Goal: Task Accomplishment & Management: Complete application form

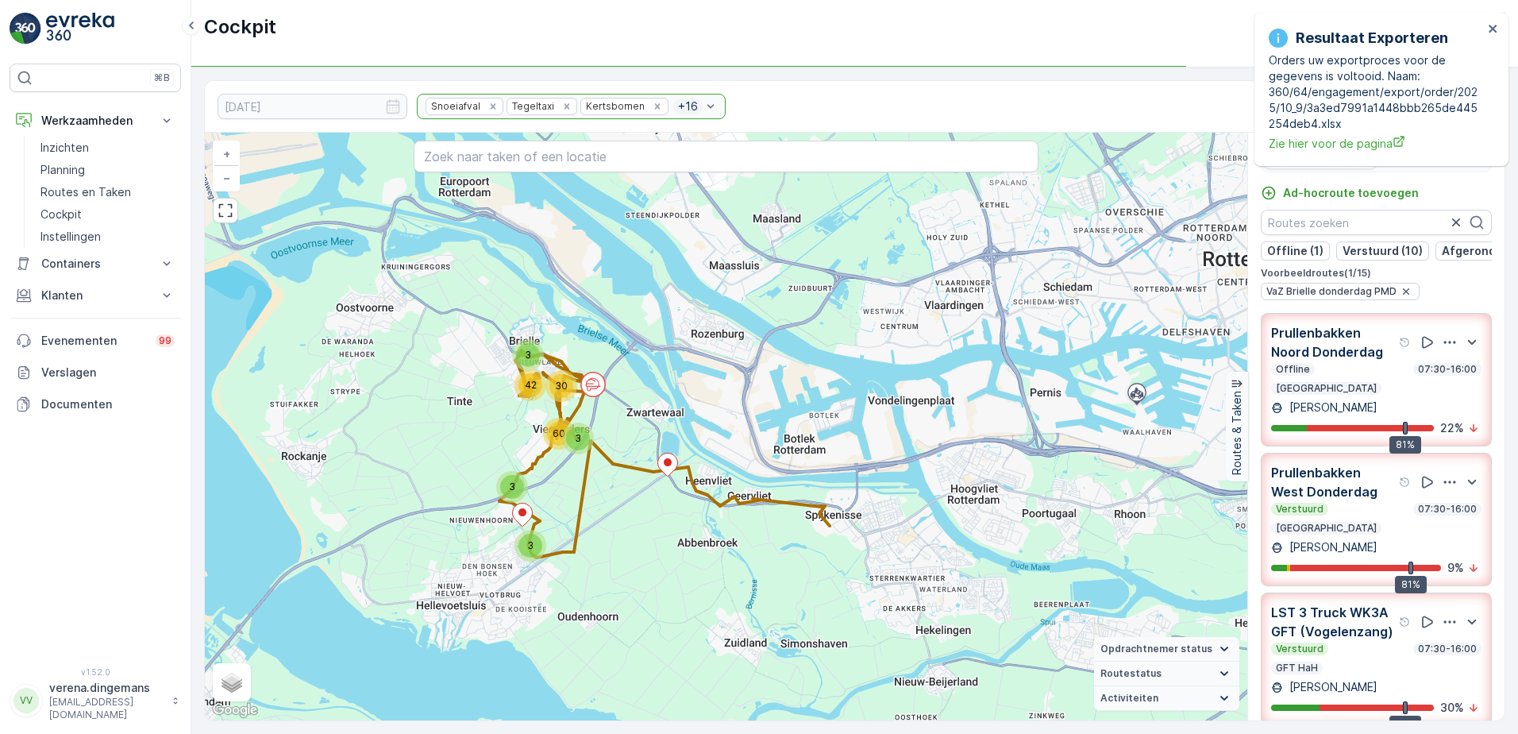
scroll to position [1447, 0]
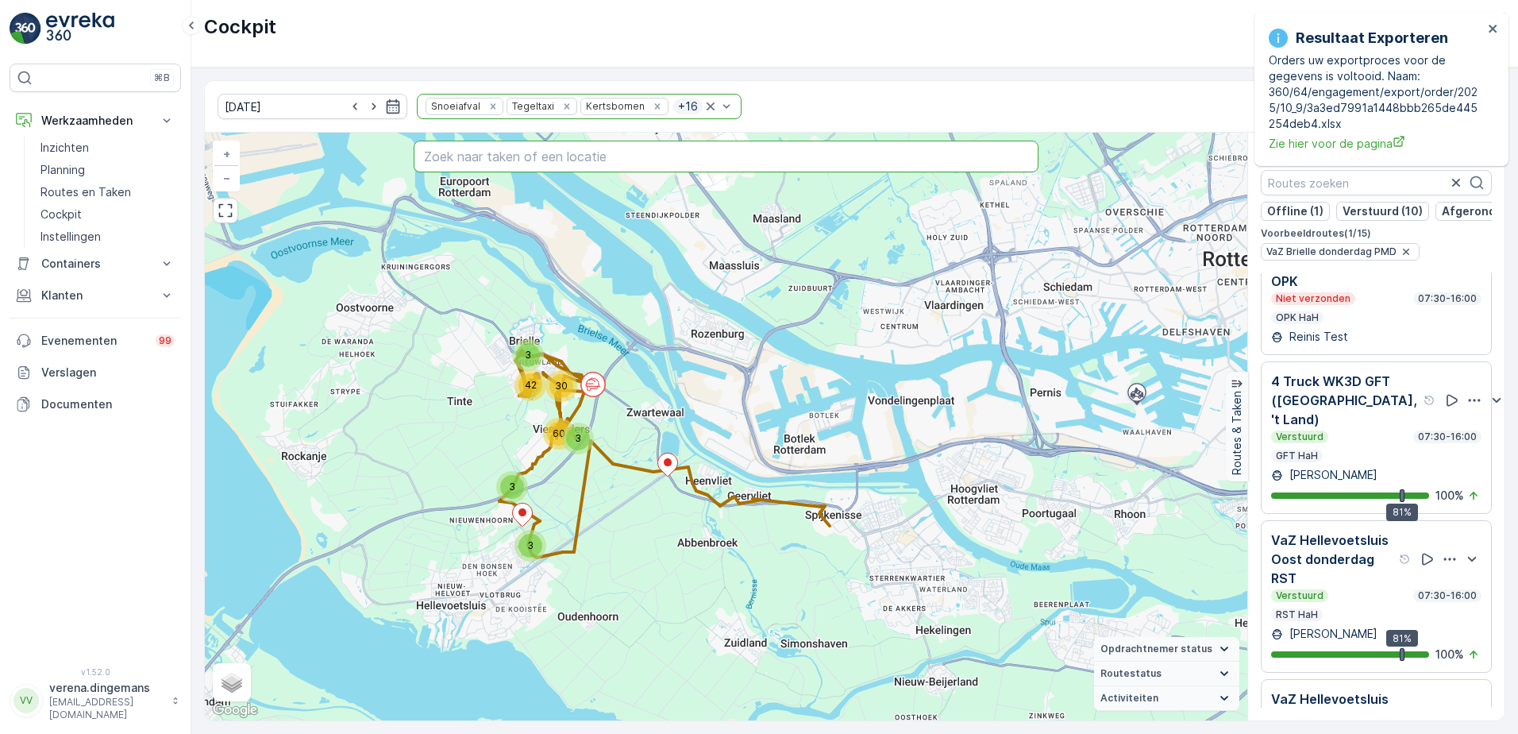
click at [502, 156] on input "text" at bounding box center [727, 157] width 626 height 32
type input "akkersvoorde"
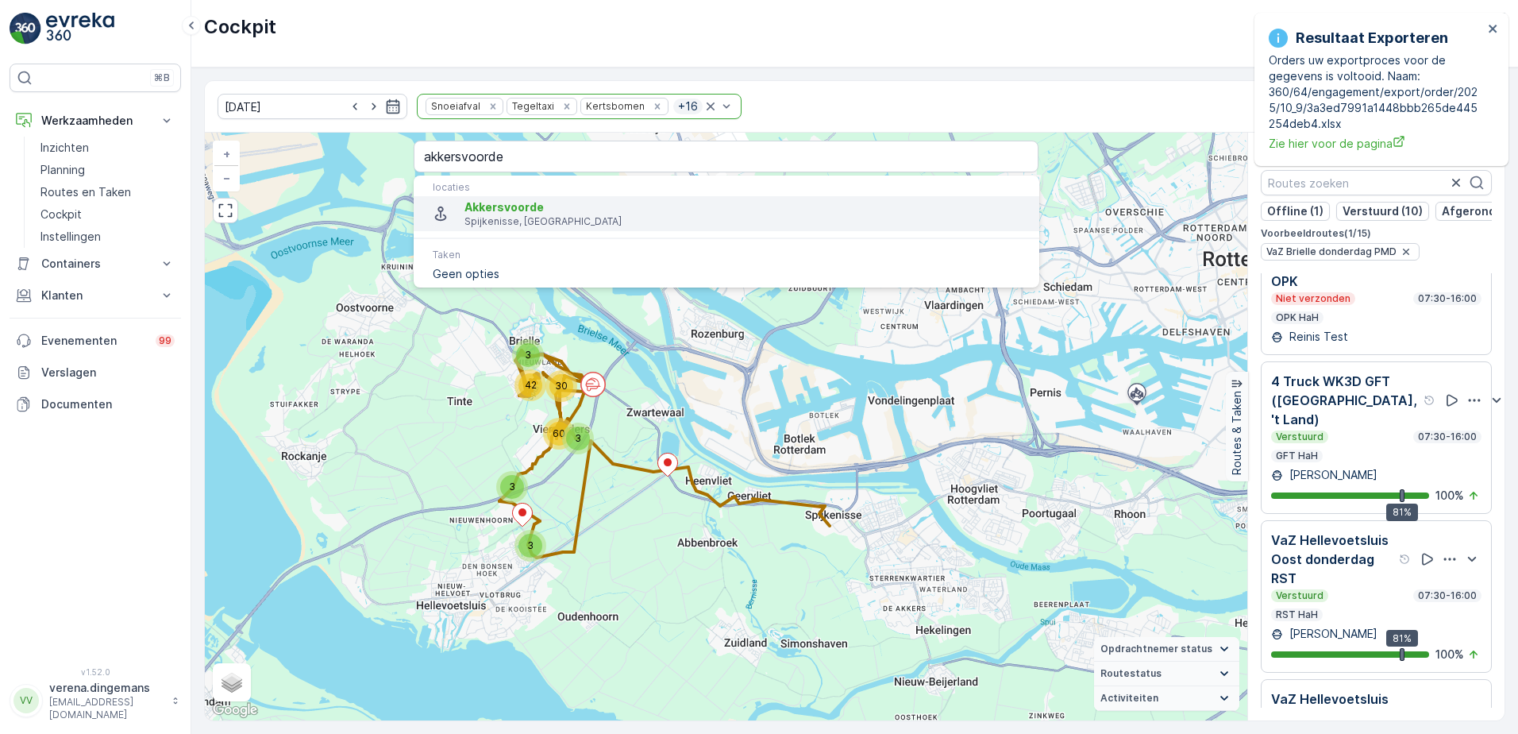
click at [526, 214] on span "Akkersvoorde" at bounding box center [503, 206] width 79 height 13
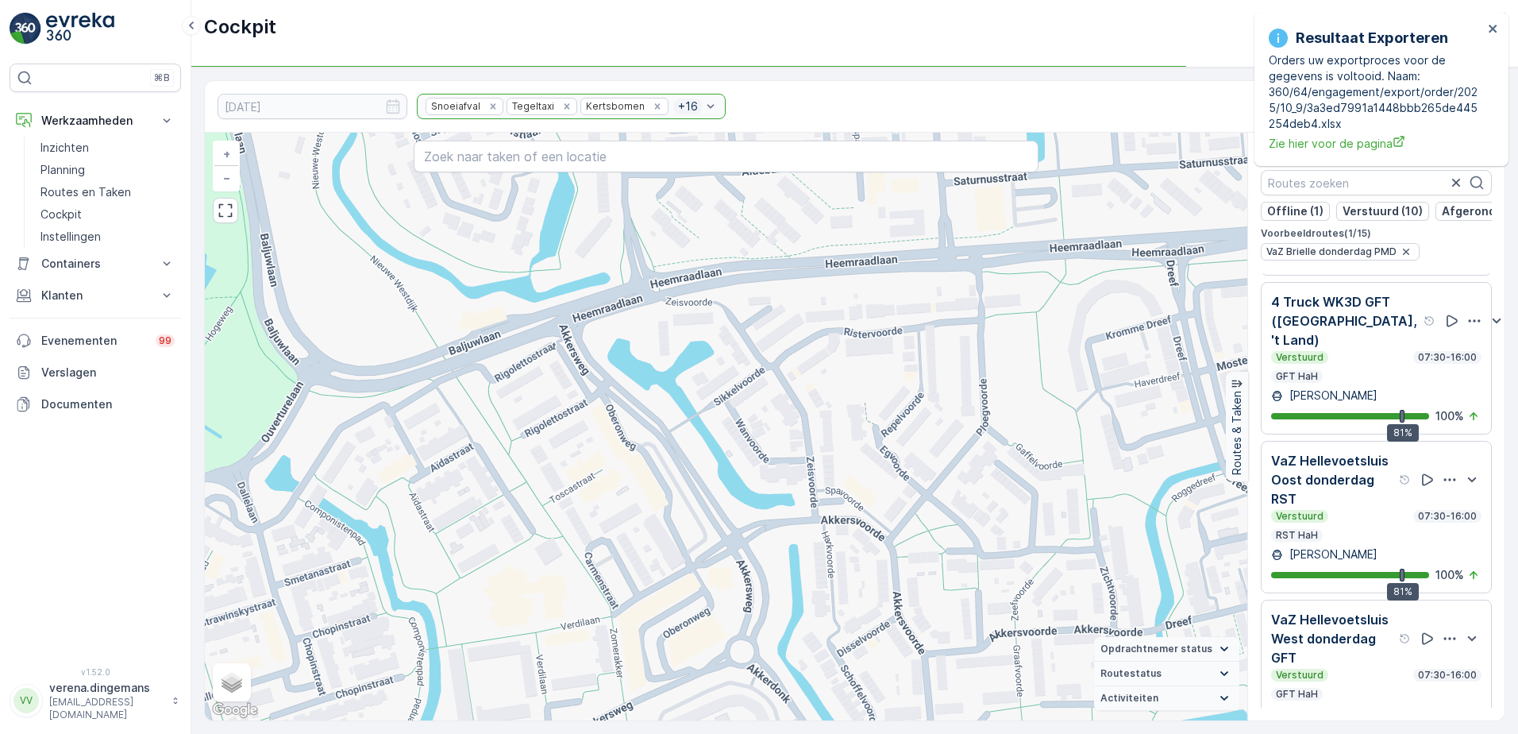
scroll to position [1765, 0]
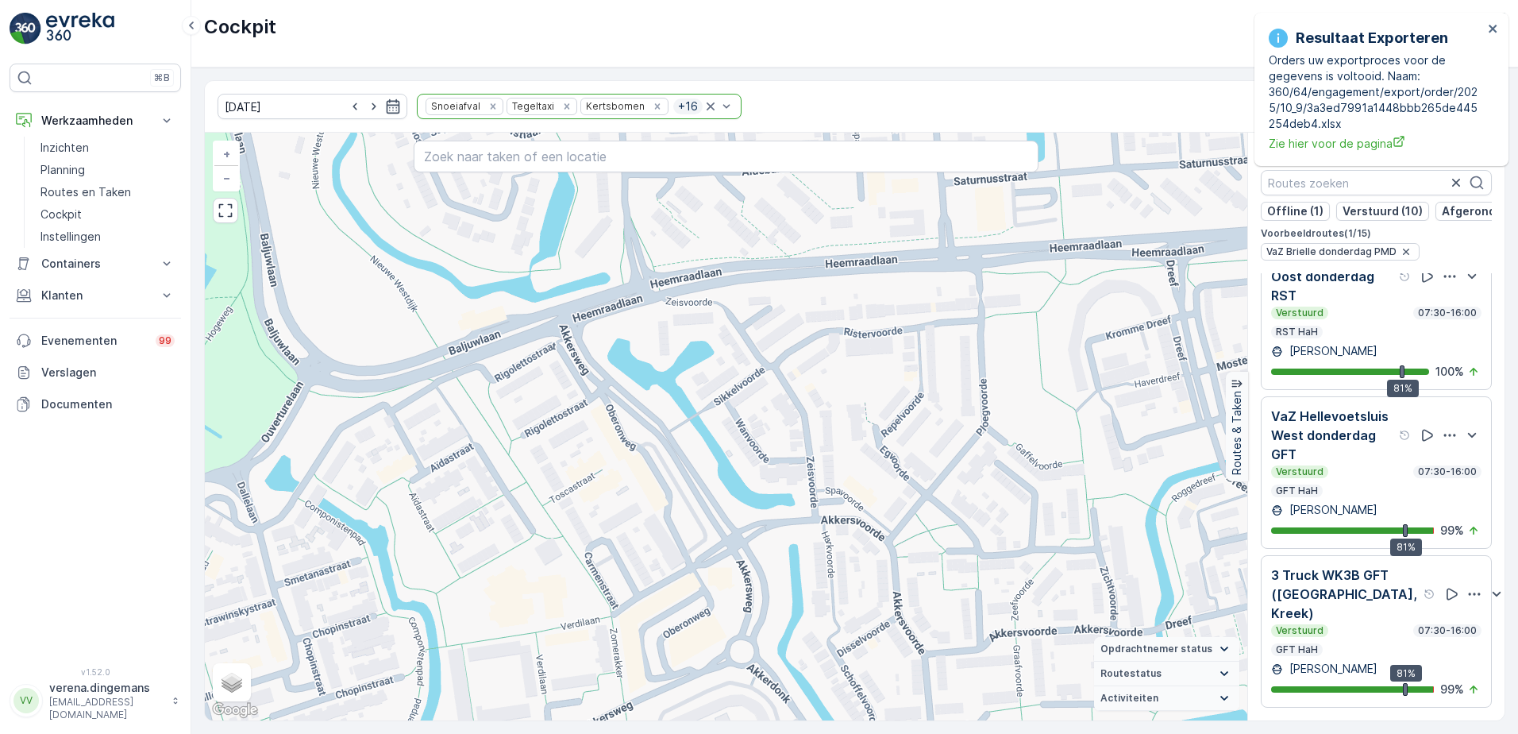
click at [1378, 624] on div "Verstuurd 07:30-16:00" at bounding box center [1376, 630] width 210 height 13
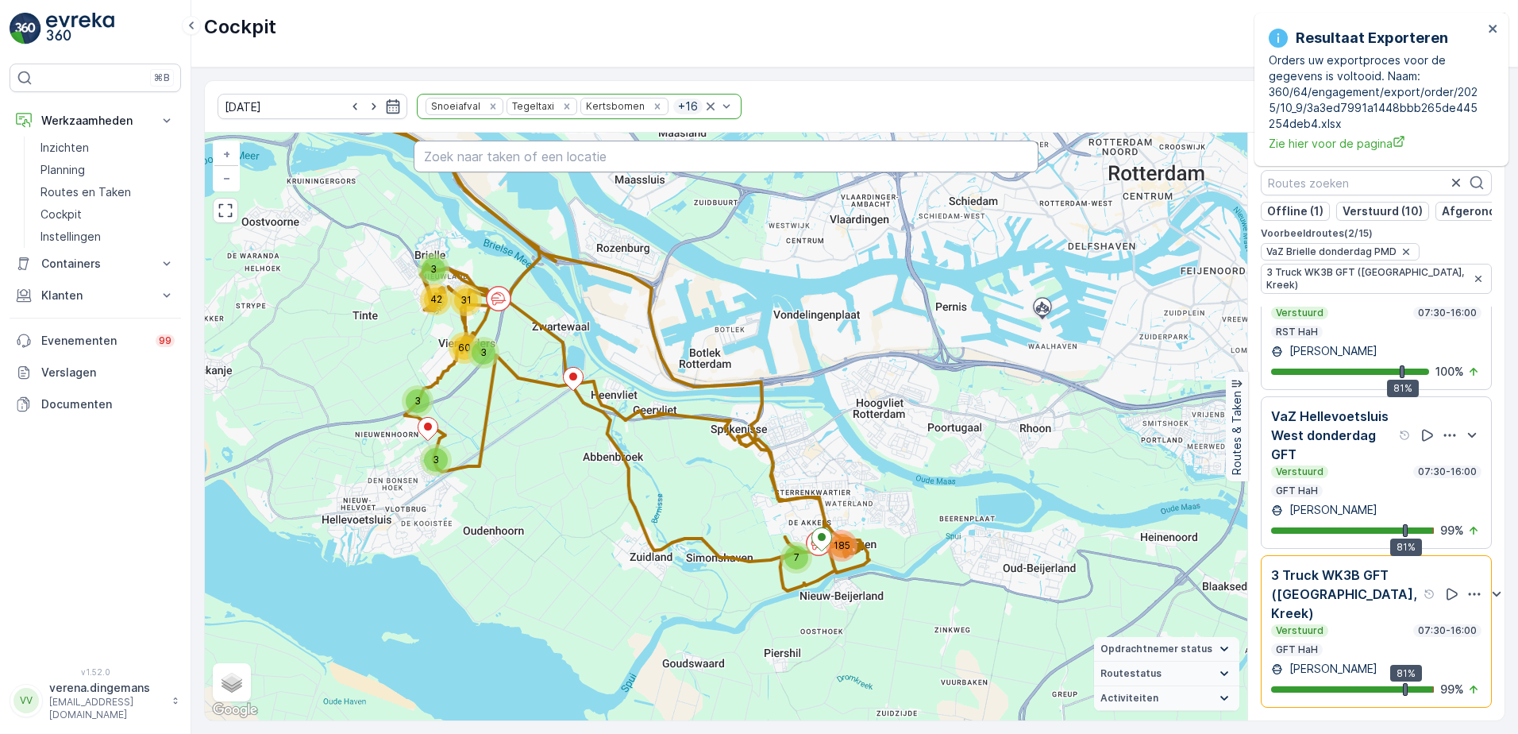
click at [591, 156] on input "text" at bounding box center [727, 157] width 626 height 32
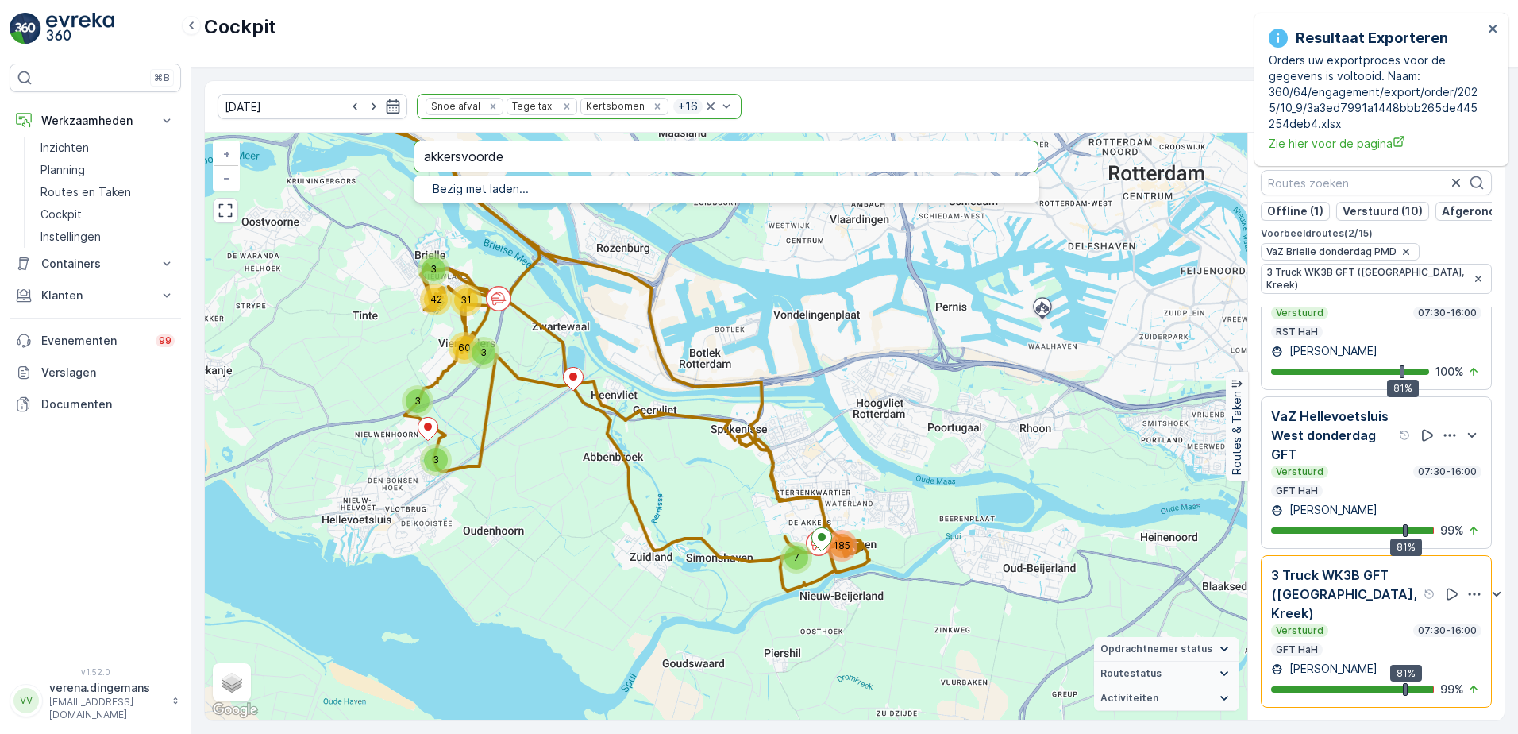
type input "akkersvoorde"
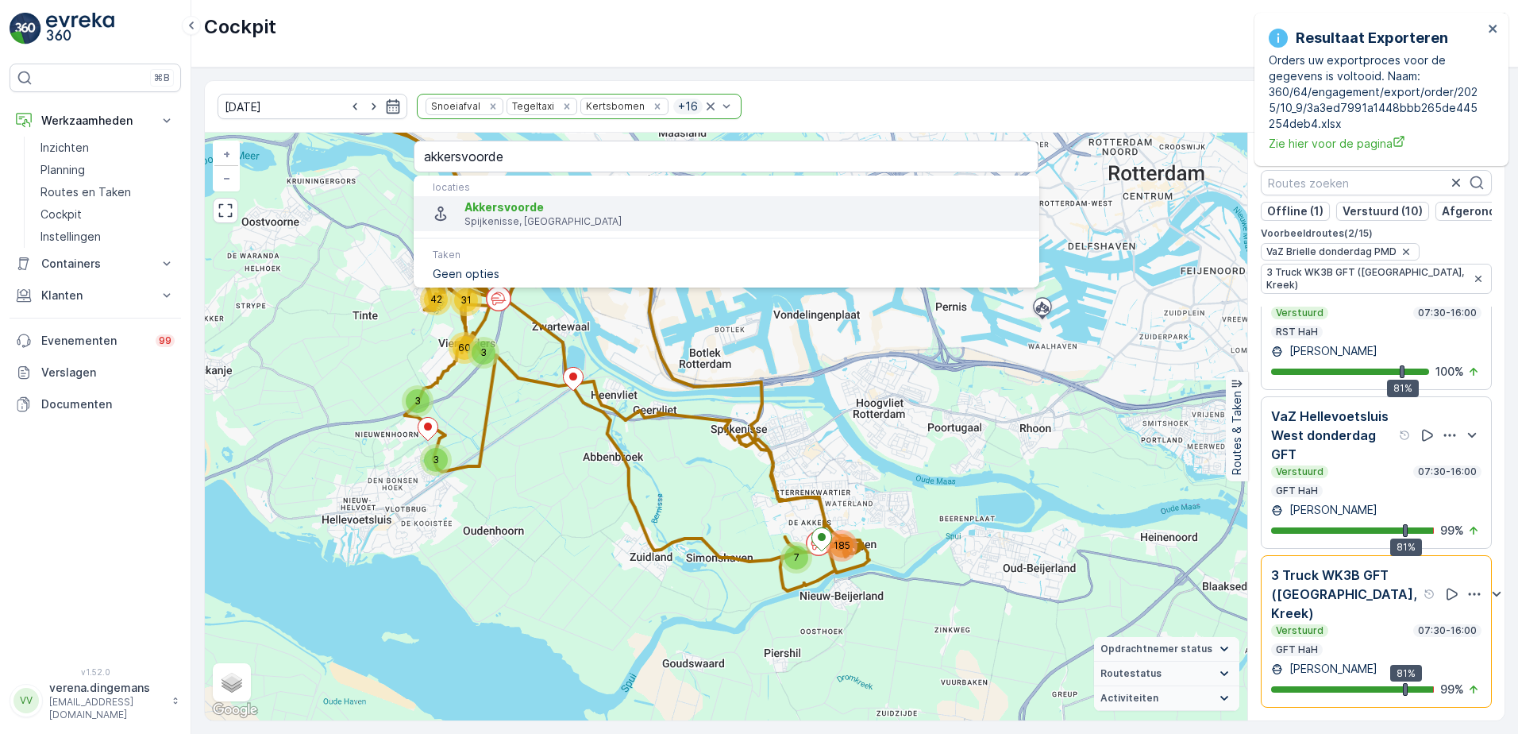
click at [518, 207] on span "Akkersvoorde" at bounding box center [503, 206] width 79 height 13
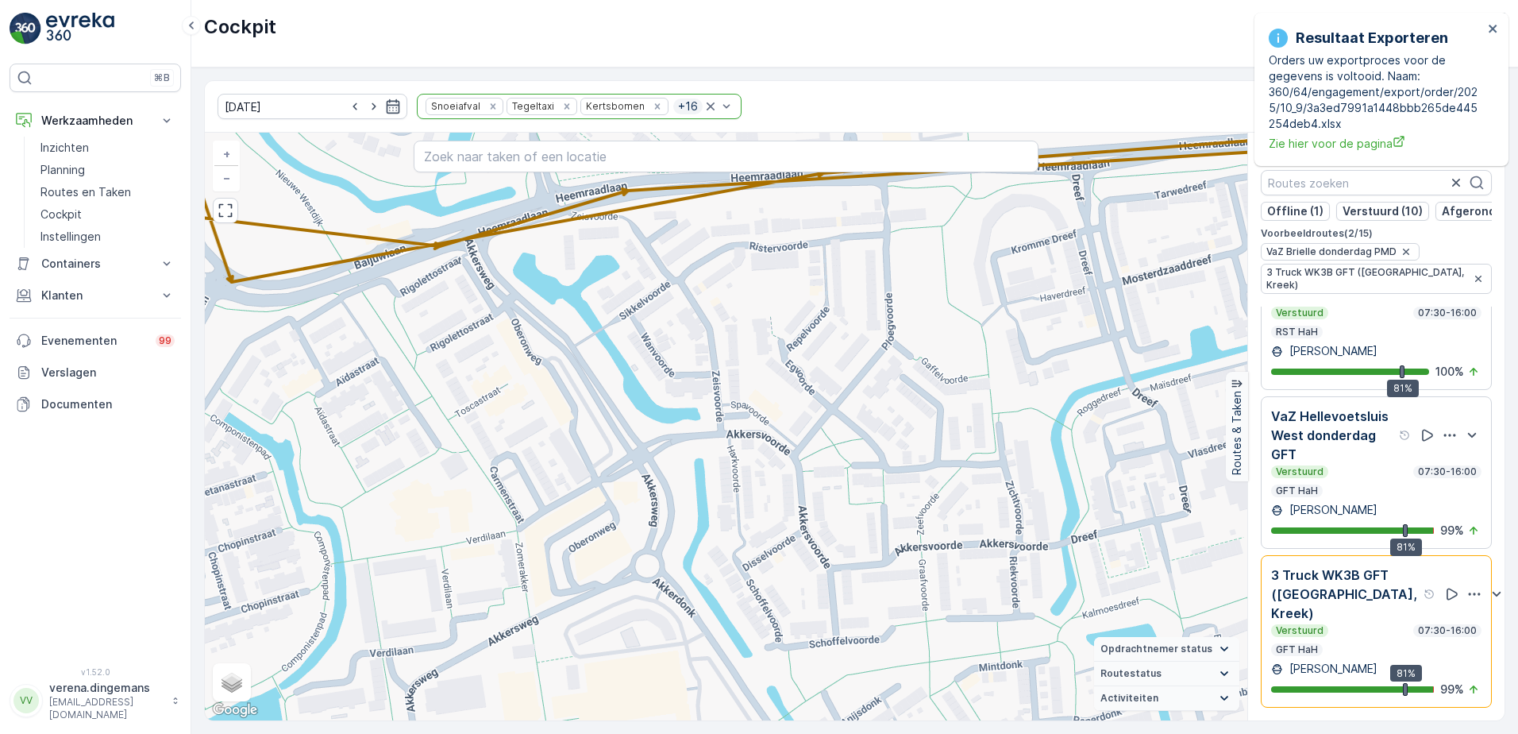
click at [1361, 671] on div "3 Truck WK3B GFT (Hekelingen, Kreek) Verstuurd 07:30-16:00 GFT HaH Martijn van …" at bounding box center [1376, 631] width 210 height 132
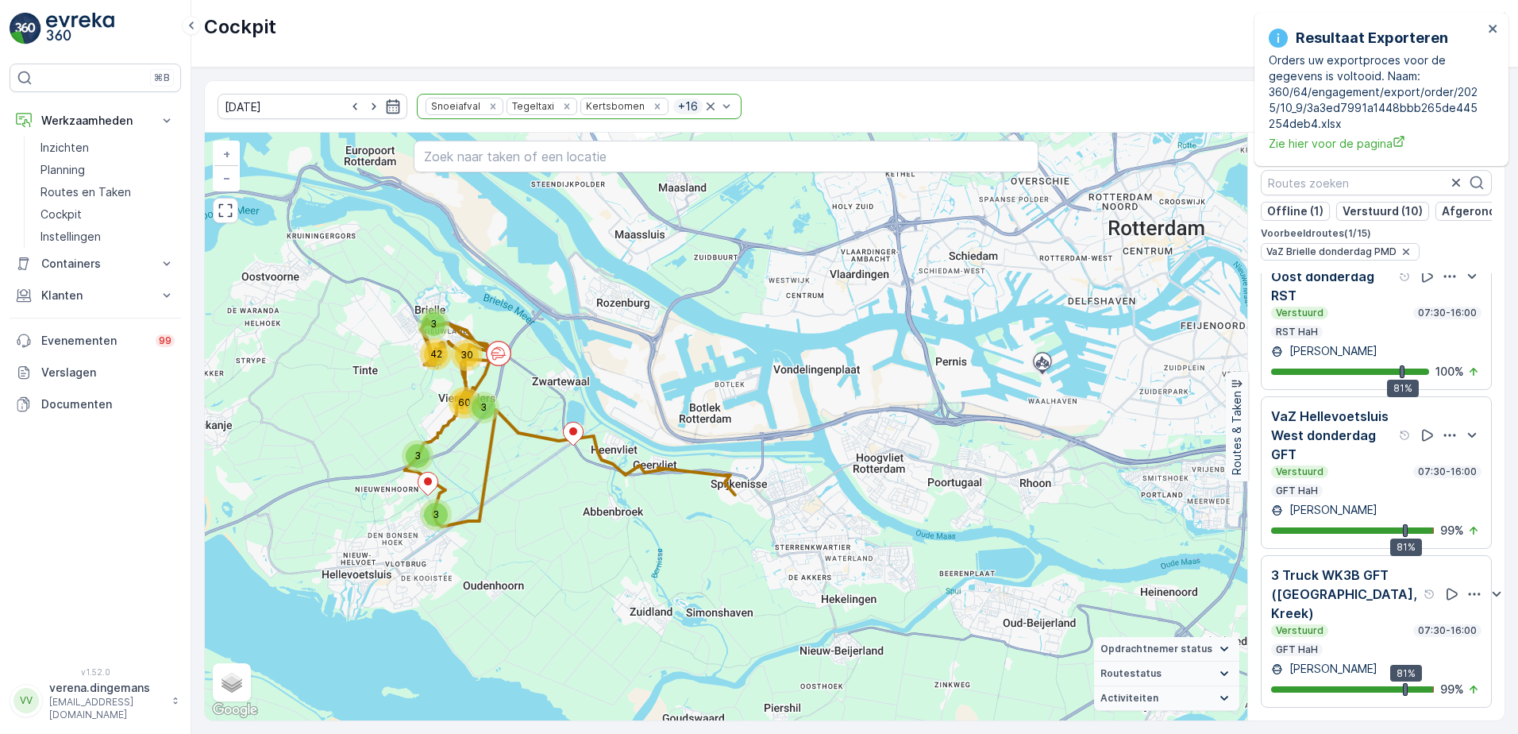
scroll to position [1686, 0]
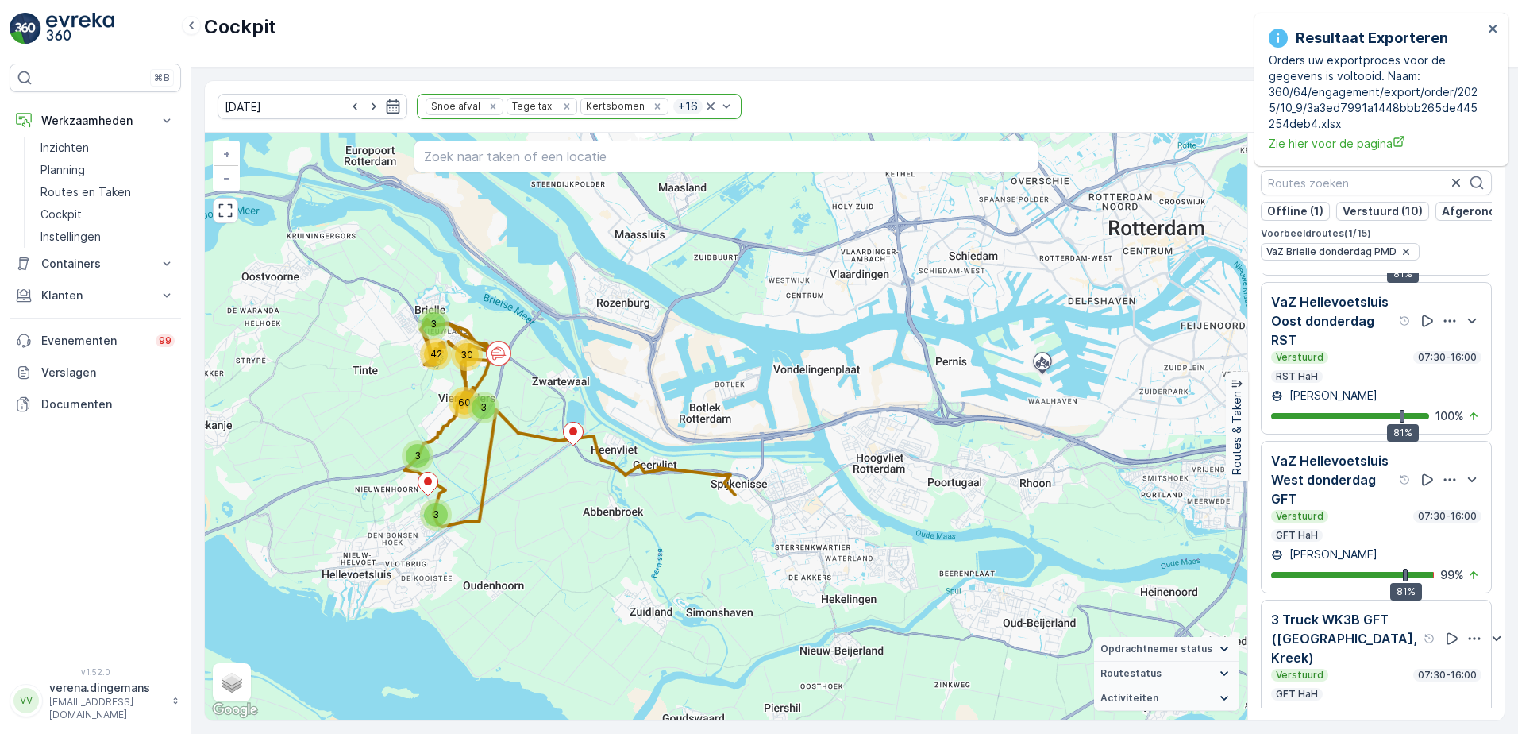
click at [1348, 660] on p "3 Truck WK3B GFT ([GEOGRAPHIC_DATA], Kreek)" at bounding box center [1345, 638] width 149 height 57
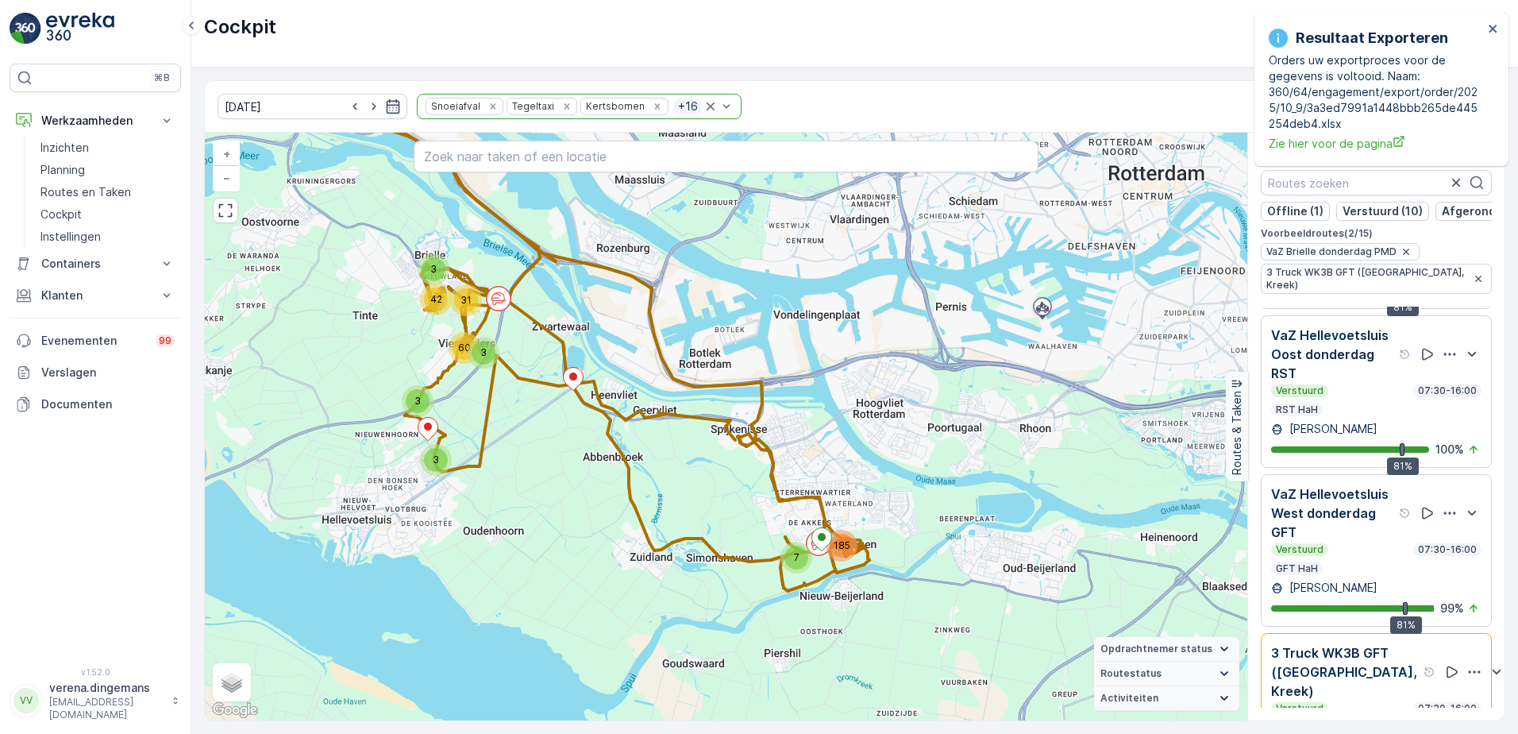
scroll to position [1786, 0]
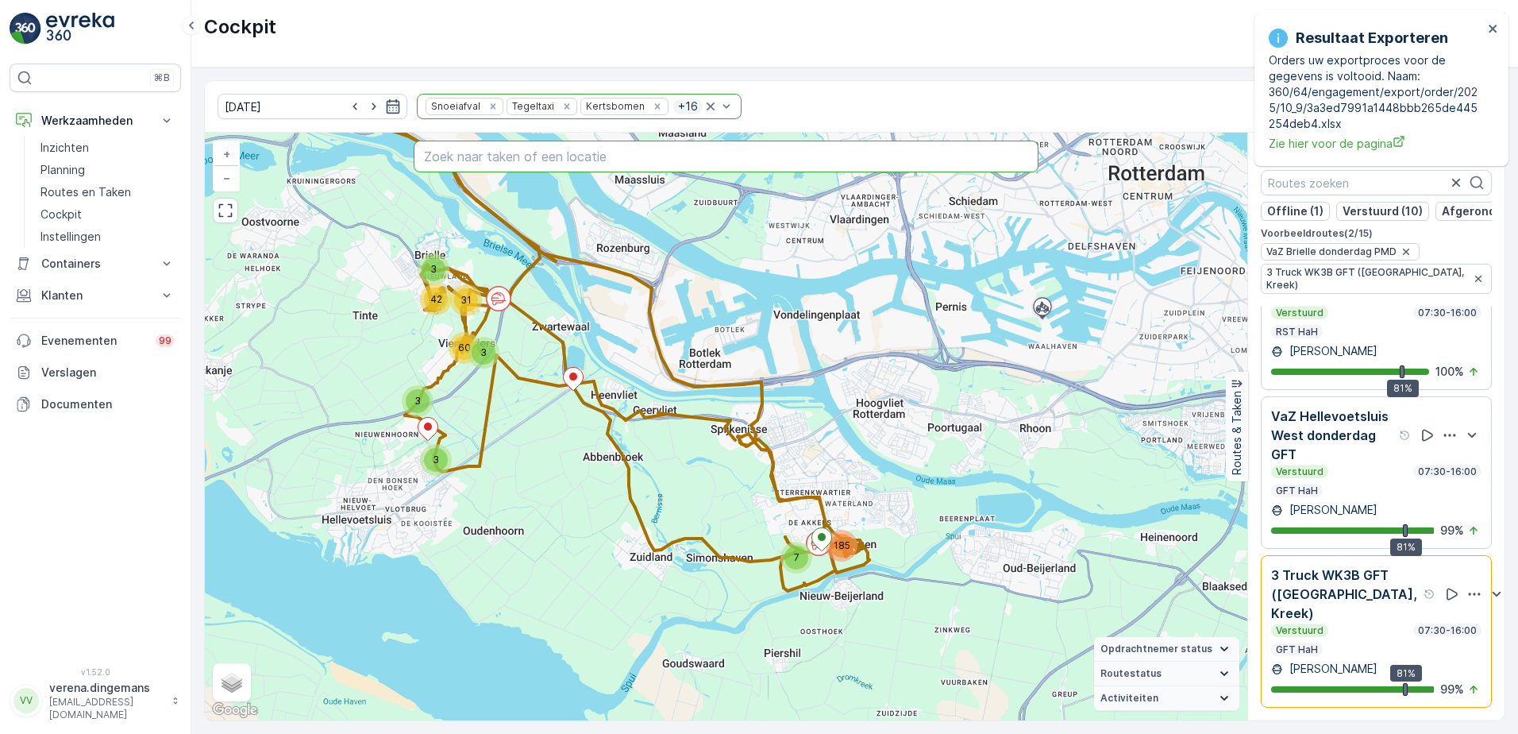
click at [557, 168] on input "text" at bounding box center [727, 157] width 626 height 32
type input "akkersvoord"
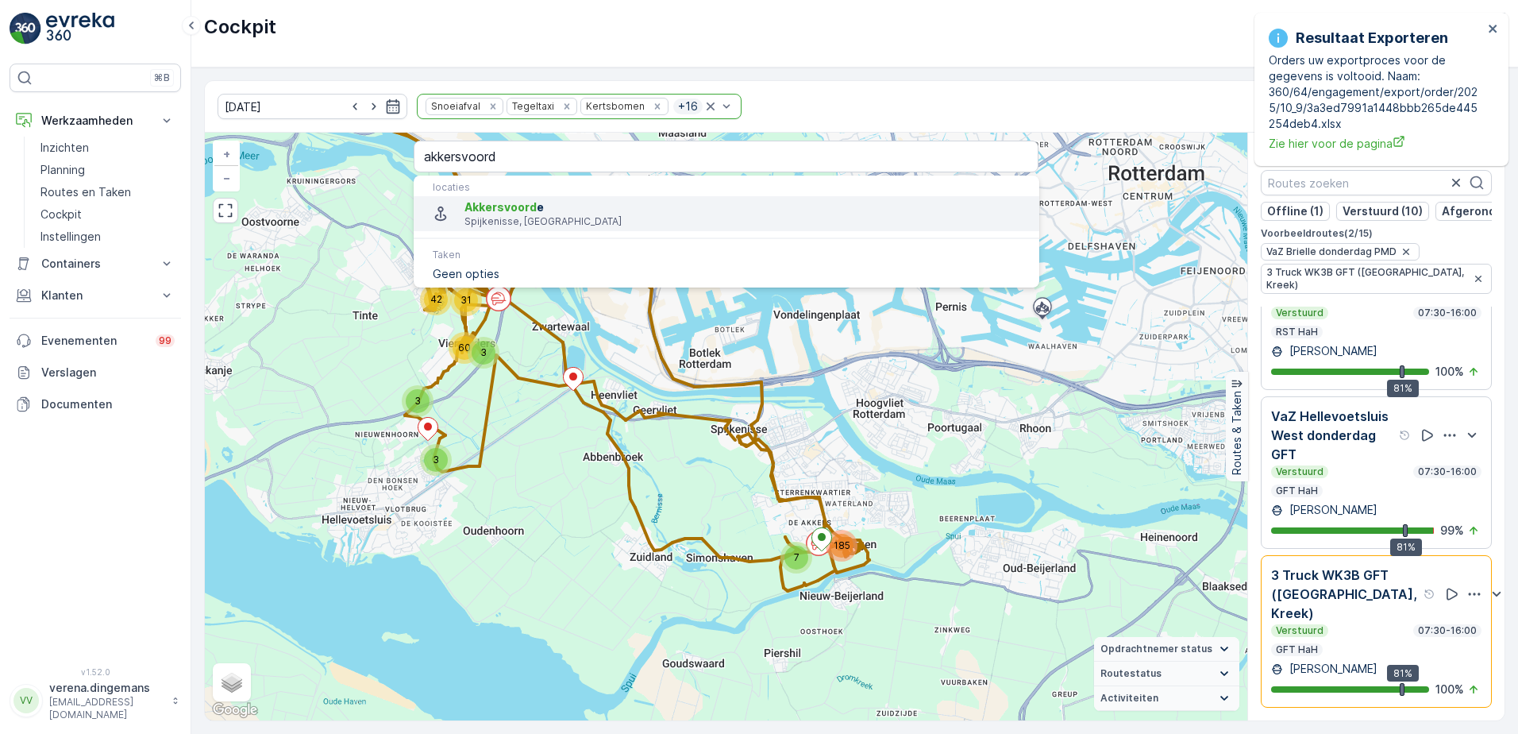
click at [517, 222] on p "Spijkenisse, [GEOGRAPHIC_DATA]" at bounding box center [744, 221] width 561 height 13
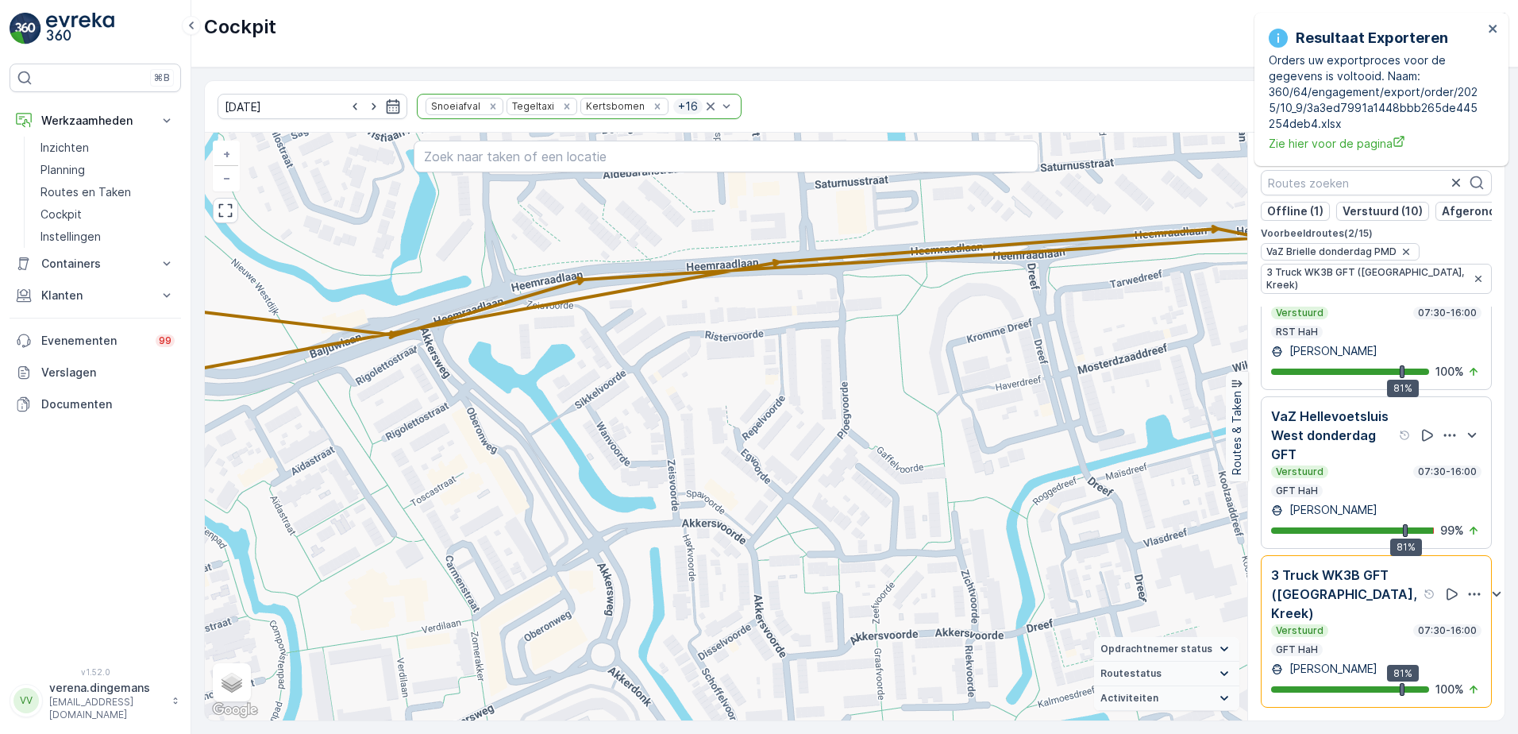
drag, startPoint x: 935, startPoint y: 322, endPoint x: 891, endPoint y: 410, distance: 99.4
click at [891, 410] on div "3 4 2 3 3 2 3 2 2 2 2 2 2 2 6 2 4 2 2 5 3 4 11 3 2 2 2 2 2 3 3 2 2 2 3 2 3 4 2 …" at bounding box center [726, 427] width 1042 height 588
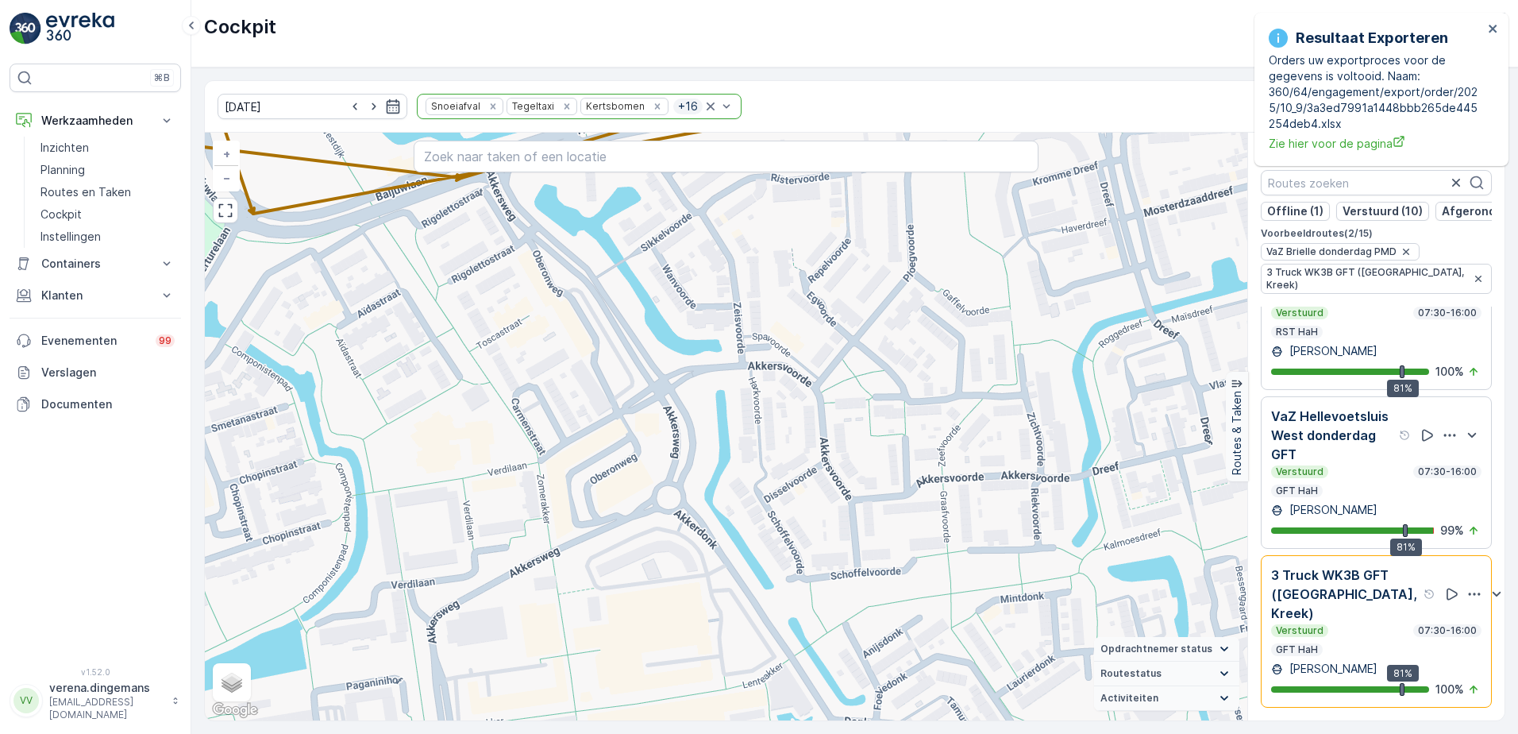
drag, startPoint x: 774, startPoint y: 626, endPoint x: 840, endPoint y: 468, distance: 170.5
click at [840, 468] on div "3 4 2 3 3 2 3 2 2 2 2 2 2 2 6 2 4 2 2 5 3 4 11 3 2 2 2 2 2 3 3 2 2 2 3 2 3 4 2 …" at bounding box center [726, 427] width 1042 height 588
click at [1343, 589] on p "3 Truck WK3B GFT ([GEOGRAPHIC_DATA], Kreek)" at bounding box center [1345, 593] width 149 height 57
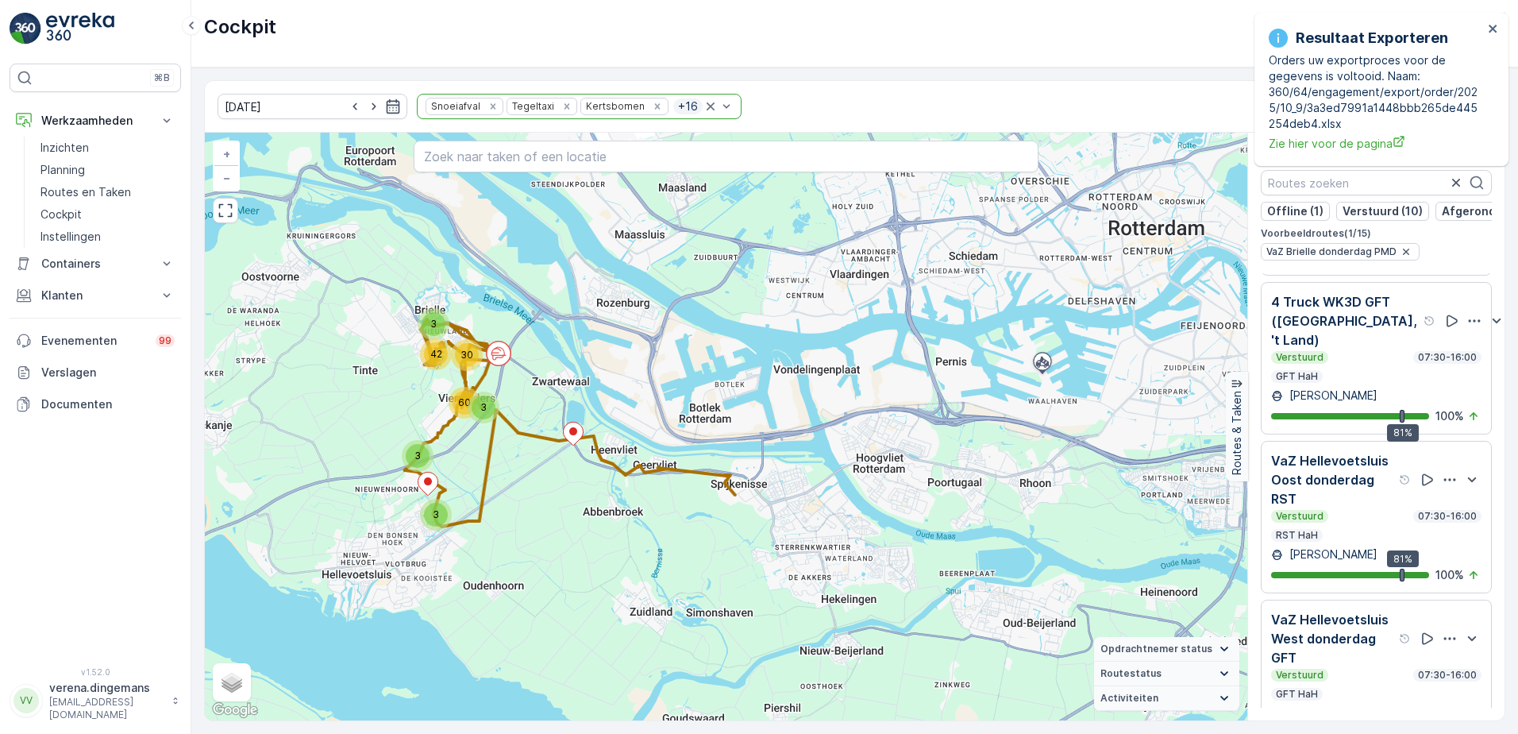
scroll to position [1447, 0]
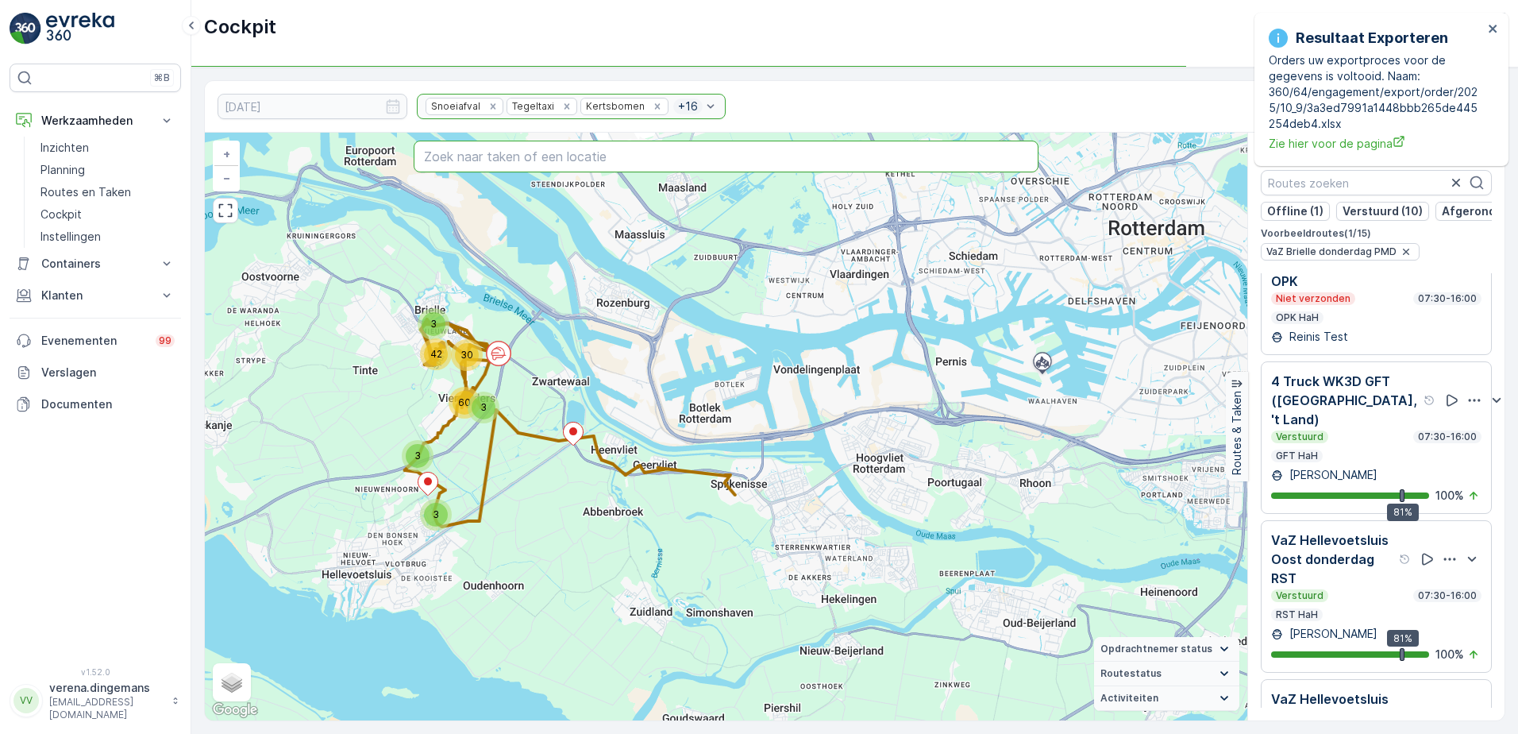
click at [631, 161] on input "text" at bounding box center [727, 157] width 626 height 32
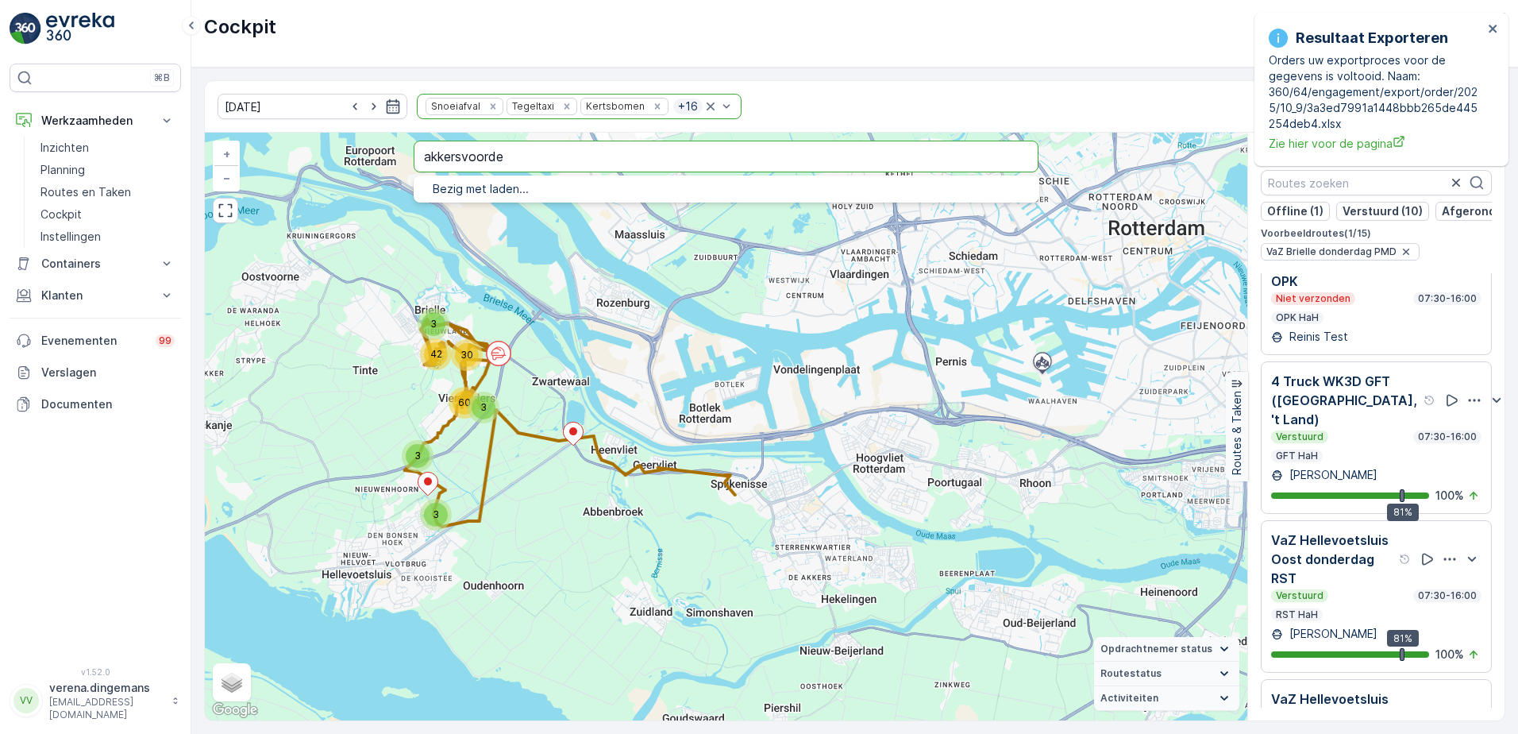
type input "akkersvoorde"
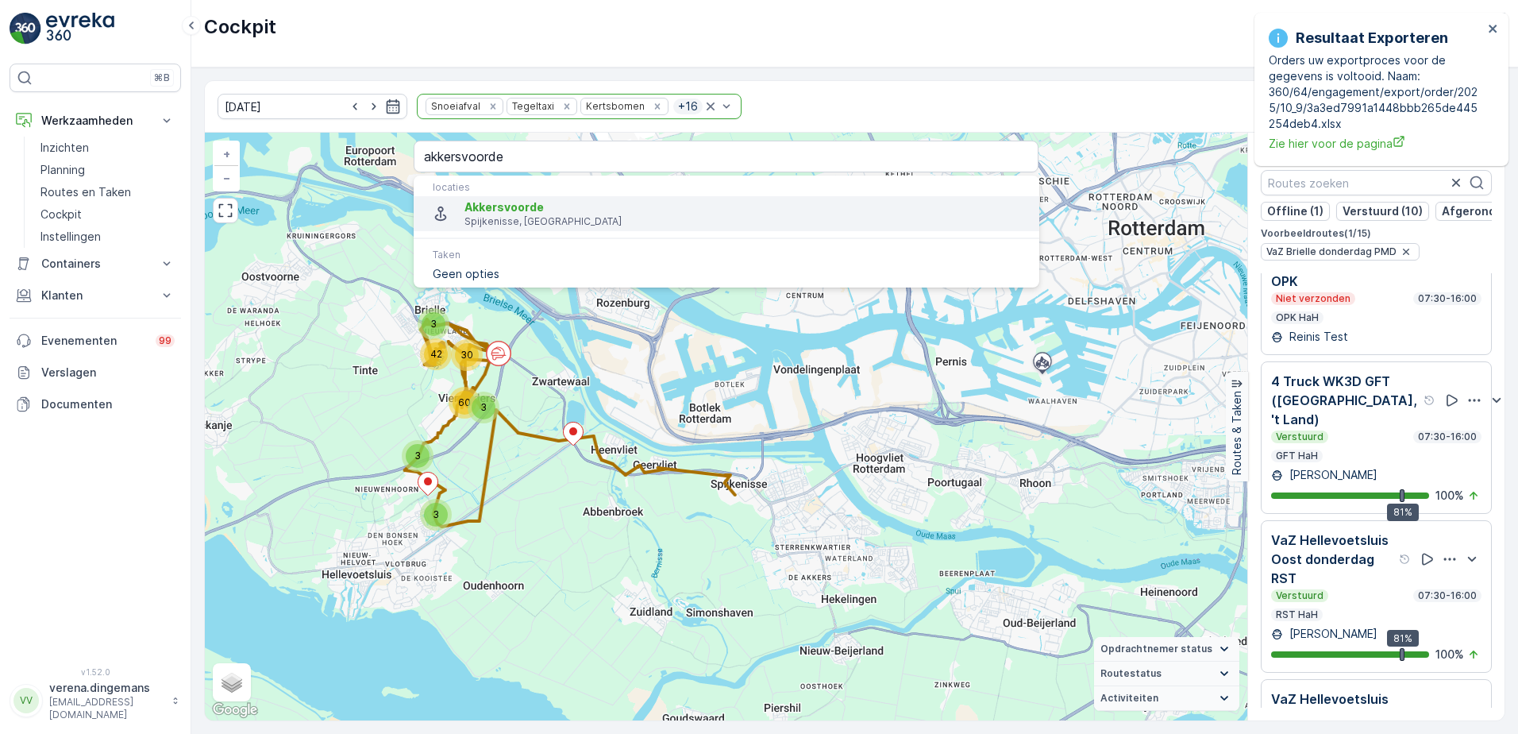
click at [515, 217] on p "Spijkenisse, [GEOGRAPHIC_DATA]" at bounding box center [744, 221] width 561 height 13
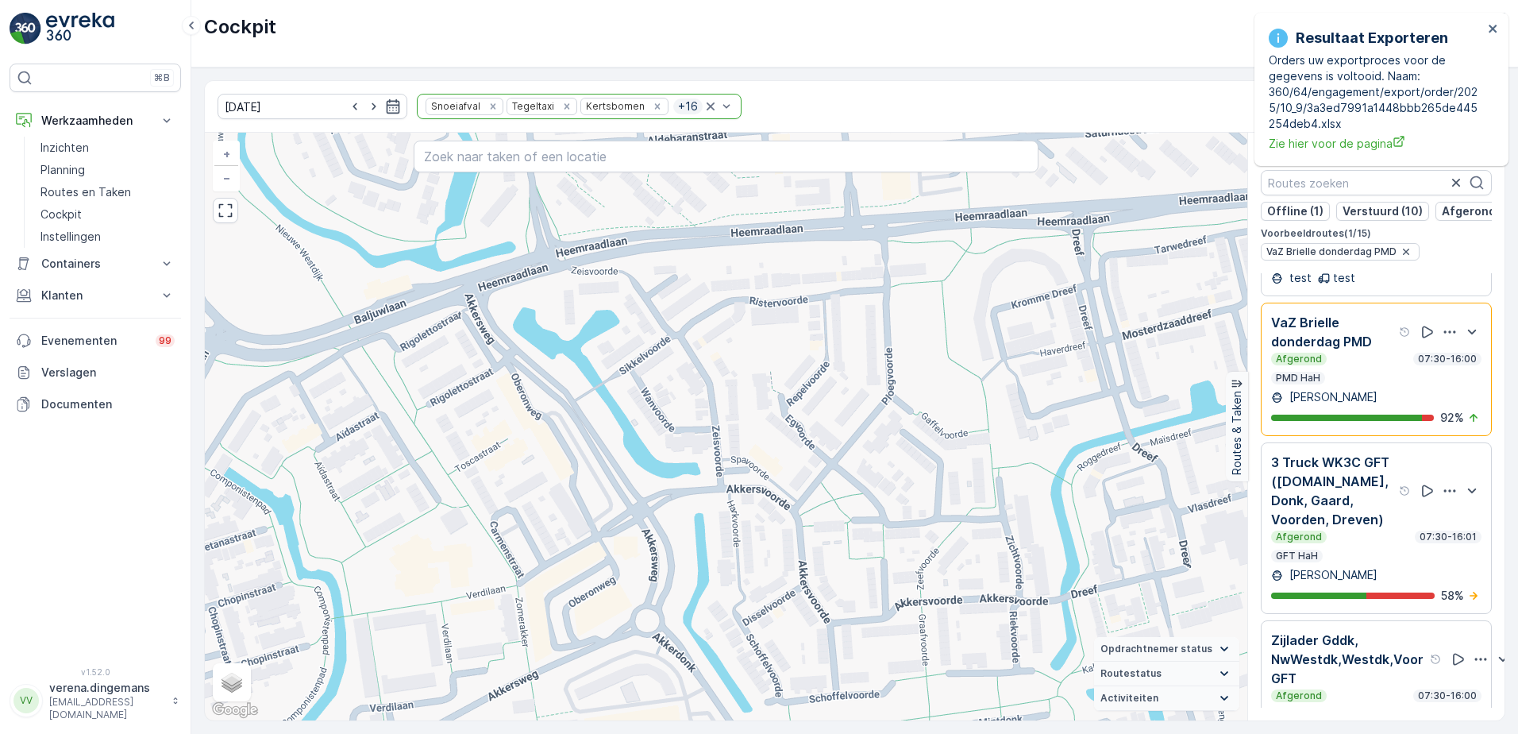
scroll to position [971, 0]
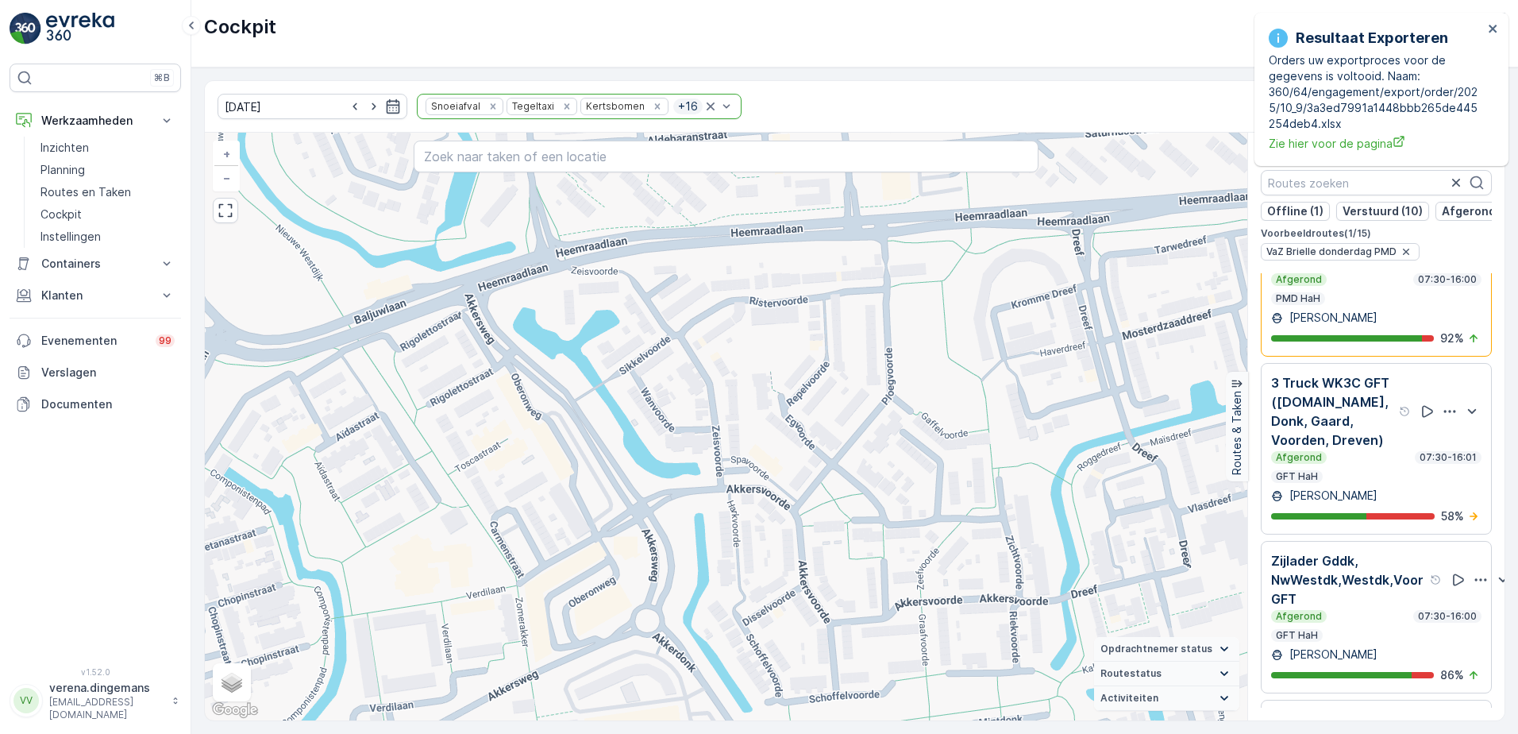
click at [1392, 483] on div "Afgerond 07:30-16:01 GFT HaH" at bounding box center [1376, 467] width 210 height 32
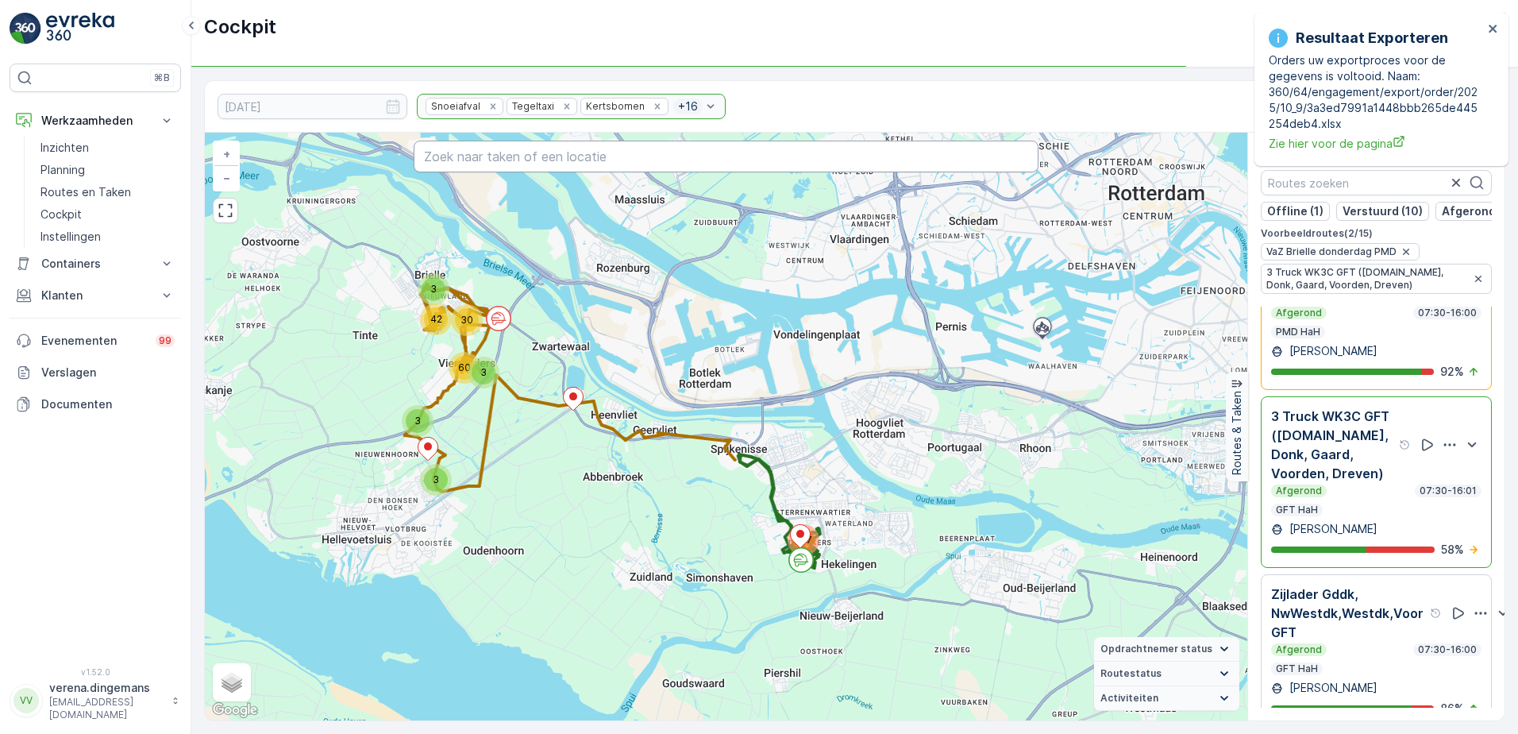
click at [519, 149] on input "text" at bounding box center [727, 157] width 626 height 32
type input "akkersvoorde"
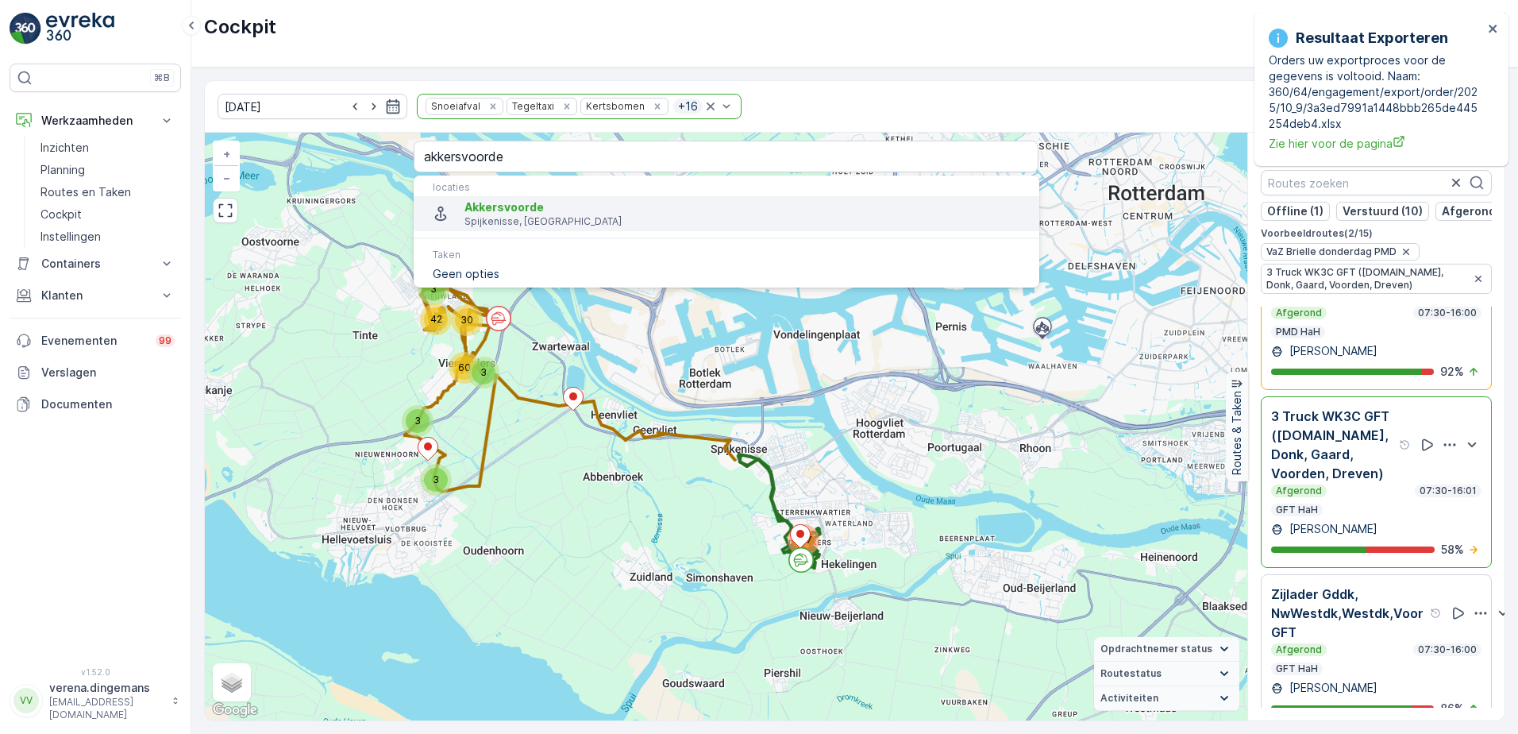
click at [514, 216] on p "Spijkenisse, [GEOGRAPHIC_DATA]" at bounding box center [744, 221] width 561 height 13
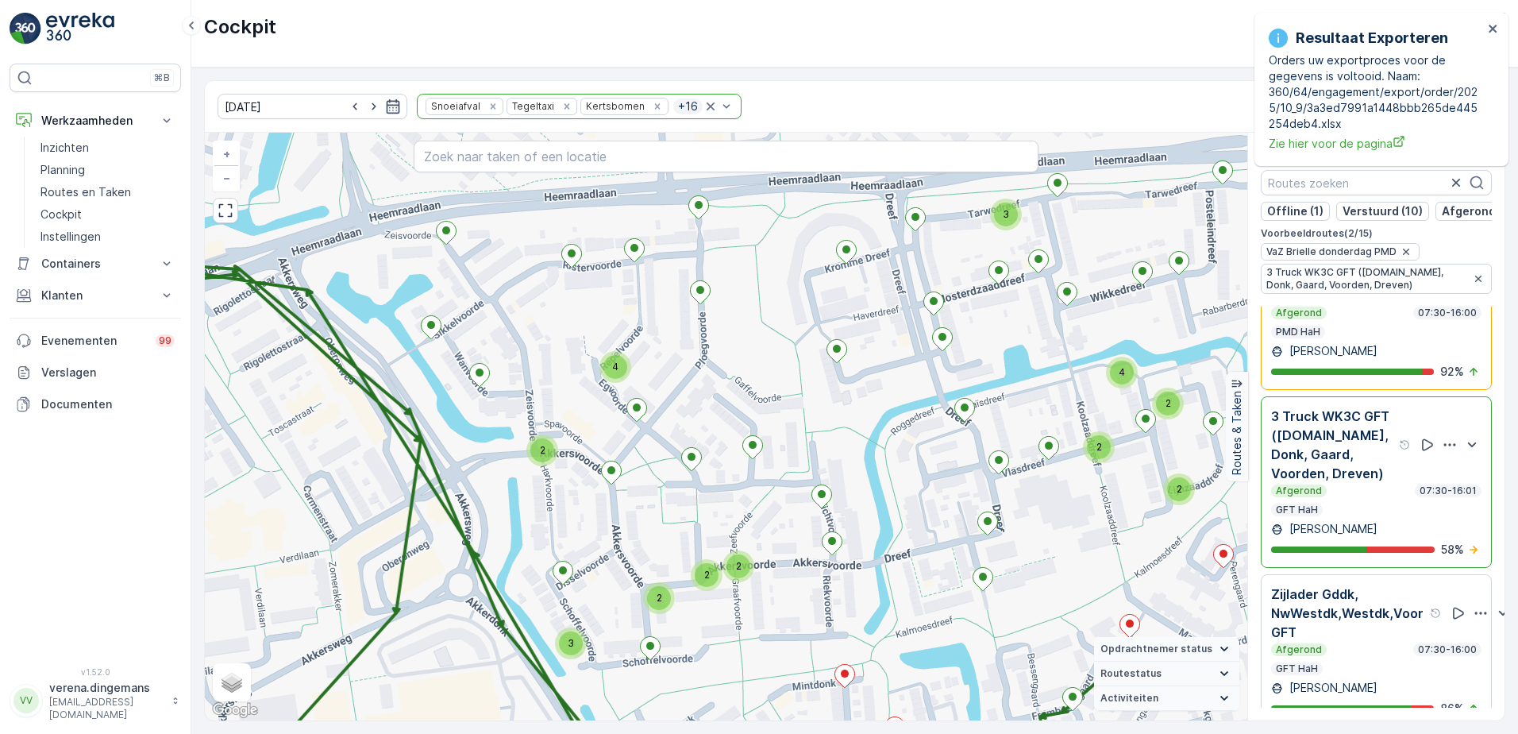
drag, startPoint x: 929, startPoint y: 510, endPoint x: 870, endPoint y: 505, distance: 58.9
click at [870, 505] on div "2 2 2 2 2 2 4 2 2 3 2 2 4 2 2 2 2 2 2 3 3 2 3 2 3 4 3 2 2 2 2 2 2 3 2 3 4 2 3 2…" at bounding box center [726, 427] width 1042 height 588
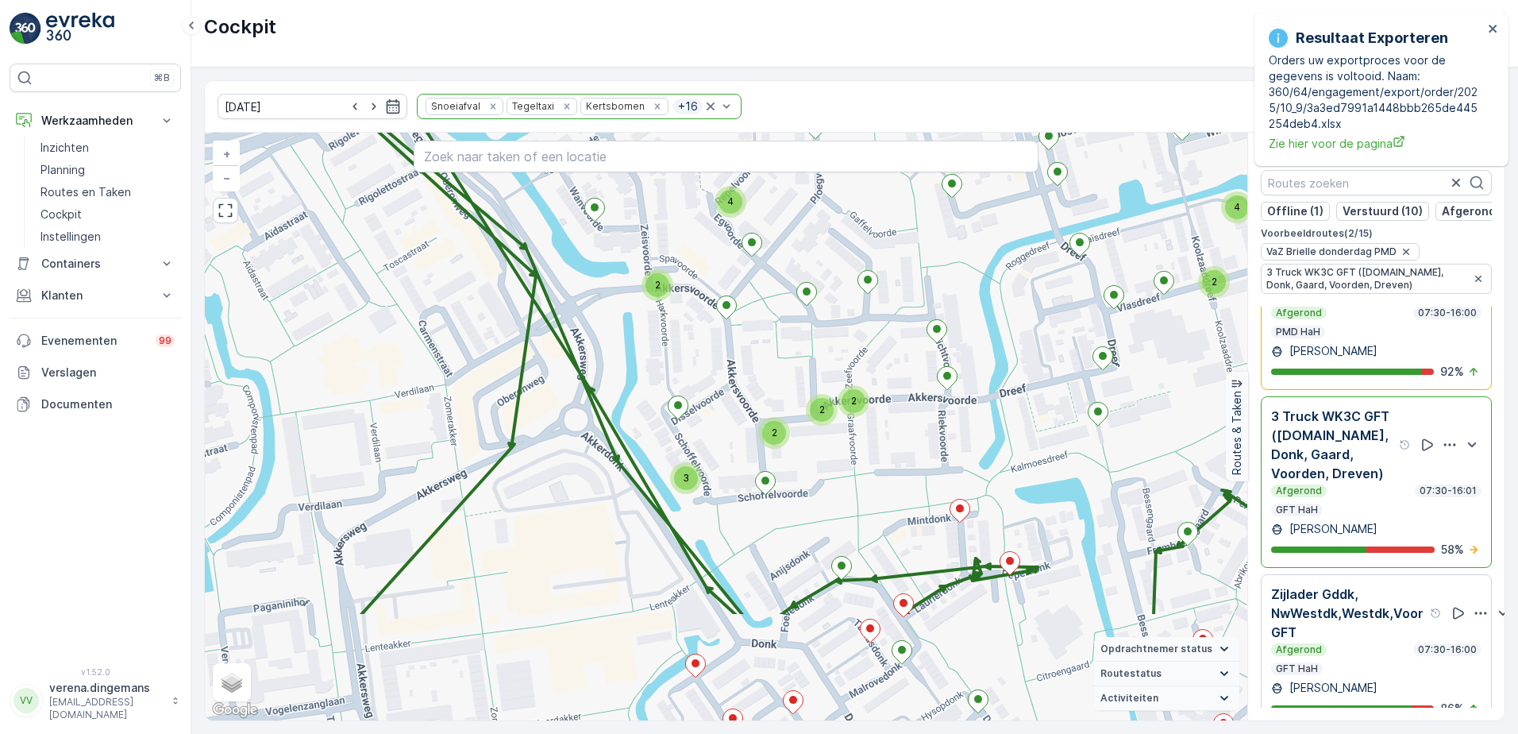
drag, startPoint x: 742, startPoint y: 564, endPoint x: 857, endPoint y: 399, distance: 201.3
click at [857, 399] on div "2" at bounding box center [854, 401] width 24 height 24
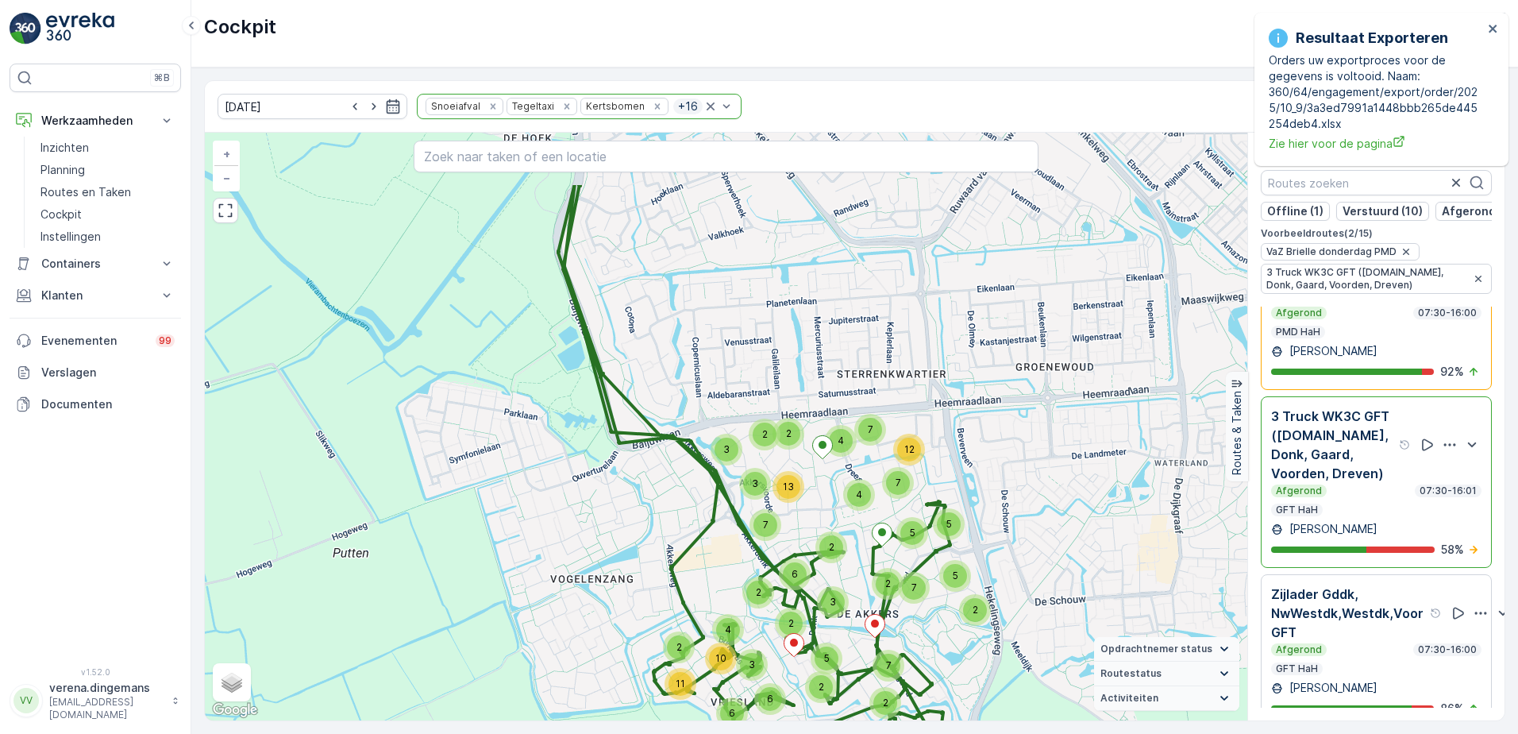
drag, startPoint x: 890, startPoint y: 362, endPoint x: 815, endPoint y: 479, distance: 138.5
click at [815, 479] on div "2 2 5 5 7 5 4 3 3 2 4 2 13 7 7 12 2 5 4 6 3 2 11 13 2 7 2 3 2 7 6 2 4 3 6 11 10…" at bounding box center [726, 427] width 1042 height 588
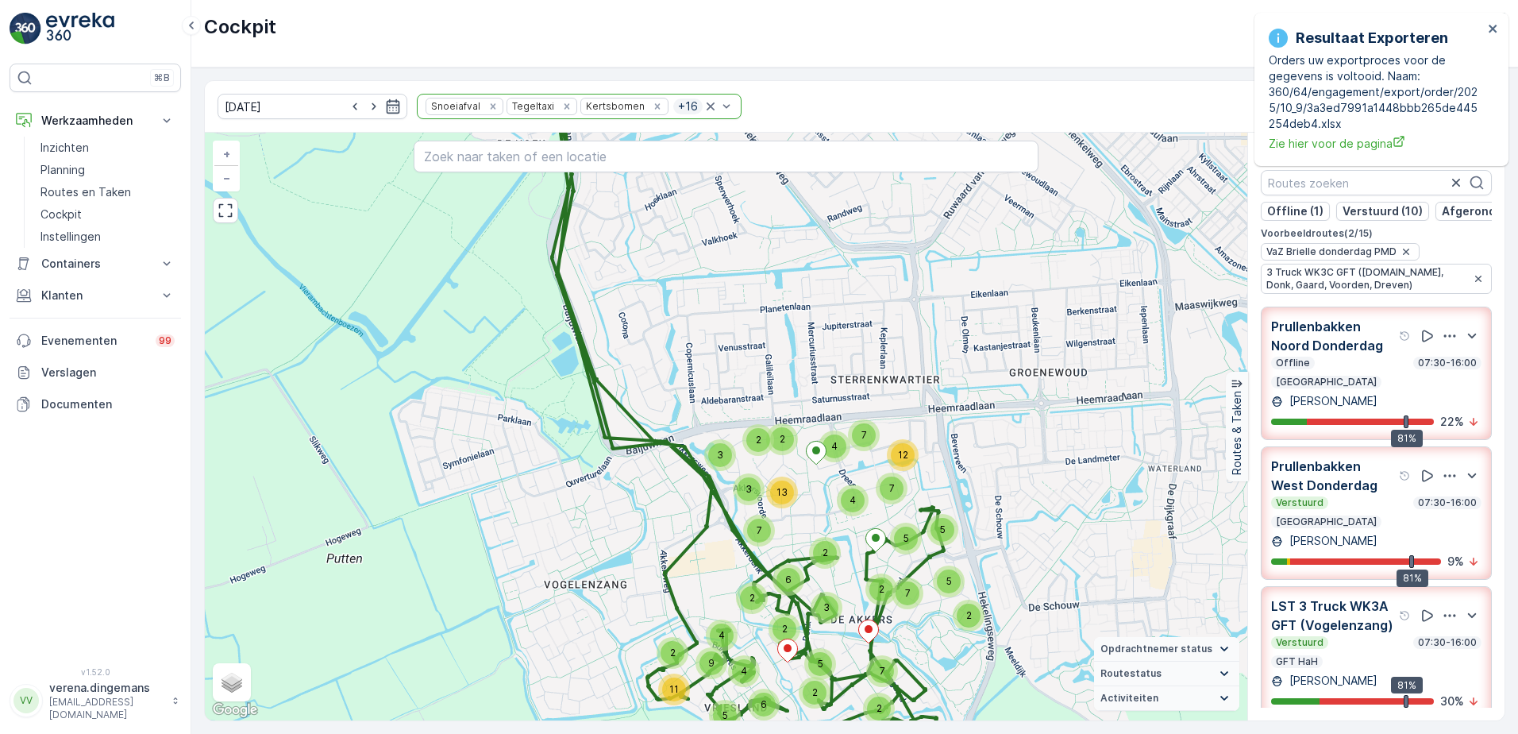
scroll to position [0, 0]
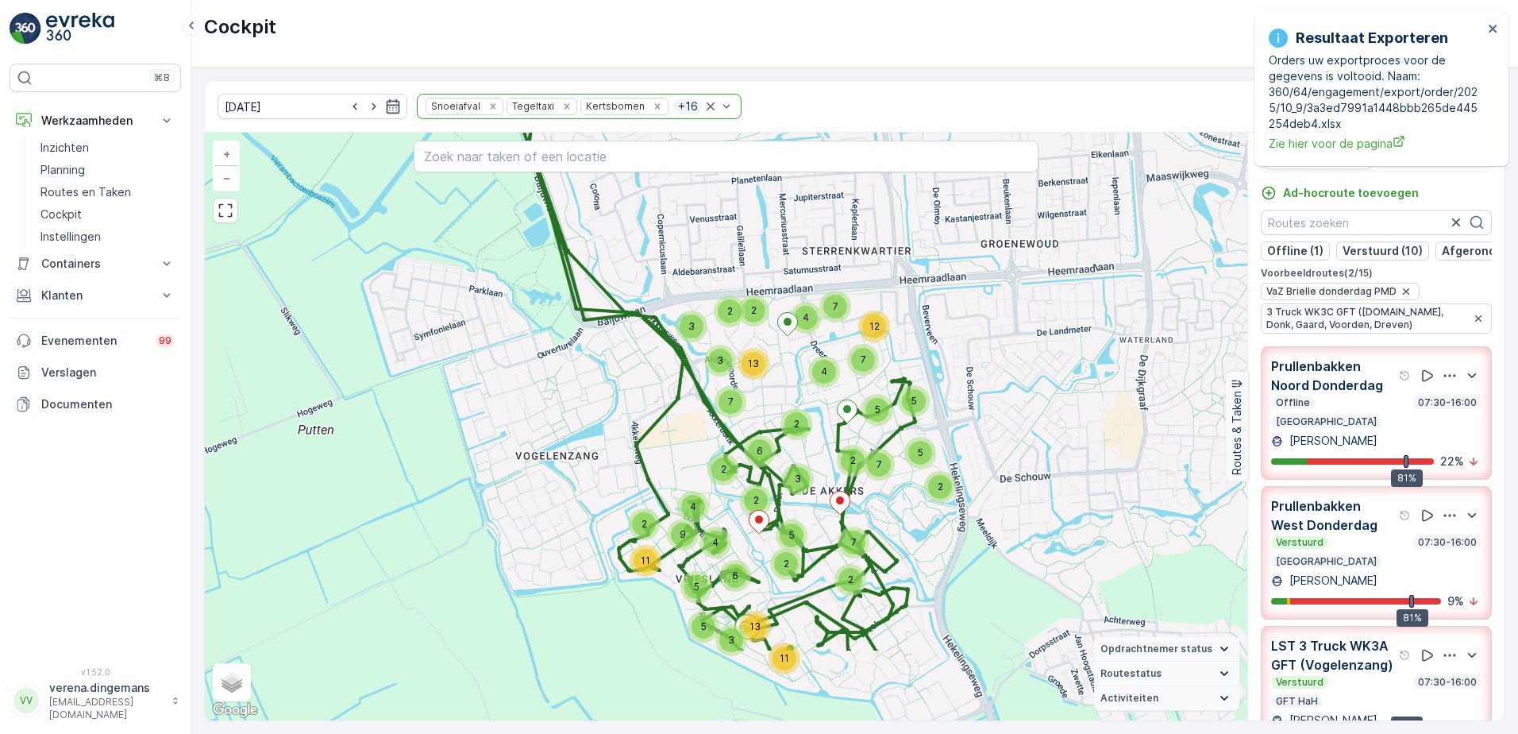
drag, startPoint x: 894, startPoint y: 595, endPoint x: 868, endPoint y: 468, distance: 128.9
click at [868, 468] on div "7" at bounding box center [879, 465] width 24 height 24
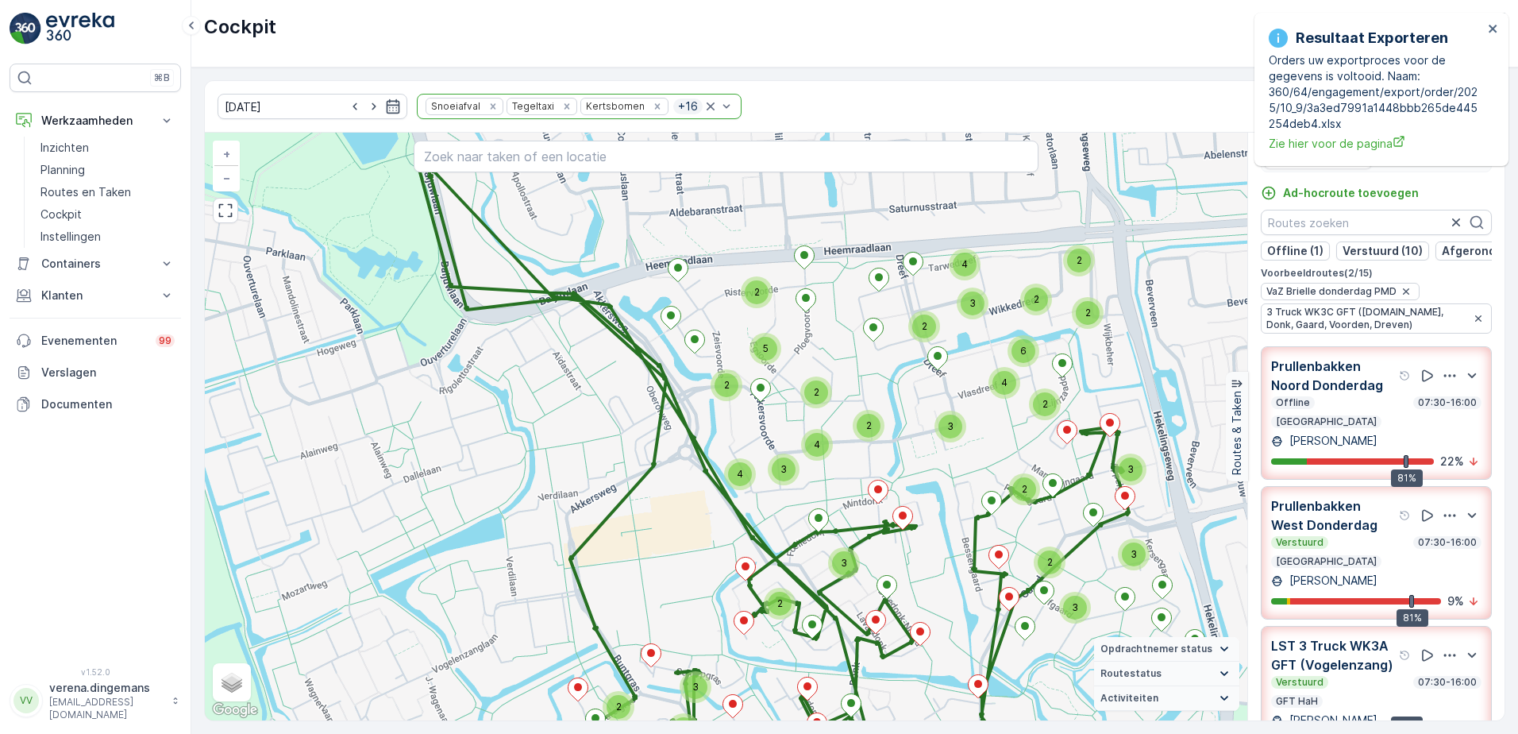
drag, startPoint x: 677, startPoint y: 356, endPoint x: 784, endPoint y: 437, distance: 133.2
click at [784, 437] on div "3 2 2 3 3 2 2 2 3 2 2 4 5 2 4 3 4 2 2 2 6 4 2 2 3 2 3 2 8 2 2 5 4 2 2 4 4 3 2 3…" at bounding box center [726, 427] width 1042 height 588
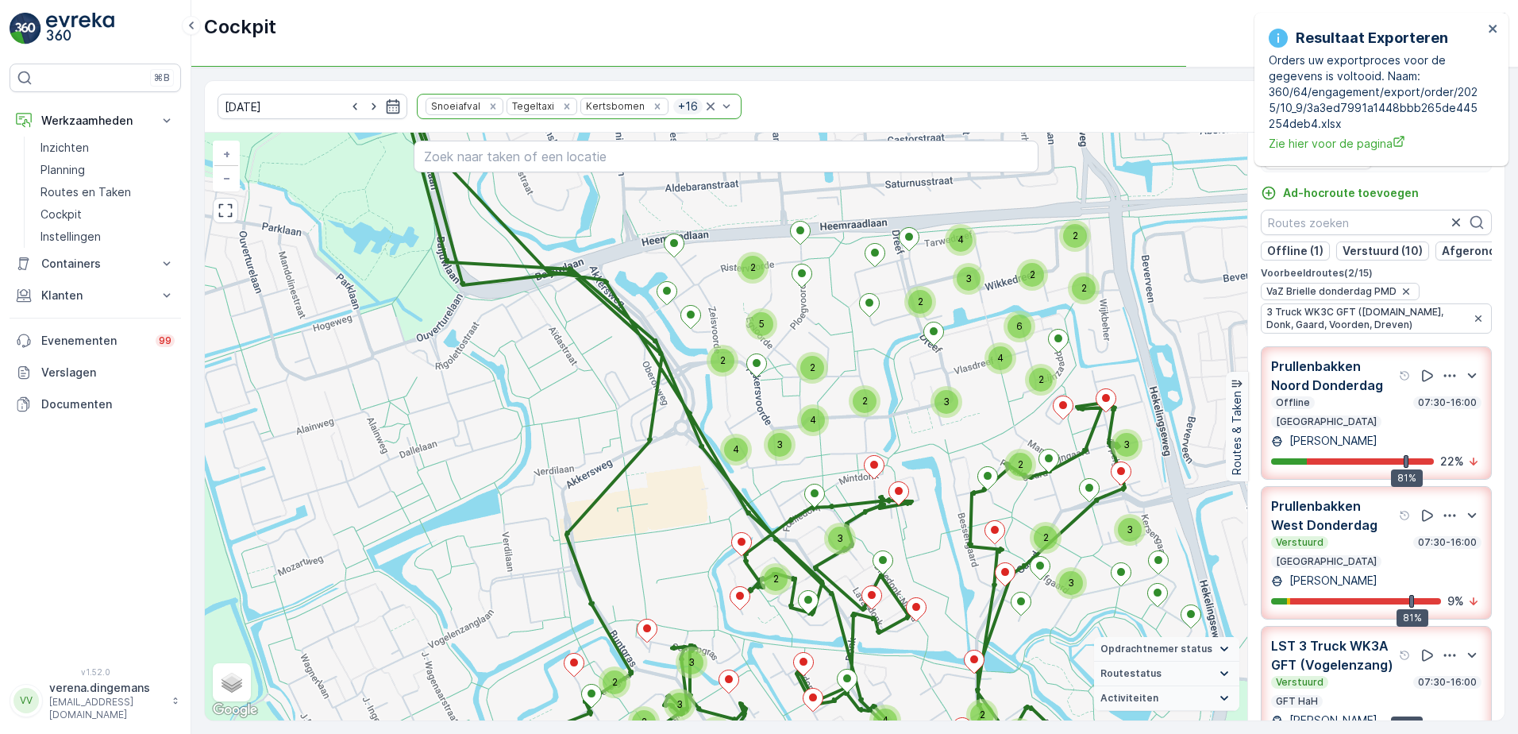
drag, startPoint x: 903, startPoint y: 653, endPoint x: 902, endPoint y: 636, distance: 16.7
click at [902, 636] on div "3 2 2 3 3 2 2 2 3 2 2 4 5 2 4 3 4 2 2 2 6 4 2 2 3 2 3 2 8 2 2 5 4 2 2 4 4 3 2 3…" at bounding box center [726, 427] width 1042 height 588
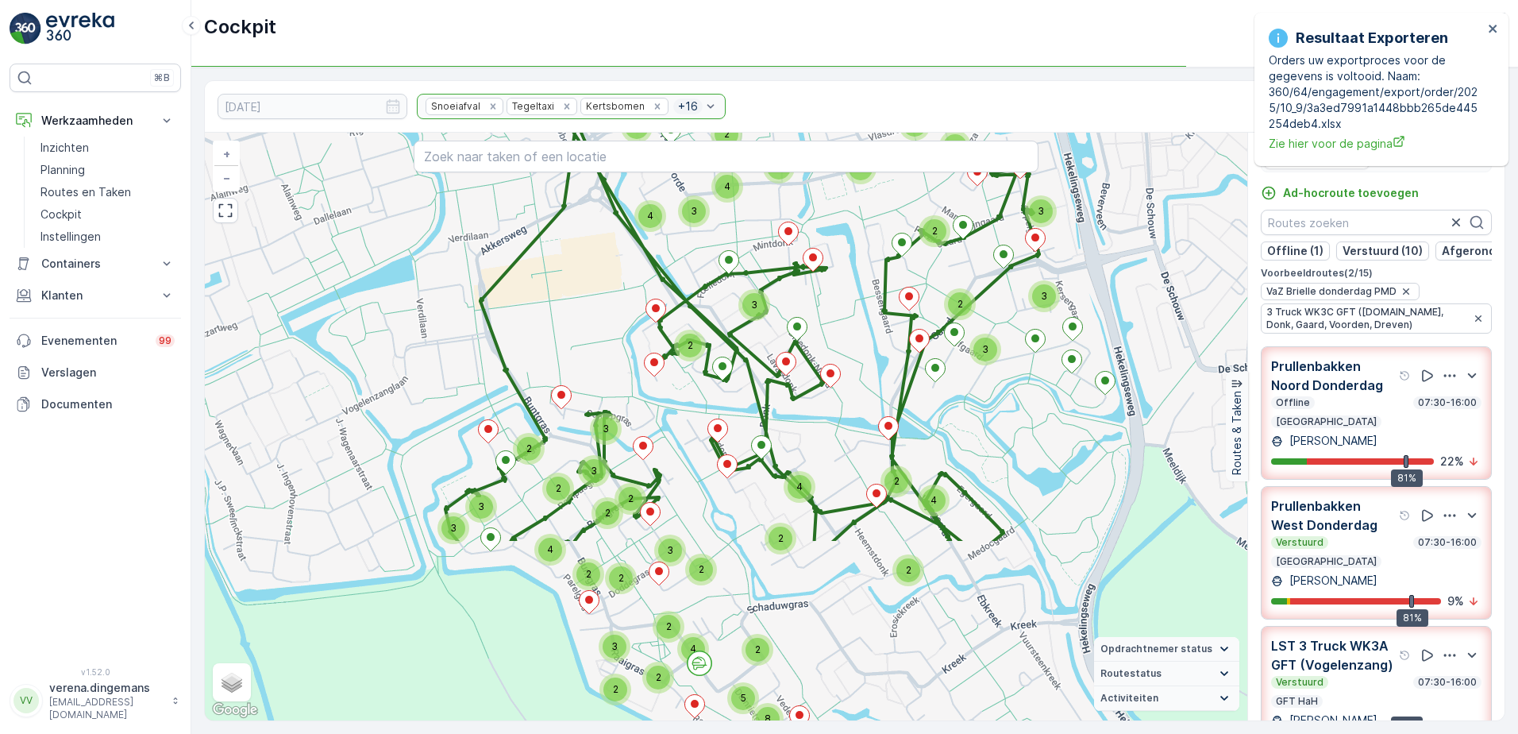
drag, startPoint x: 878, startPoint y: 646, endPoint x: 791, endPoint y: 408, distance: 253.7
click at [791, 408] on div "3 2 2 3 3 2 2 2 3 2 2 4 5 2 4 3 4 2 2 2 6 4 2 2 3 2 3 2 8 2 2 5 4 2 2 4 4 3 2 3…" at bounding box center [726, 427] width 1042 height 588
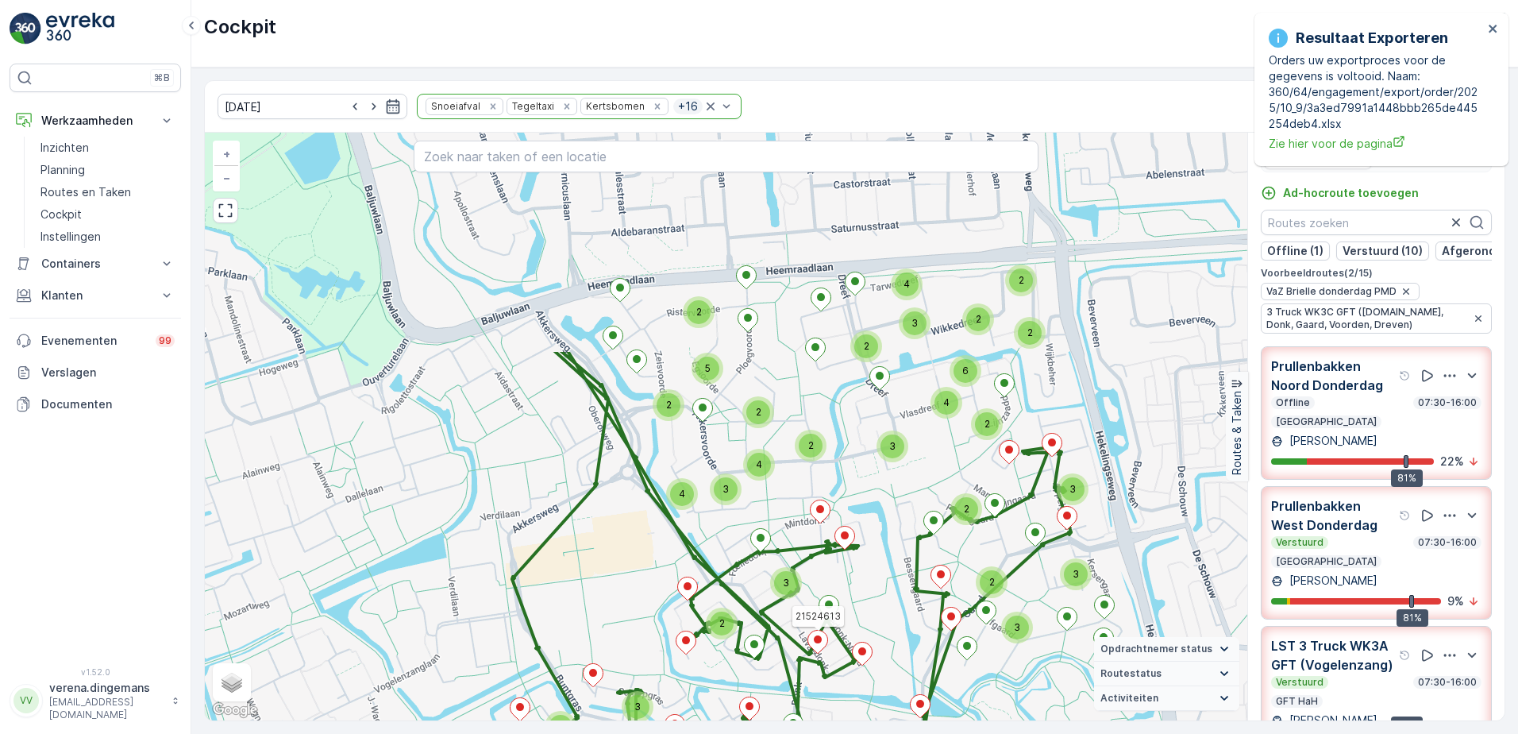
drag, startPoint x: 823, startPoint y: 409, endPoint x: 865, endPoint y: 615, distance: 209.9
click at [865, 615] on div "3 2 2 3 3 2 2 2 3 2 2 4 5 2 4 3 4 2 2 2 6 4 2 2 3 2 3 2 8 2 2 5 4 2 2 4 4 3 2 3…" at bounding box center [726, 427] width 1042 height 588
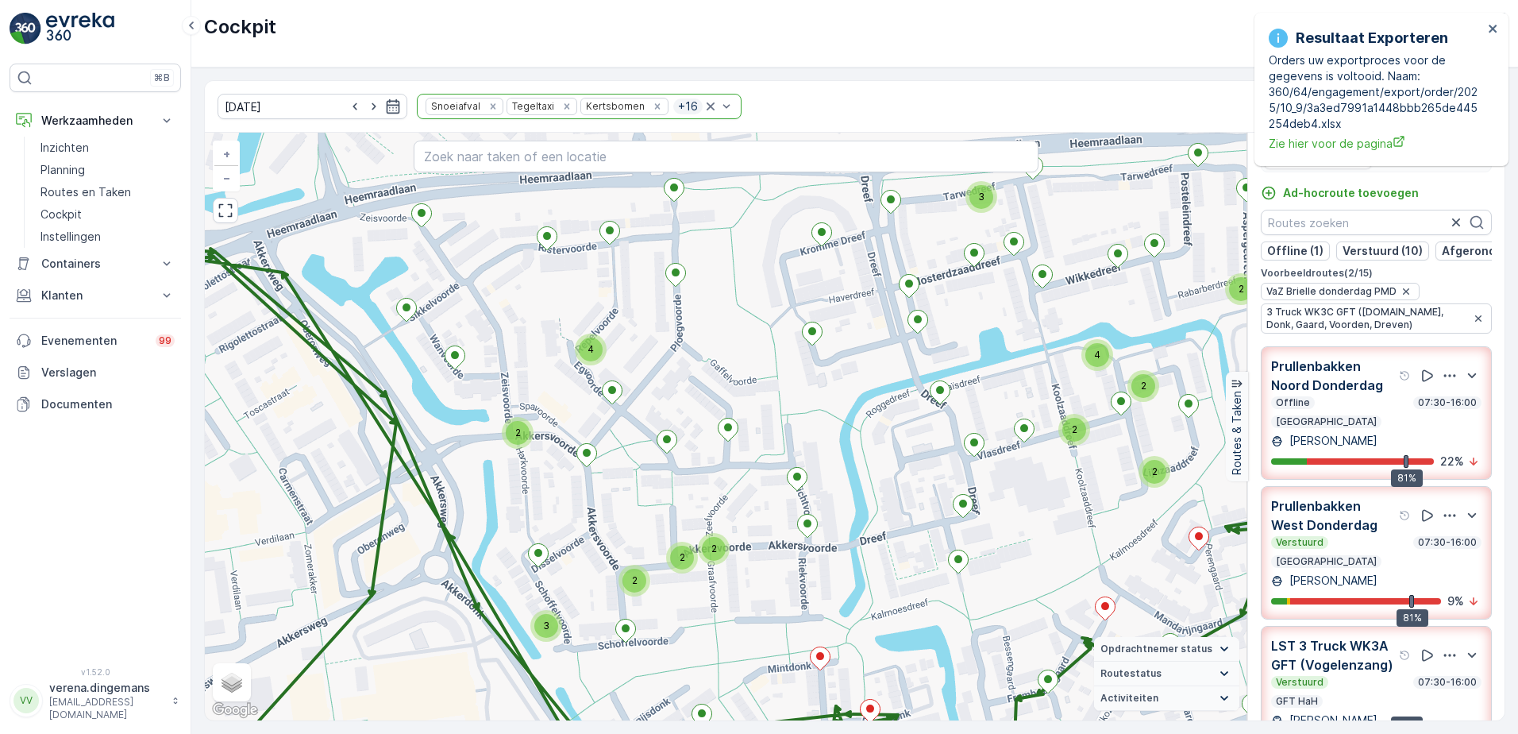
drag, startPoint x: 783, startPoint y: 588, endPoint x: 726, endPoint y: 628, distance: 69.4
click at [726, 628] on div "2 2 2 2 2 2 4 2 2 3 2 2 4 2 2 2 2 2 2 3 3 2 4 3 4 3 2 2 2 2 2 2 3 2 3 4 2 3 2 2…" at bounding box center [726, 427] width 1042 height 588
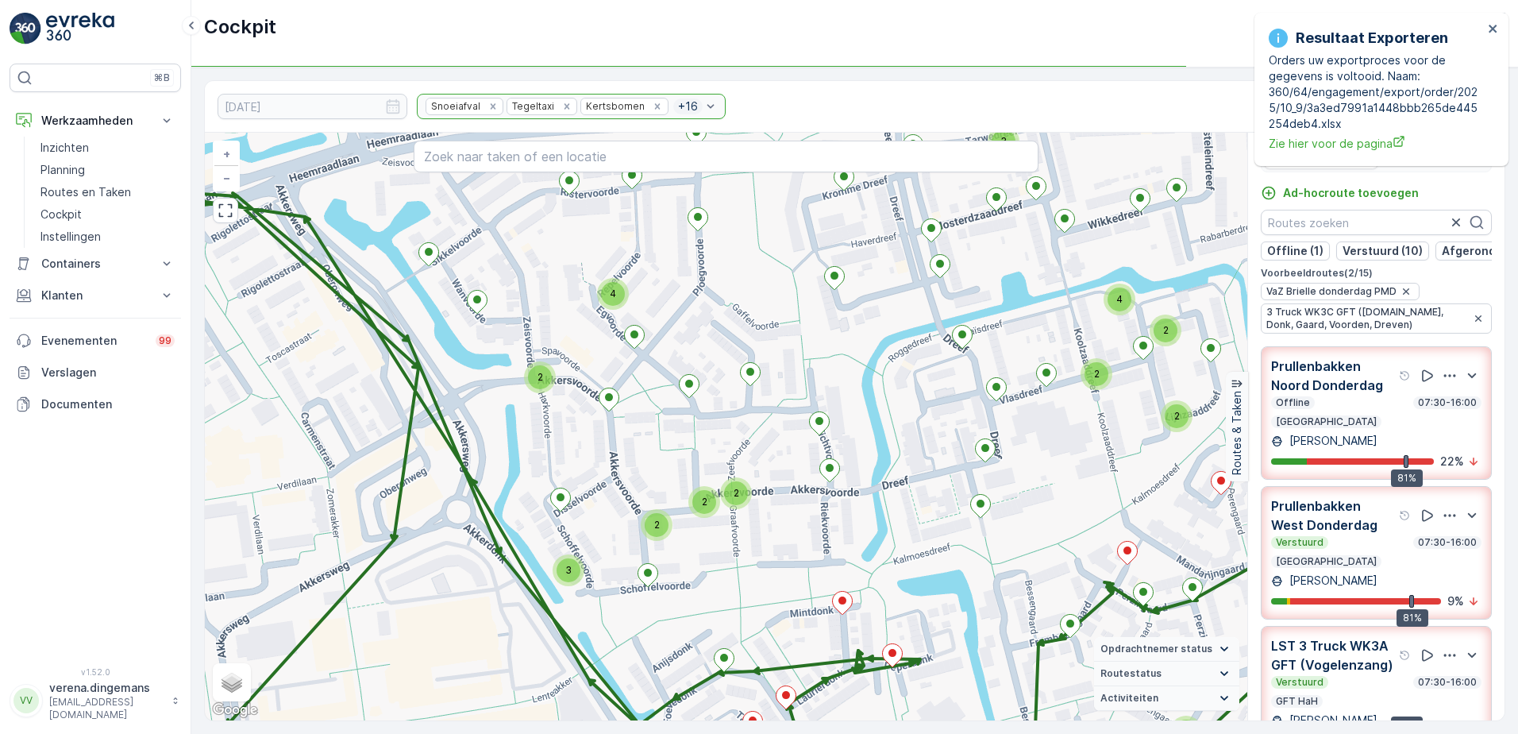
click at [709, 566] on div "2 2 2 2 2 2 4 2 2 3 2 2 4 2 2 2 2 2 2 3 3 2 4 3 4 3 2 2 2 2 2 2 3 2 3 4 2 3 2 2…" at bounding box center [726, 427] width 1042 height 588
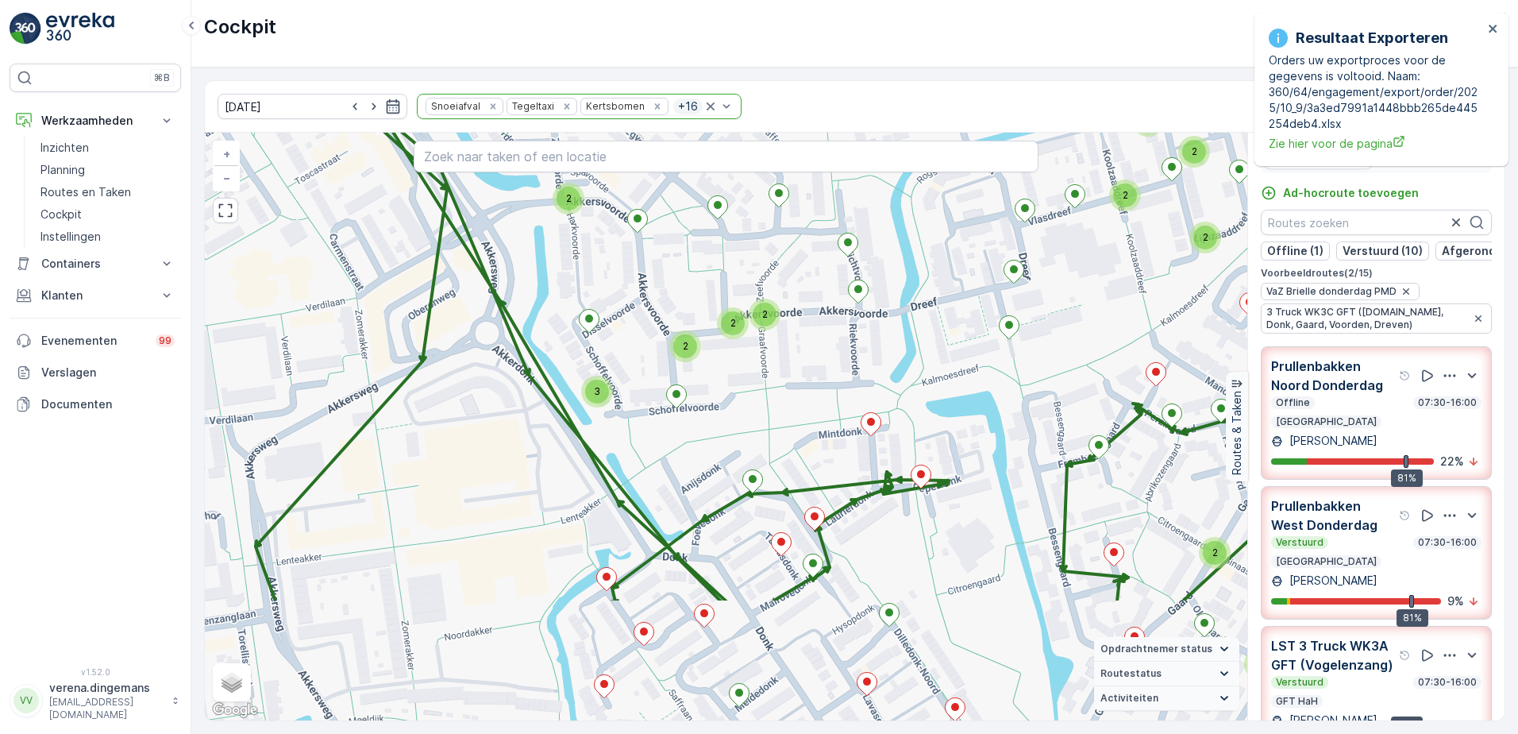
drag, startPoint x: 721, startPoint y: 582, endPoint x: 740, endPoint y: 440, distance: 143.4
click at [740, 440] on div "2 2 2 3 3 2 3 2 2 4 2 2 3 2 2 4 2 2 2 2 2 2 2 4 2 2 2 2 3 2 4 2 2 3 4 3 2 2 2 3…" at bounding box center [726, 427] width 1042 height 588
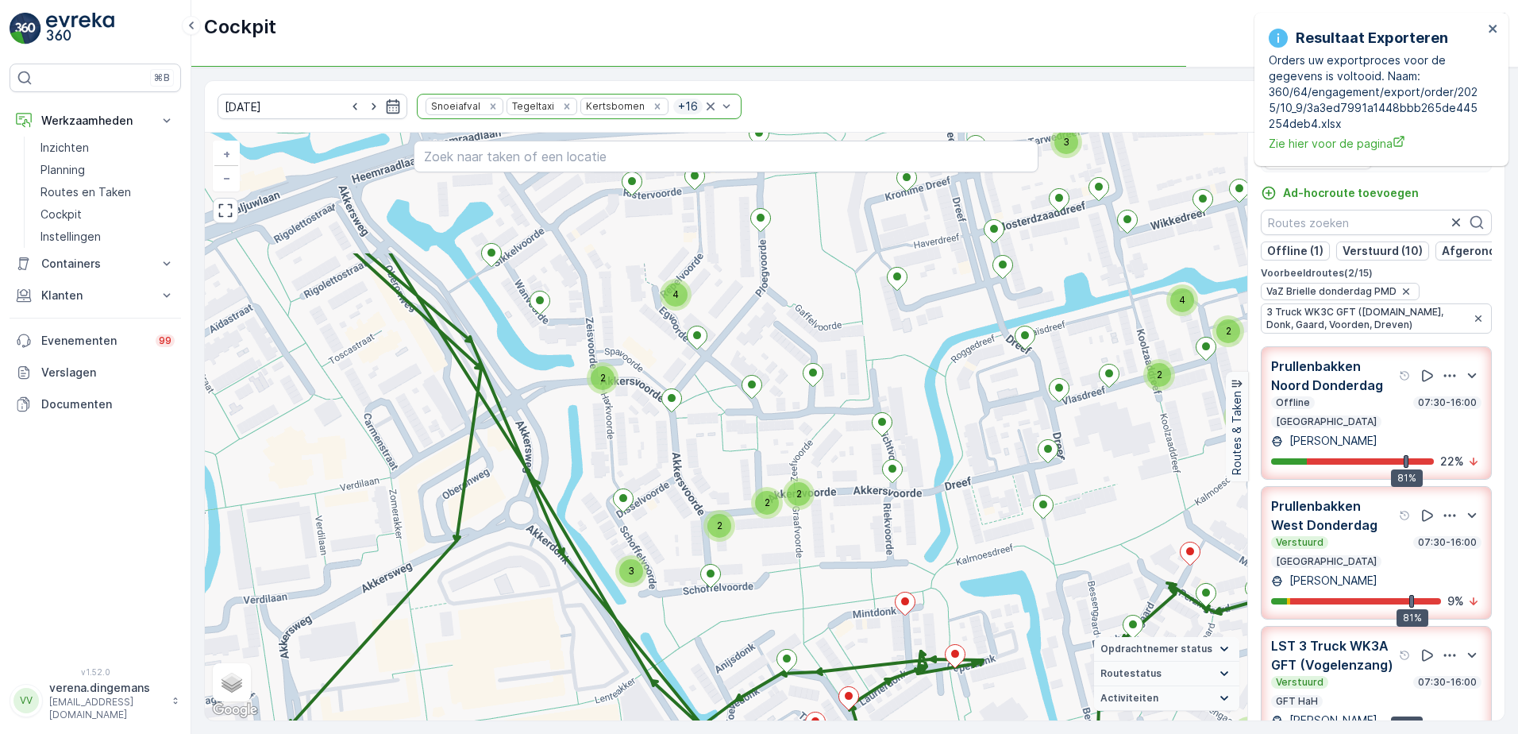
drag, startPoint x: 739, startPoint y: 389, endPoint x: 773, endPoint y: 568, distance: 182.7
click at [773, 568] on div "2 2 2 3 3 2 3 2 2 4 2 2 3 2 2 4 2 2 2 2 2 2 2 4 2 2 2 2 3 2 4 2 2 3 4 3 2 2 2 3…" at bounding box center [726, 427] width 1042 height 588
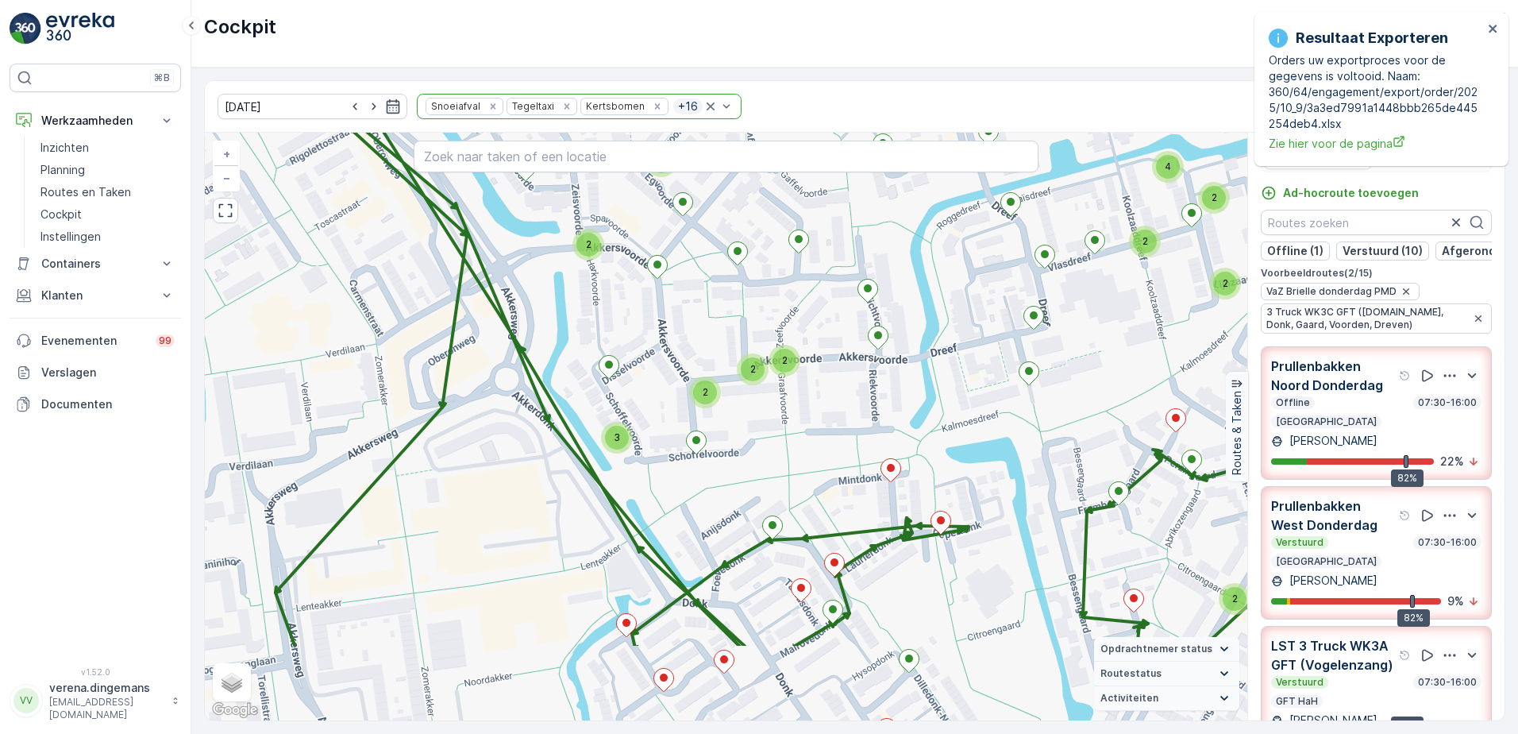
drag, startPoint x: 746, startPoint y: 558, endPoint x: 736, endPoint y: 452, distance: 106.9
click at [736, 452] on div "2 2 2 3 3 2 3 2 2 4 2 2 3 2 2 4 2 2 2 2 2 2 2 4 2 2 2 2 3 2 4 2 2 3 4 3 2 2 2 3…" at bounding box center [726, 427] width 1042 height 588
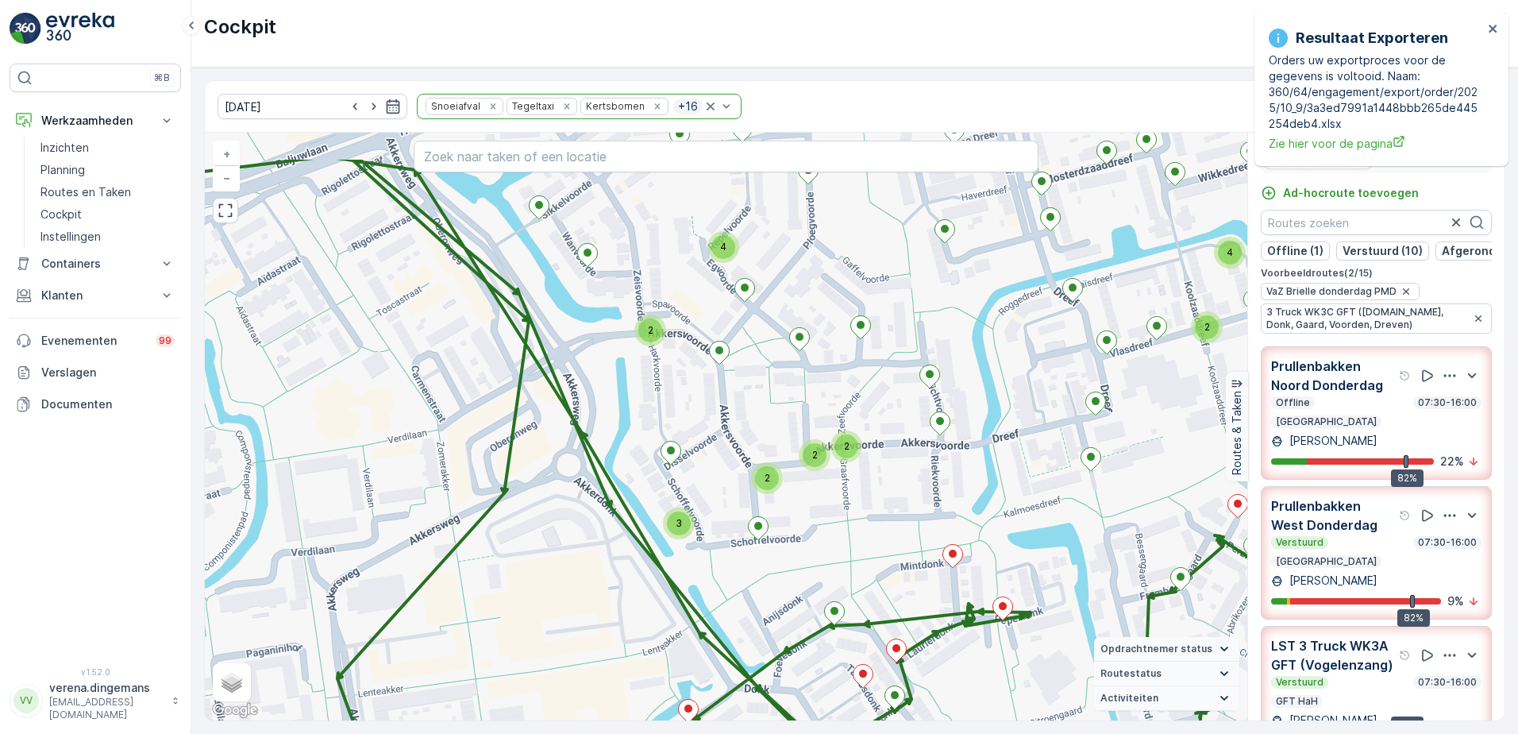
drag, startPoint x: 608, startPoint y: 338, endPoint x: 670, endPoint y: 425, distance: 106.4
click at [670, 425] on div "2 2 2 3 3 2 3 2 2 4 2 2 3 2 2 4 2 2 2 2 2 2 2 4 2 2 2 2 3 2 4 2 2 3 4 3 2 2 2 3…" at bounding box center [726, 427] width 1042 height 588
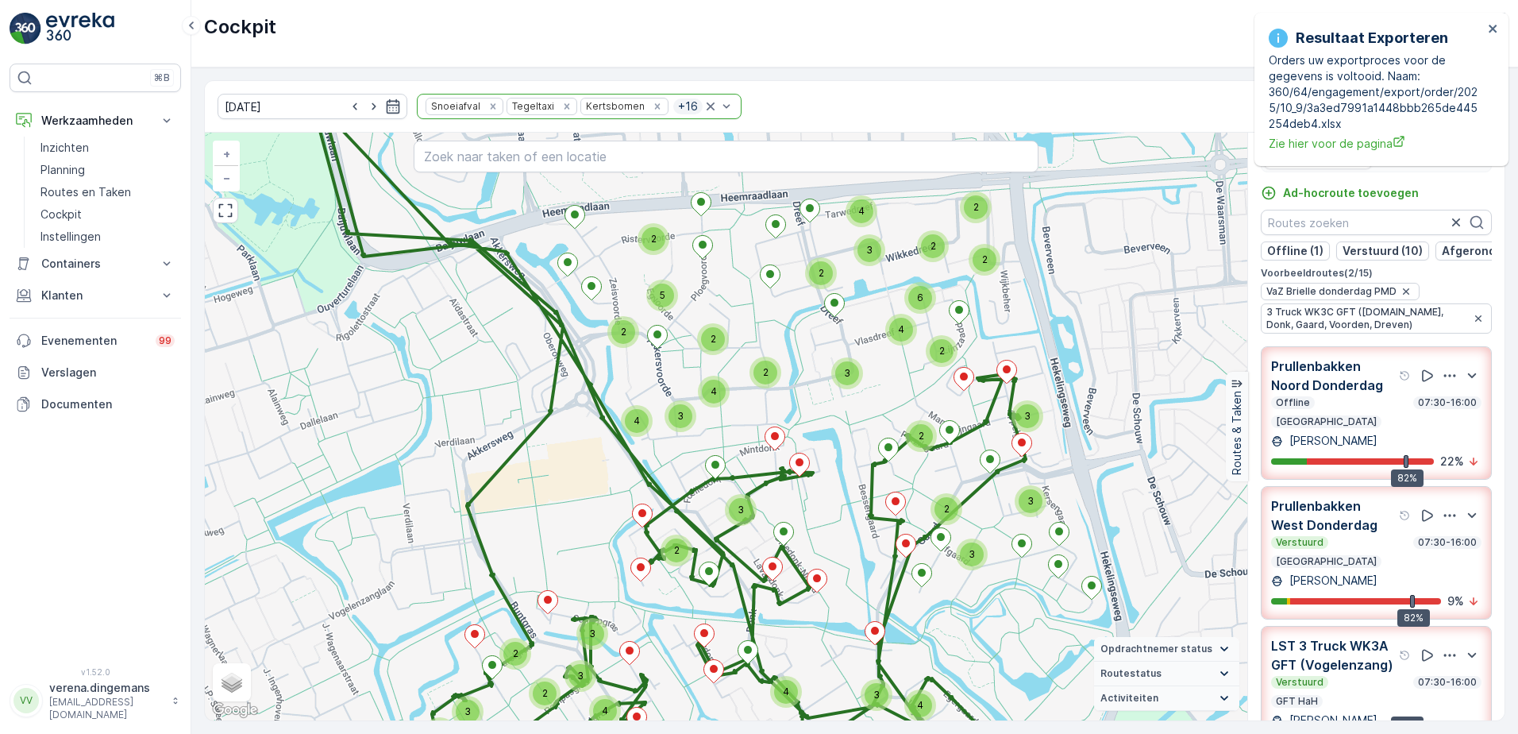
drag, startPoint x: 740, startPoint y: 493, endPoint x: 698, endPoint y: 461, distance: 53.2
click at [698, 461] on div "3 2 2 3 3 2 2 2 3 2 2 4 5 2 4 3 4 2 2 2 6 4 2 2 3 2 3 2 8 2 2 5 4 2 3 4 4 3 2 3…" at bounding box center [726, 427] width 1042 height 588
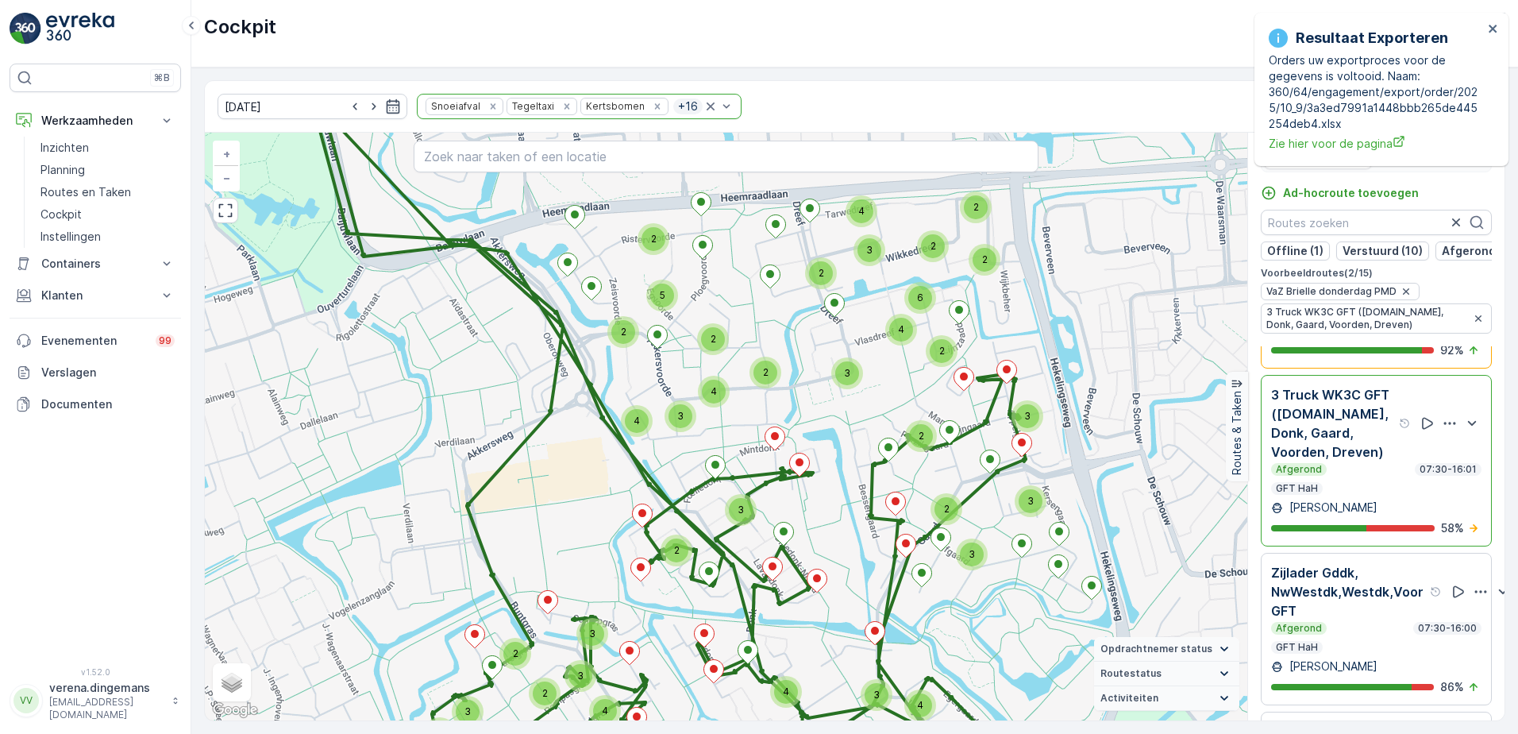
scroll to position [873, 0]
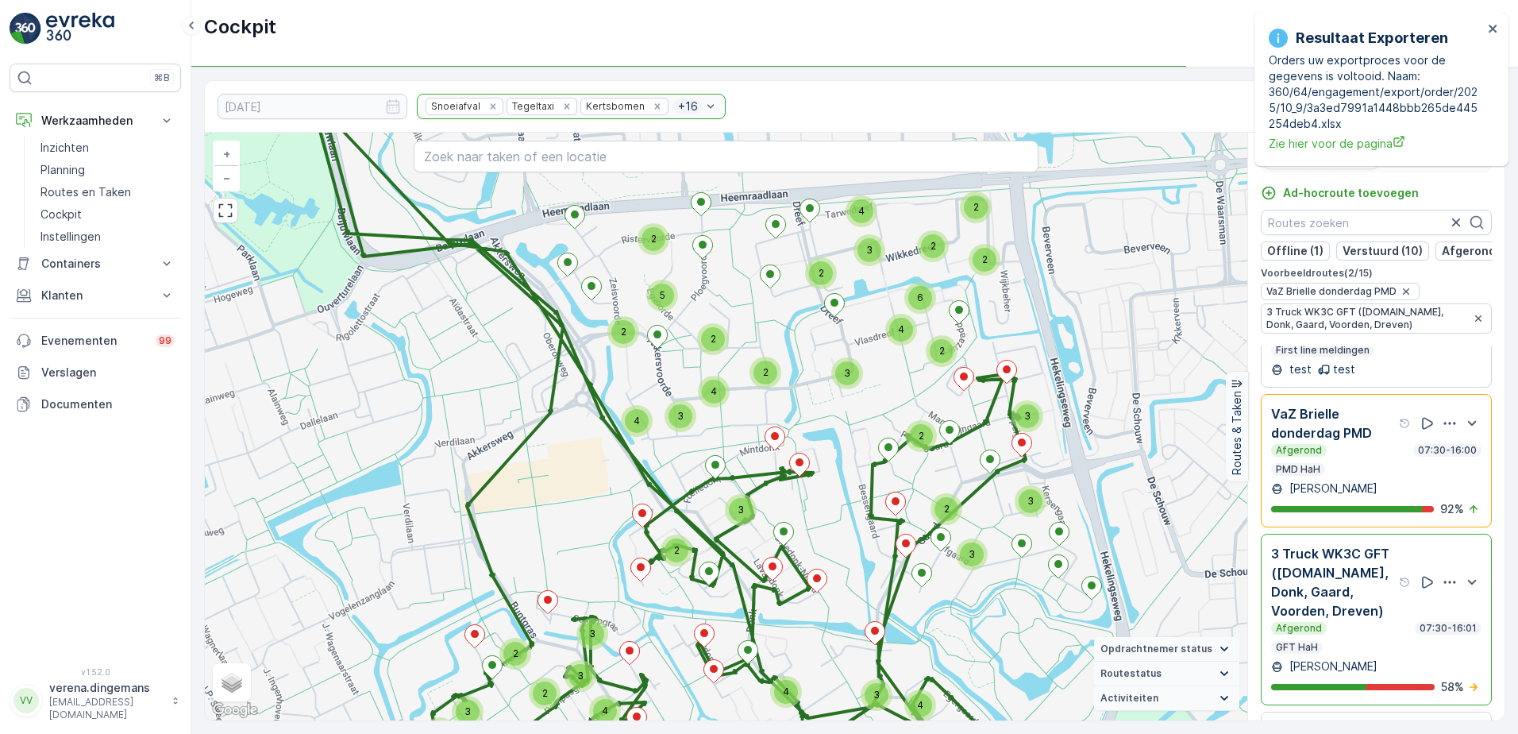
click at [1356, 503] on div "VaZ Brielle donderdag PMD Afgerond 07:30-16:00 PMD HaH Demi Mink 92 %" at bounding box center [1376, 460] width 210 height 113
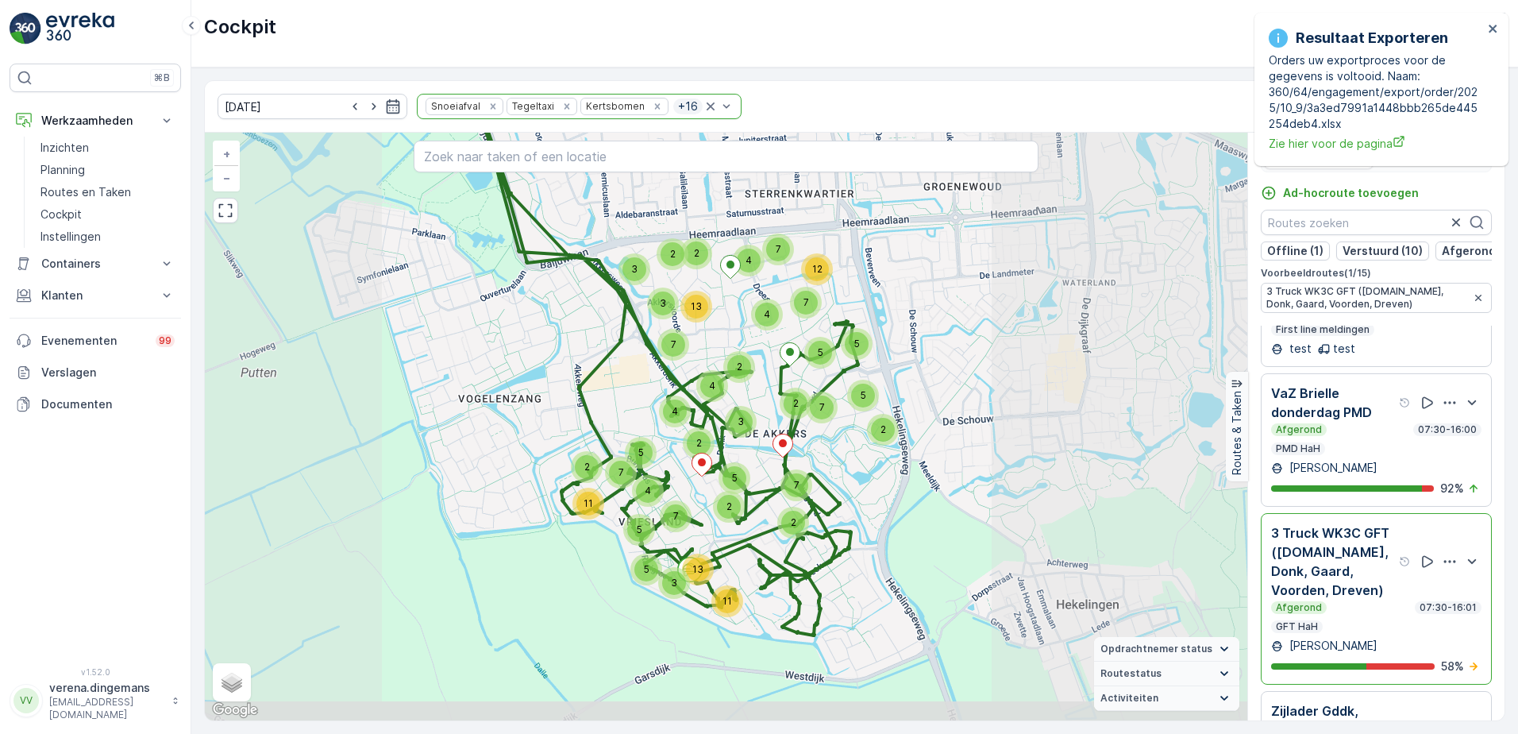
click at [1335, 595] on p "3 Truck WK3C GFT ([DOMAIN_NAME], Donk, Gaard, Voorden, Dreven)" at bounding box center [1333, 561] width 125 height 76
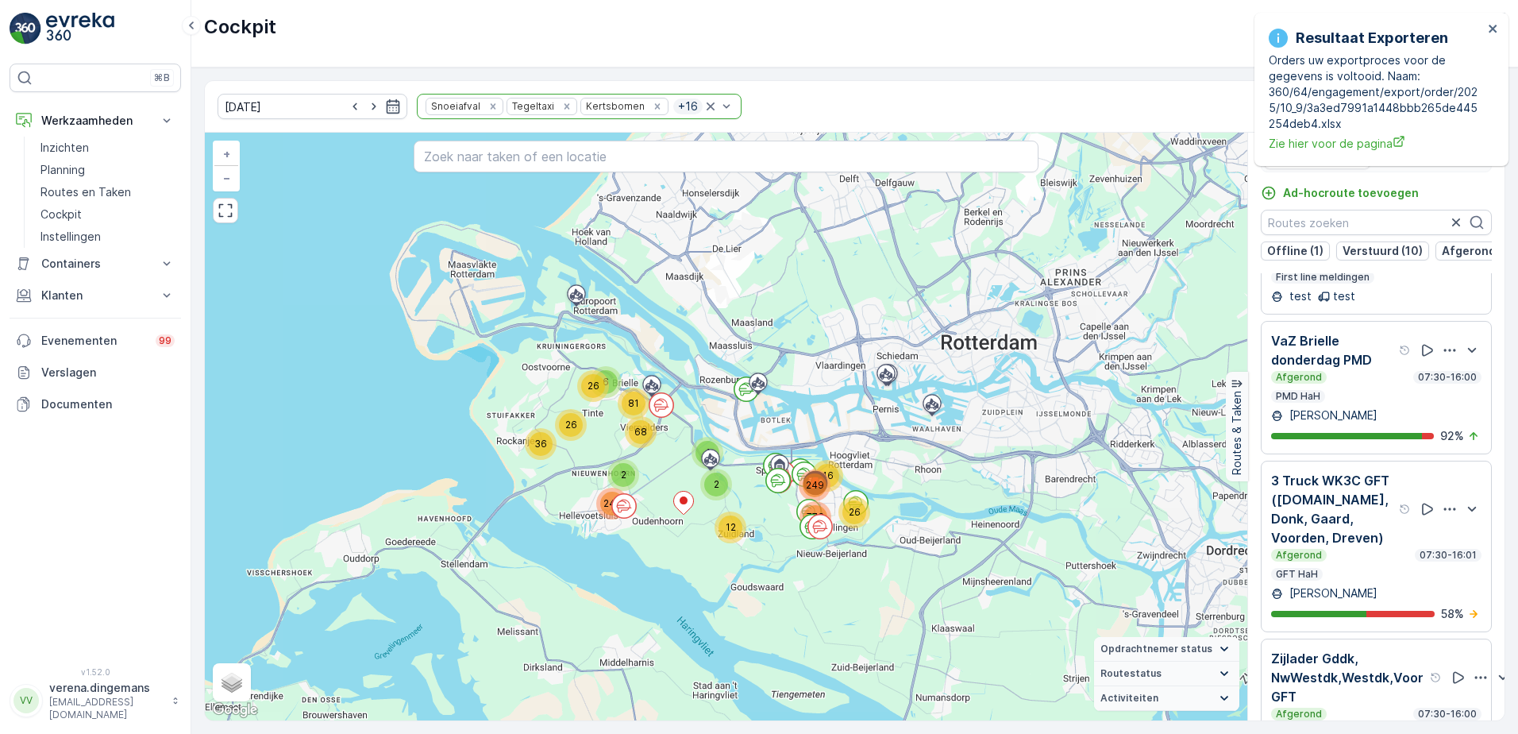
scroll to position [1032, 0]
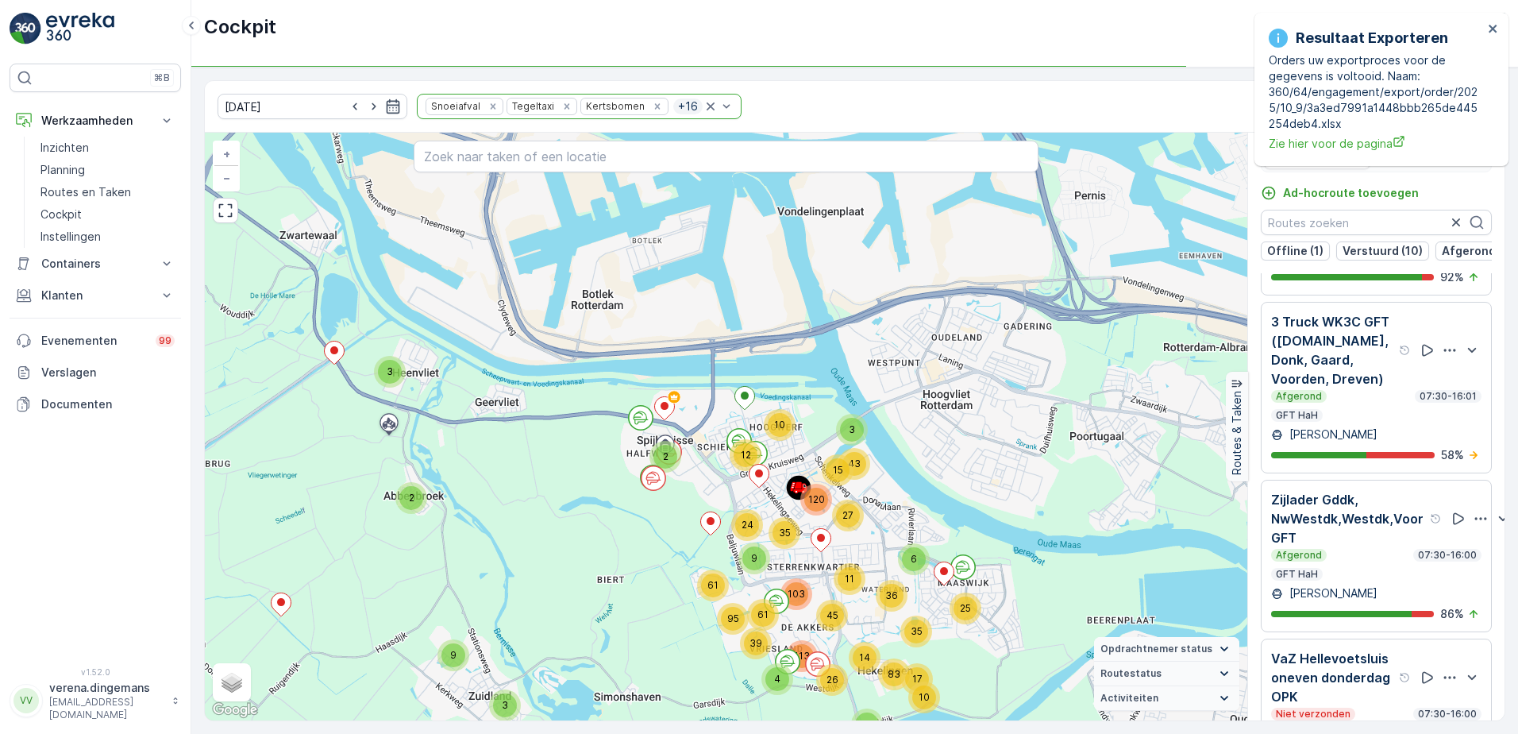
drag, startPoint x: 842, startPoint y: 545, endPoint x: 803, endPoint y: 541, distance: 38.2
click at [805, 542] on div "3 9 5 13 9 6 18 3 3 5 2 9 7 11 42 2 2 3 5 9 5 3 3 54 6 3 29 67 2 33 45 68 2 3 9…" at bounding box center [726, 427] width 1042 height 588
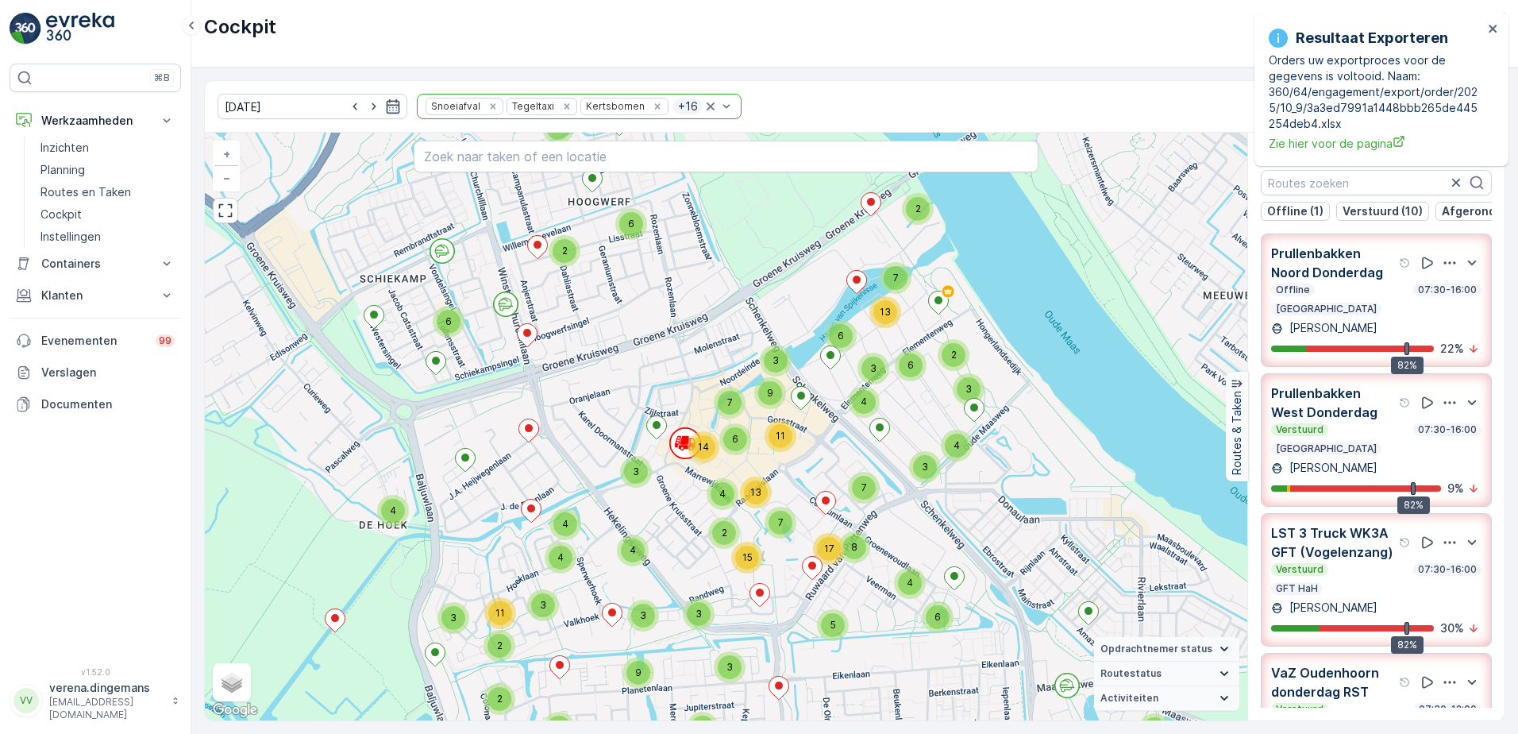
drag, startPoint x: 716, startPoint y: 409, endPoint x: 699, endPoint y: 544, distance: 136.0
click at [699, 544] on div "2 3 2 3 3 6 2 2 3 2 3 3 4 3 3 2 5 3 2 3 2 5 10 11 4 4 11 2 2 2 2 2 4 4 4 10 14 …" at bounding box center [726, 427] width 1042 height 588
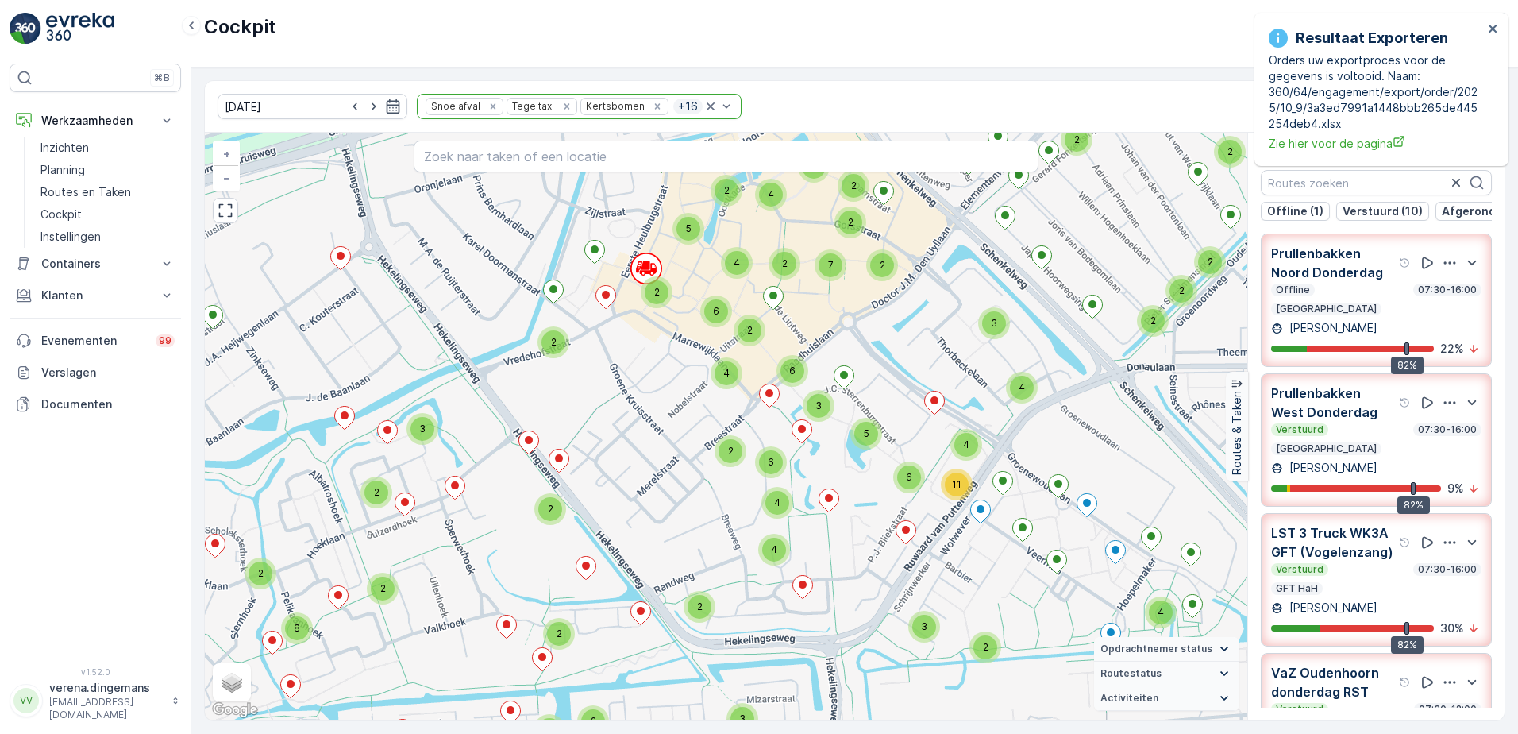
drag, startPoint x: 714, startPoint y: 609, endPoint x: 690, endPoint y: 541, distance: 71.6
click at [690, 541] on div "2 2 2 2 4 2 2 2 2 2 4 3 2 2 4 2 4 4 2 5 3 3 3 2 2 3 3 2 2 4 2 4 6 5 3 4 3 3 4 4…" at bounding box center [726, 427] width 1042 height 588
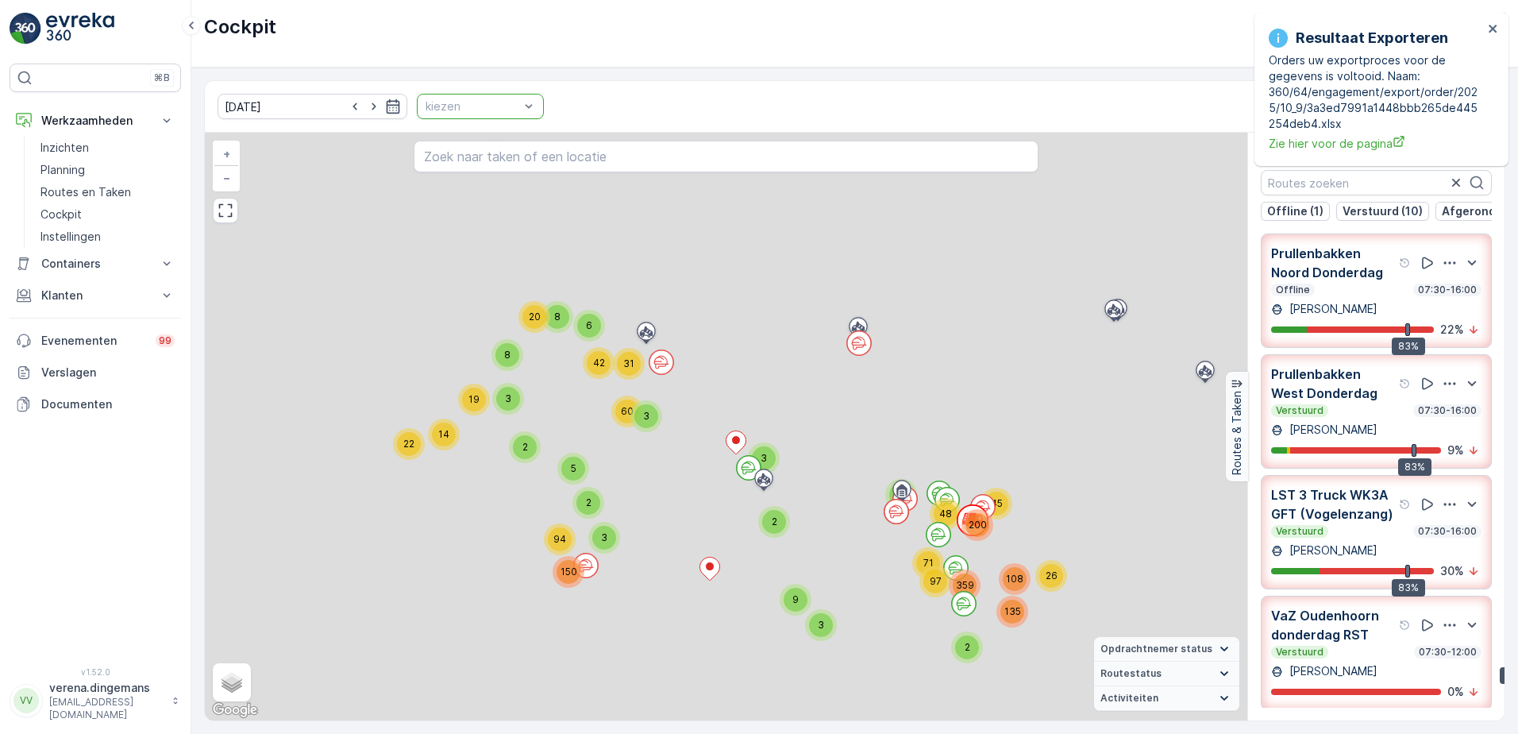
click at [474, 110] on div at bounding box center [472, 106] width 97 height 13
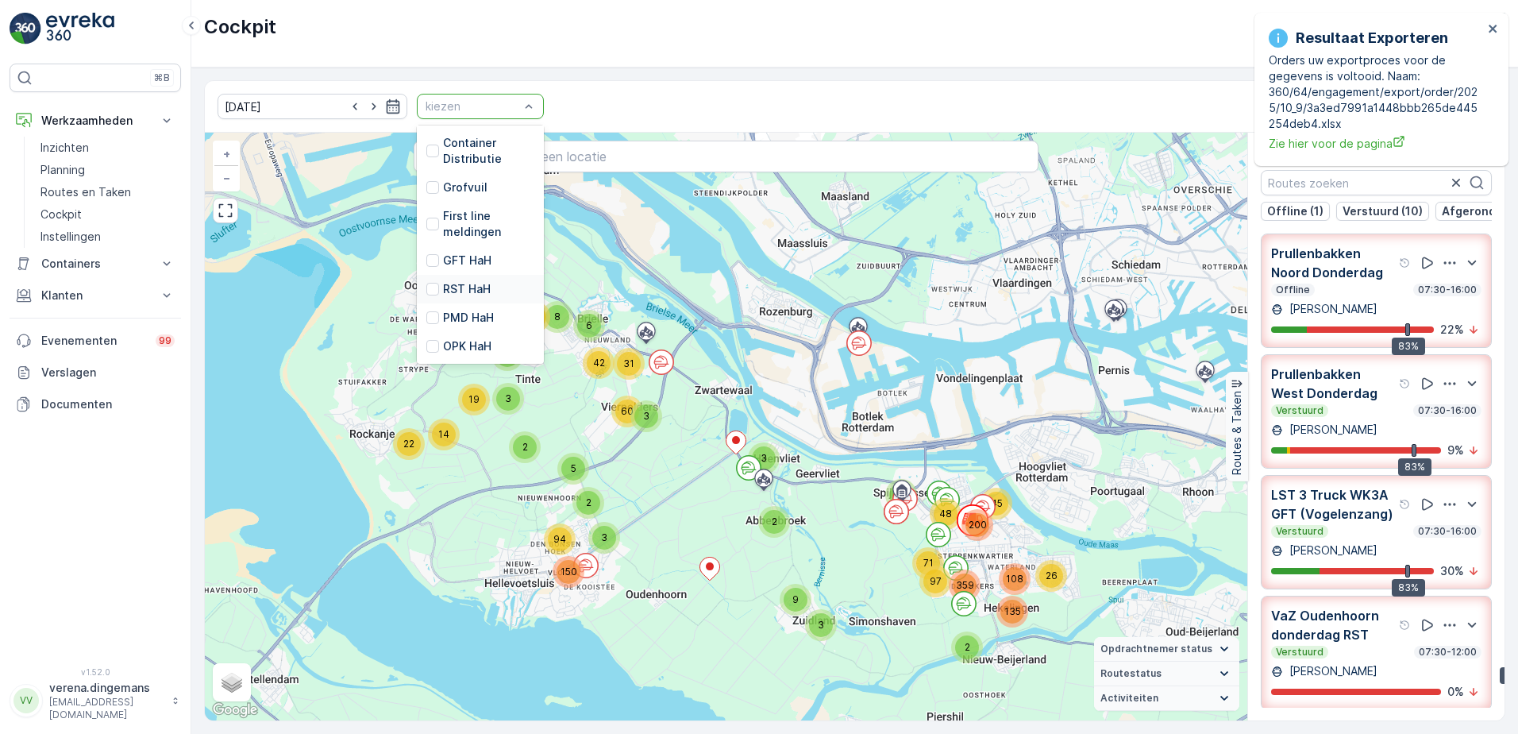
scroll to position [323, 0]
click at [426, 256] on div at bounding box center [432, 258] width 13 height 13
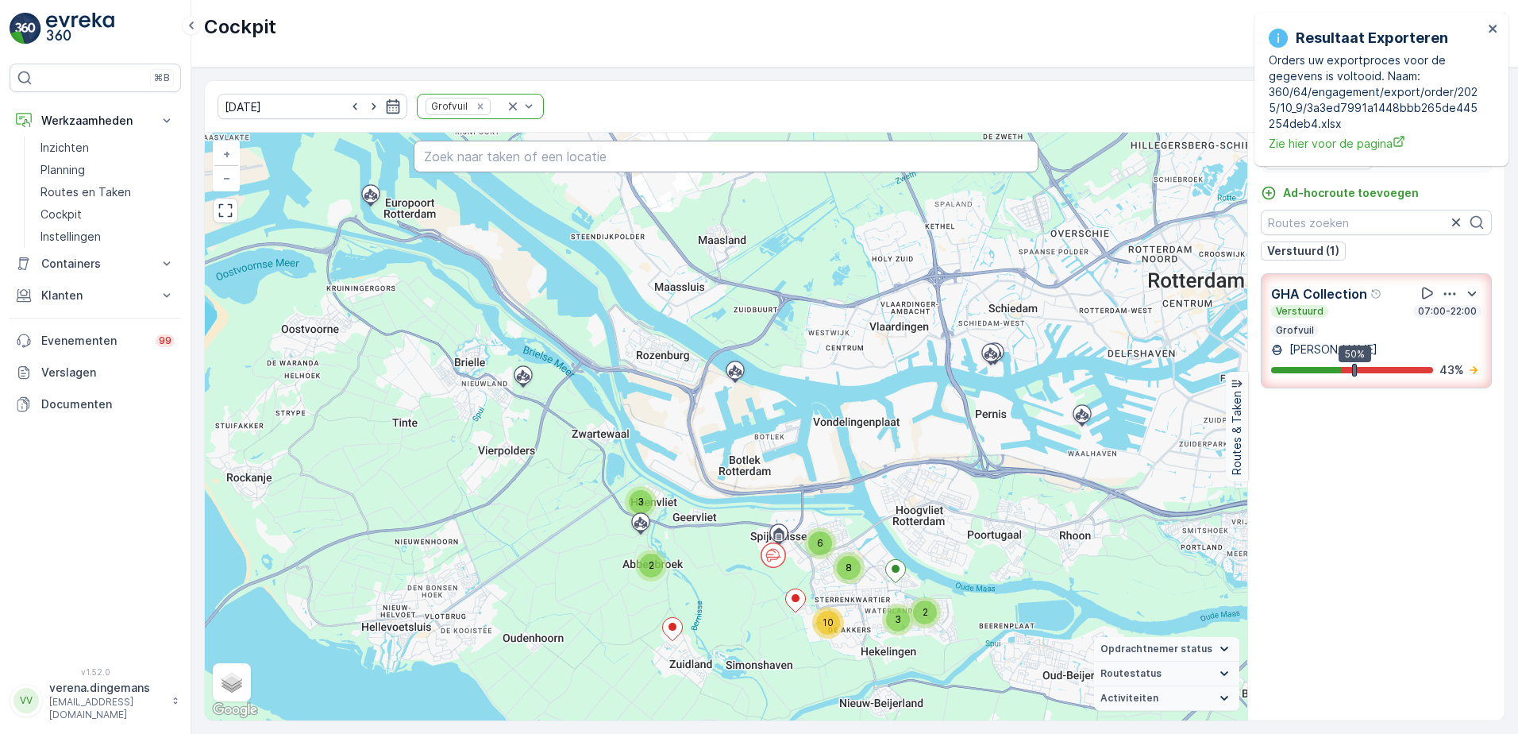
click at [506, 159] on input "text" at bounding box center [727, 157] width 626 height 32
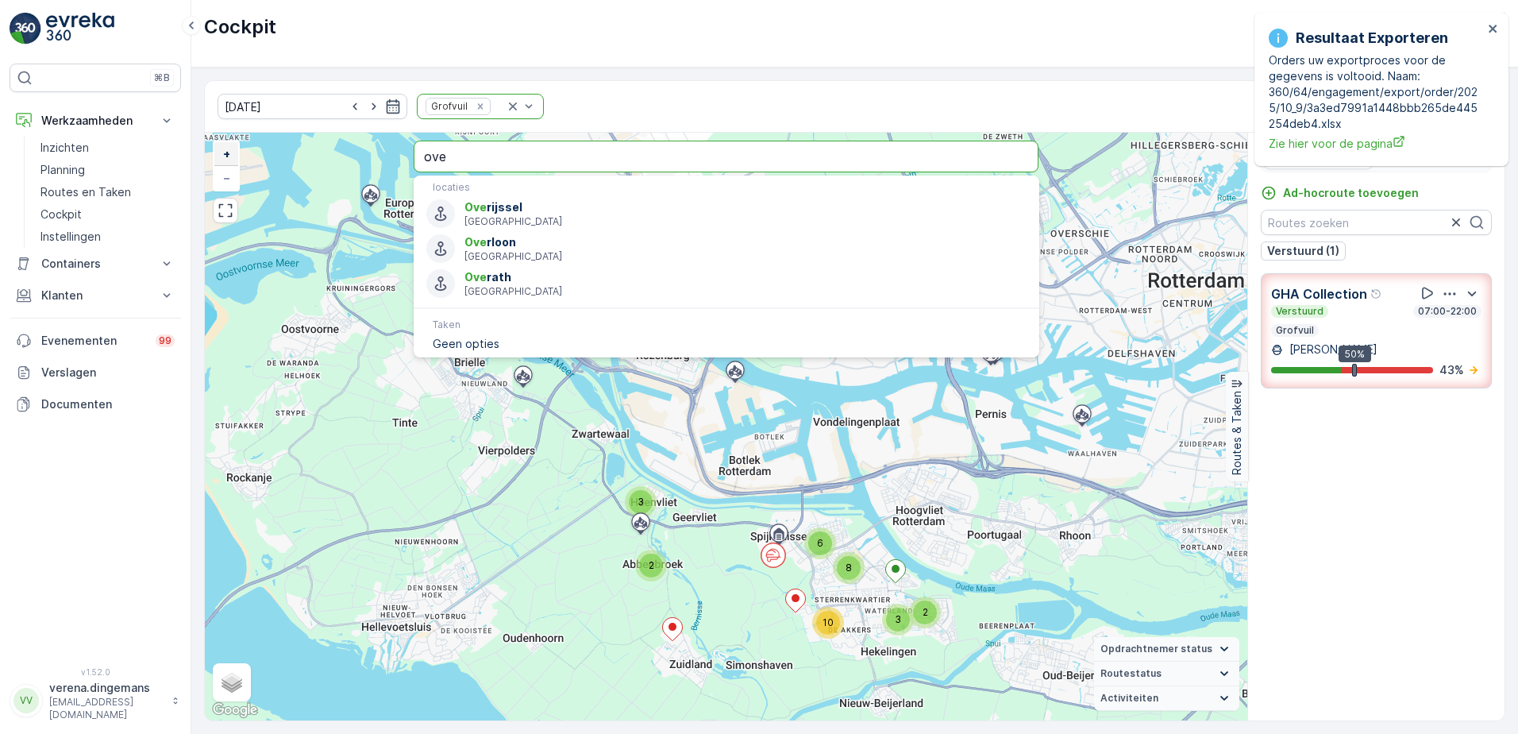
drag, startPoint x: 516, startPoint y: 142, endPoint x: 217, endPoint y: 142, distance: 299.3
click at [223, 144] on div "2 2 6 3 8 3 10 + − Satelliet stappenplan Terrein Hybride Leaflet Sneltoetsen Ka…" at bounding box center [726, 427] width 1042 height 588
paste input "Ouverturelaan"
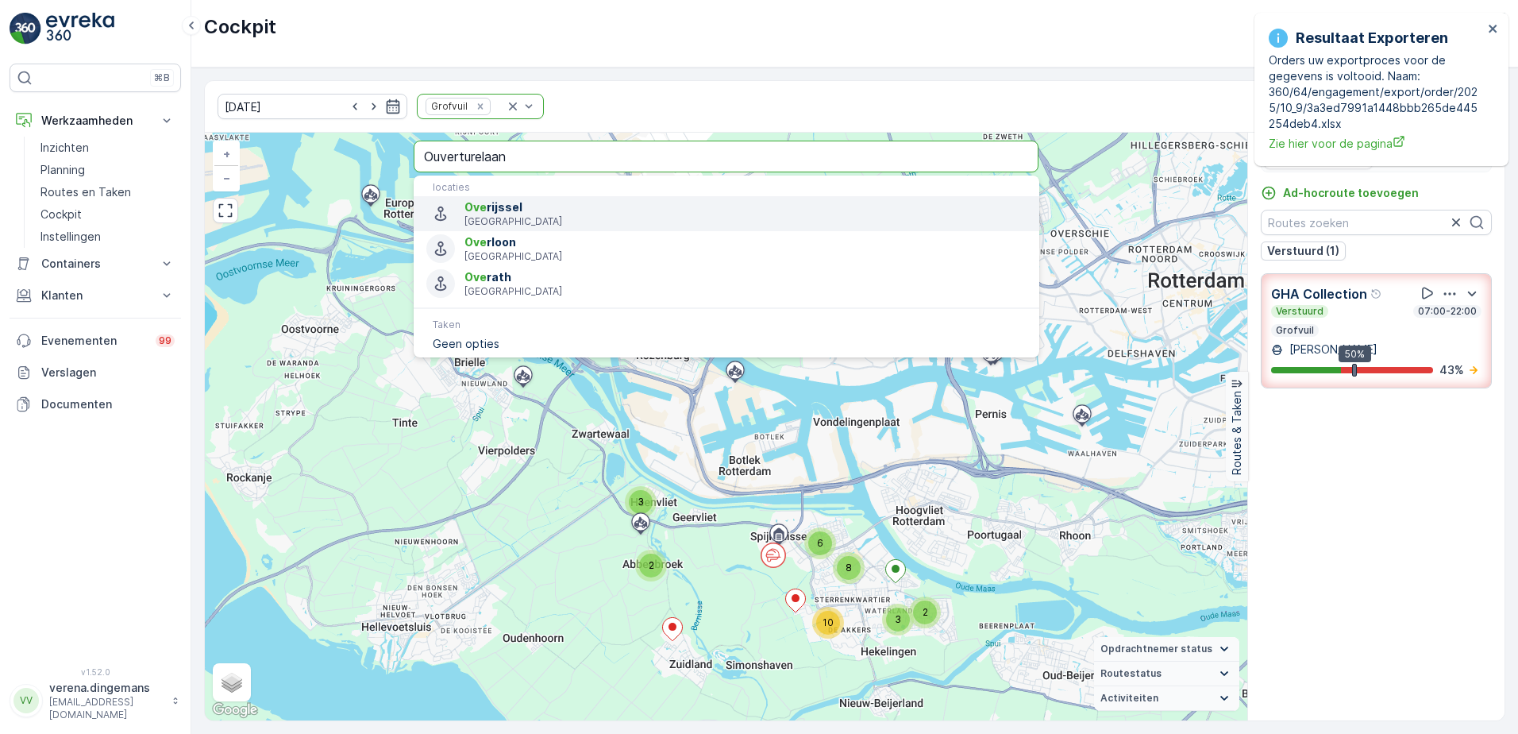
type input "Ouverturelaan"
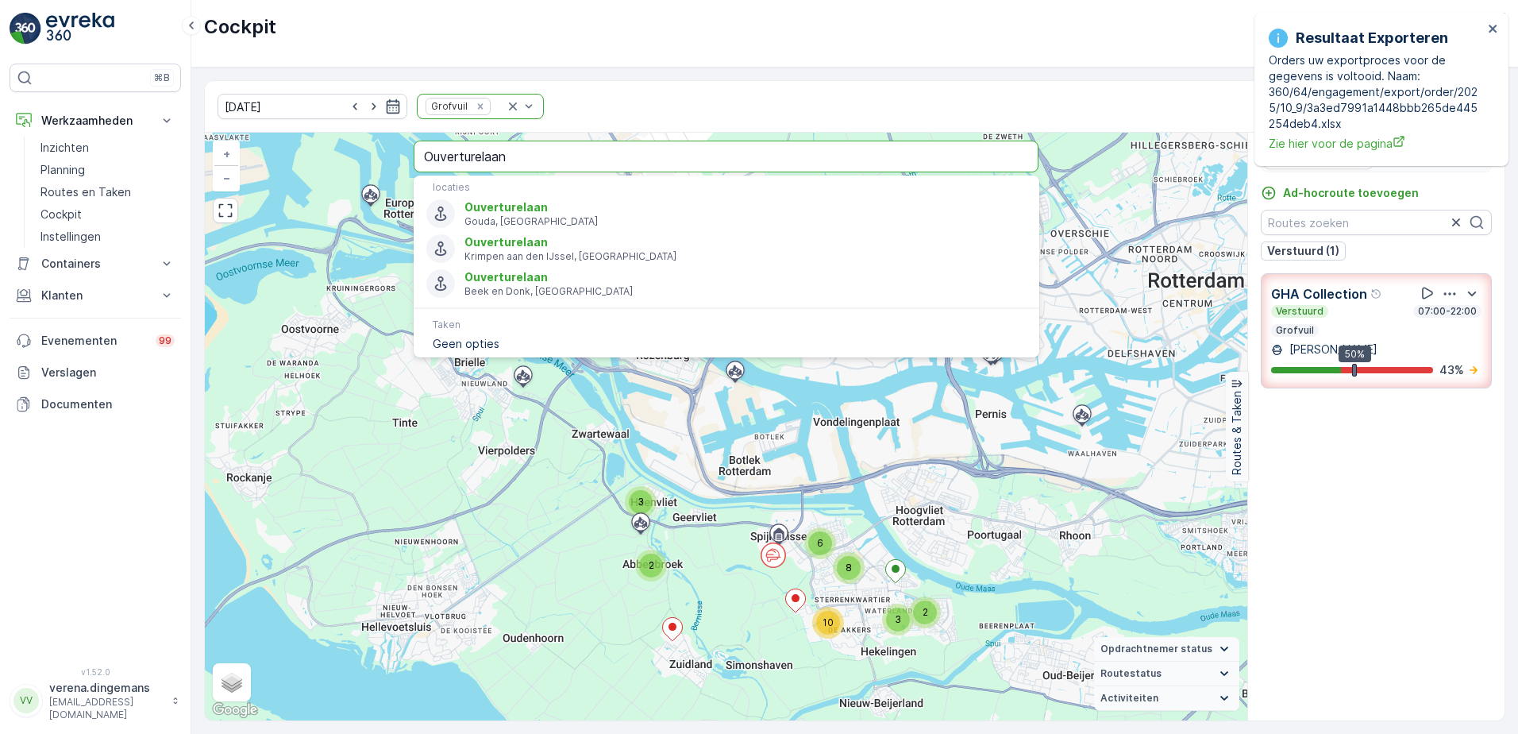
click at [522, 171] on input "Ouverturelaan" at bounding box center [727, 157] width 626 height 32
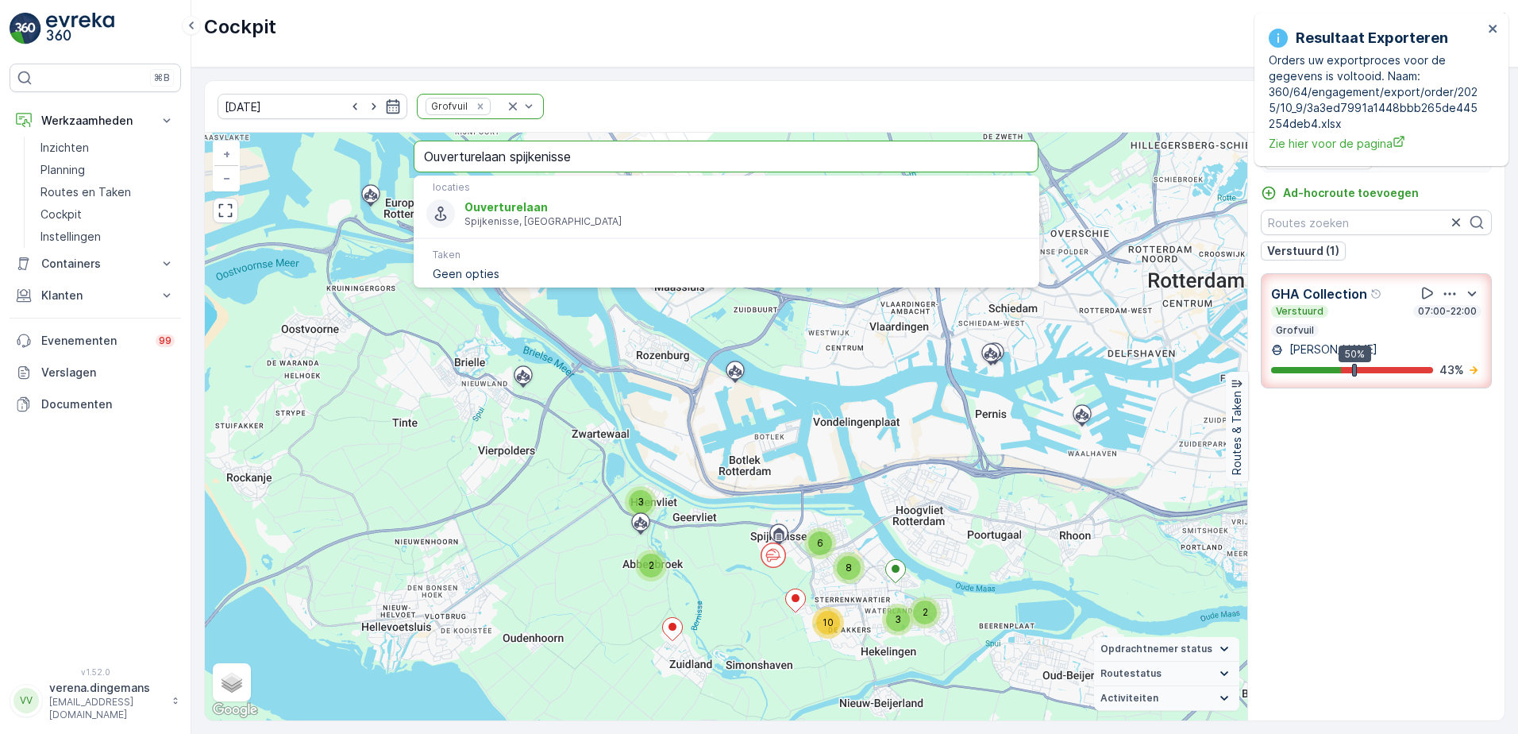
type input "Ouverturelaan spijkenisse"
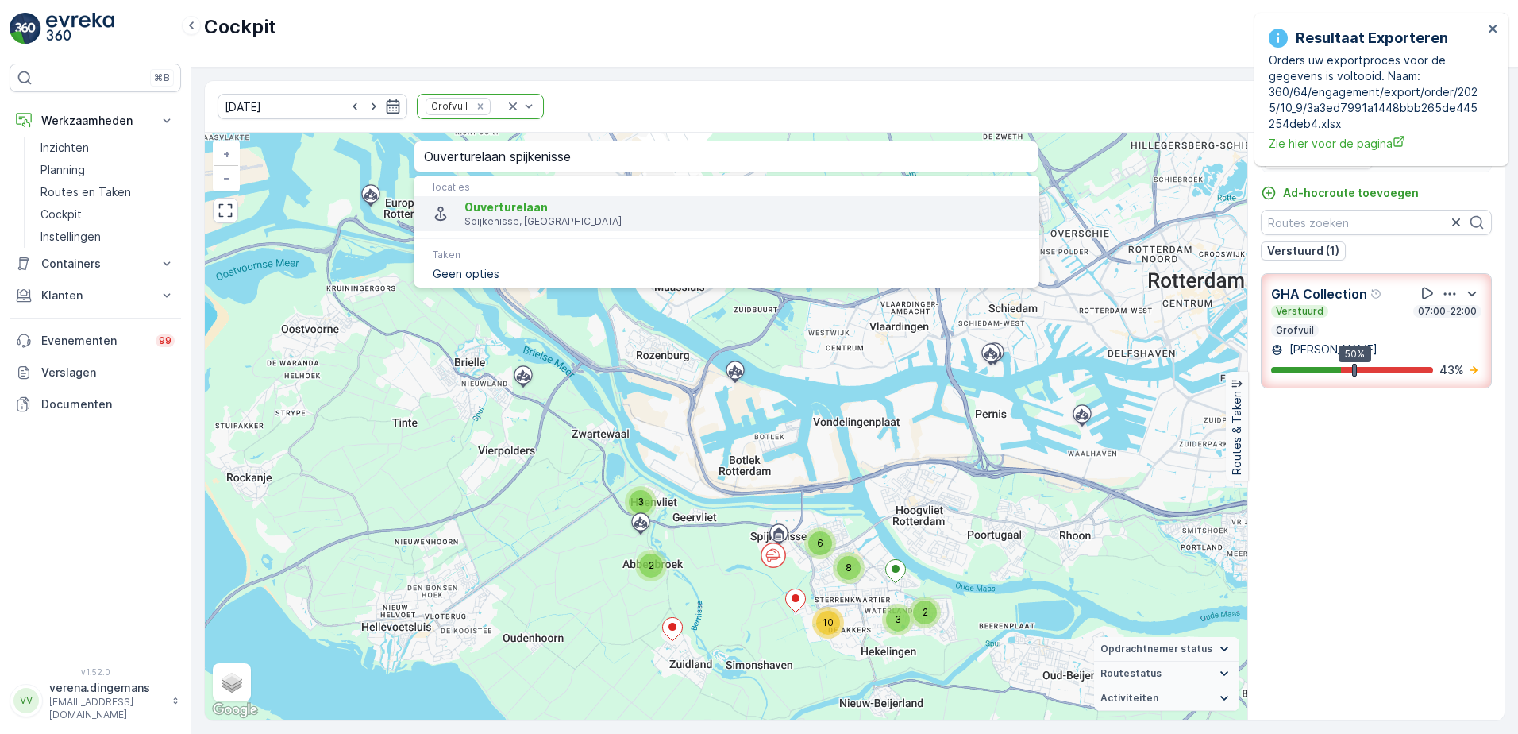
click at [537, 228] on p "Spijkenisse, [GEOGRAPHIC_DATA]" at bounding box center [744, 221] width 561 height 13
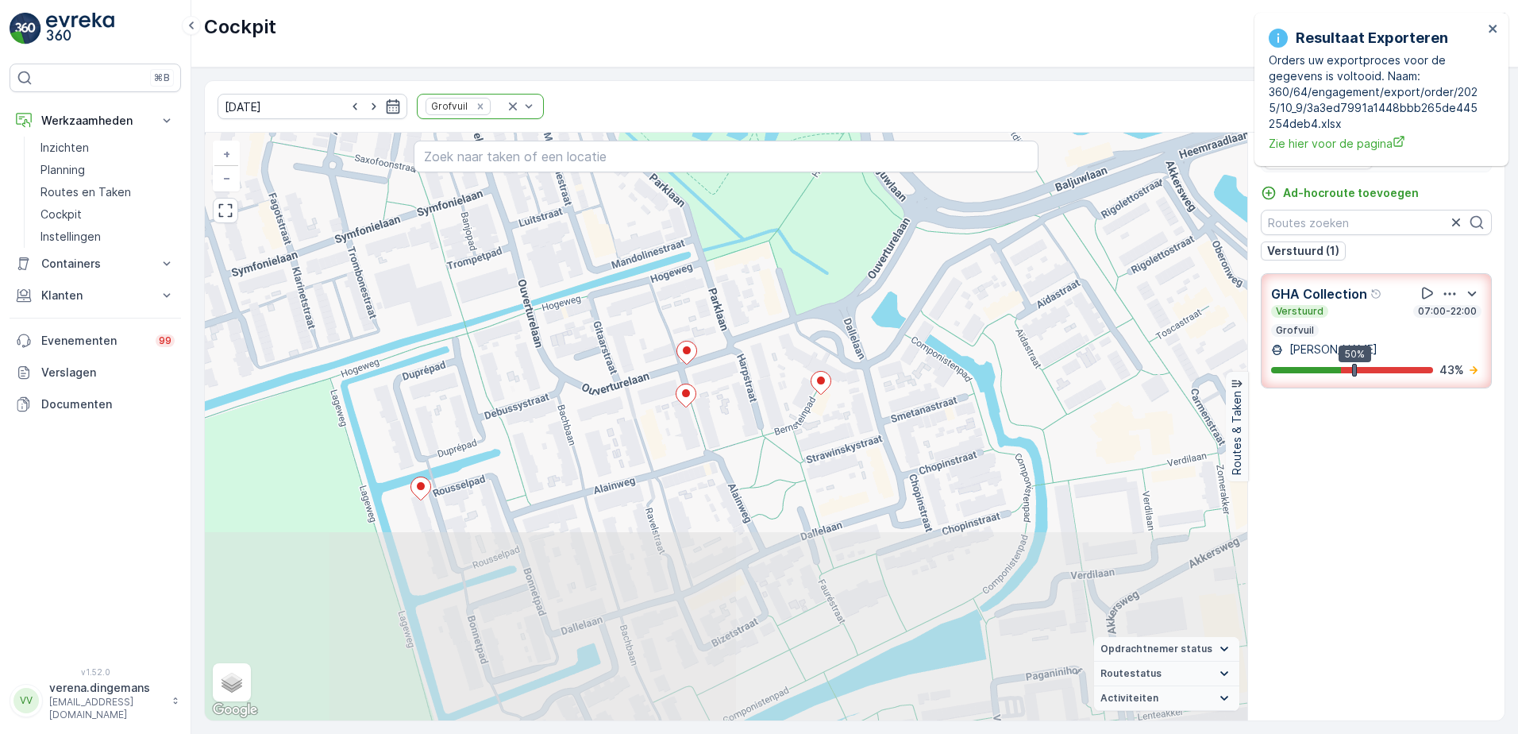
drag, startPoint x: 819, startPoint y: 503, endPoint x: 784, endPoint y: 344, distance: 162.6
click at [784, 344] on div "2 + − Satelliet stappenplan Terrein Hybride Leaflet Sneltoetsen Kaartgegevens K…" at bounding box center [726, 427] width 1042 height 588
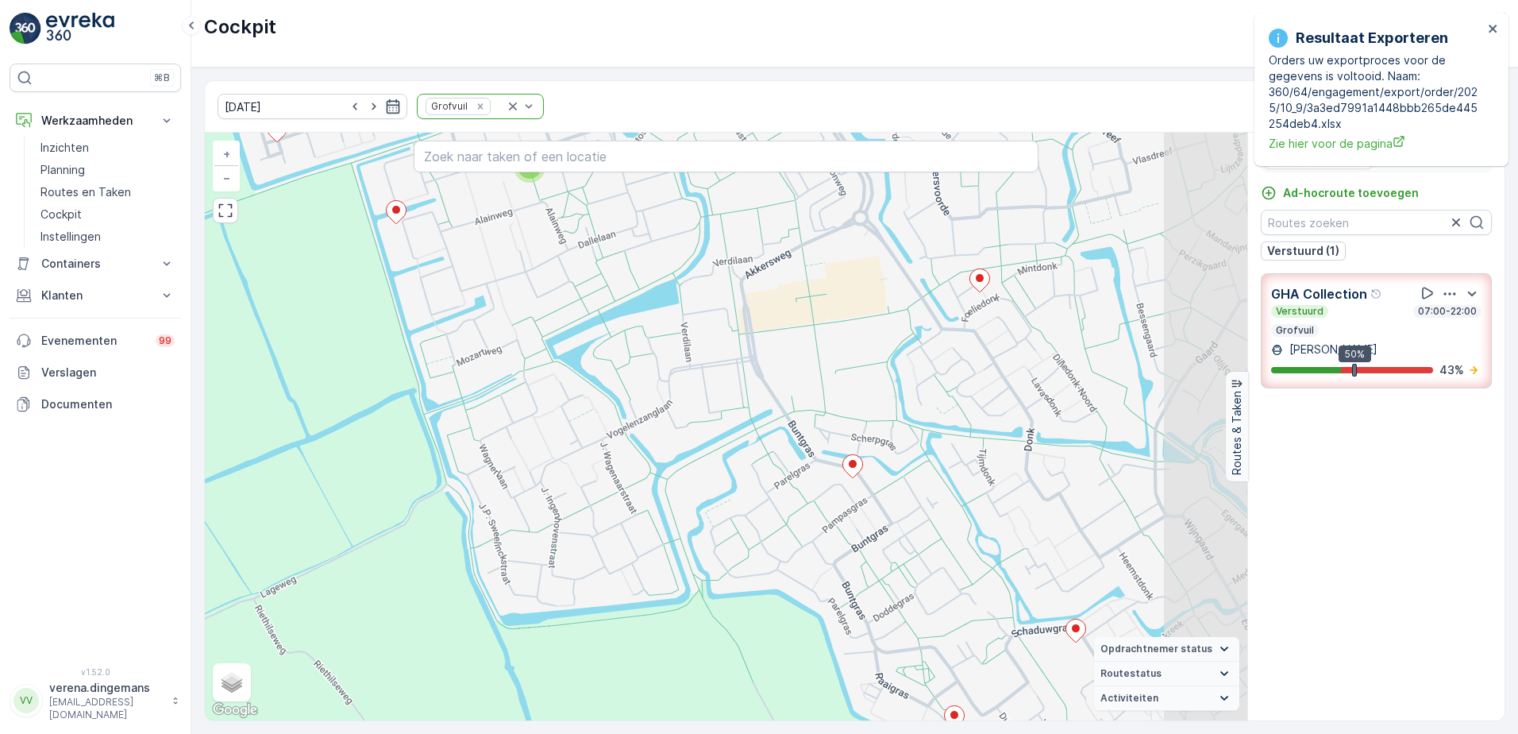
drag, startPoint x: 830, startPoint y: 591, endPoint x: 606, endPoint y: 345, distance: 333.3
click at [606, 345] on div "2 2 + − Satelliet stappenplan Terrein Hybride Leaflet Sneltoetsen Kaartgegevens…" at bounding box center [726, 427] width 1042 height 588
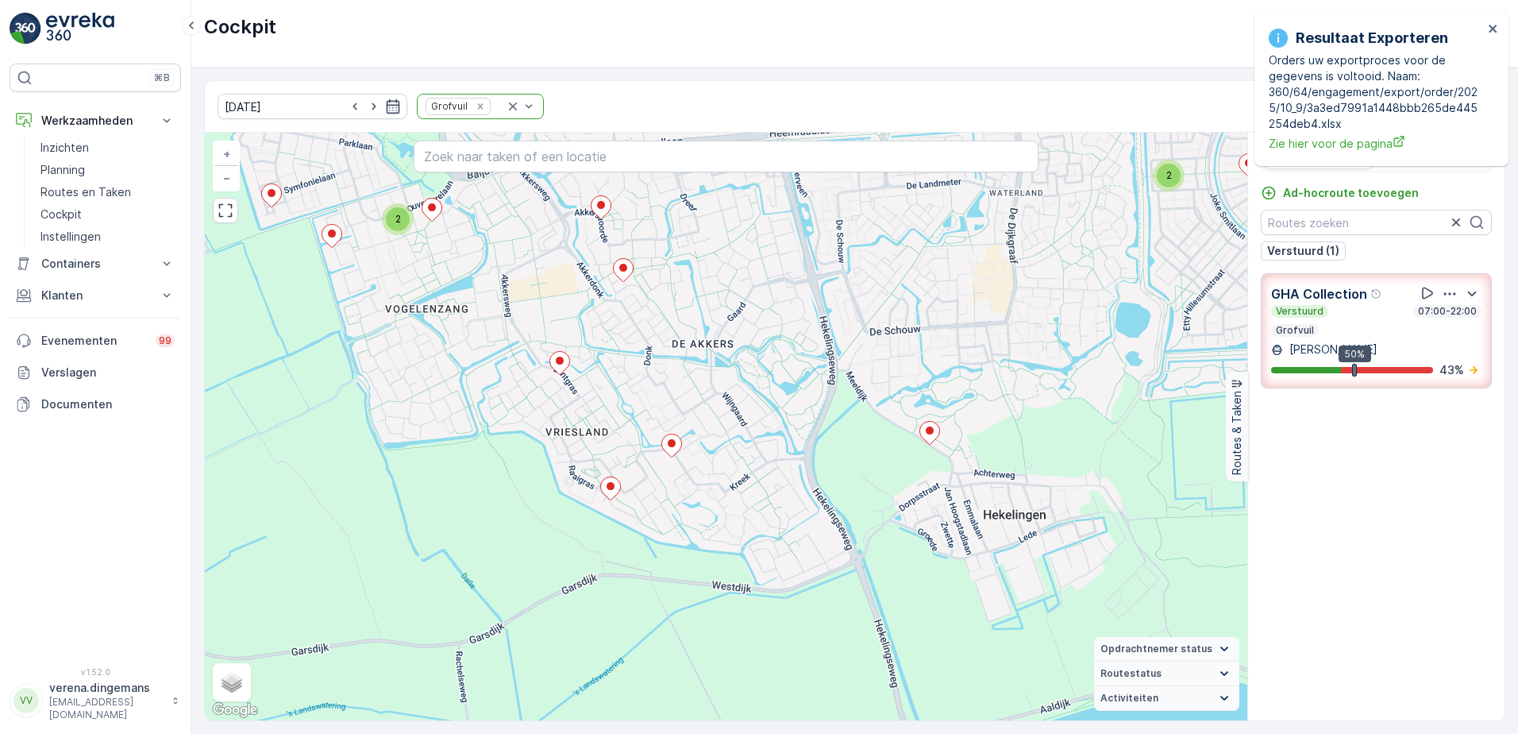
drag, startPoint x: 1045, startPoint y: 538, endPoint x: 723, endPoint y: 435, distance: 338.2
click at [723, 435] on div "2 2 2 2 + − Satelliet stappenplan Terrein Hybride Leaflet Sneltoetsen Kaartgege…" at bounding box center [726, 427] width 1042 height 588
click at [1348, 306] on div "Verstuurd 07:00-22:00" at bounding box center [1376, 311] width 210 height 13
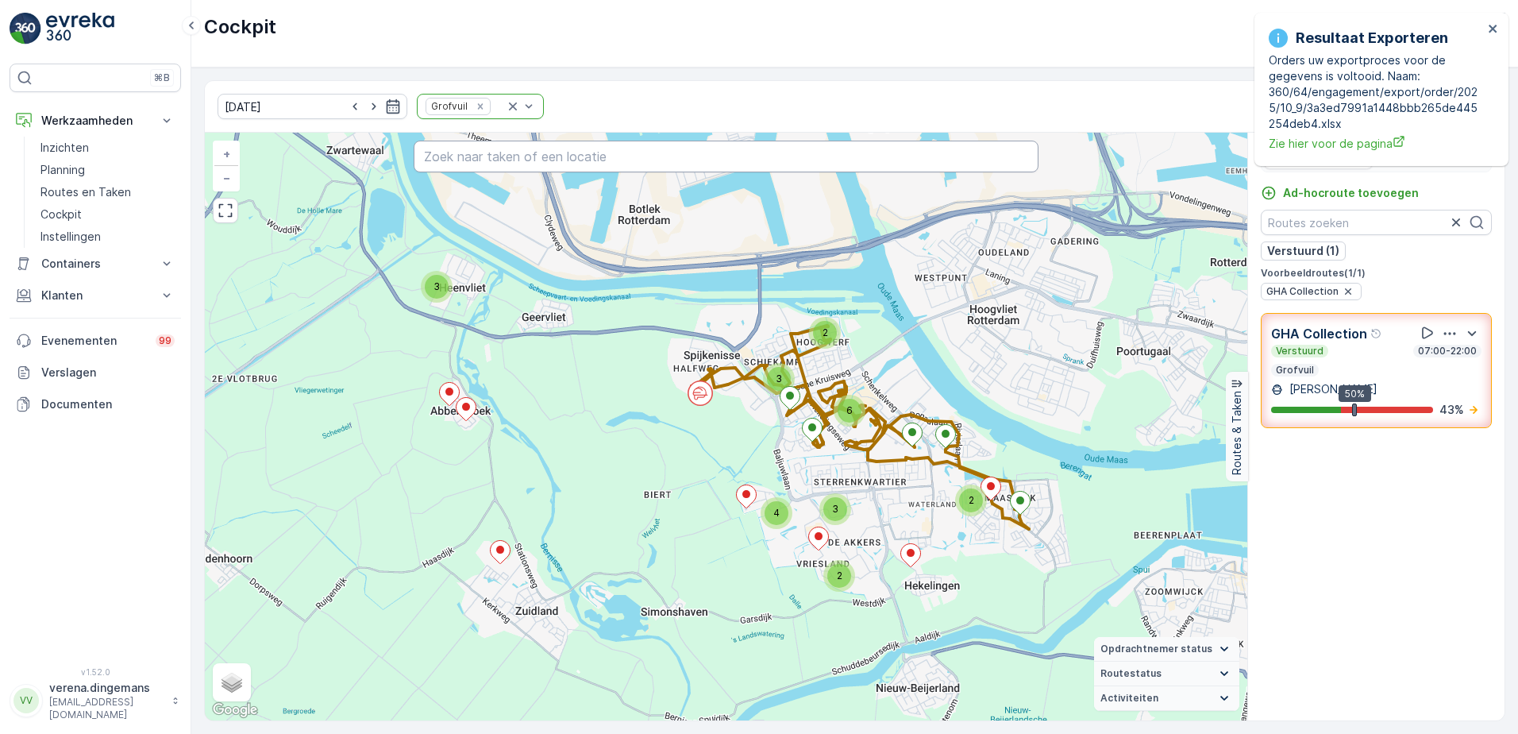
click at [611, 153] on input "text" at bounding box center [727, 157] width 626 height 32
paste input "Ouverturelaan"
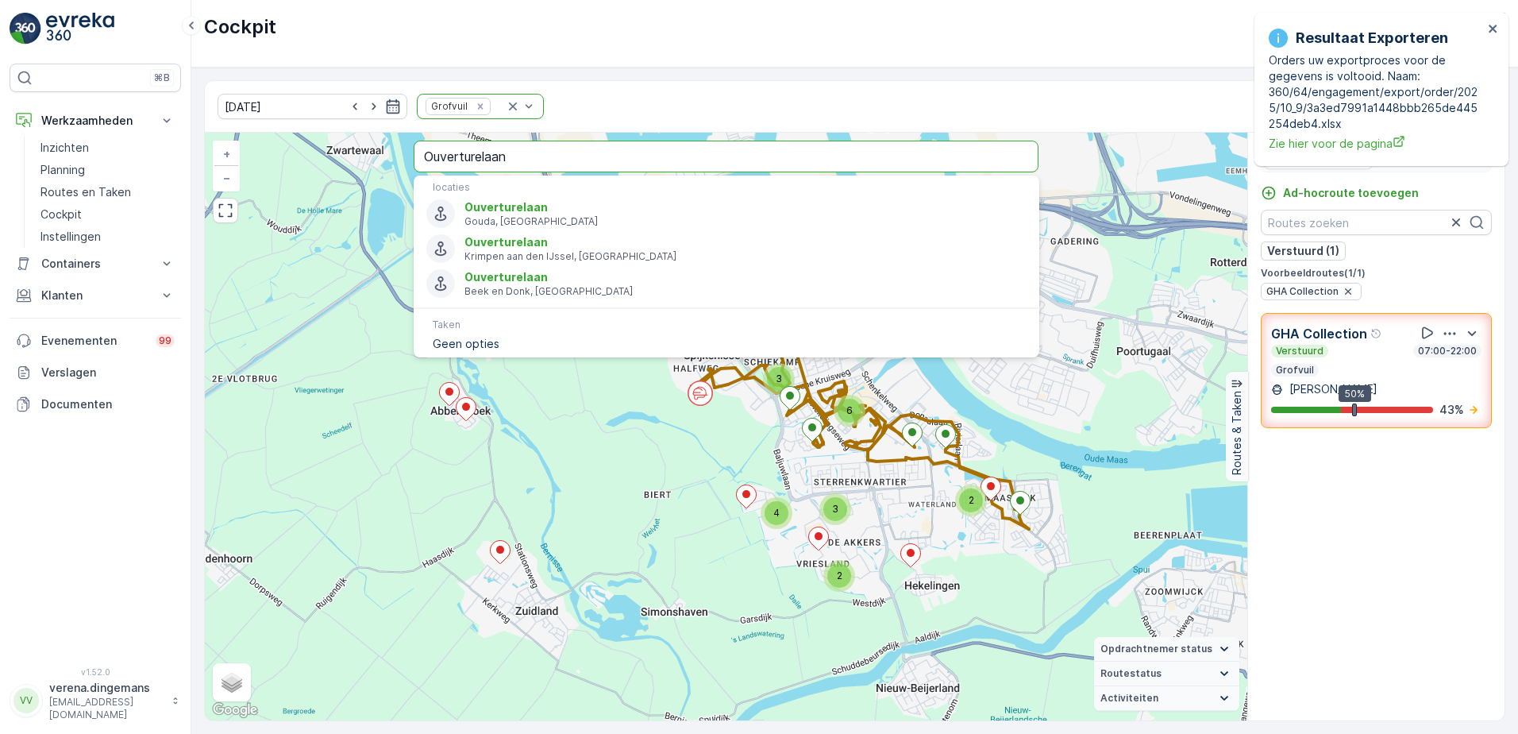
click at [553, 156] on input "Ouverturelaan" at bounding box center [727, 157] width 626 height 32
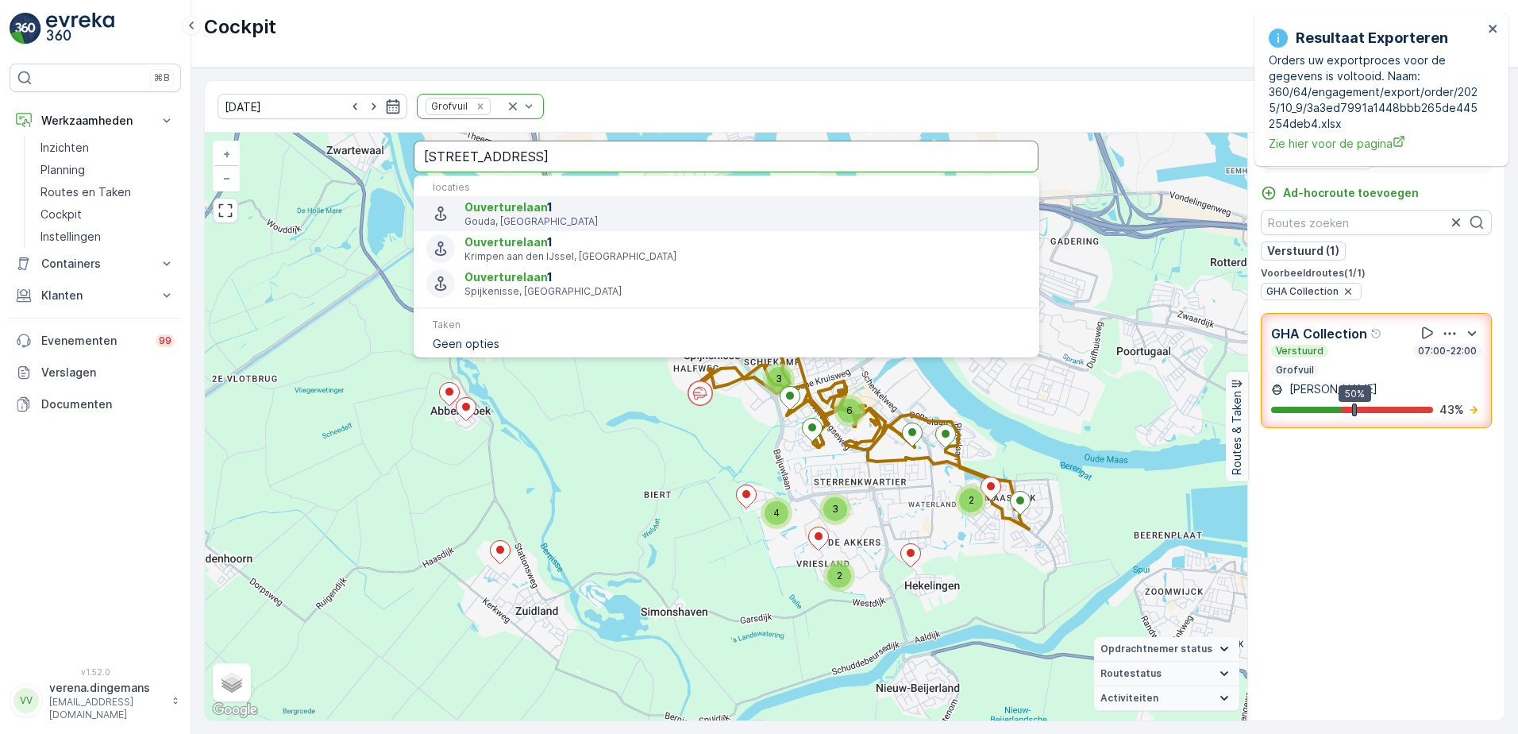
type input "[STREET_ADDRESS]"
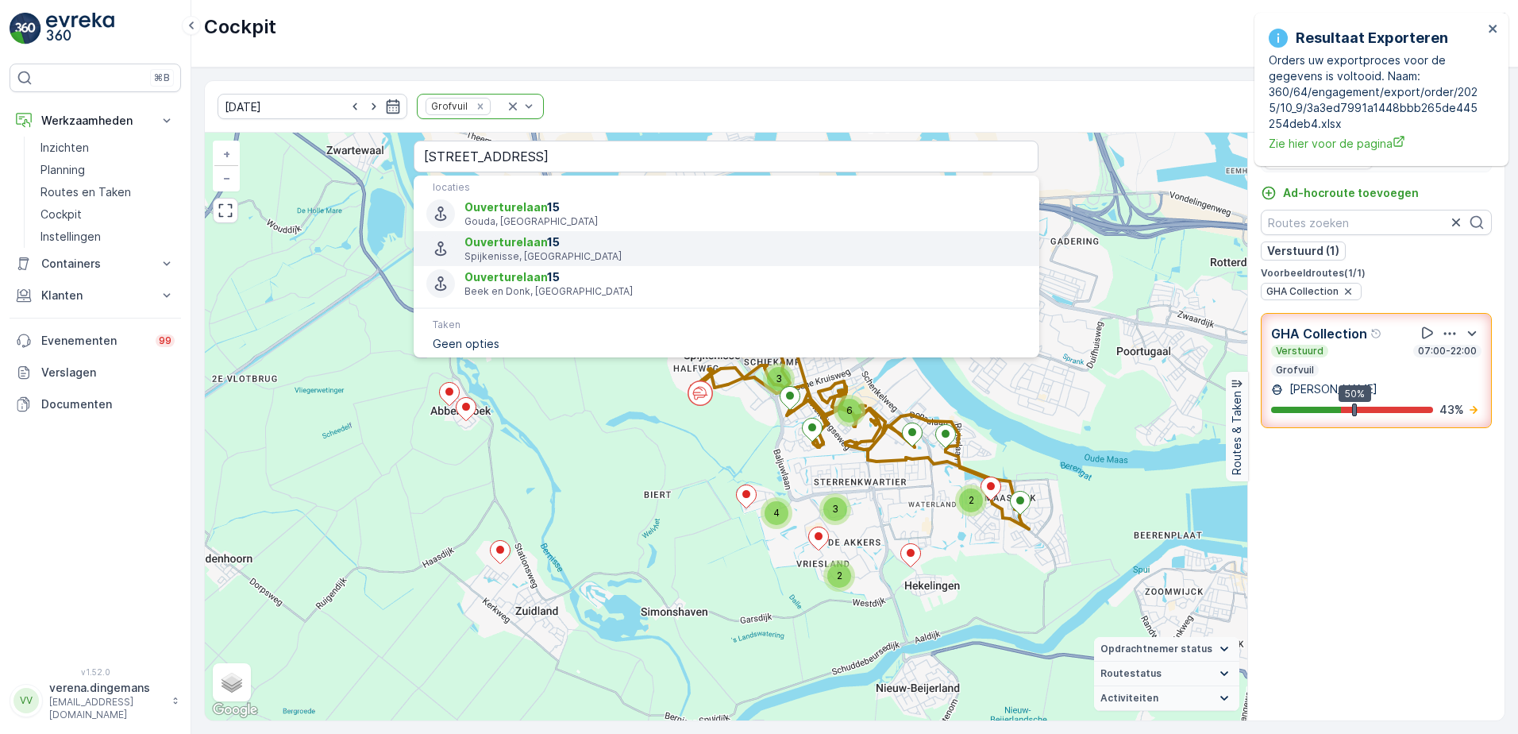
click at [592, 249] on span "[STREET_ADDRESS]" at bounding box center [744, 242] width 561 height 16
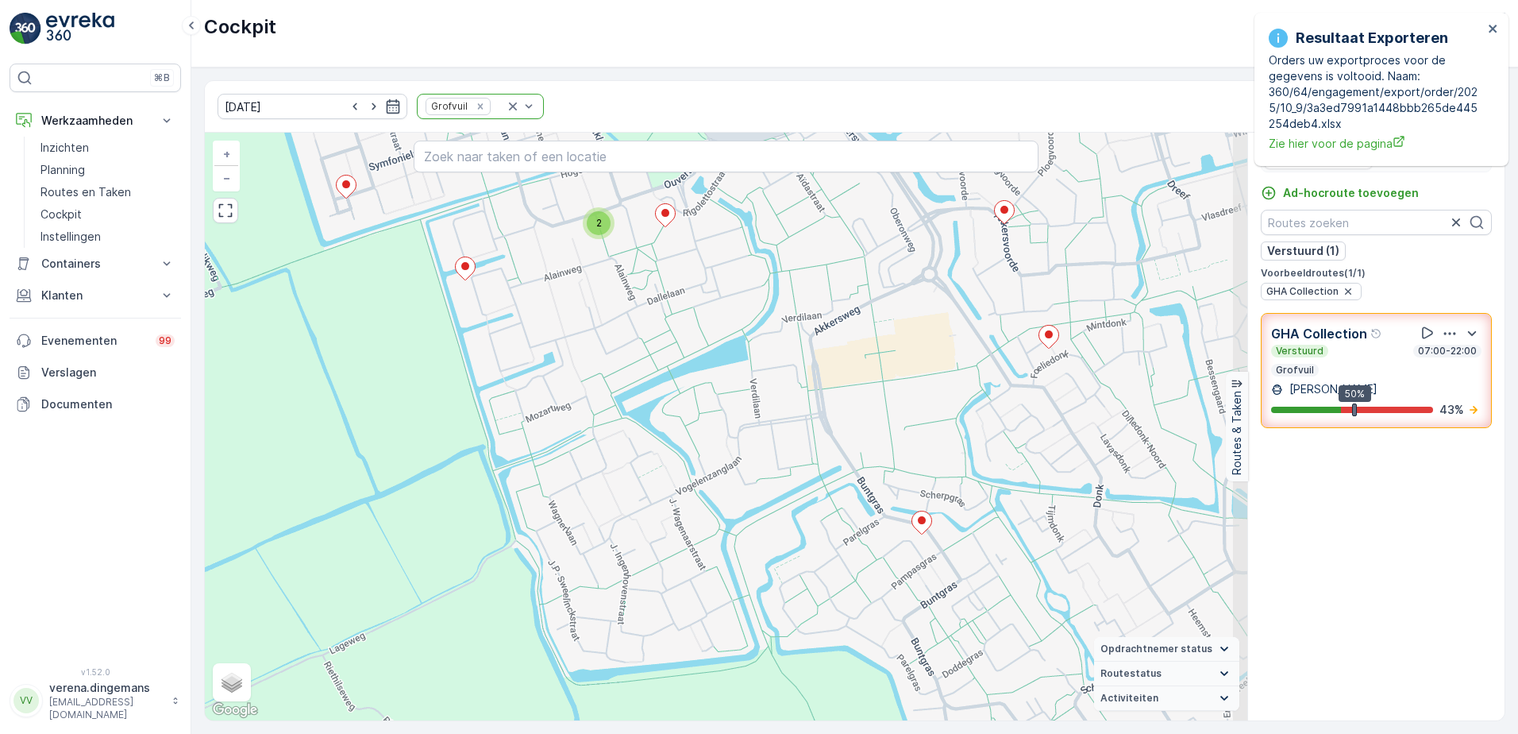
drag, startPoint x: 844, startPoint y: 593, endPoint x: 695, endPoint y: 317, distance: 314.0
click at [695, 317] on div "2 2 + − Satelliet stappenplan Terrein Hybride Leaflet Sneltoetsen Kaartgegevens…" at bounding box center [726, 427] width 1042 height 588
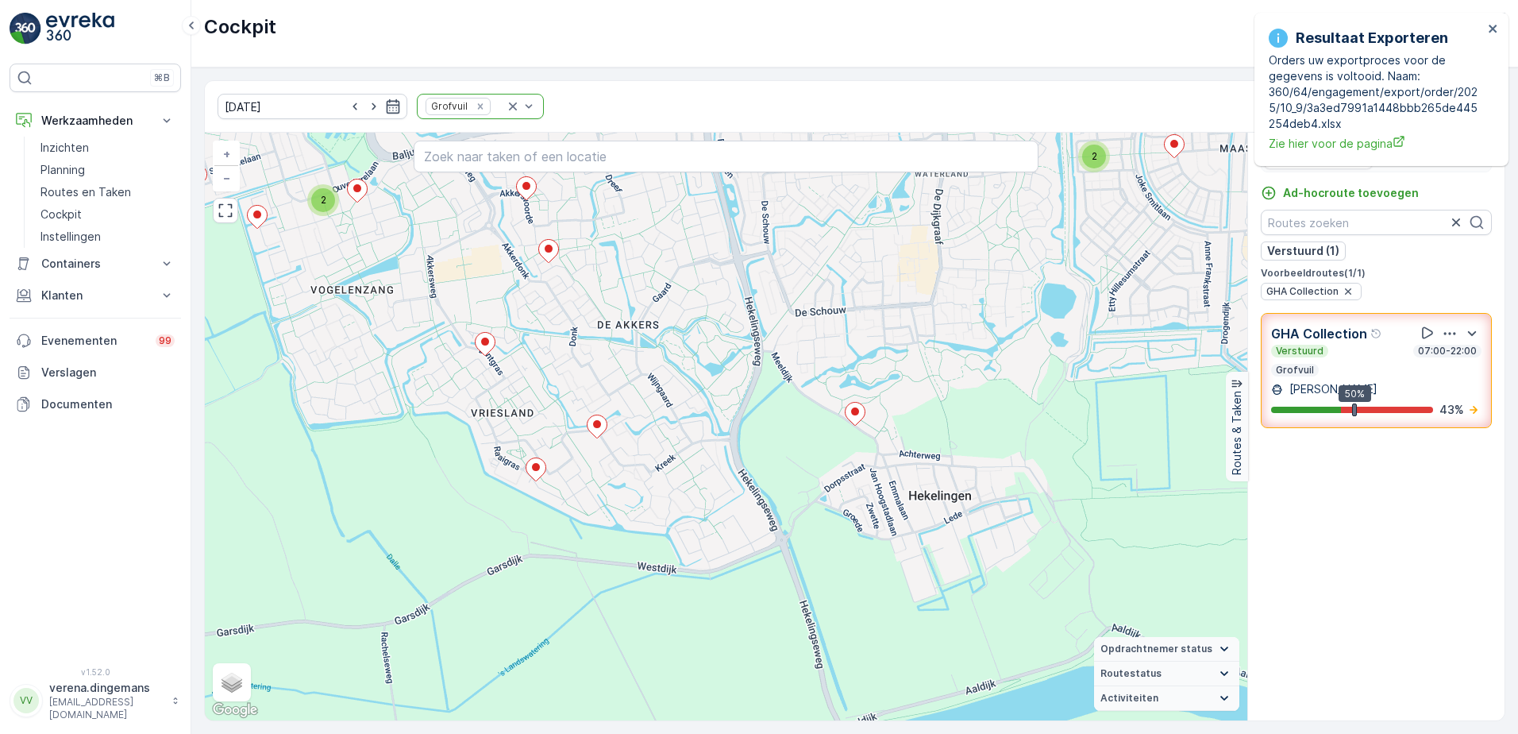
drag, startPoint x: 1049, startPoint y: 638, endPoint x: 652, endPoint y: 470, distance: 430.9
click at [652, 470] on div "2 2 2 2 + − Satelliet stappenplan Terrein Hybride Leaflet Sneltoetsen Kaartgege…" at bounding box center [726, 427] width 1042 height 588
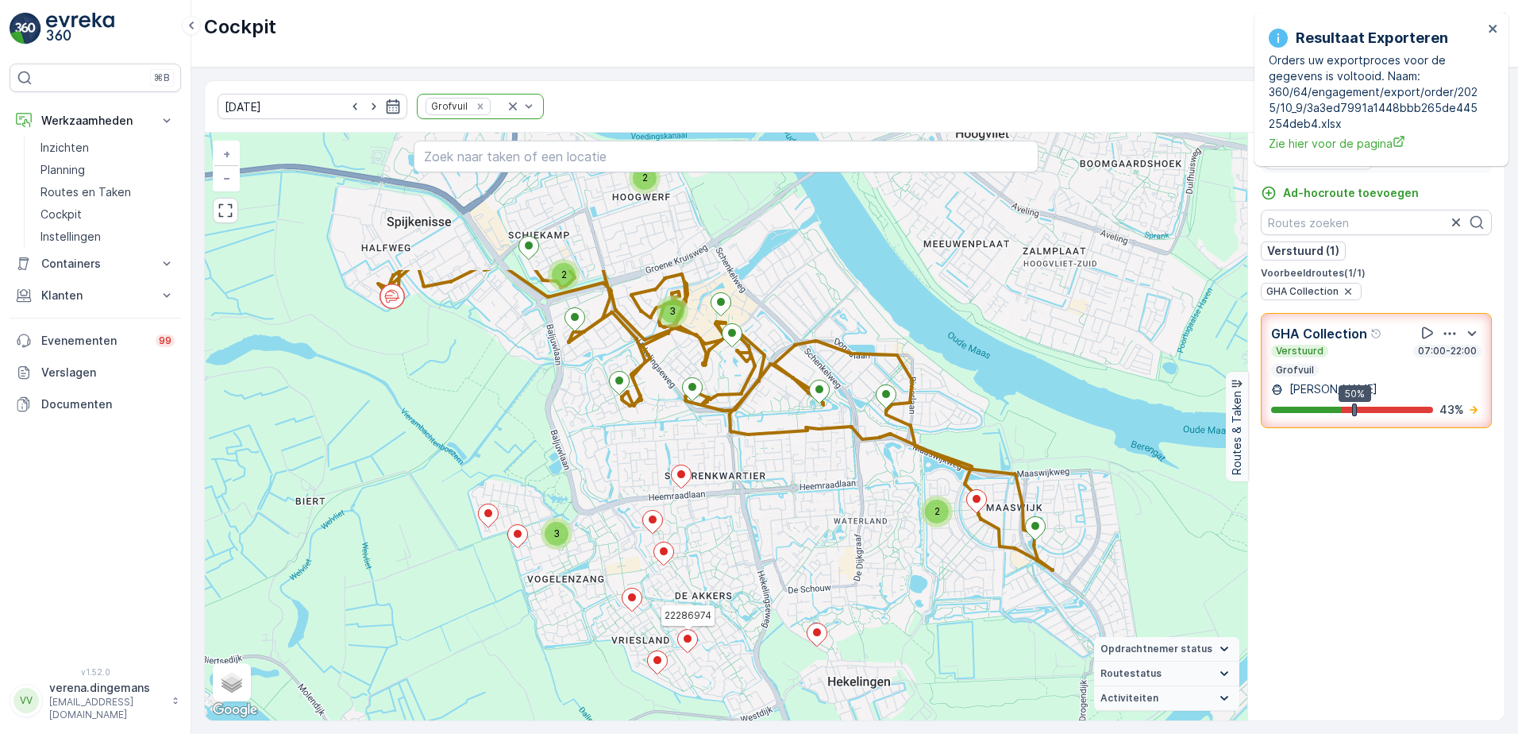
drag, startPoint x: 733, startPoint y: 359, endPoint x: 793, endPoint y: 553, distance: 203.7
click at [795, 554] on div "2 2 2 3 2 3 22286974 + − Satelliet stappenplan Terrein Hybride Leaflet Sneltoet…" at bounding box center [726, 427] width 1042 height 588
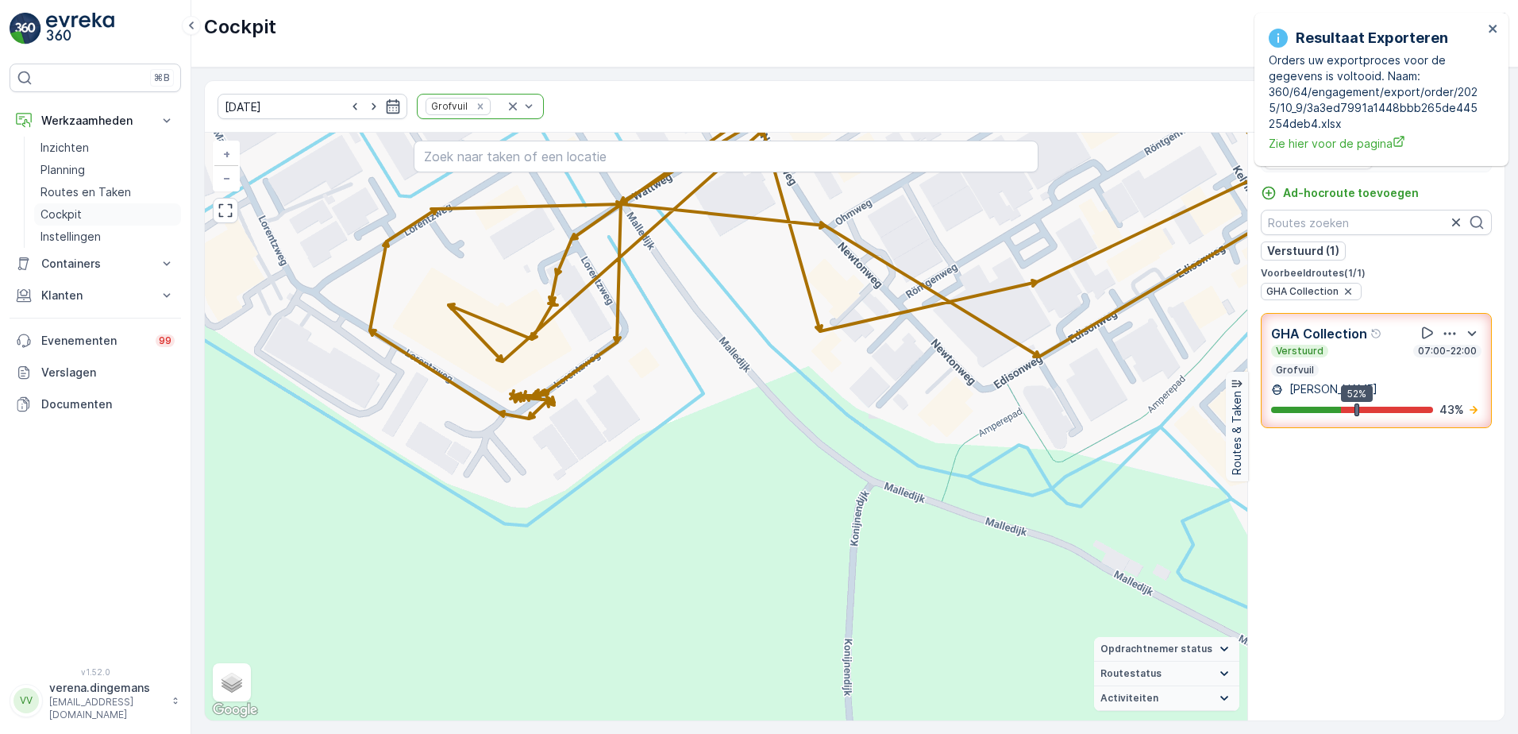
click at [71, 216] on p "Cockpit" at bounding box center [60, 214] width 41 height 16
click at [166, 292] on icon at bounding box center [167, 295] width 16 height 16
click at [74, 403] on link "Orders" at bounding box center [107, 411] width 147 height 22
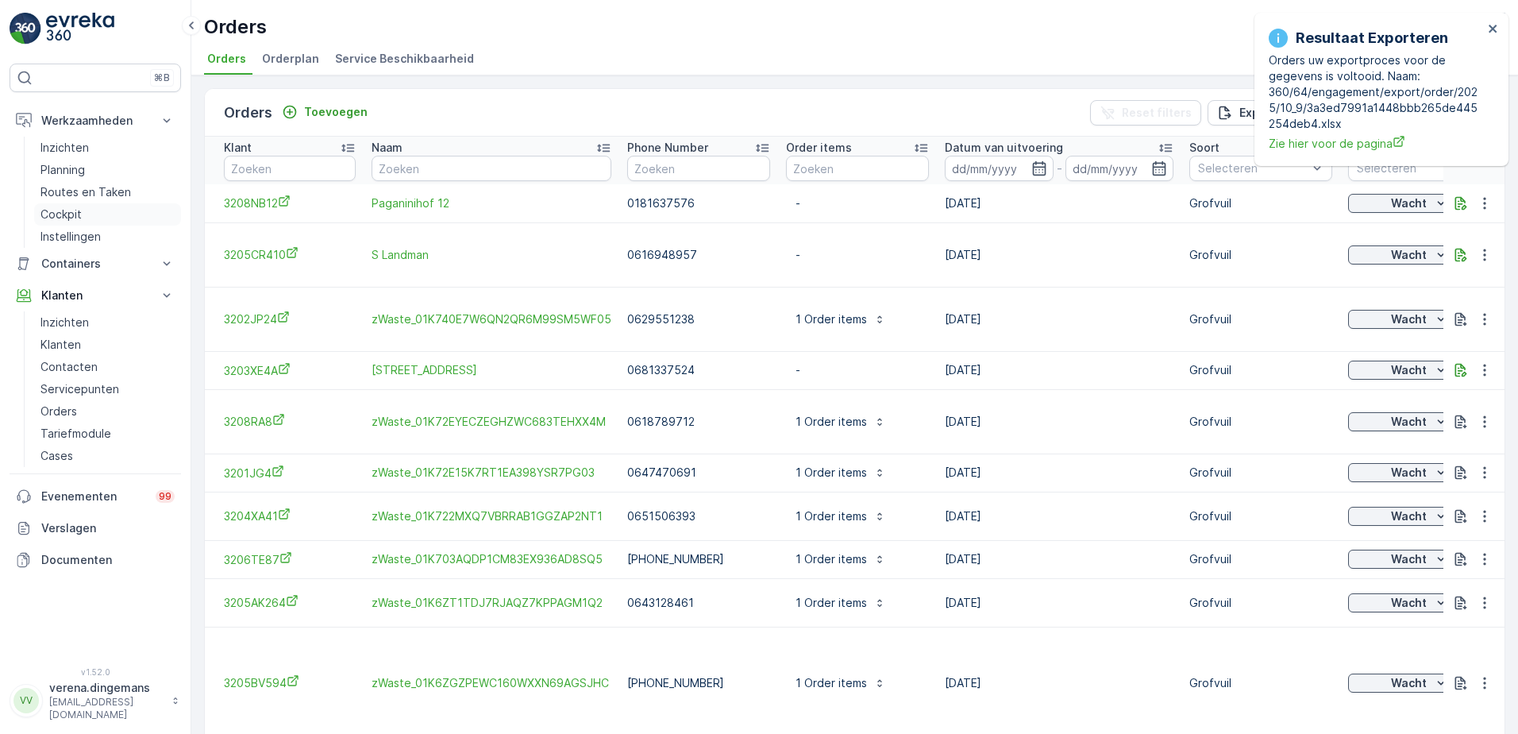
click at [57, 214] on p "Cockpit" at bounding box center [60, 214] width 41 height 16
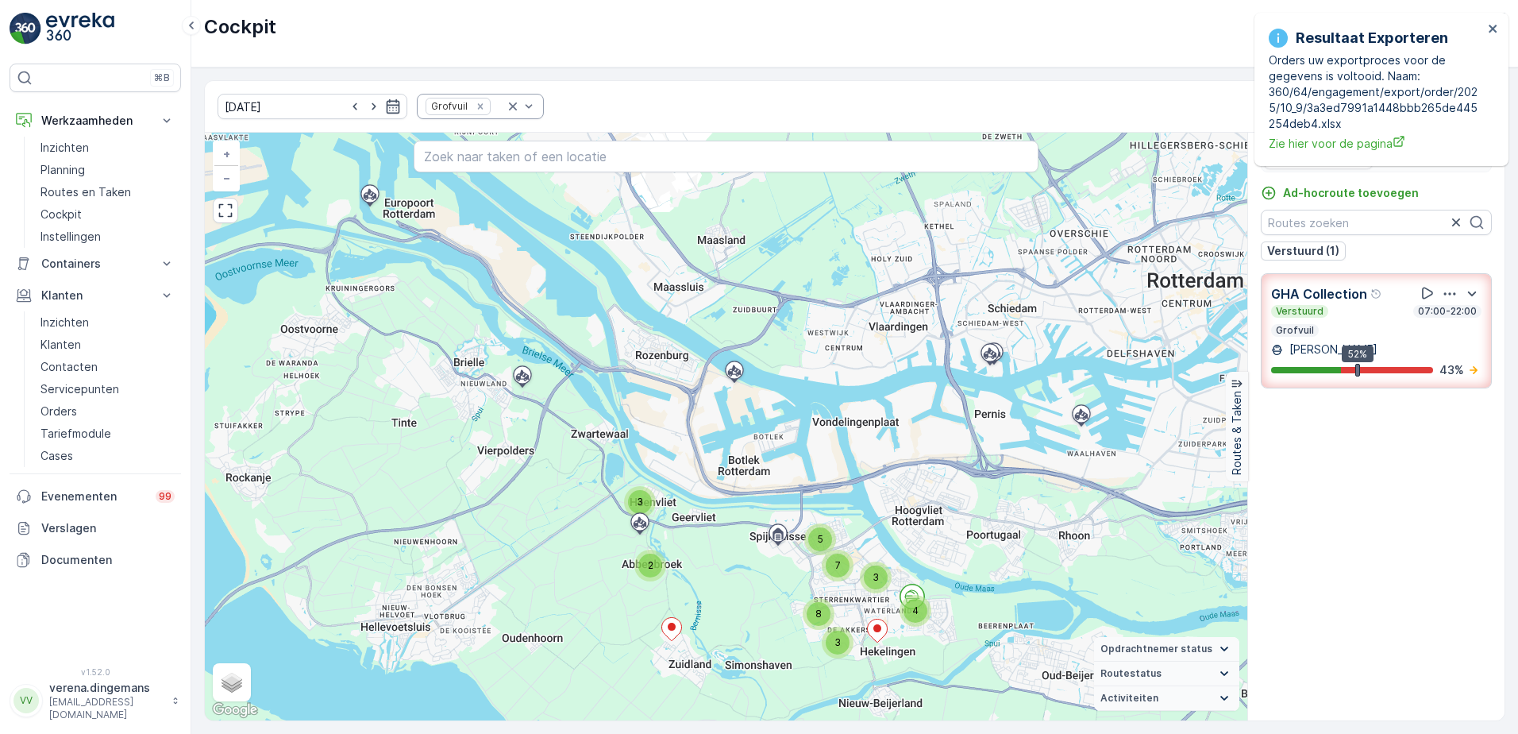
click at [505, 114] on div at bounding box center [521, 106] width 32 height 24
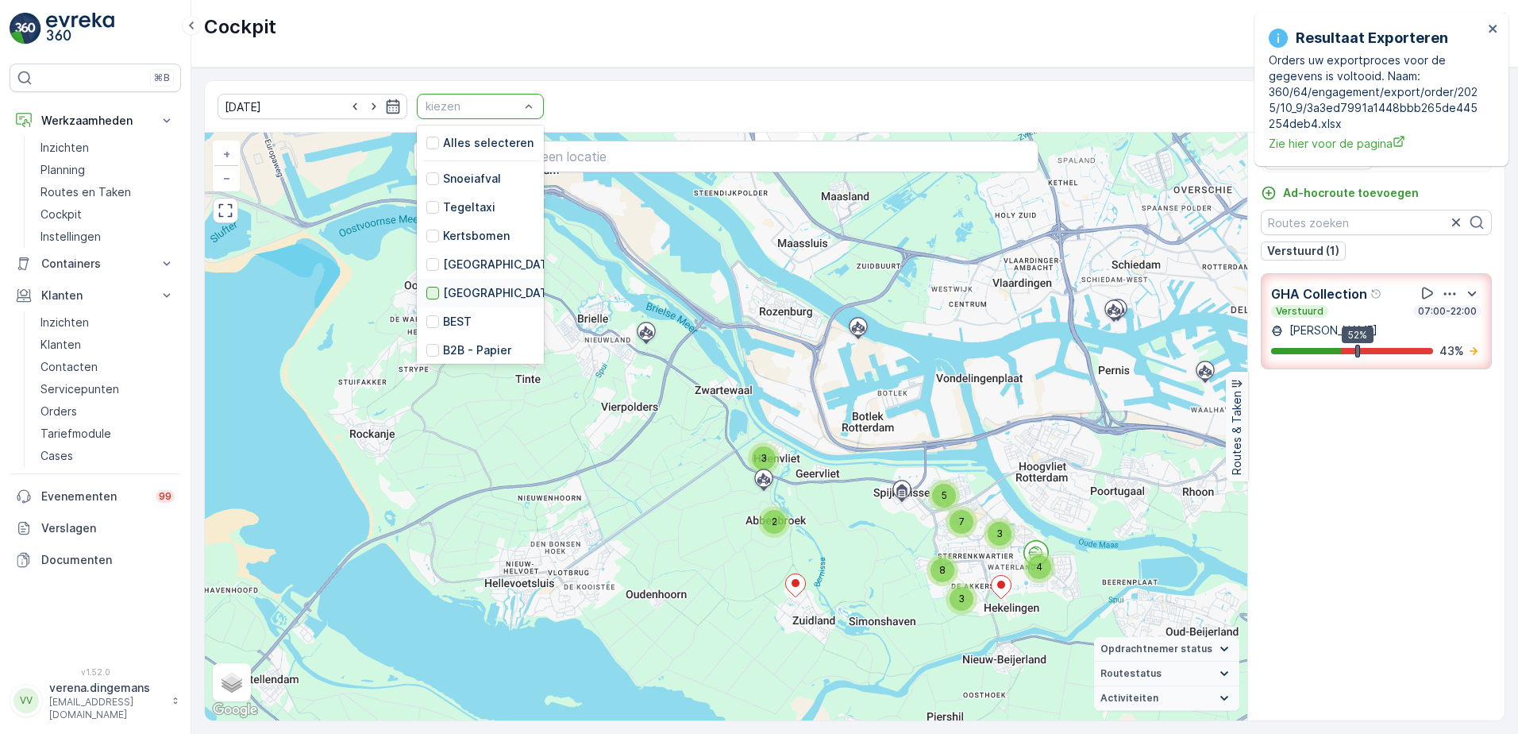
click at [426, 294] on div at bounding box center [432, 293] width 13 height 13
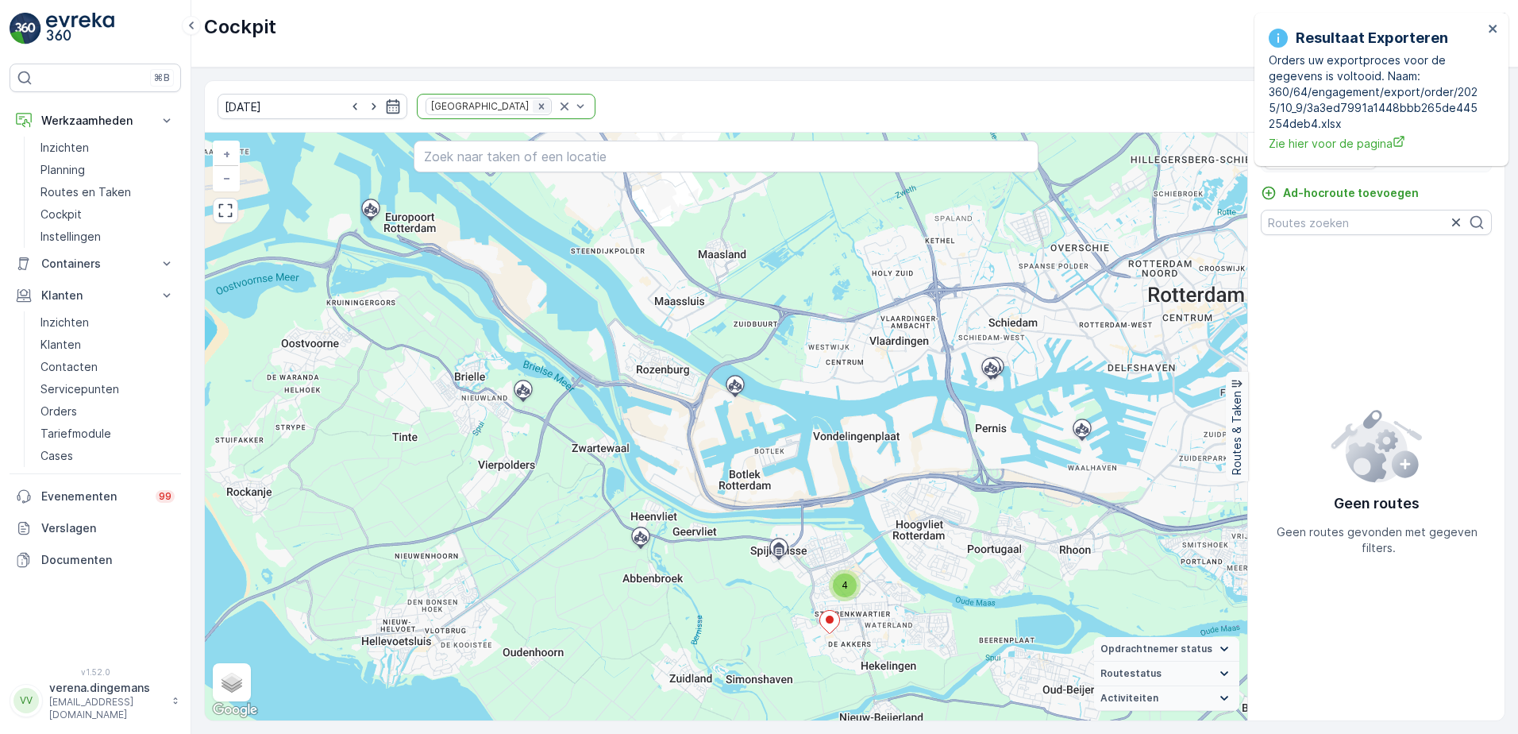
click at [533, 103] on div "Remove Huis aan Huis" at bounding box center [541, 106] width 17 height 13
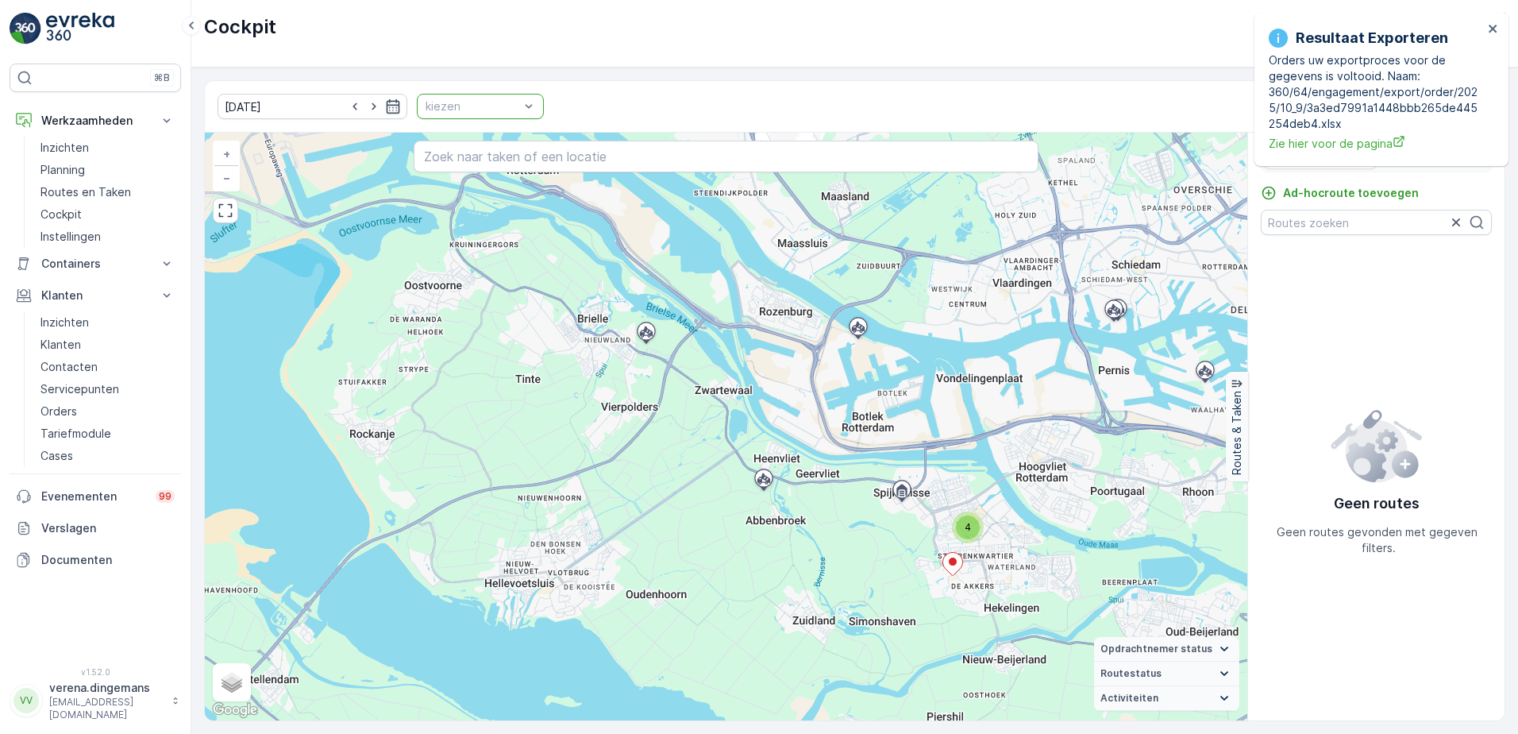
click at [493, 104] on div at bounding box center [472, 106] width 97 height 13
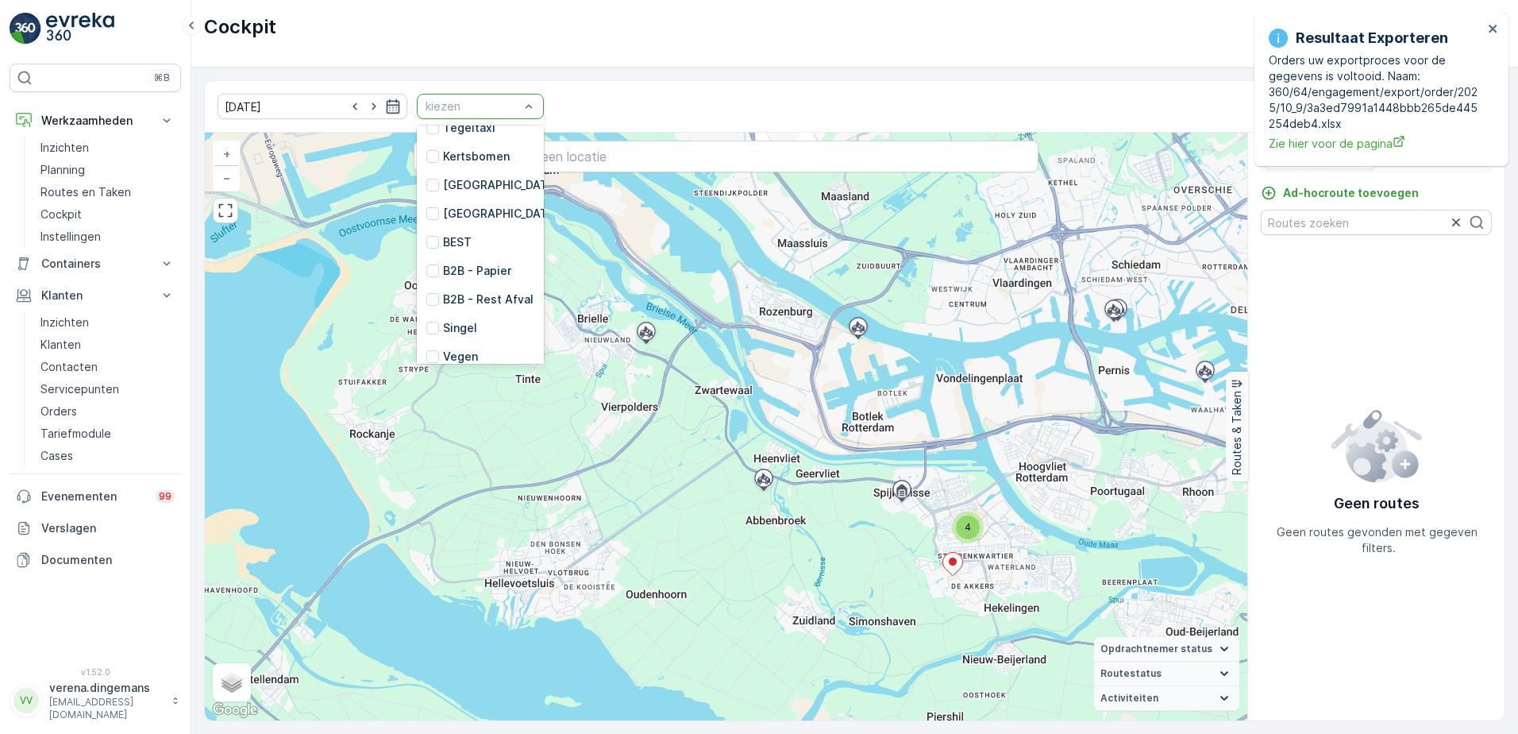
scroll to position [397, 0]
click at [426, 260] on div at bounding box center [432, 260] width 13 height 13
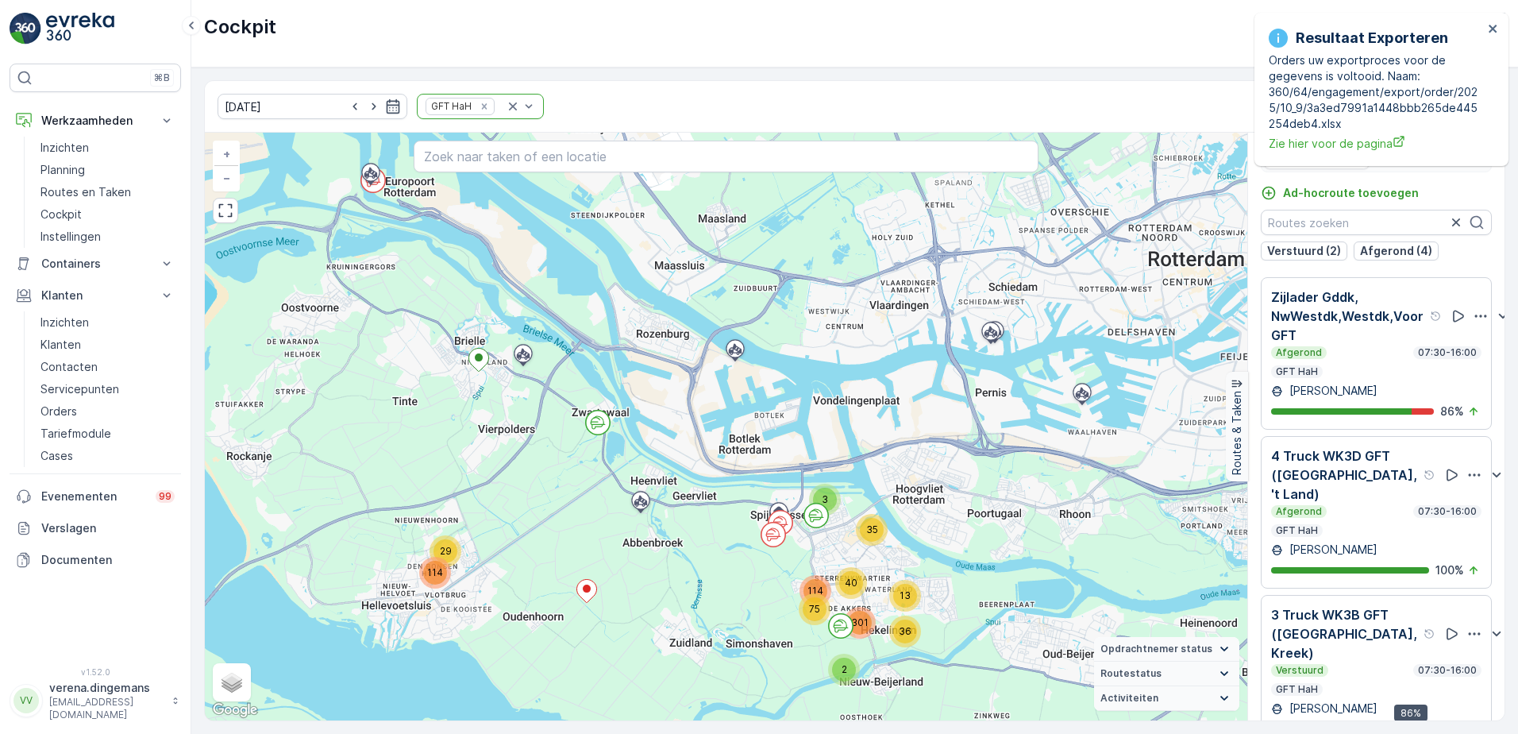
scroll to position [40, 0]
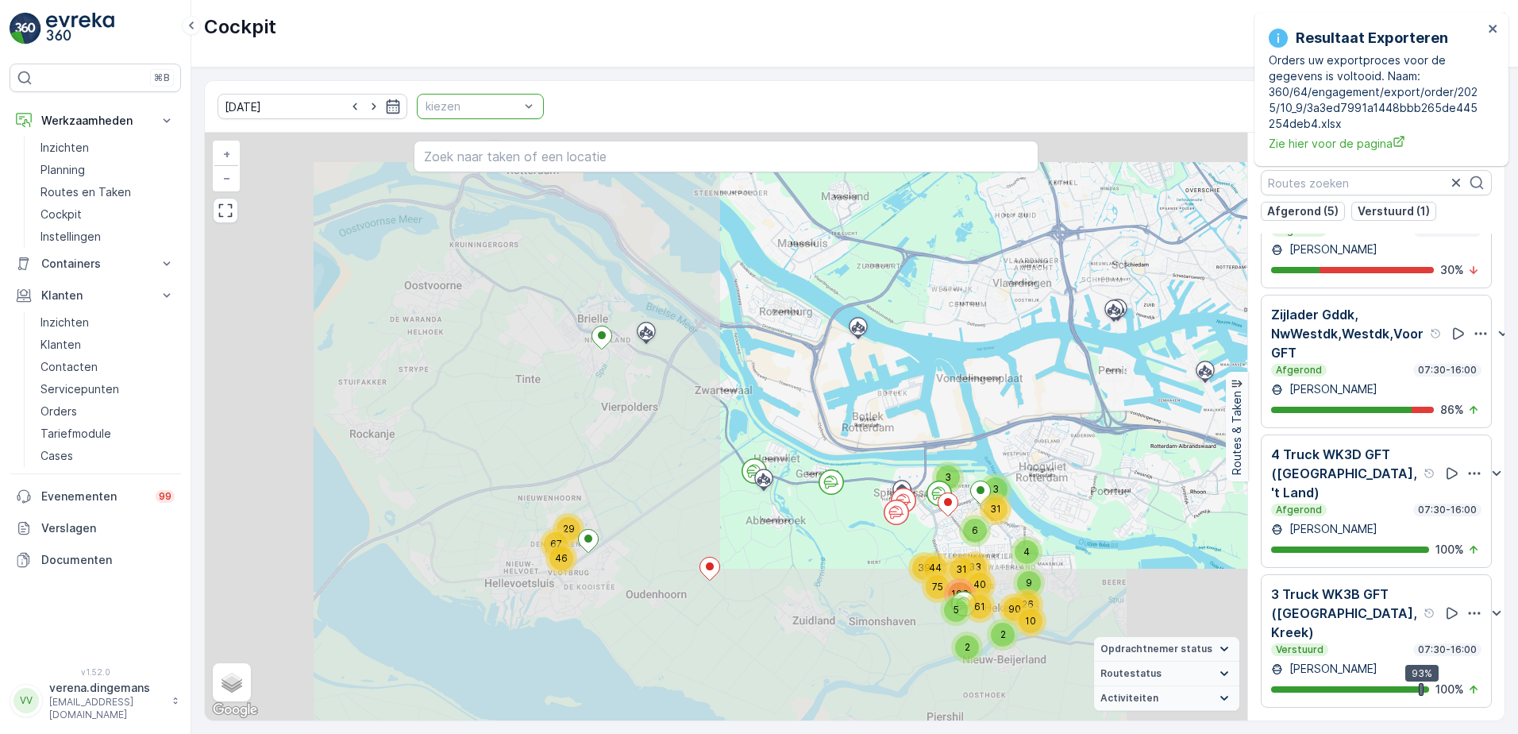
scroll to position [385, 0]
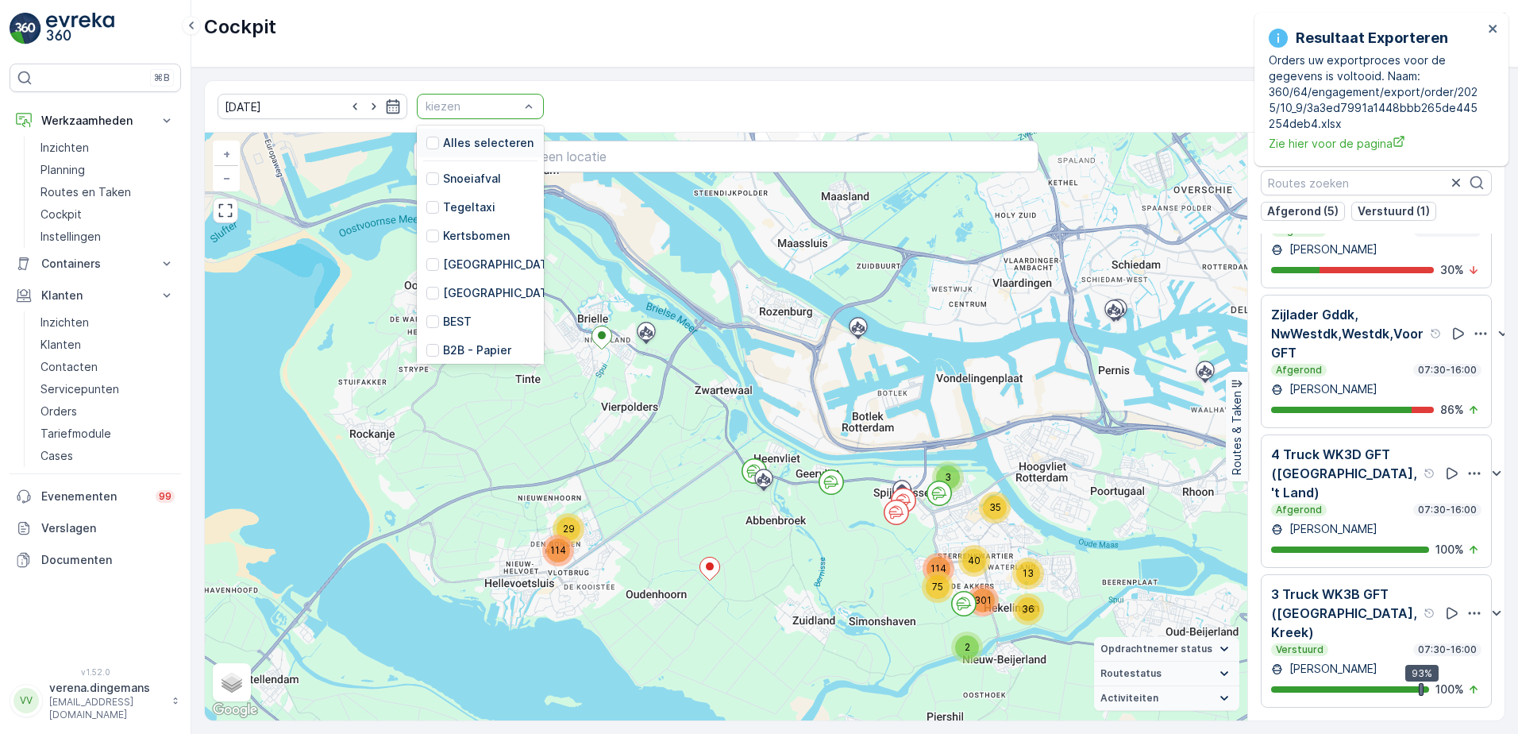
click at [462, 112] on div at bounding box center [472, 106] width 97 height 13
click at [426, 259] on div at bounding box center [432, 258] width 13 height 13
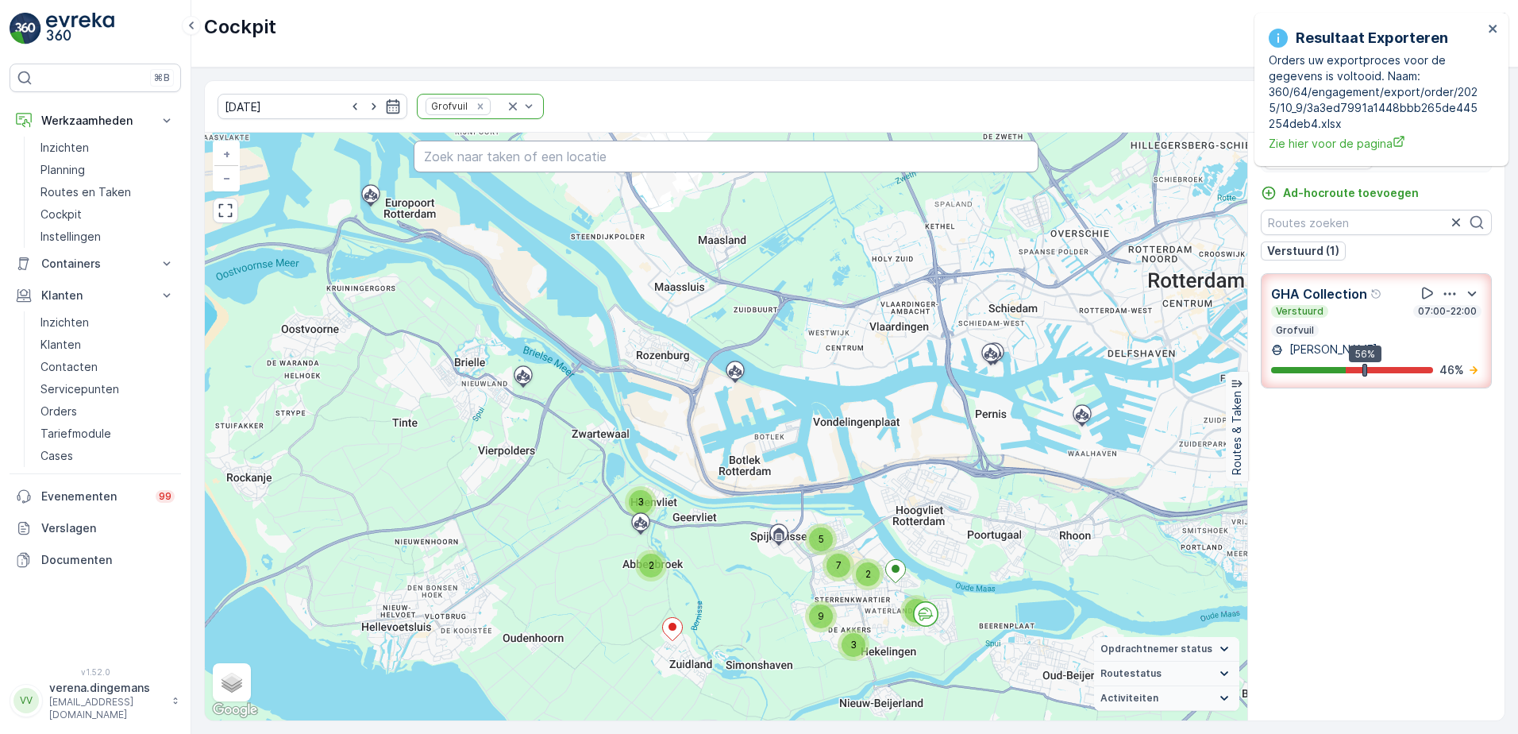
click at [539, 154] on input "text" at bounding box center [727, 157] width 626 height 32
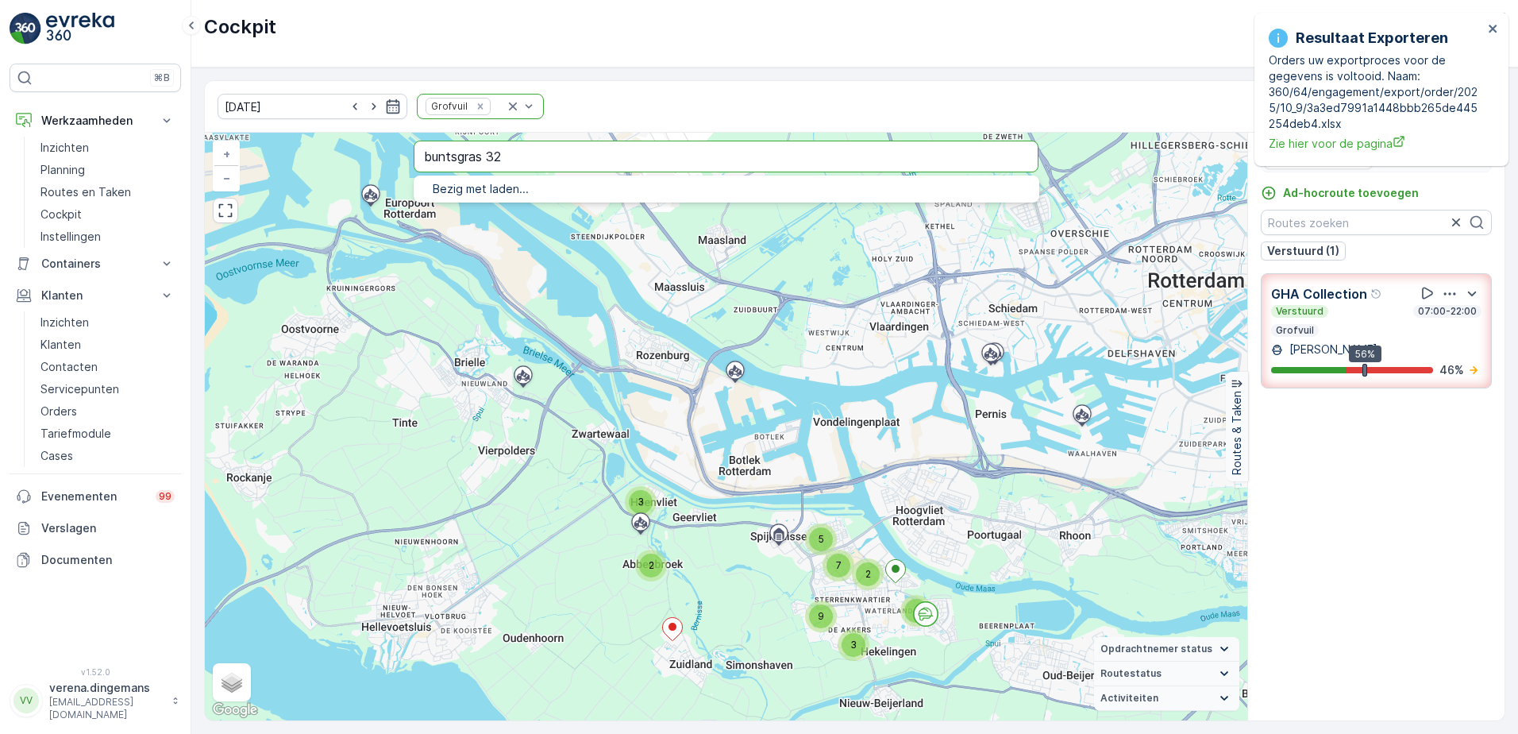
type input "buntsgras 32"
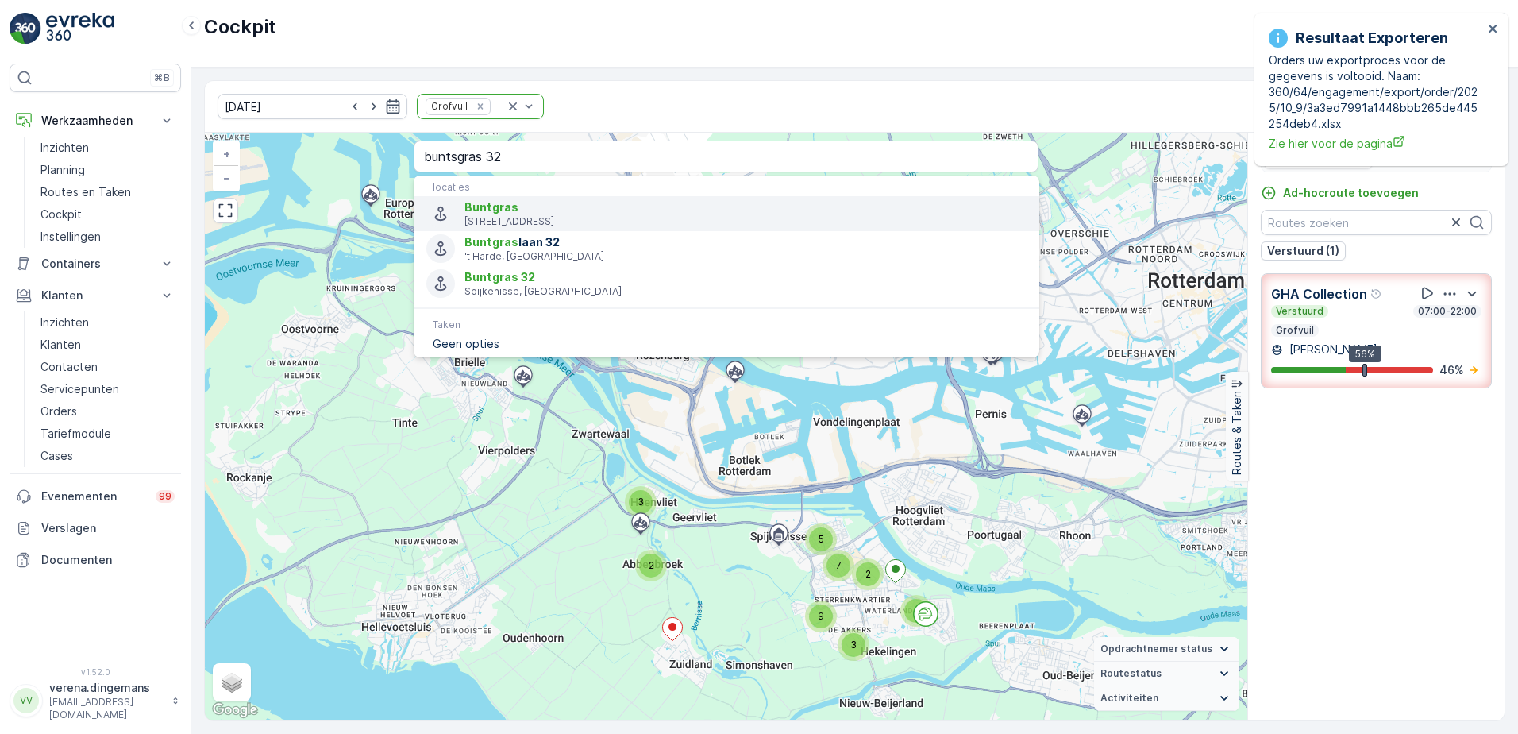
click at [534, 215] on p "3206 SE Spijkenisse, Nederland" at bounding box center [744, 221] width 561 height 13
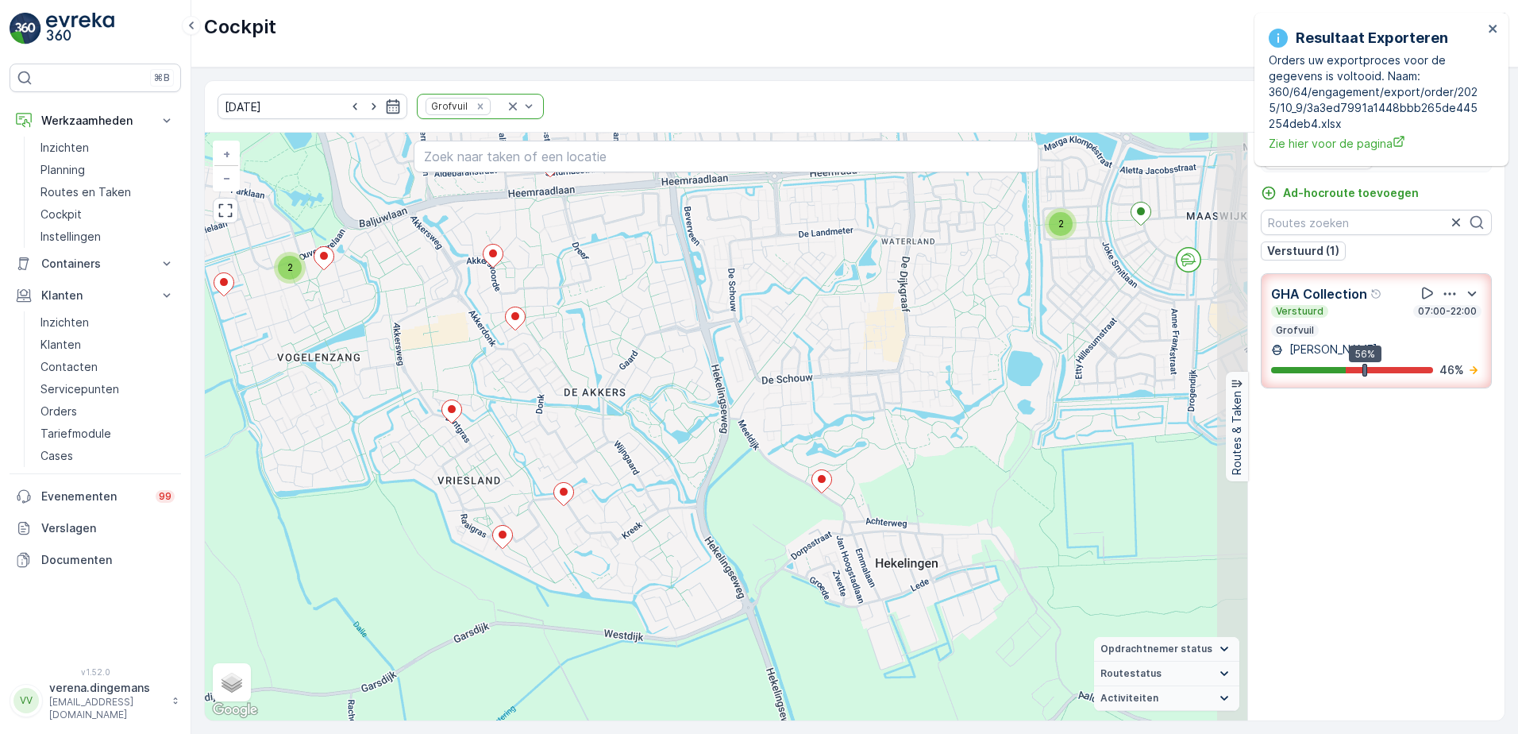
drag, startPoint x: 1027, startPoint y: 558, endPoint x: 680, endPoint y: 487, distance: 354.2
click at [680, 487] on div "2 2 2 2 + − Satelliet stappenplan Terrein Hybride Leaflet Sneltoetsen Kaartgege…" at bounding box center [726, 427] width 1042 height 588
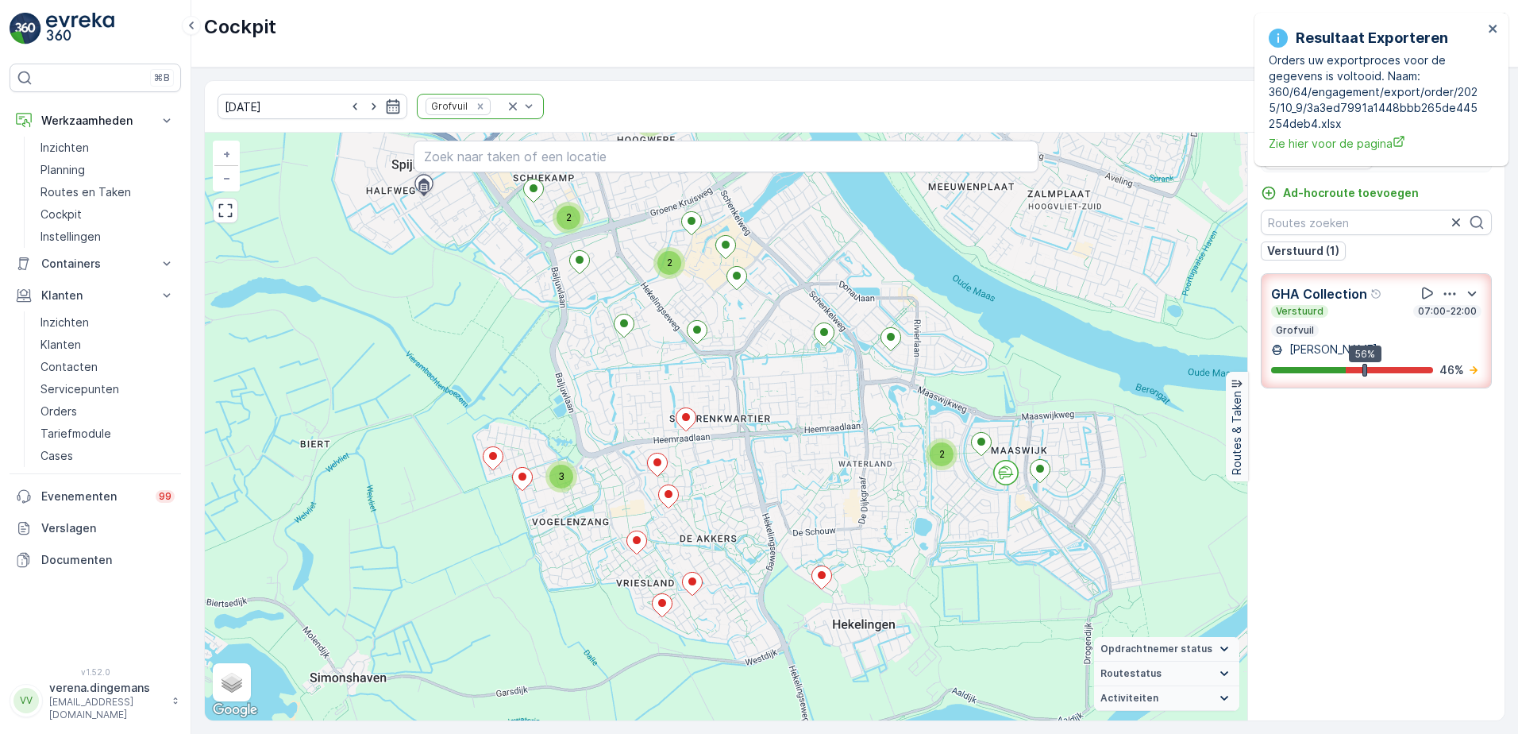
drag, startPoint x: 541, startPoint y: 432, endPoint x: 599, endPoint y: 507, distance: 95.1
click at [599, 507] on div "2 2 2 2 2 3 + − Satelliet stappenplan Terrein Hybride Leaflet Sneltoetsen Kaart…" at bounding box center [726, 427] width 1042 height 588
click at [504, 160] on input "text" at bounding box center [727, 157] width 626 height 32
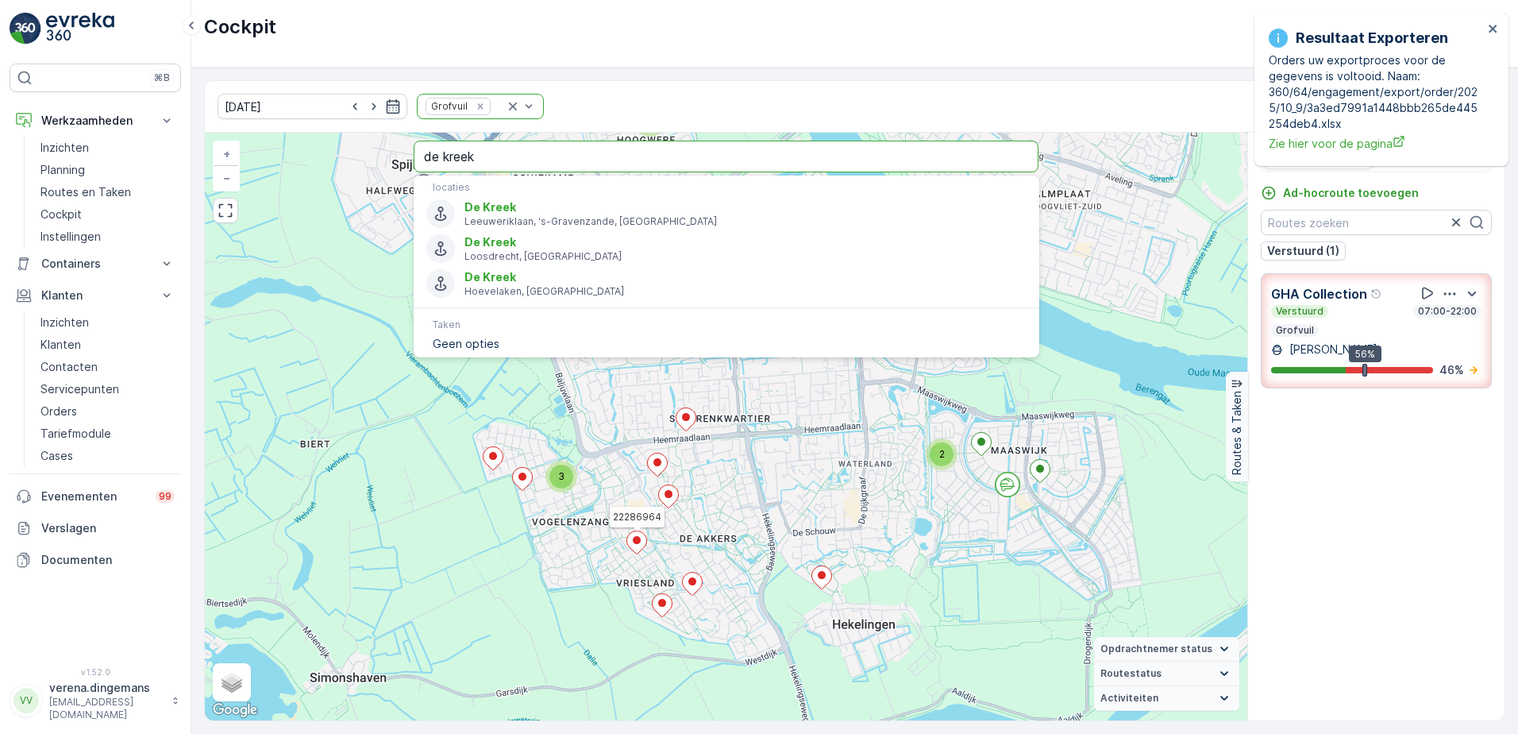
click at [590, 167] on input "de kreek" at bounding box center [727, 157] width 626 height 32
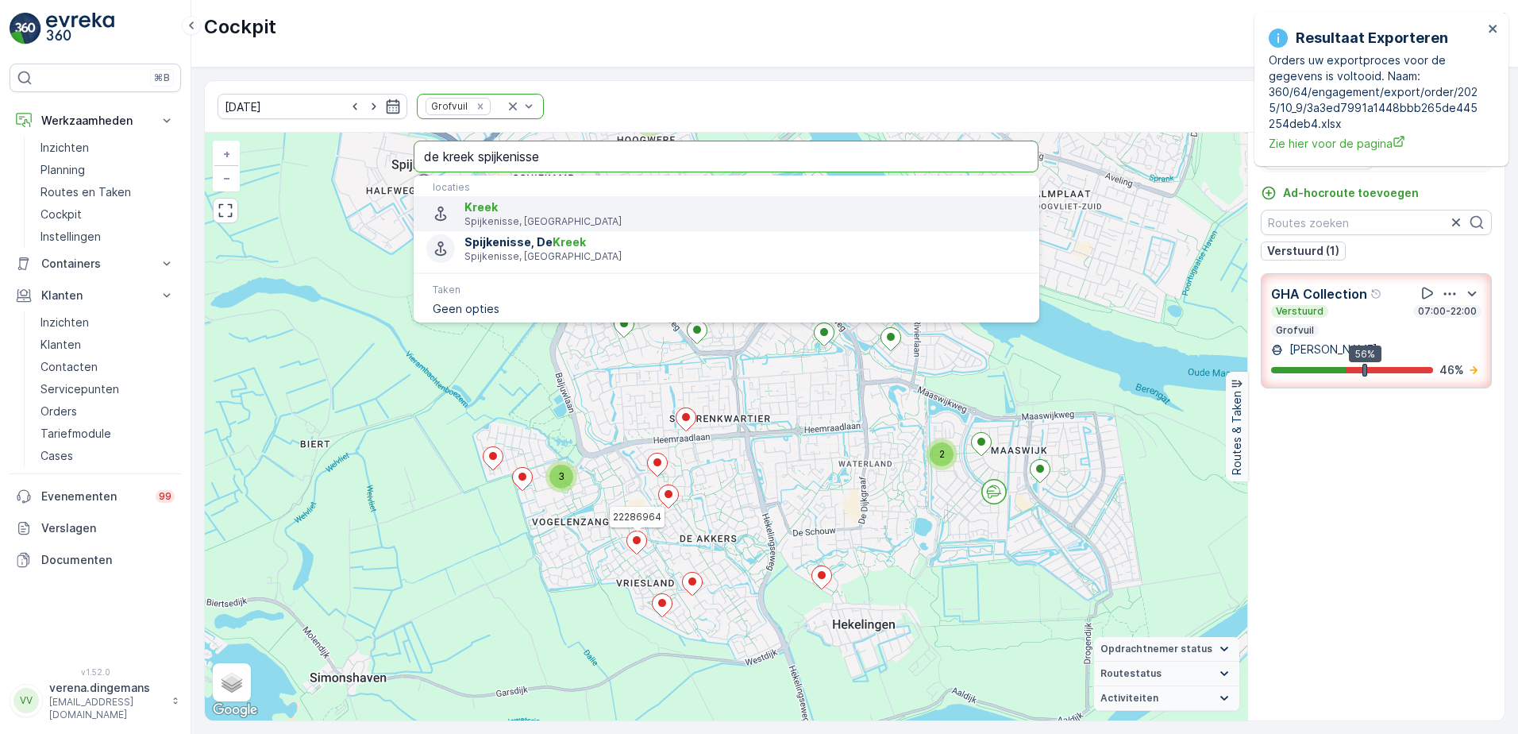
type input "de kreek spijkenisse"
click at [580, 213] on span "Kreek" at bounding box center [744, 207] width 561 height 16
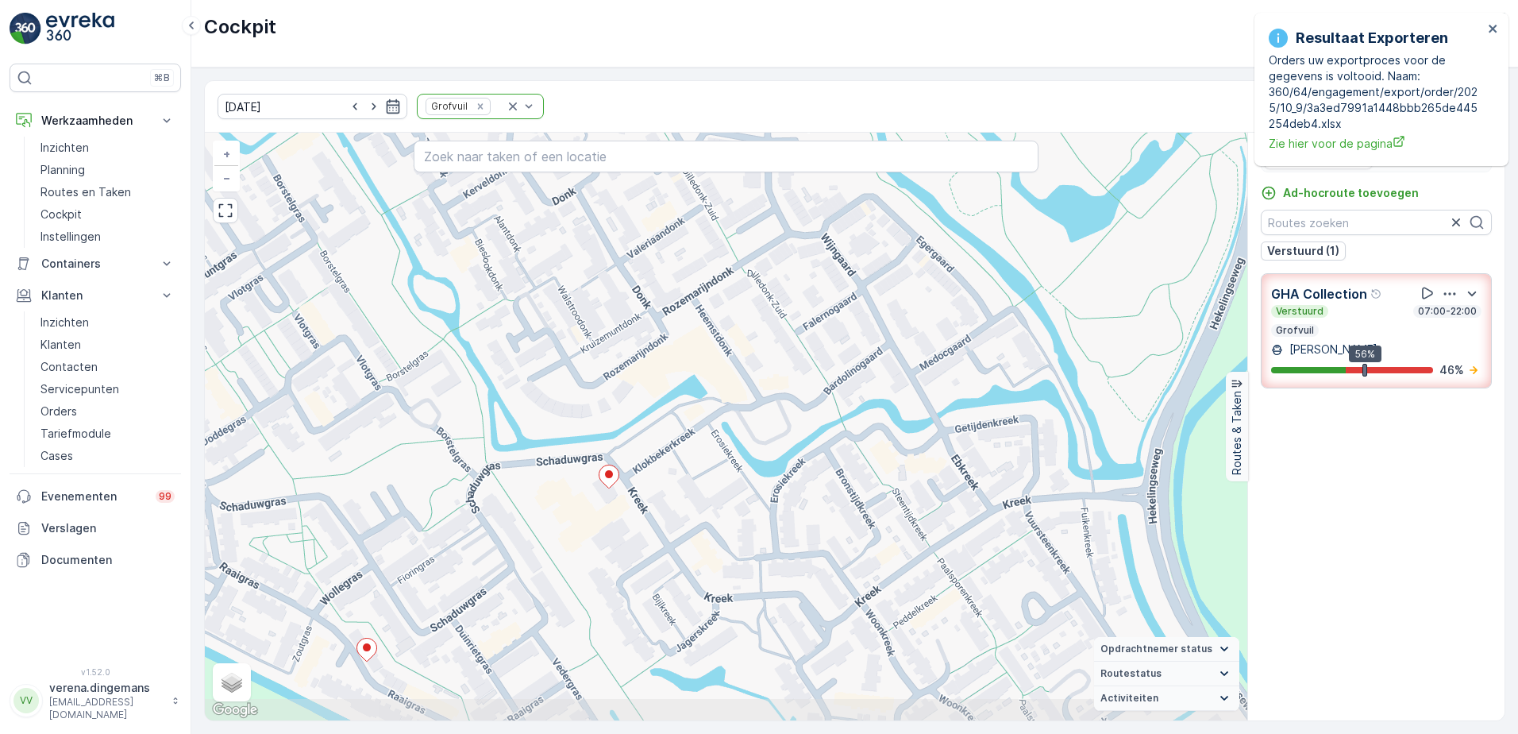
drag, startPoint x: 576, startPoint y: 529, endPoint x: 619, endPoint y: 519, distance: 43.9
click at [619, 519] on div "2 22286964 + − Satelliet stappenplan Terrein Hybride Leaflet Sneltoetsen Kaartg…" at bounding box center [726, 427] width 1042 height 588
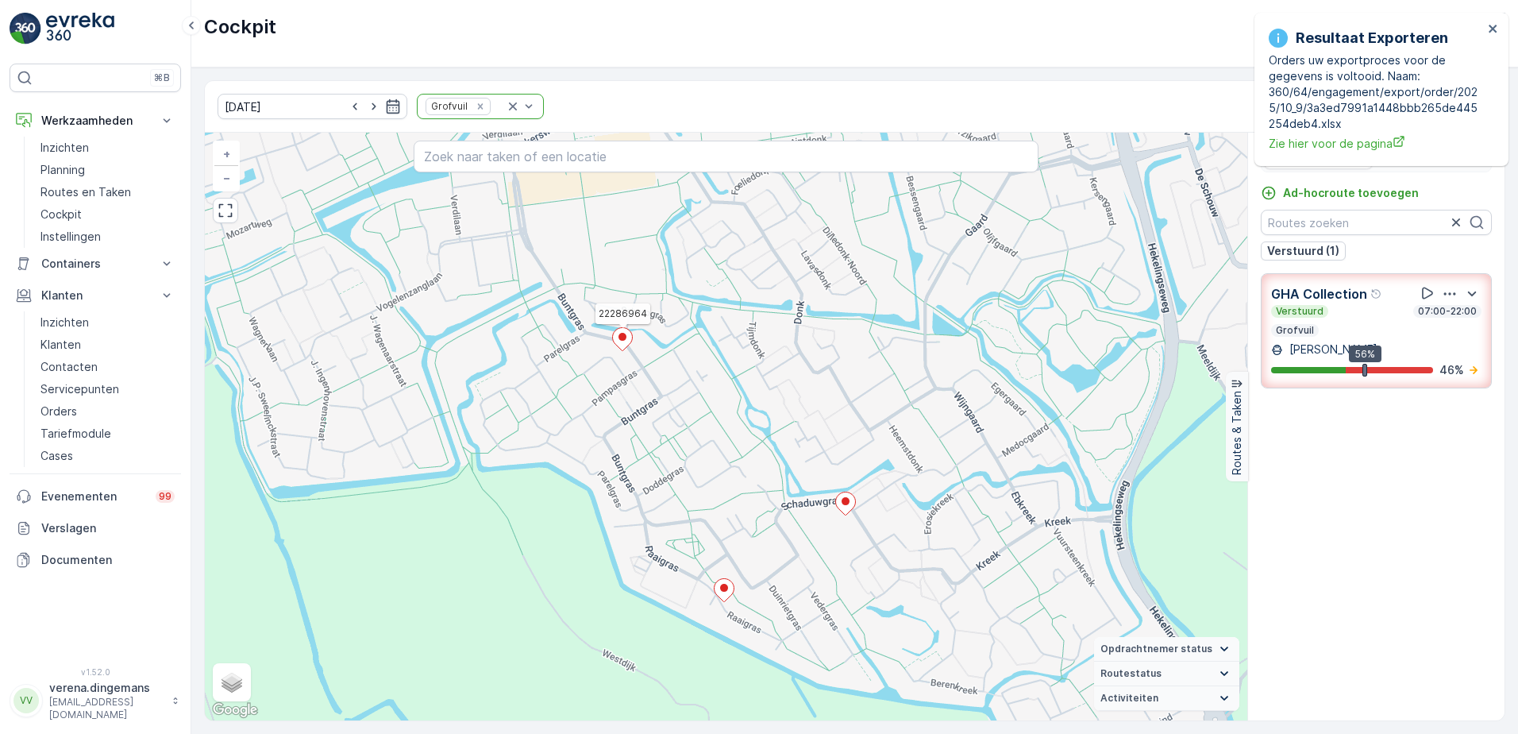
drag, startPoint x: 453, startPoint y: 464, endPoint x: 700, endPoint y: 474, distance: 247.9
click at [700, 474] on div "2 2 22286964 + − Satelliet stappenplan Terrein Hybride Leaflet Sneltoetsen Kaar…" at bounding box center [726, 427] width 1042 height 588
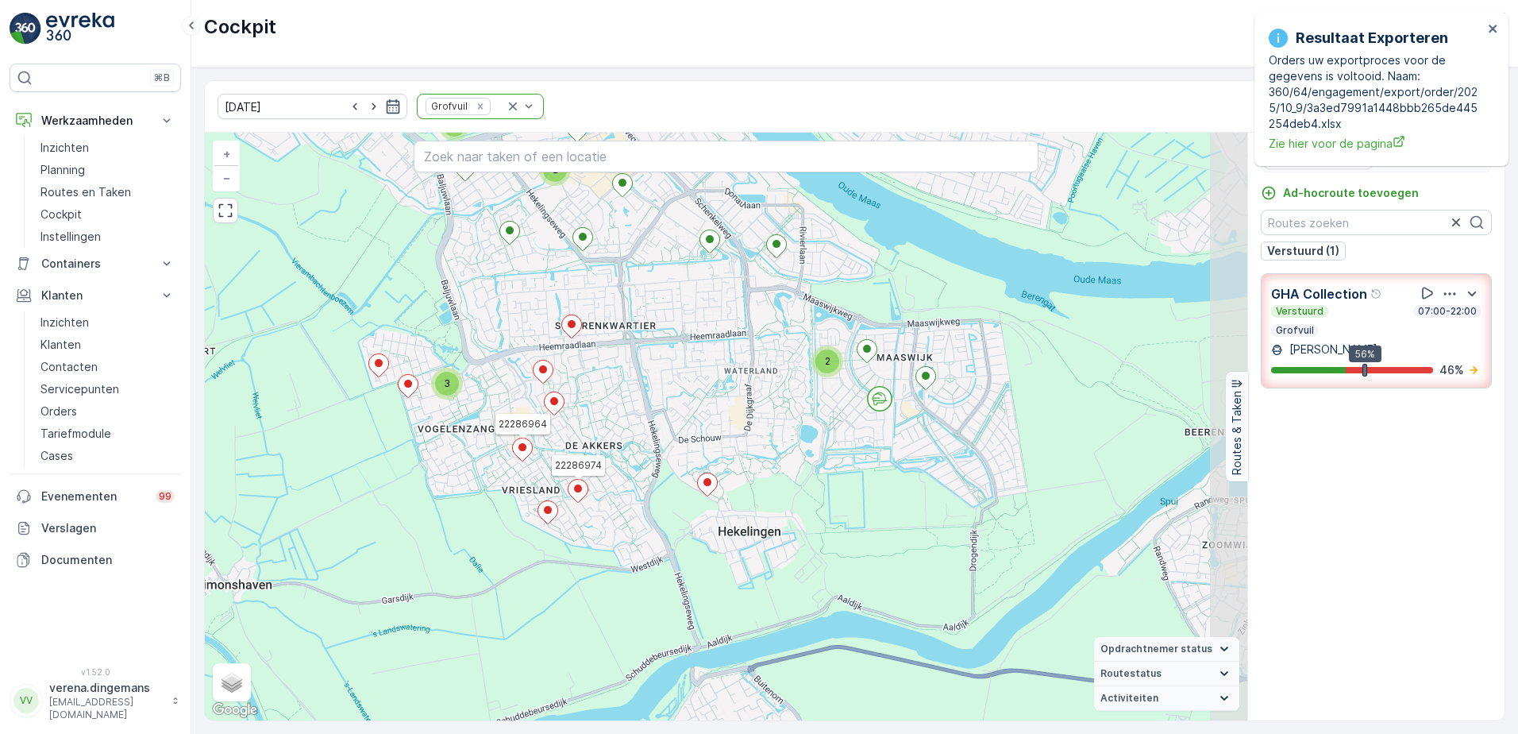
drag, startPoint x: 845, startPoint y: 395, endPoint x: 685, endPoint y: 407, distance: 160.0
click at [685, 407] on div "2 2 2 2 2 3 22286964 22286974 + − Satelliet stappenplan Terrein Hybride Leaflet…" at bounding box center [726, 427] width 1042 height 588
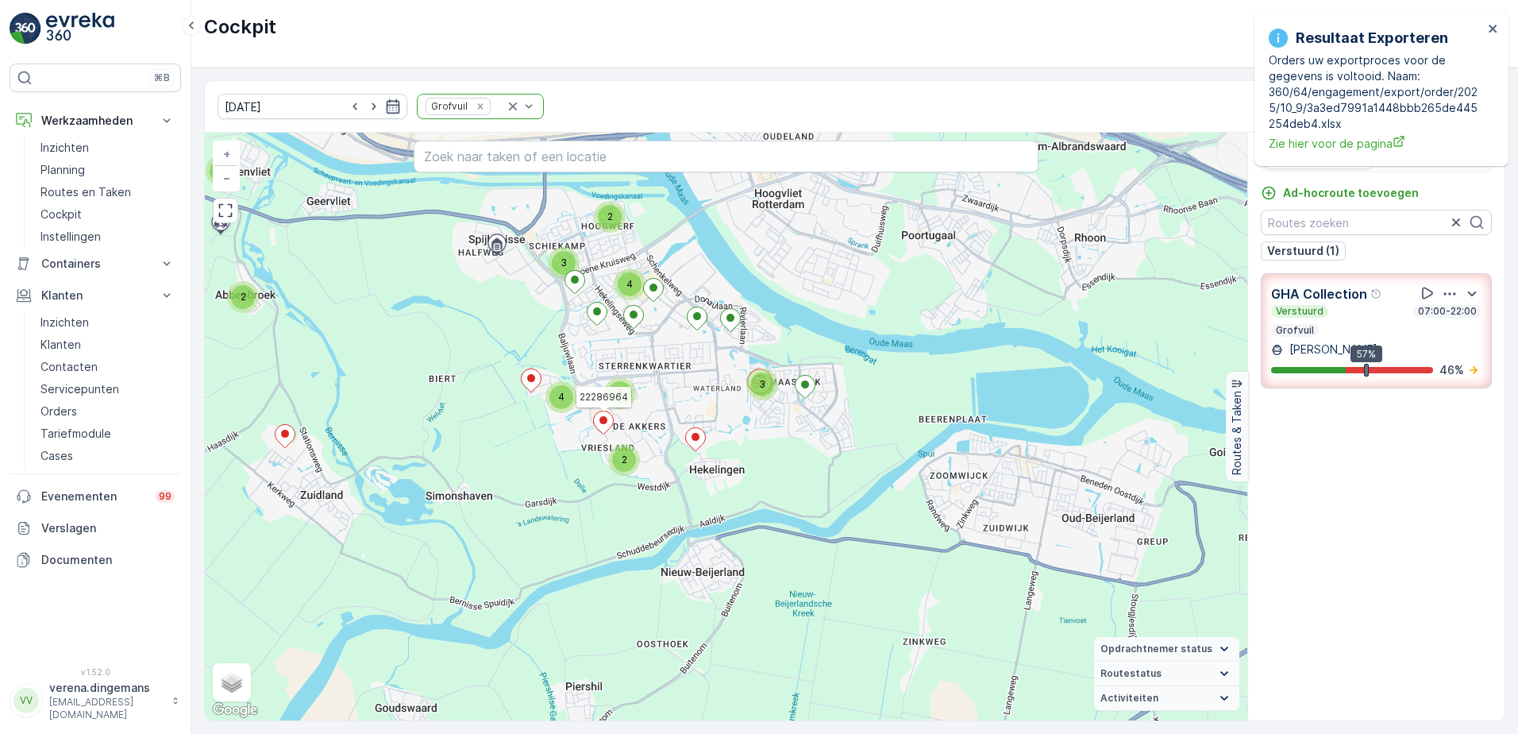
click at [1365, 321] on div "Verstuurd 07:00-22:00 Grofvuil" at bounding box center [1376, 321] width 210 height 32
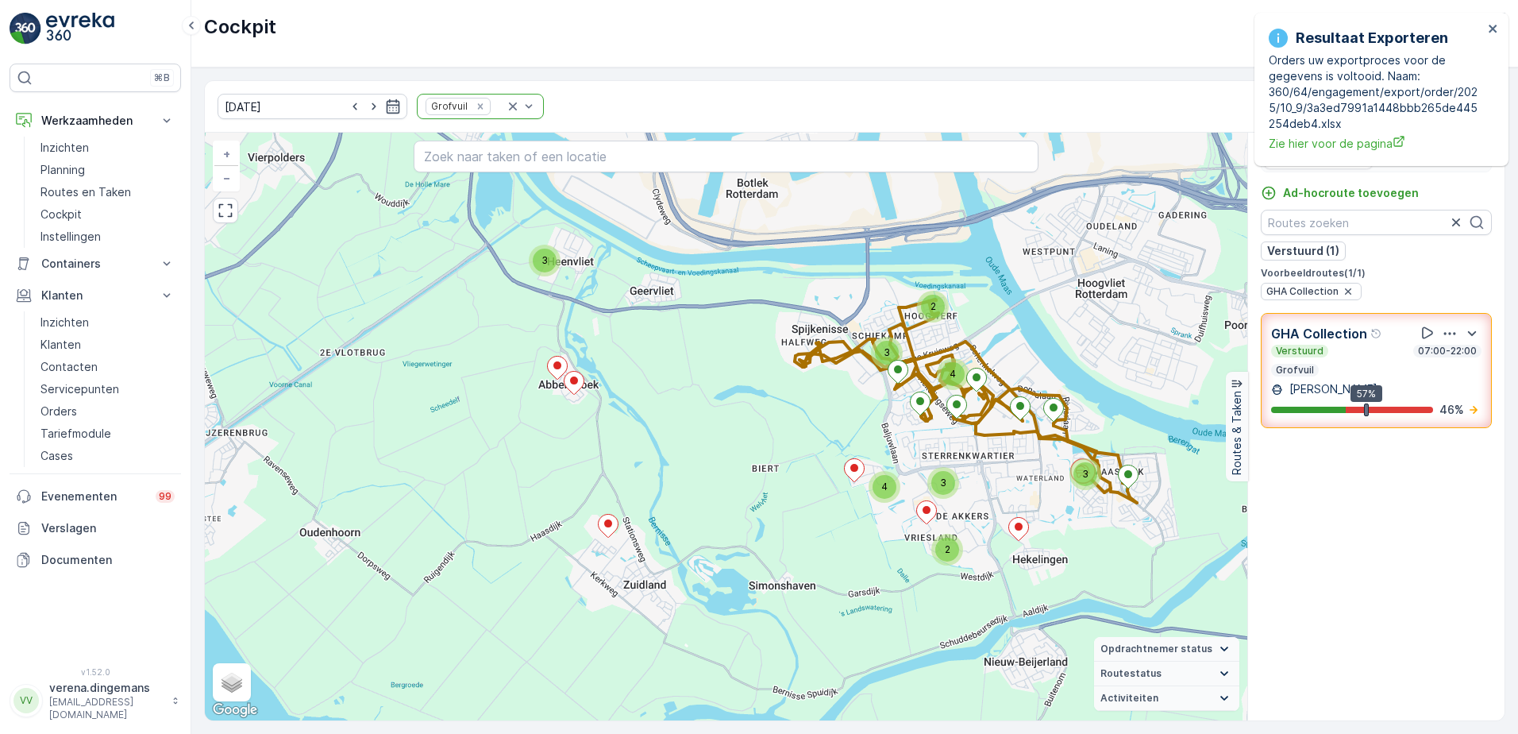
drag, startPoint x: 453, startPoint y: 588, endPoint x: 564, endPoint y: 565, distance: 113.4
click at [564, 565] on div "2 4 2 3 3 4 3 3 + − Satelliet stappenplan Terrein Hybride Leaflet Sneltoetsen K…" at bounding box center [726, 427] width 1042 height 588
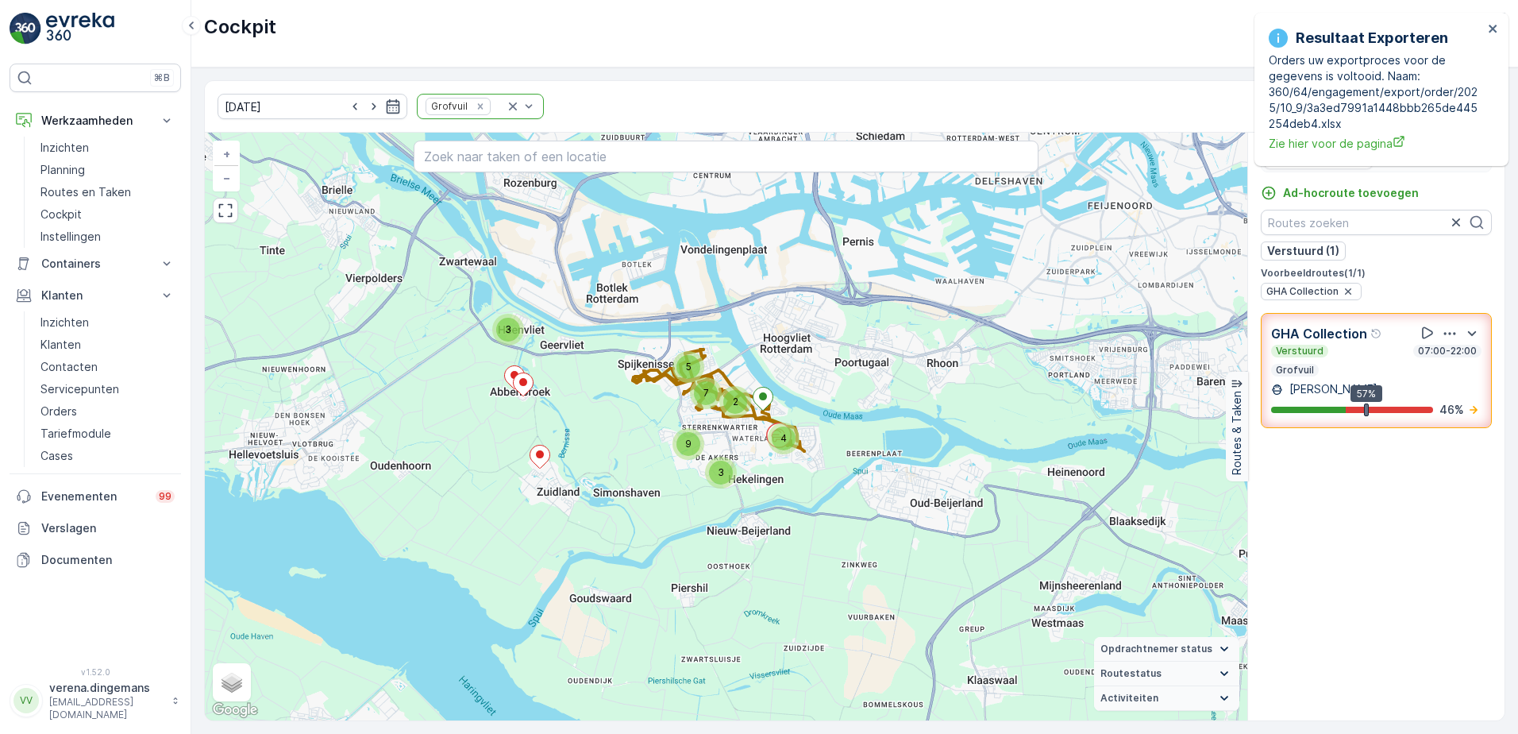
drag, startPoint x: 780, startPoint y: 449, endPoint x: 739, endPoint y: 511, distance: 74.0
click at [739, 511] on div "3 4 3 5 7 9 2 + − Satelliet stappenplan Terrein Hybride Leaflet Sneltoetsen Kaa…" at bounding box center [726, 427] width 1042 height 588
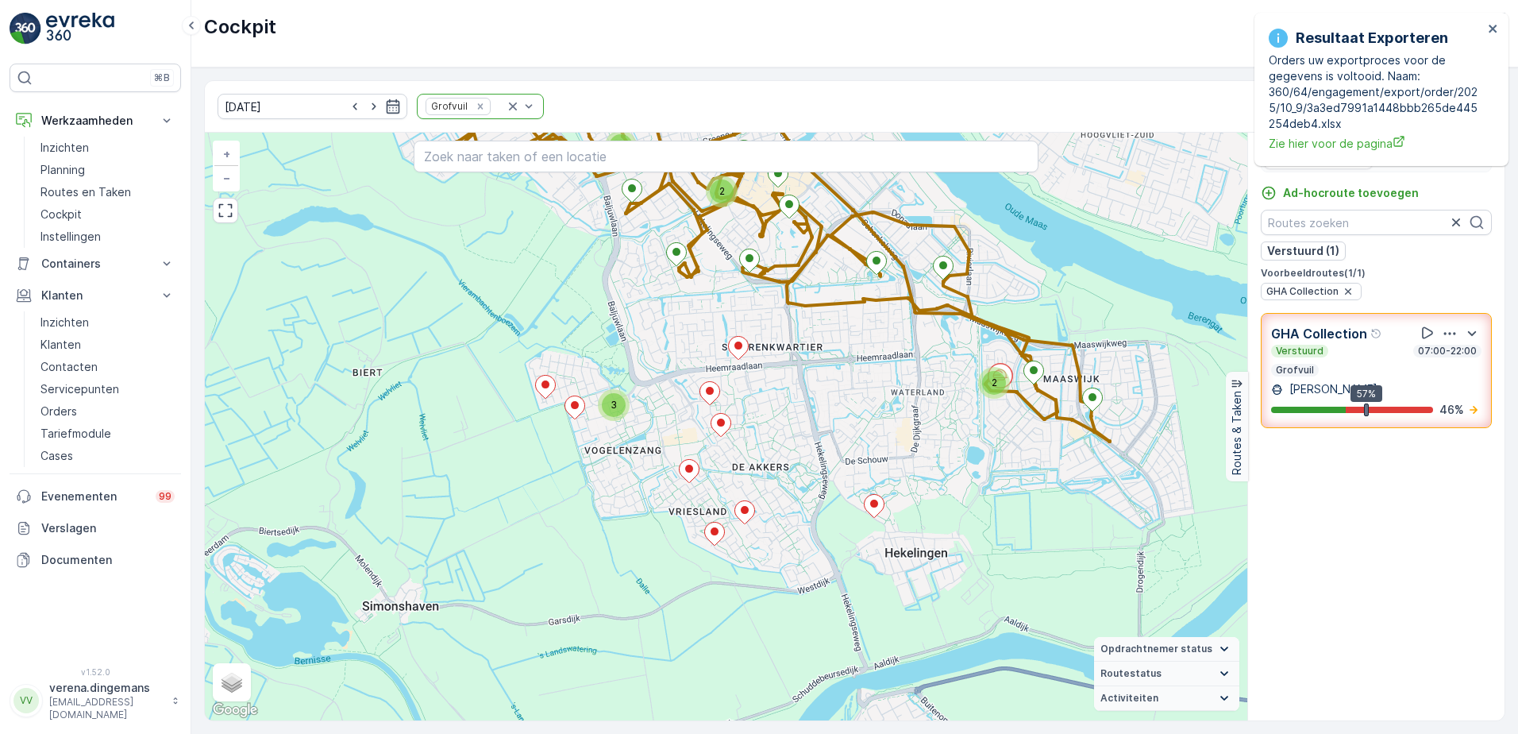
drag, startPoint x: 693, startPoint y: 541, endPoint x: 778, endPoint y: 482, distance: 103.3
click at [778, 482] on div "2 2 2 2 2 3 + − Satelliet stappenplan Terrein Hybride Leaflet Sneltoetsen Kaart…" at bounding box center [726, 427] width 1042 height 588
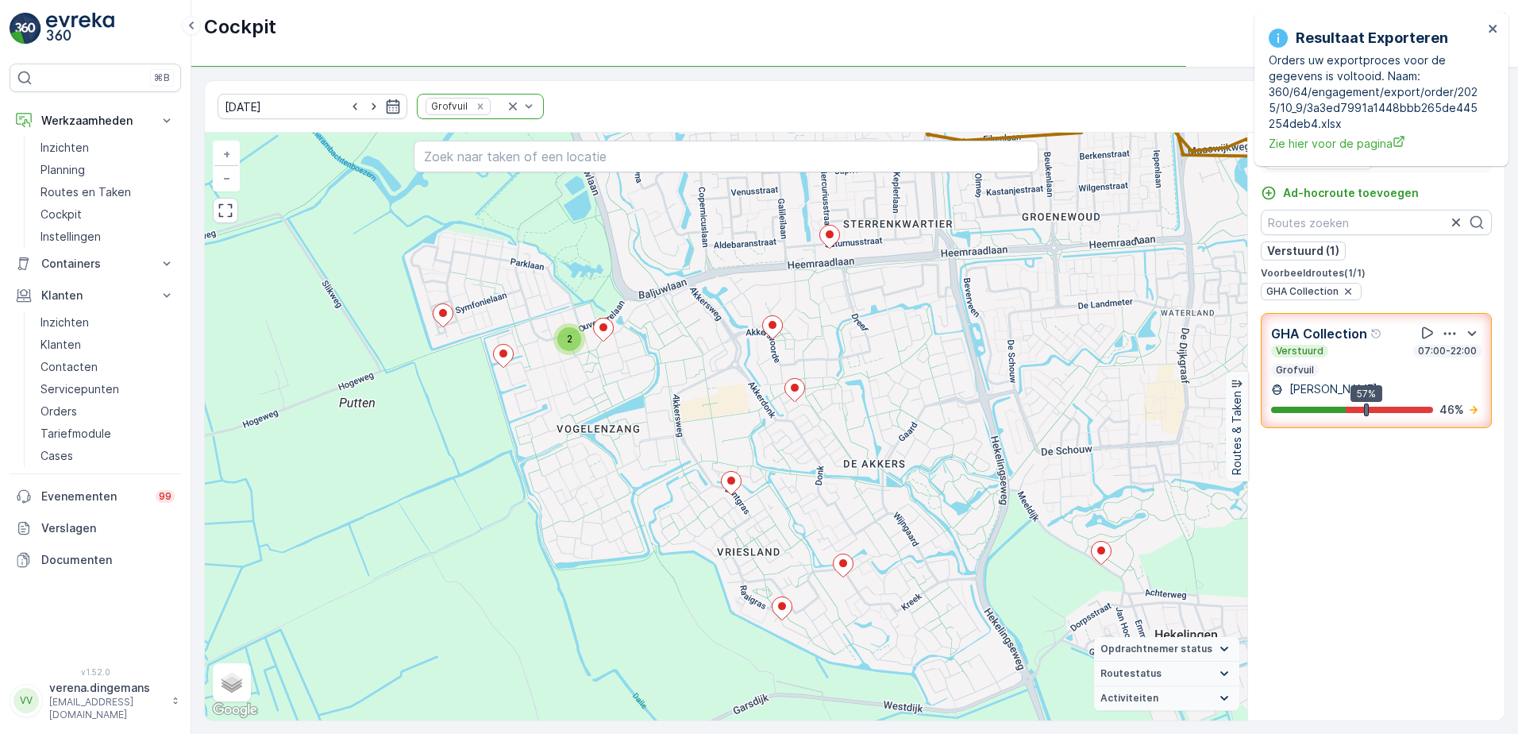
drag, startPoint x: 573, startPoint y: 429, endPoint x: 935, endPoint y: 383, distance: 365.0
click at [935, 383] on div "2 2 2 2 + − Satelliet stappenplan Terrein Hybride Leaflet Sneltoetsen Kaartgege…" at bounding box center [726, 427] width 1042 height 588
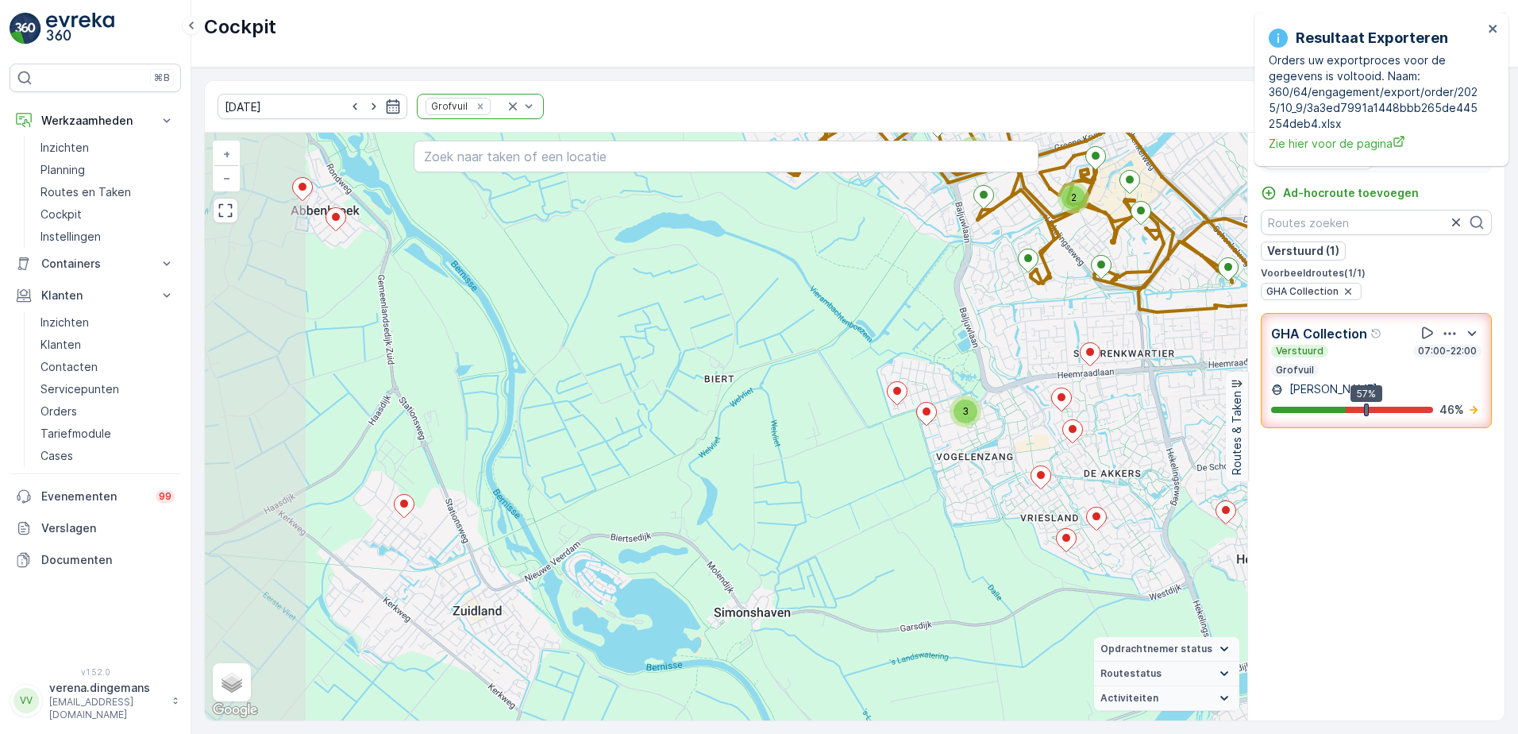
drag, startPoint x: 541, startPoint y: 425, endPoint x: 852, endPoint y: 467, distance: 313.3
click at [852, 467] on div "2 2 2 2 2 3 + − Satelliet stappenplan Terrein Hybride Leaflet Sneltoetsen Kaart…" at bounding box center [726, 427] width 1042 height 588
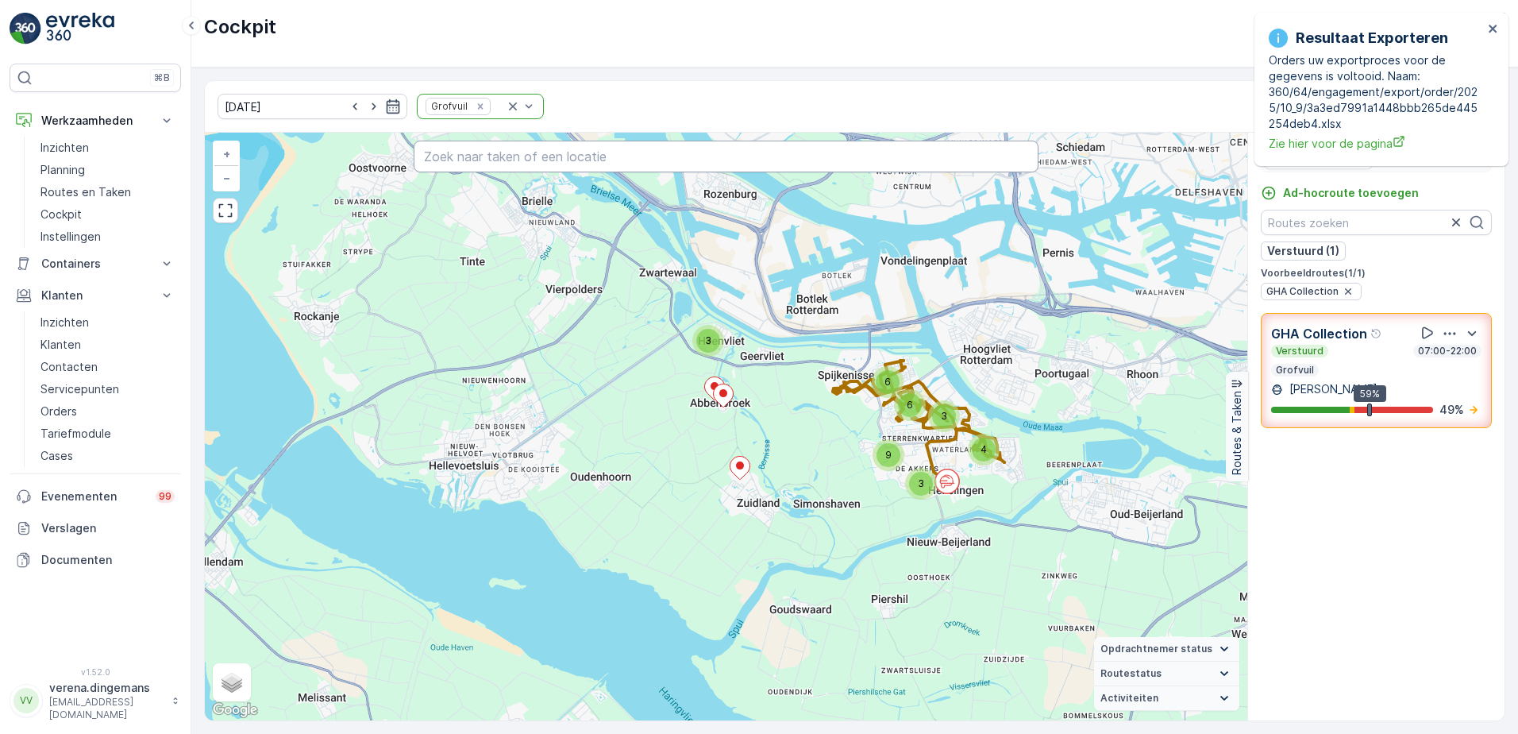
drag, startPoint x: 495, startPoint y: 158, endPoint x: 474, endPoint y: 156, distance: 20.8
click at [493, 158] on input "text" at bounding box center [727, 157] width 626 height 32
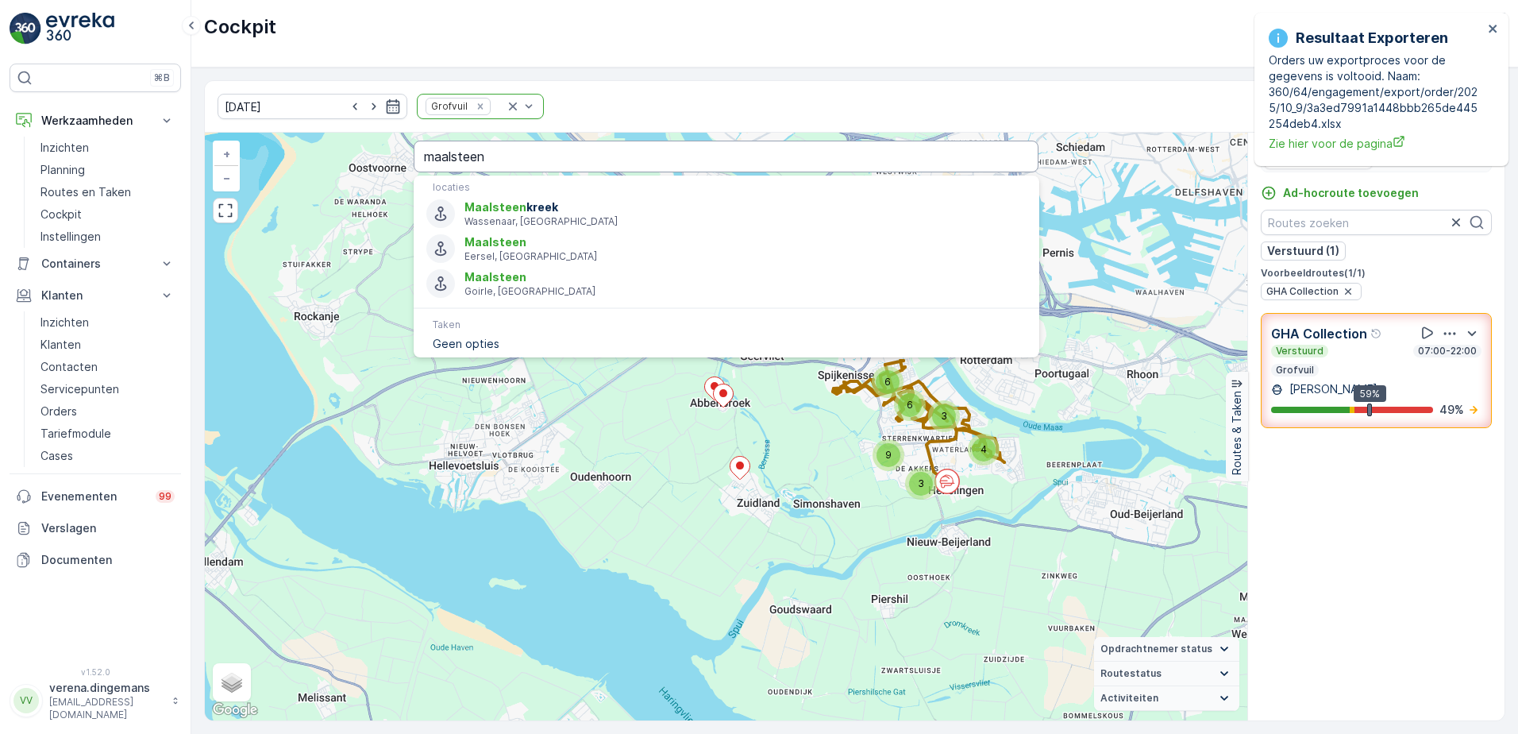
click at [542, 160] on input "maalsteen" at bounding box center [727, 157] width 626 height 32
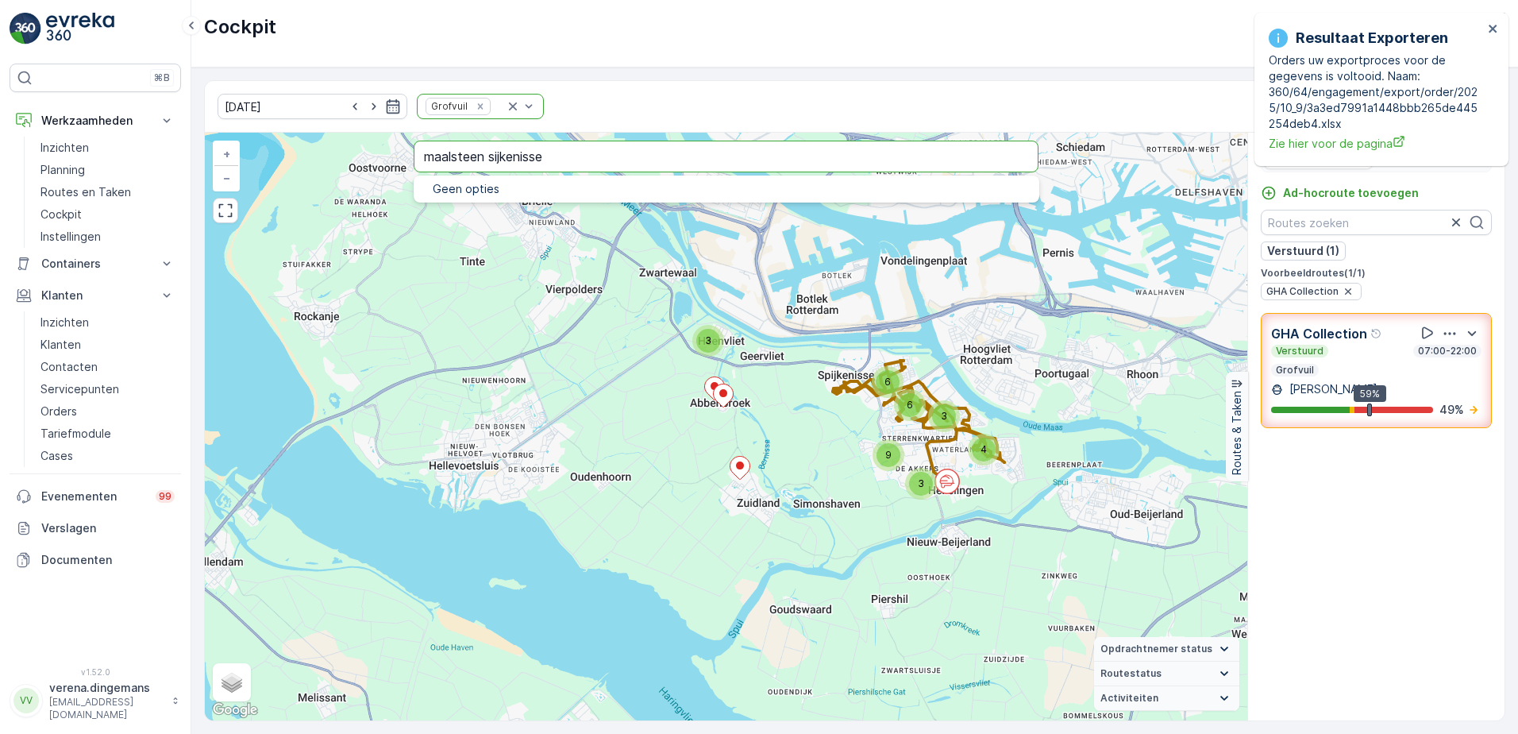
click at [503, 154] on input "maalsteen sijkenisse" at bounding box center [727, 157] width 626 height 32
drag, startPoint x: 497, startPoint y: 156, endPoint x: 518, endPoint y: 155, distance: 21.5
click at [496, 156] on input "maalsteen sijkenisse" at bounding box center [727, 157] width 626 height 32
click at [529, 154] on input "maalsteen spijkenisse" at bounding box center [727, 157] width 626 height 32
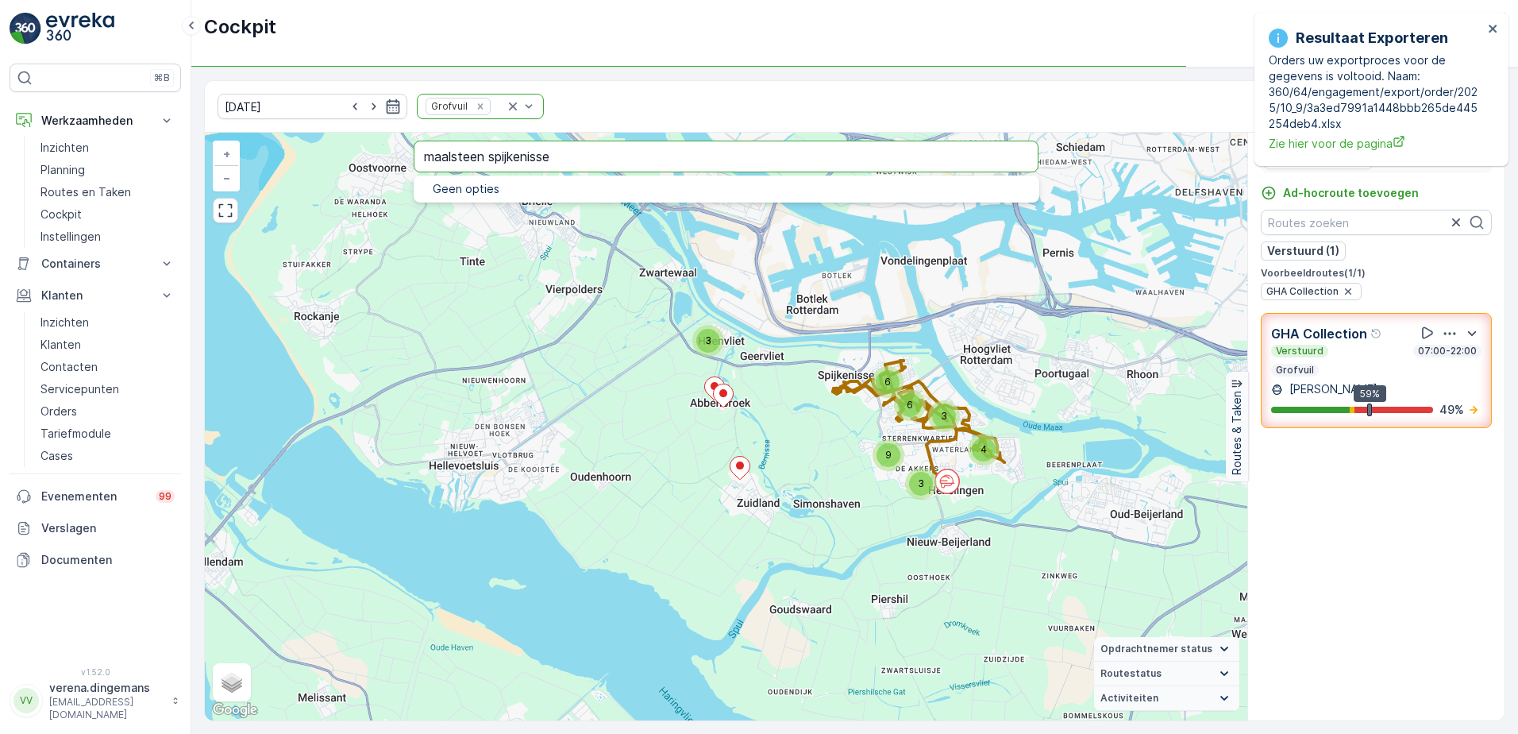
click at [449, 159] on input "maalsteen spijkenisse" at bounding box center [727, 157] width 626 height 32
type input "maalsteen spijkenisse"
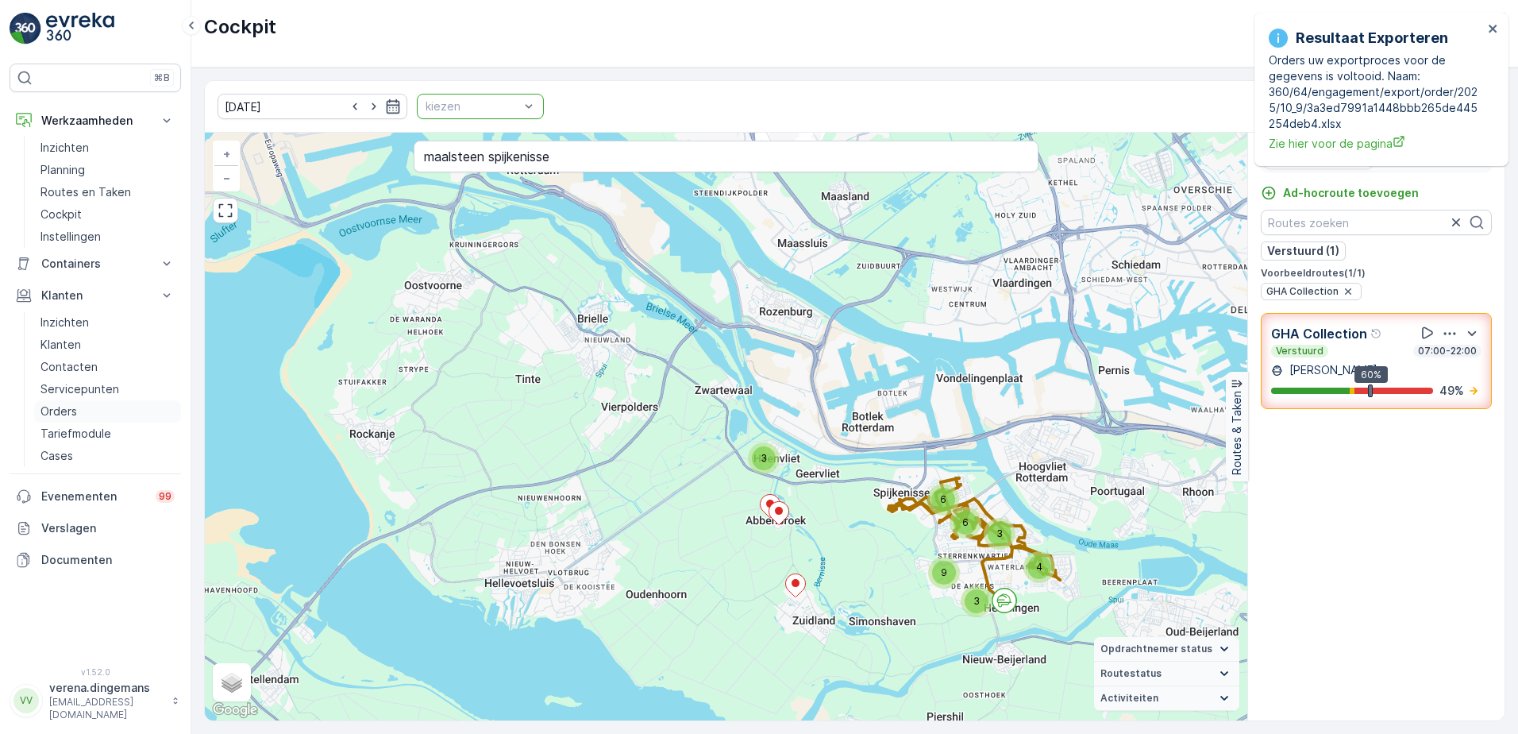
click at [60, 407] on p "Orders" at bounding box center [58, 411] width 37 height 16
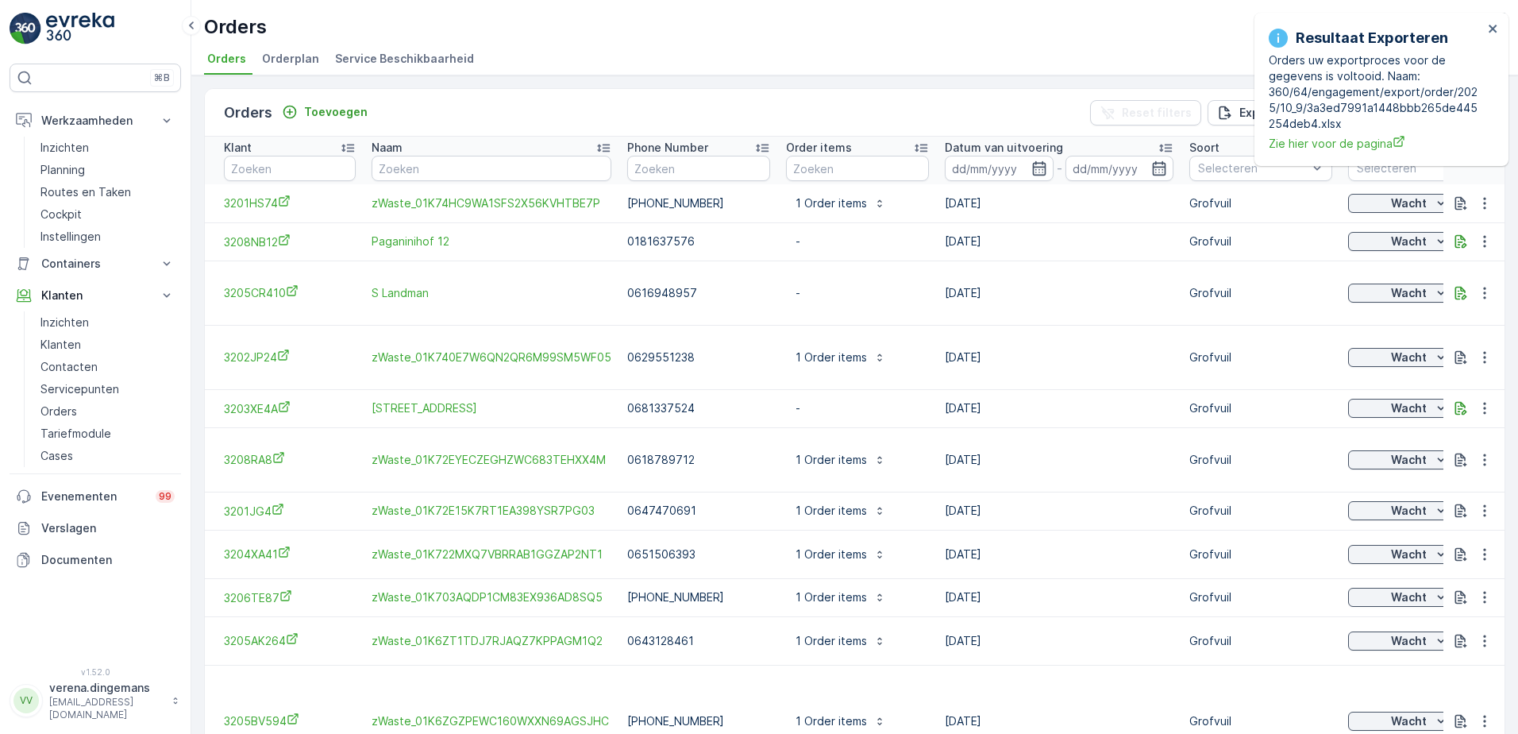
click at [986, 71] on ul "Orders Orderplan Service Beschikbaarheid" at bounding box center [848, 61] width 1289 height 27
click at [1496, 31] on icon "close" at bounding box center [1493, 29] width 8 height 8
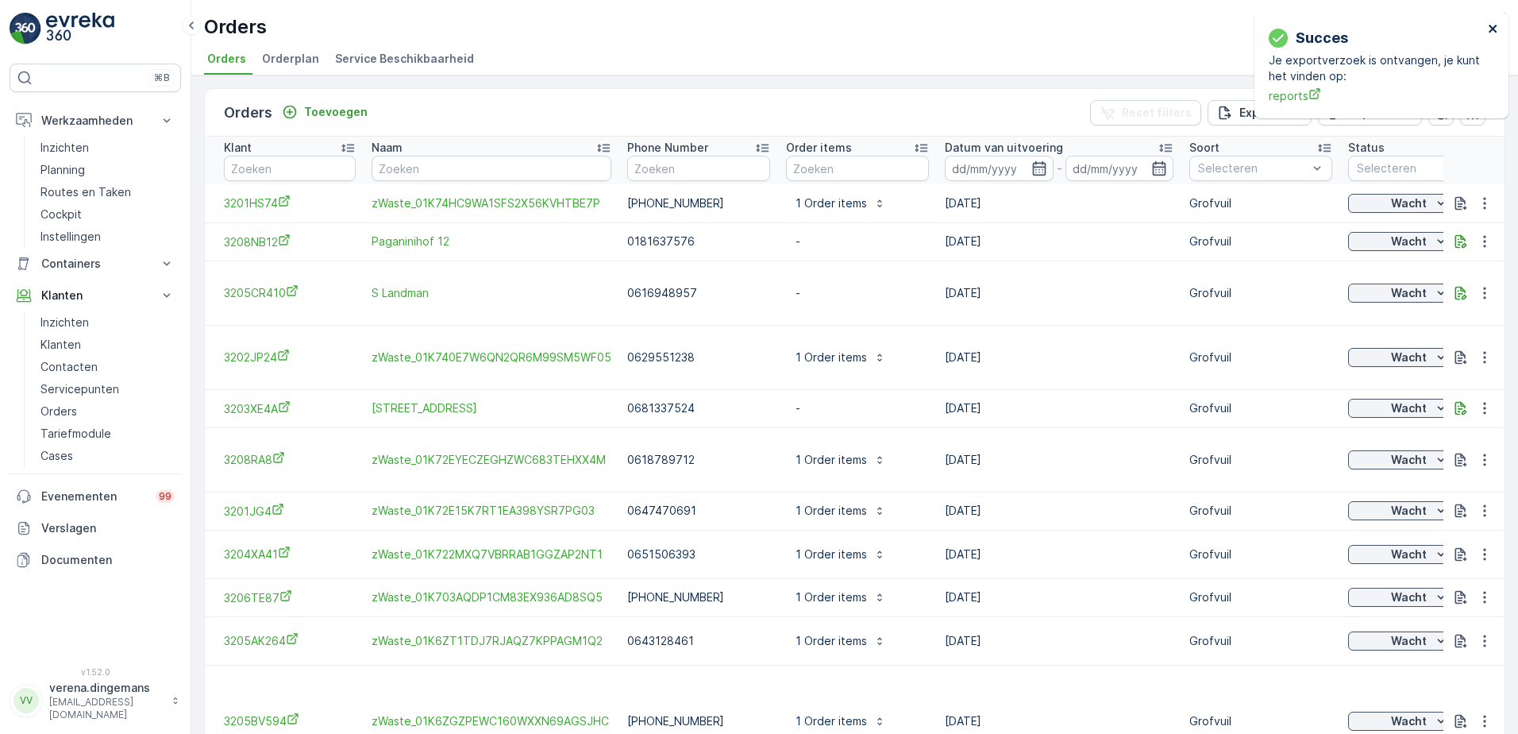
click at [1489, 29] on icon "close" at bounding box center [1493, 28] width 11 height 13
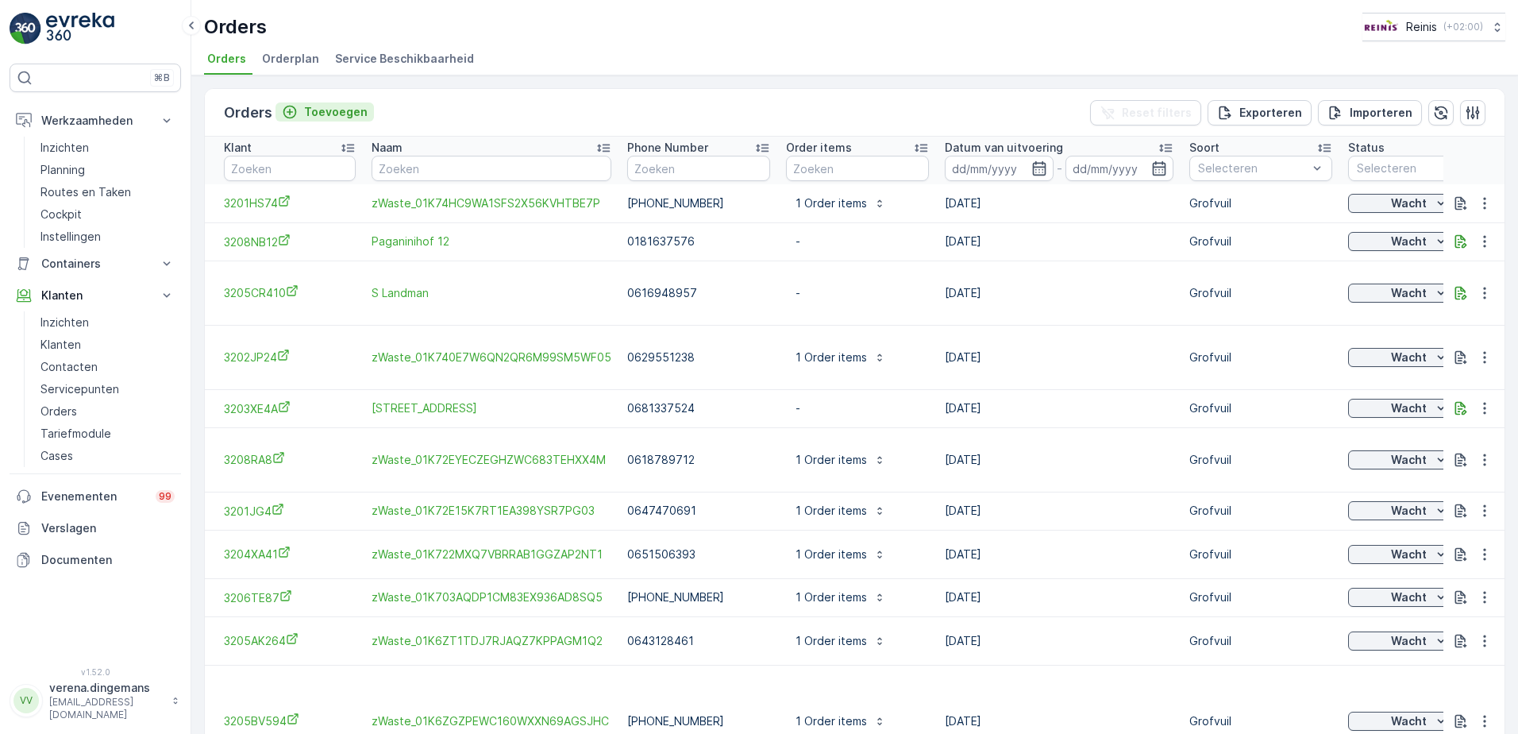
click at [315, 116] on p "Toevoegen" at bounding box center [336, 112] width 64 height 16
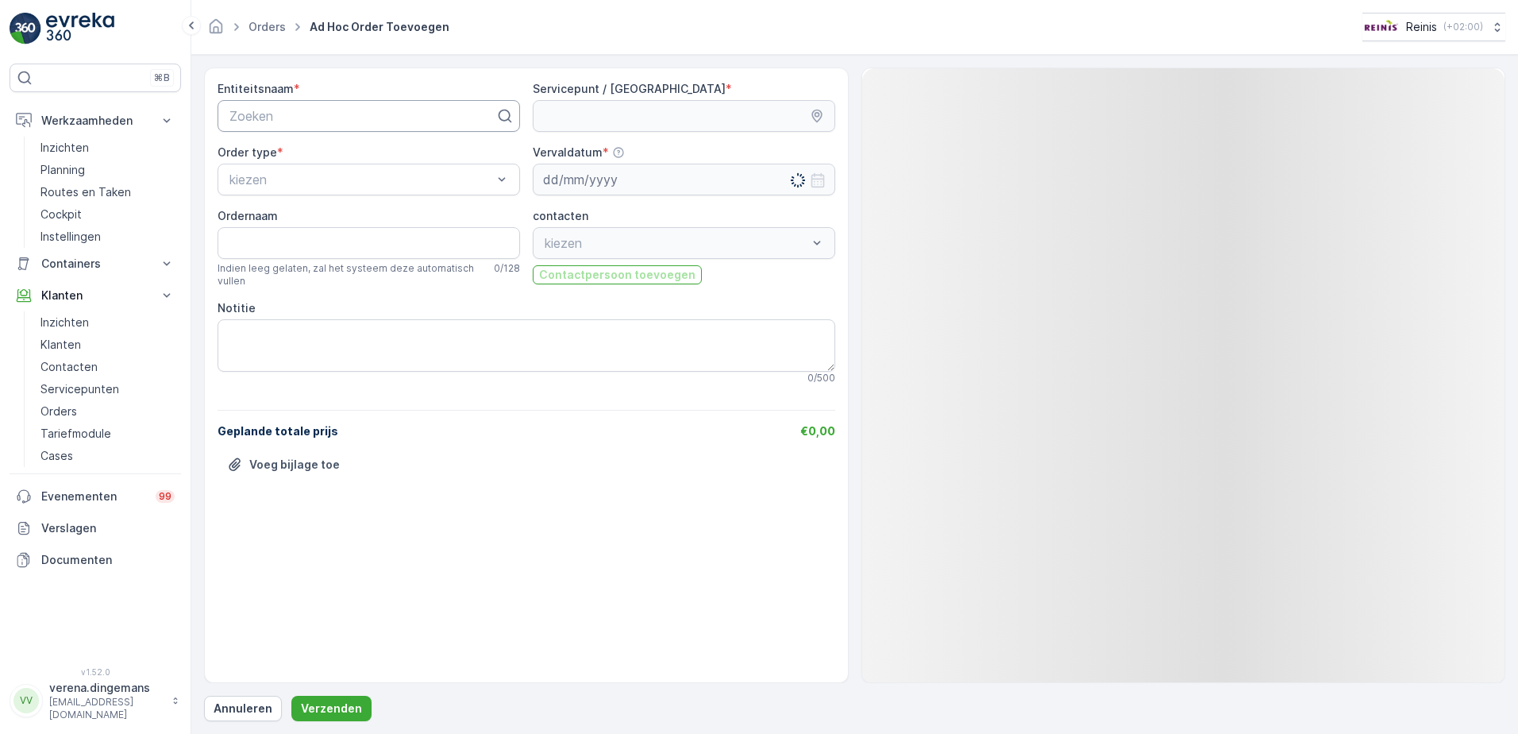
click at [391, 120] on div at bounding box center [362, 116] width 269 height 14
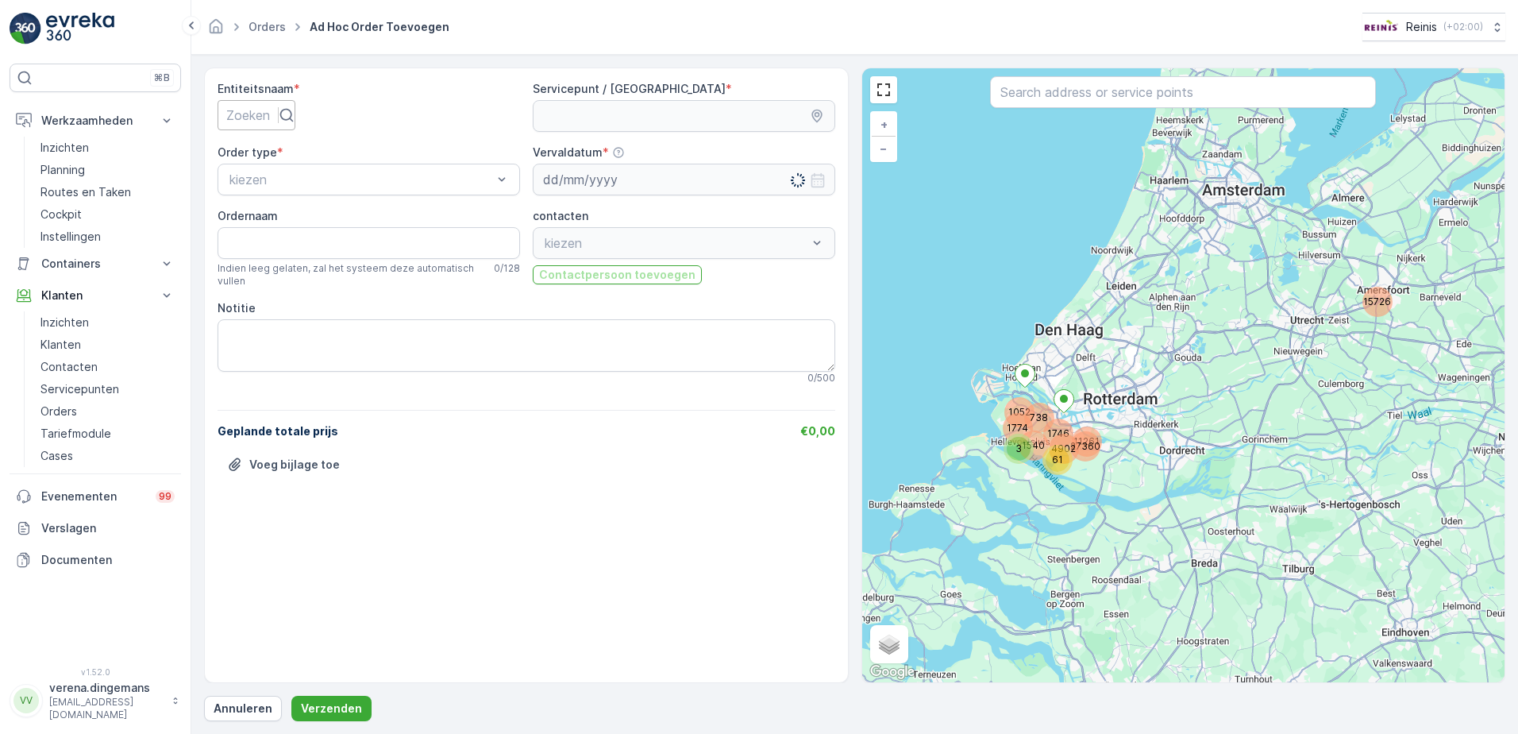
click at [270, 114] on div at bounding box center [248, 114] width 44 height 17
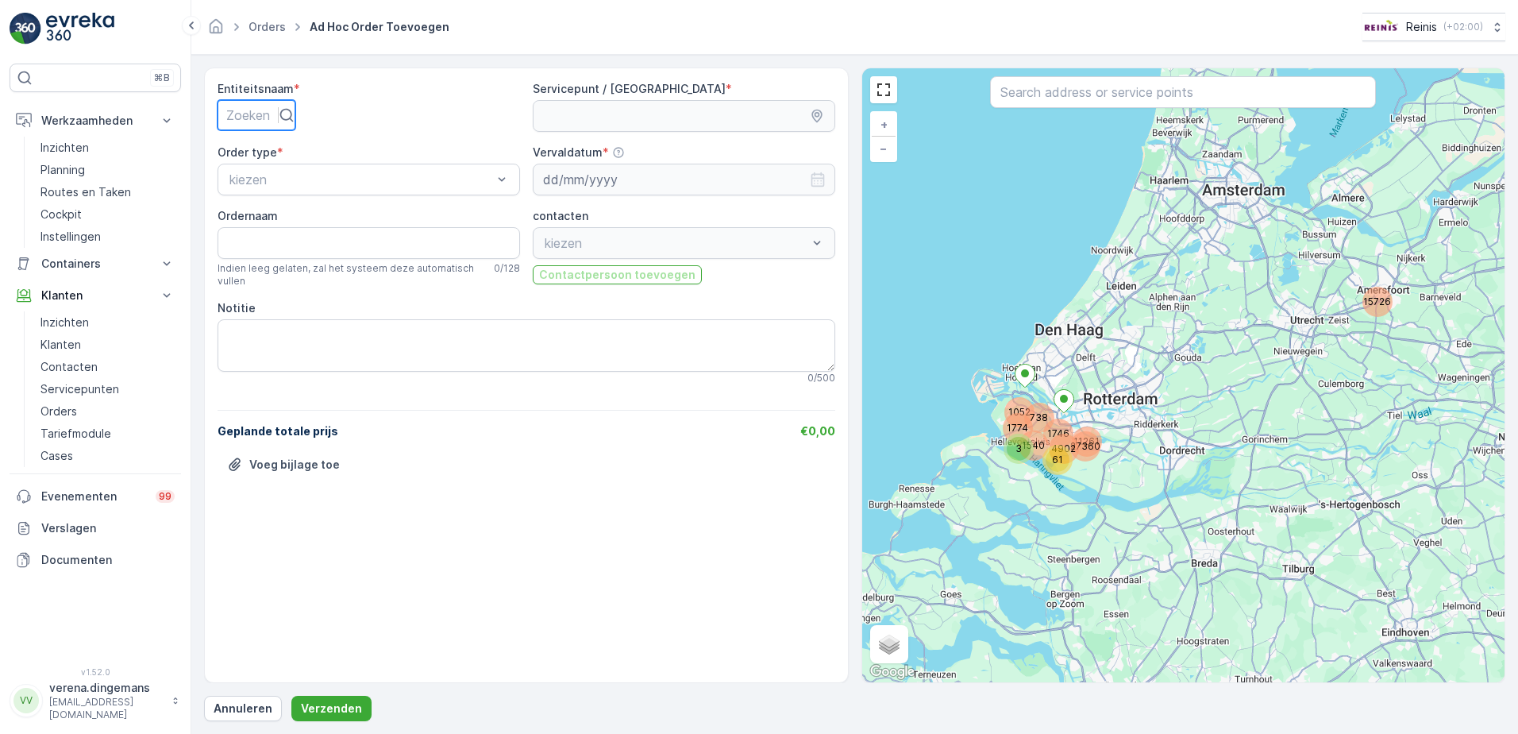
click at [270, 114] on div at bounding box center [248, 114] width 44 height 17
click at [435, 21] on span "Ad Hoc Order Toevoegen" at bounding box center [379, 27] width 146 height 16
click at [262, 114] on div at bounding box center [248, 114] width 44 height 17
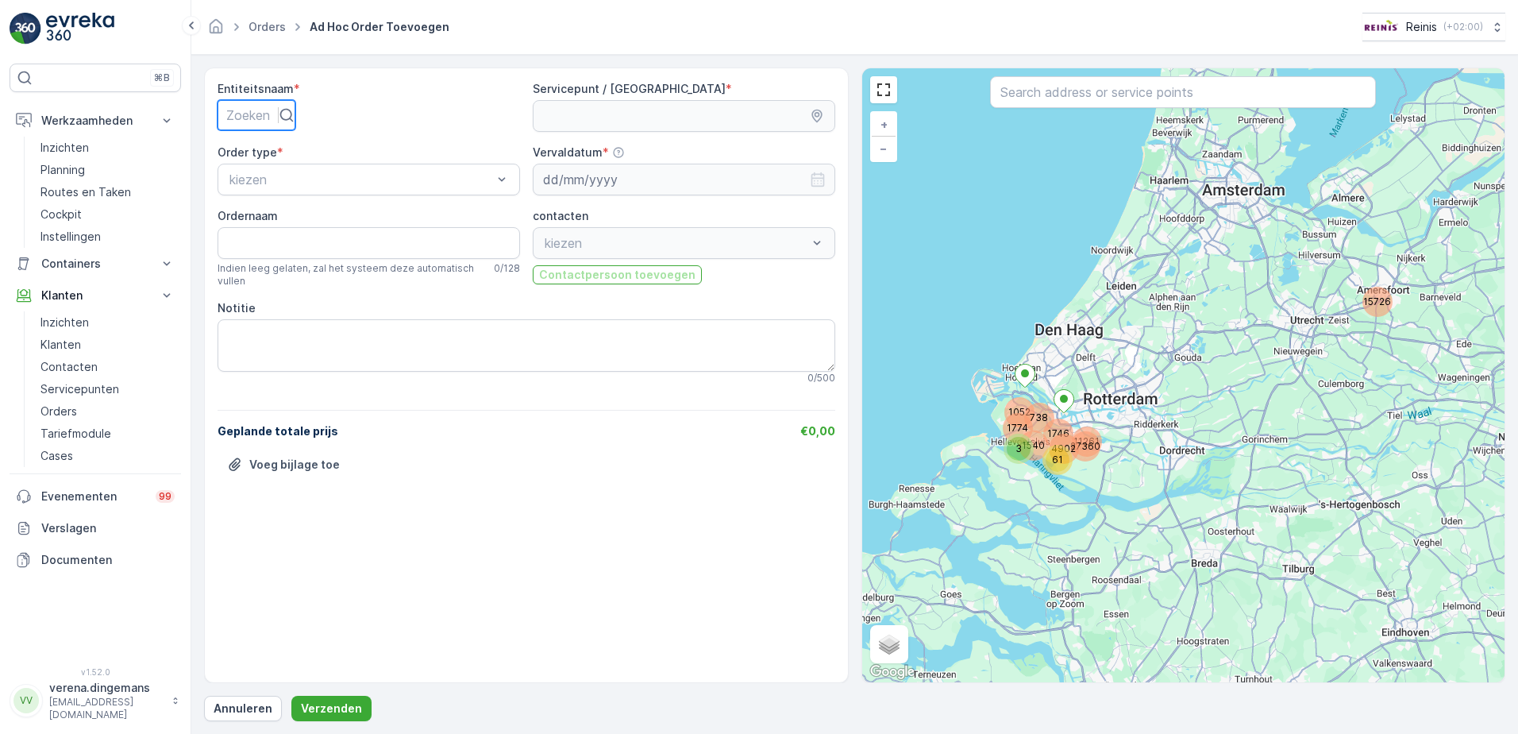
click at [262, 114] on div at bounding box center [248, 114] width 44 height 17
type input "3207cp"
click at [308, 125] on div at bounding box center [333, 115] width 231 height 30
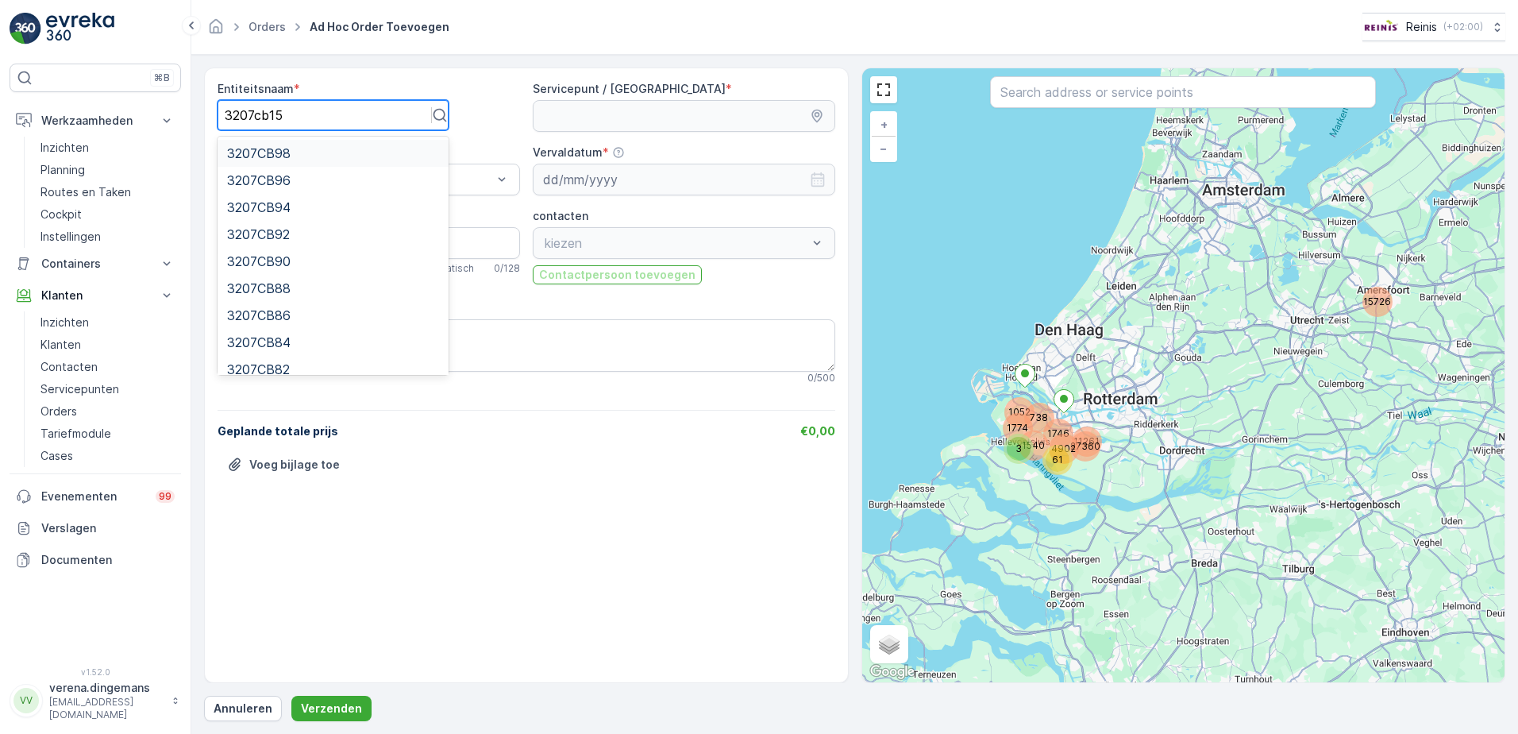
type input "3207cb156"
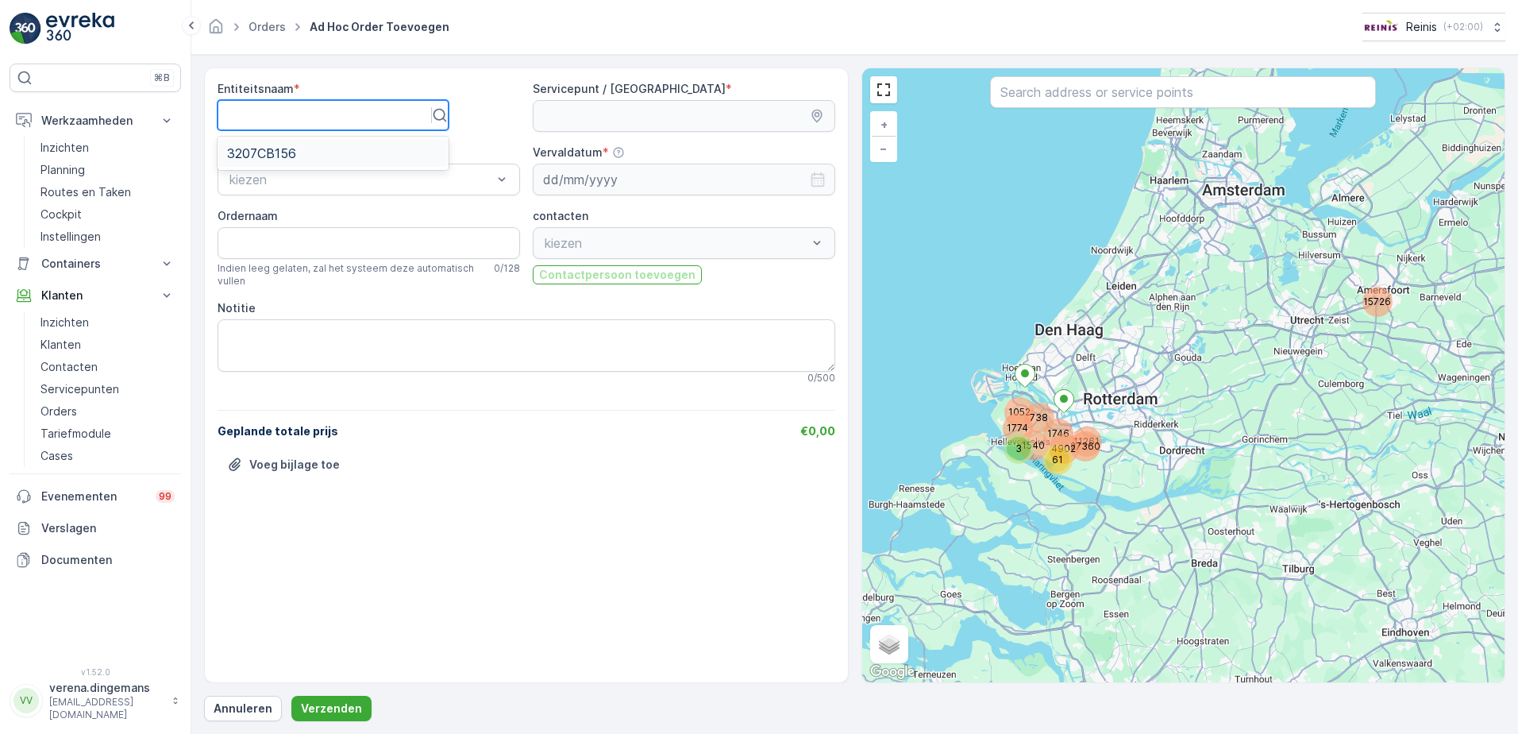
click at [310, 118] on div at bounding box center [325, 115] width 200 height 14
click at [270, 118] on div at bounding box center [248, 114] width 44 height 17
type input "3207cb156"
click at [294, 243] on input "Ordernaam" at bounding box center [369, 243] width 303 height 32
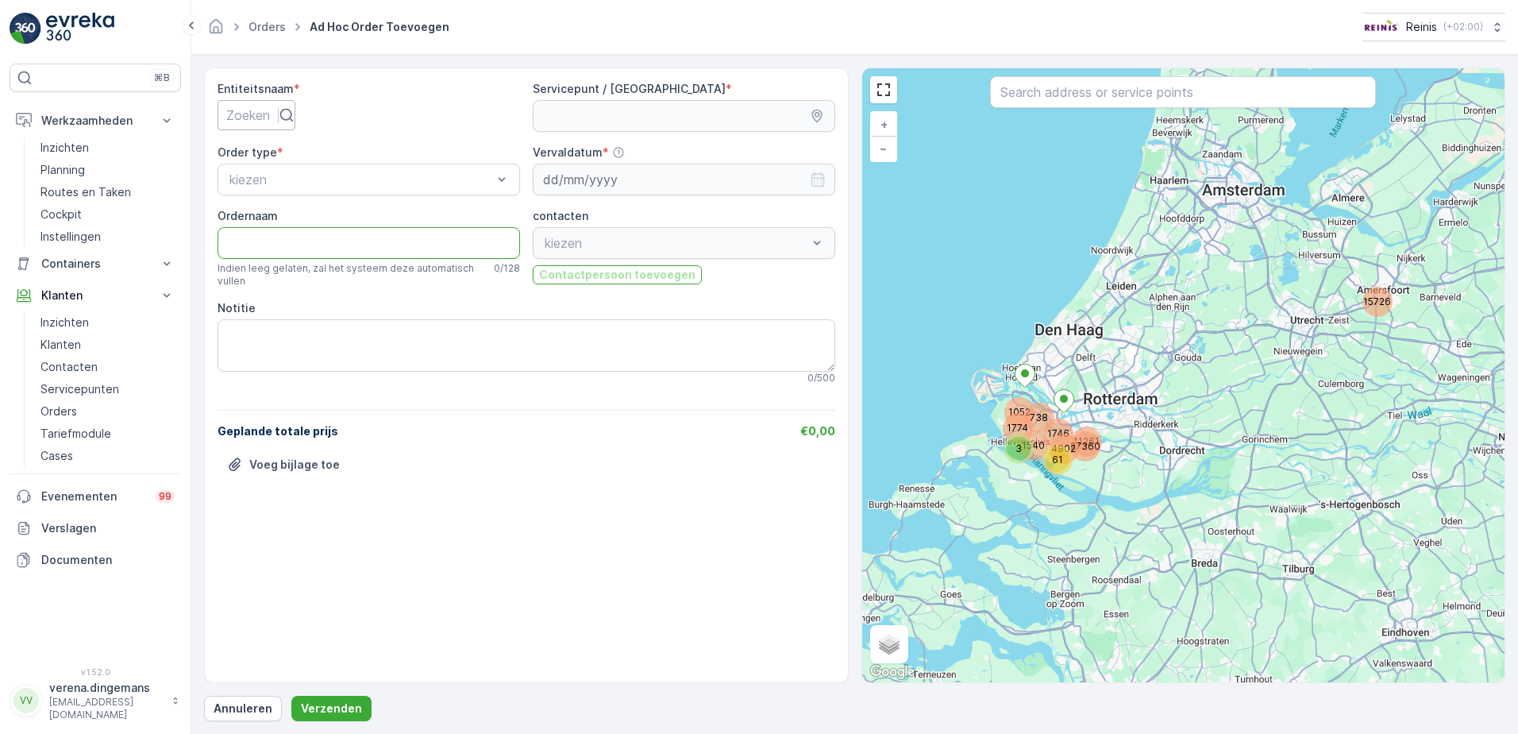
click at [270, 117] on div at bounding box center [248, 114] width 44 height 17
type input "3207cb156"
click at [263, 152] on span "3207CB156" at bounding box center [261, 153] width 69 height 14
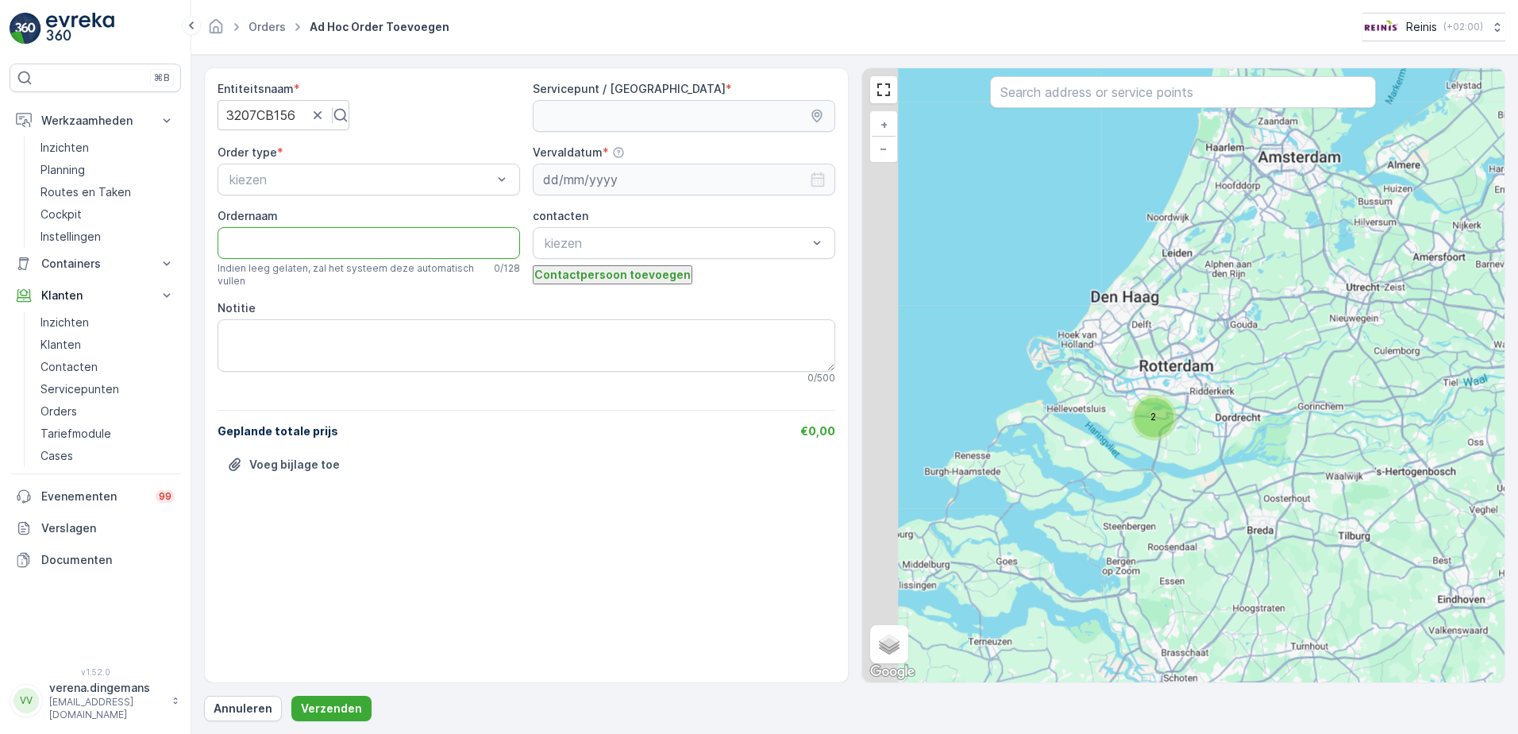
click at [295, 233] on input "Ordernaam" at bounding box center [369, 243] width 303 height 32
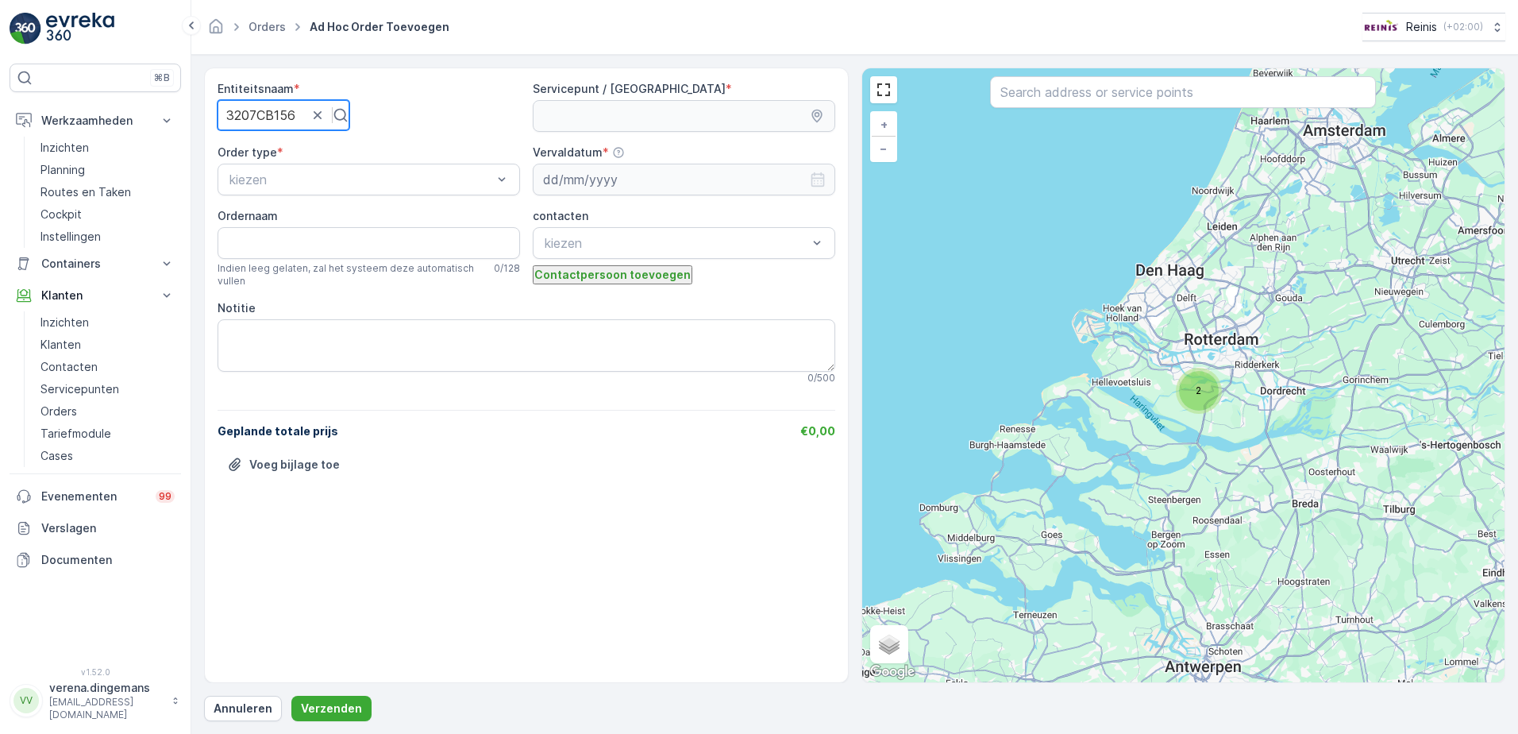
click at [270, 106] on div "3207CB156" at bounding box center [284, 115] width 132 height 30
drag, startPoint x: 323, startPoint y: 117, endPoint x: 96, endPoint y: 126, distance: 227.3
click at [96, 126] on div "⌘B Werkzaamheden Inzichten Planning Routes en Taken Cockpit Instellingen Contai…" at bounding box center [759, 367] width 1518 height 734
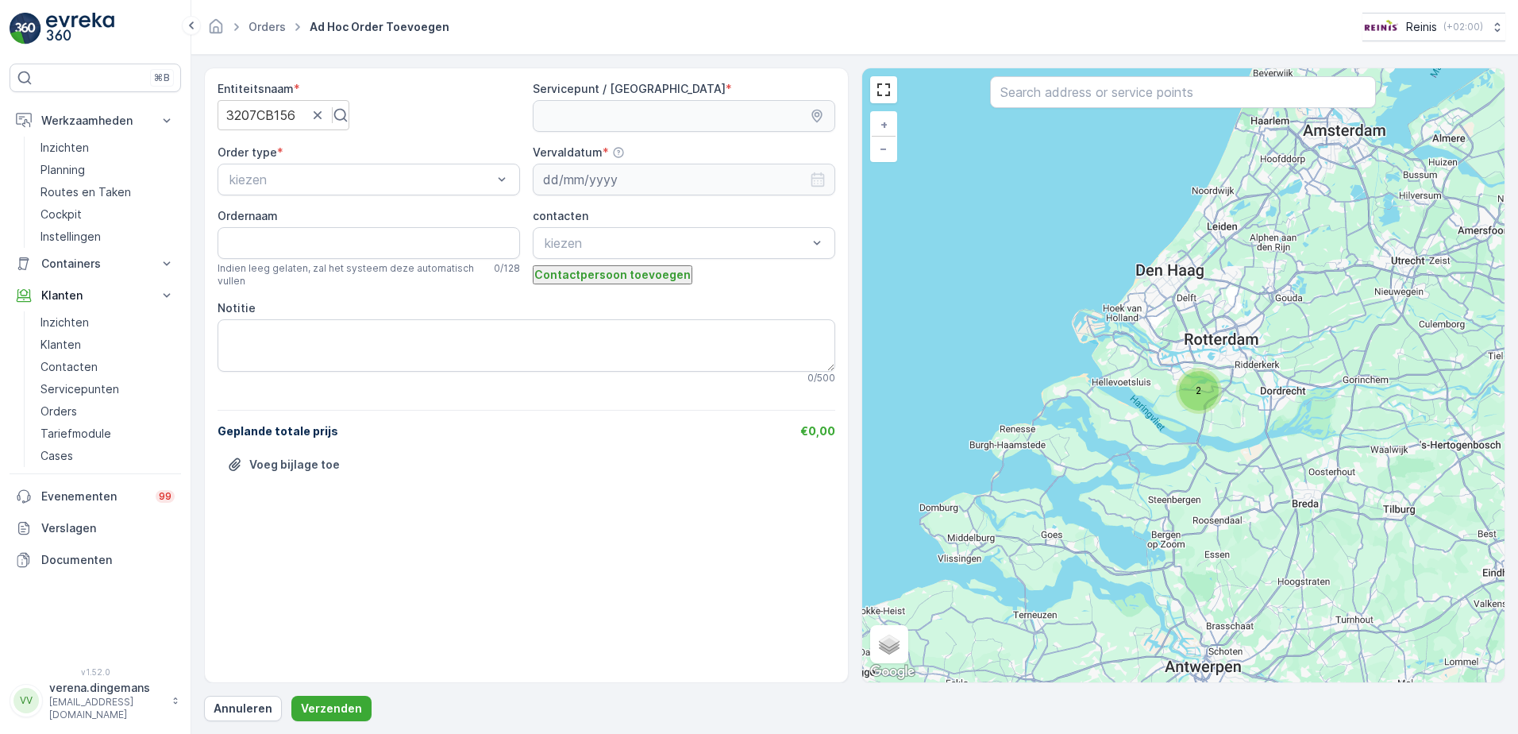
click at [285, 202] on div "Entiteitsnaam * 3207CB156 Servicepunt / Locatie * Order type * kiezen Vervaldat…" at bounding box center [527, 288] width 618 height 415
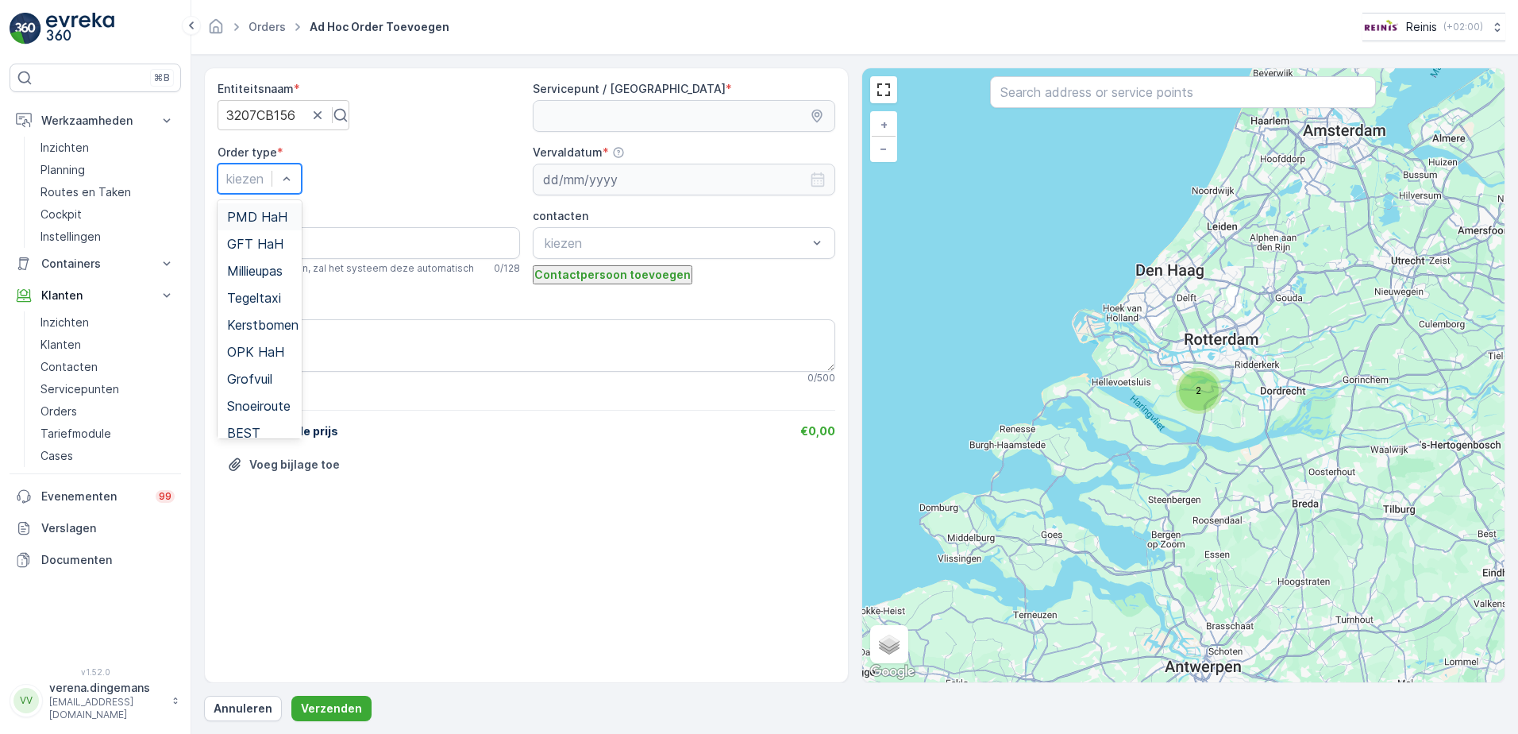
click at [302, 167] on div "kiezen" at bounding box center [260, 179] width 84 height 30
click at [272, 386] on span "Grofvuil" at bounding box center [249, 379] width 45 height 14
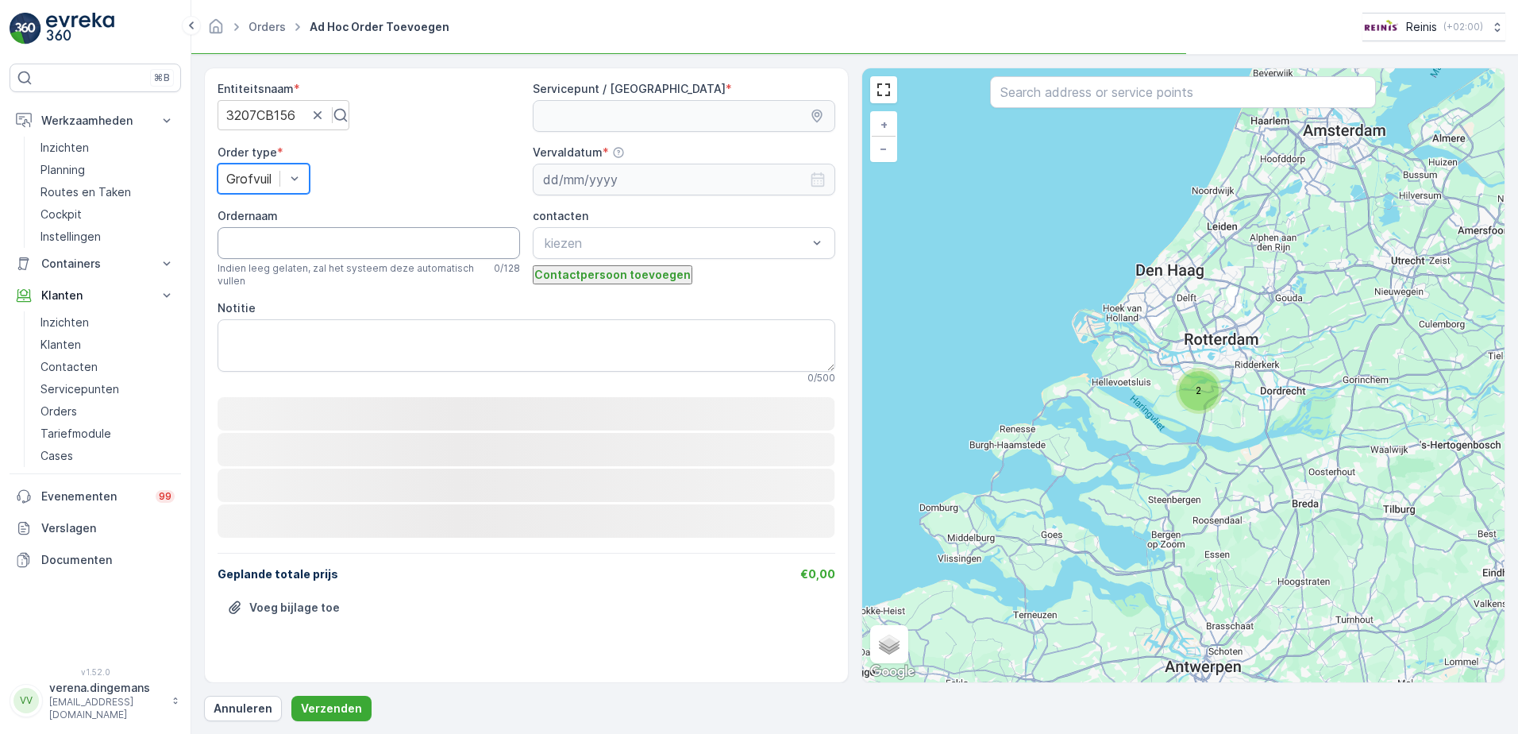
click at [336, 245] on input "Ordernaam" at bounding box center [369, 243] width 303 height 32
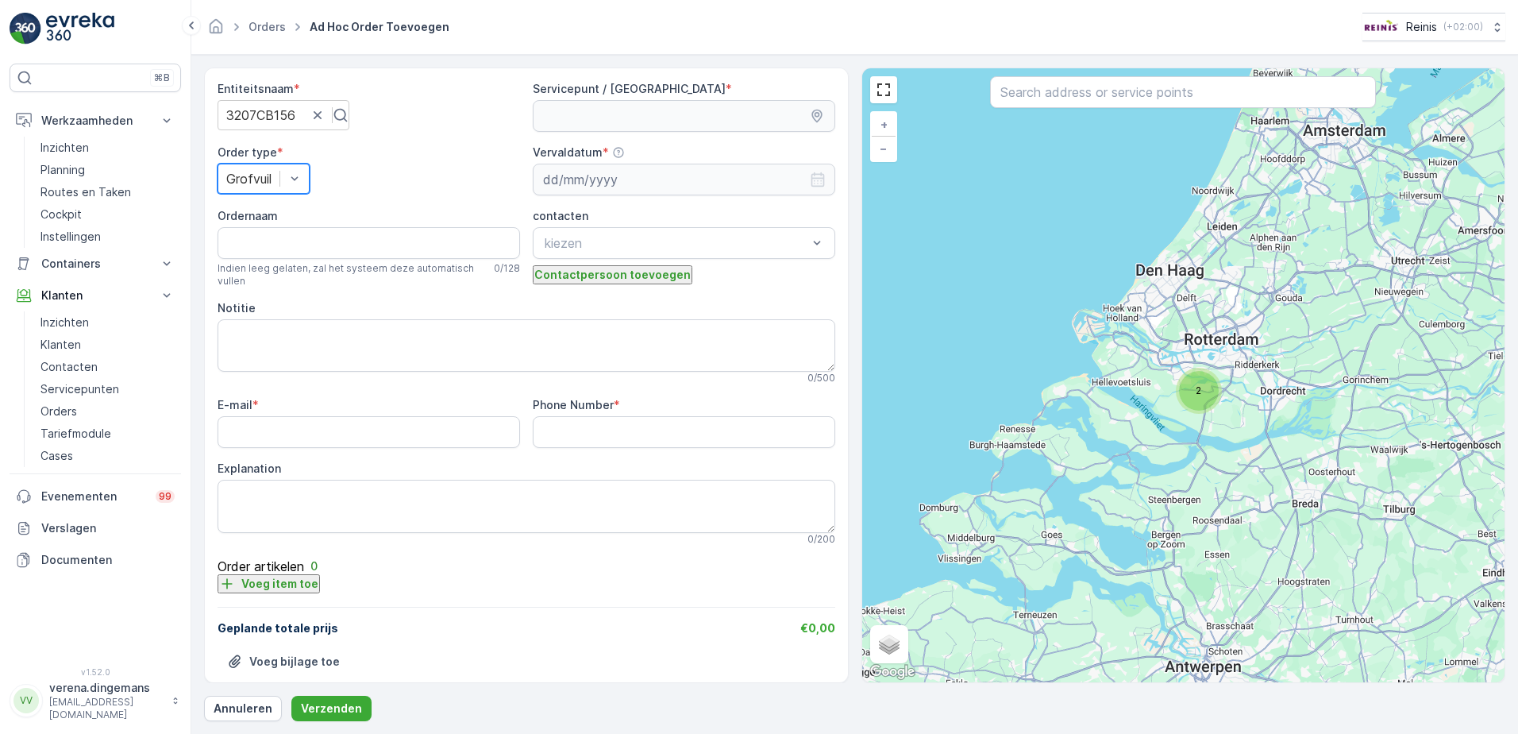
drag, startPoint x: 279, startPoint y: 213, endPoint x: 266, endPoint y: 241, distance: 31.3
click at [268, 235] on div "Ordernaam Indien leeg gelaten, zal het systeem deze automatisch vullen 0 / 128" at bounding box center [369, 247] width 303 height 79
click at [268, 241] on input "Ordernaam" at bounding box center [369, 243] width 303 height 32
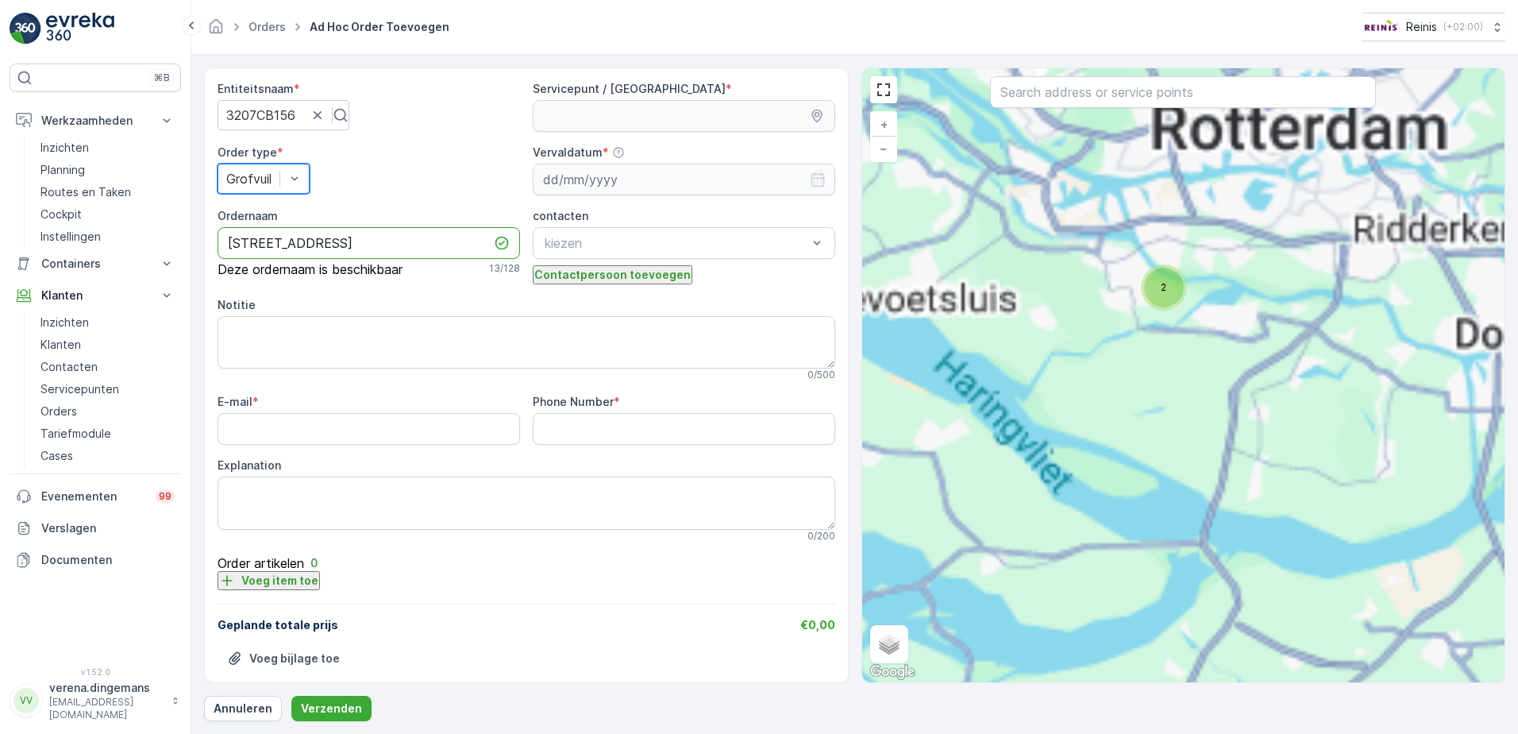
type input "donaulaan 156"
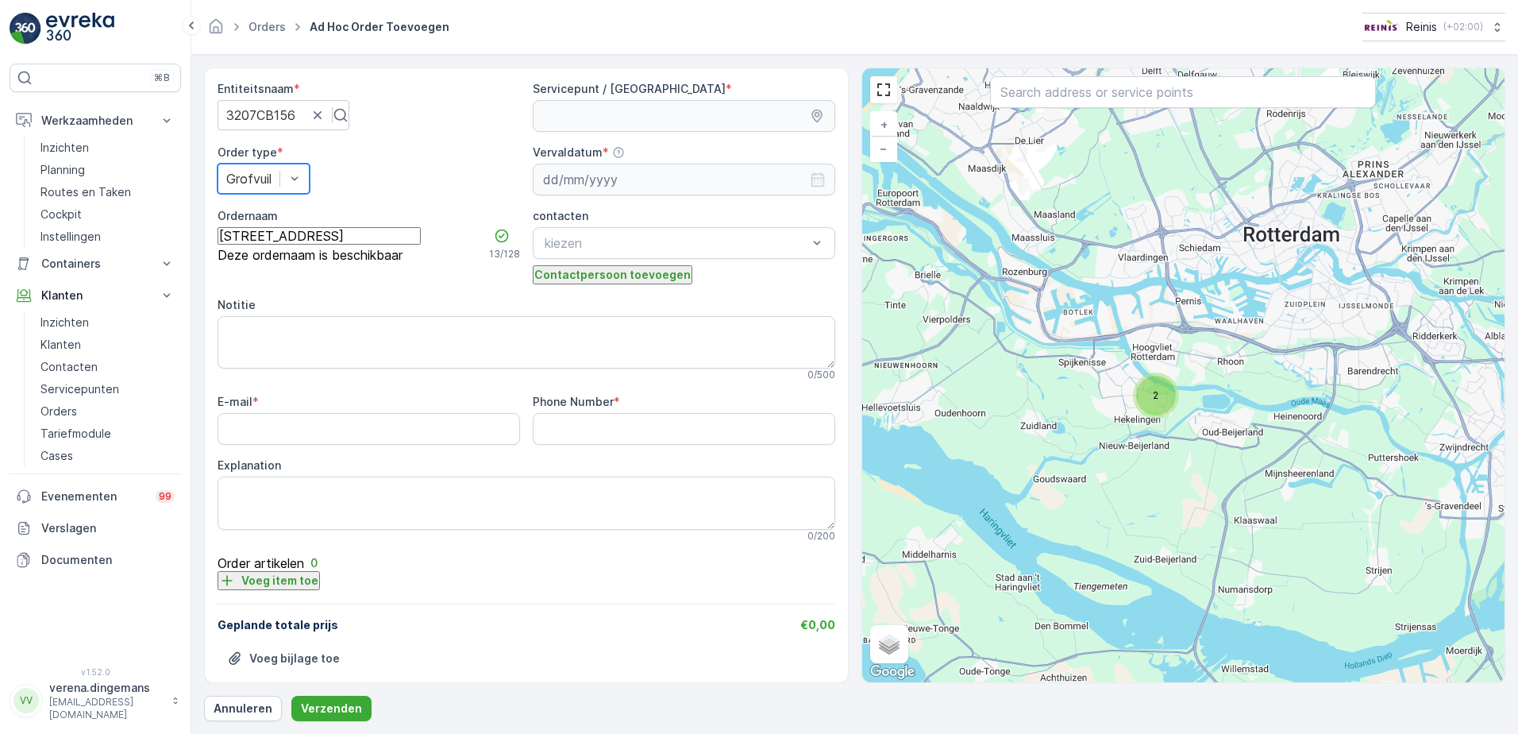
drag, startPoint x: 1165, startPoint y: 335, endPoint x: 1157, endPoint y: 442, distance: 107.5
click at [1157, 442] on div "2 + − Satelliet stappenplan Terrein Hybride Leaflet Sneltoetsen Kaartgegevens K…" at bounding box center [1183, 375] width 643 height 614
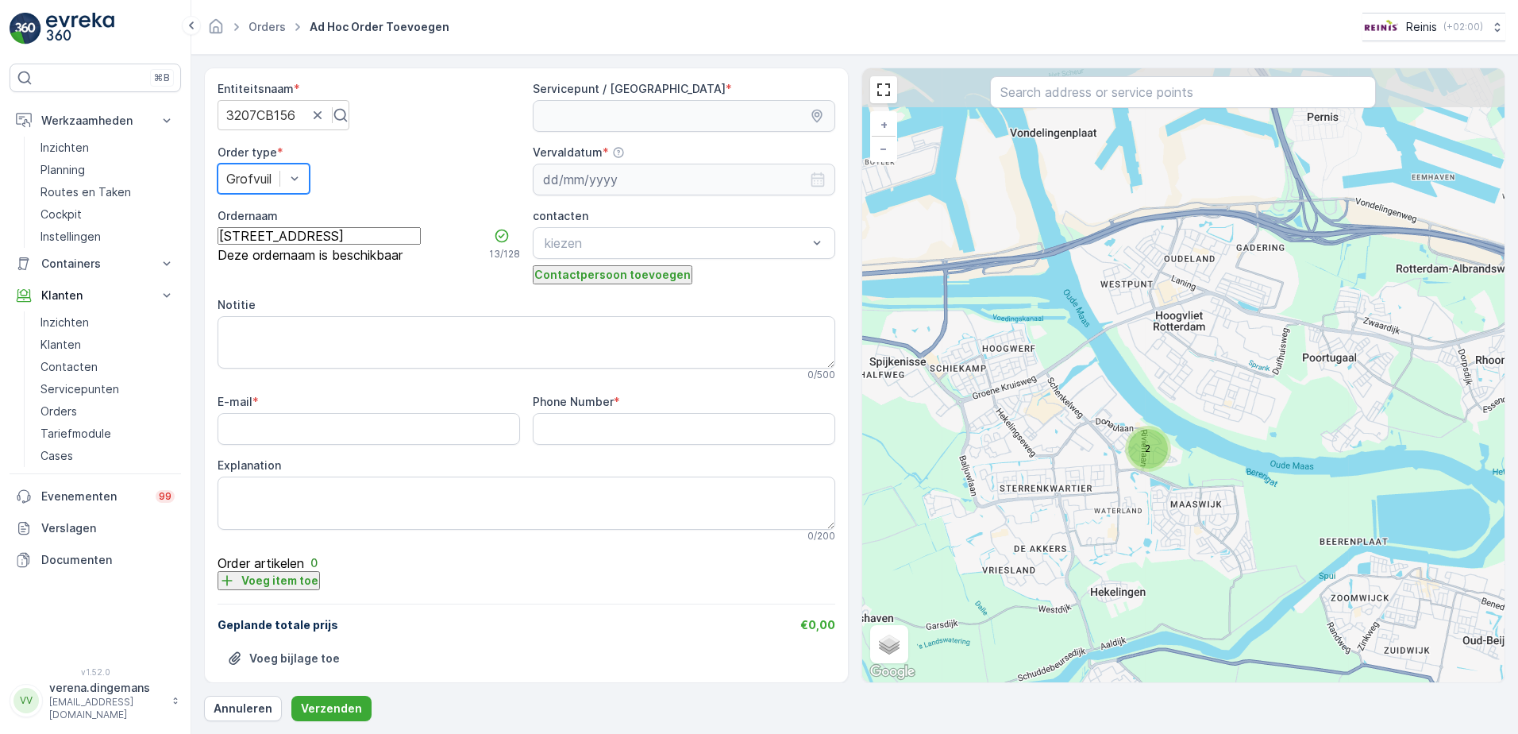
drag, startPoint x: 1114, startPoint y: 409, endPoint x: 1148, endPoint y: 504, distance: 101.2
click at [1148, 504] on div "2 + − Satelliet stappenplan Terrein Hybride Leaflet Sneltoetsen Kaartgegevens K…" at bounding box center [1183, 375] width 643 height 614
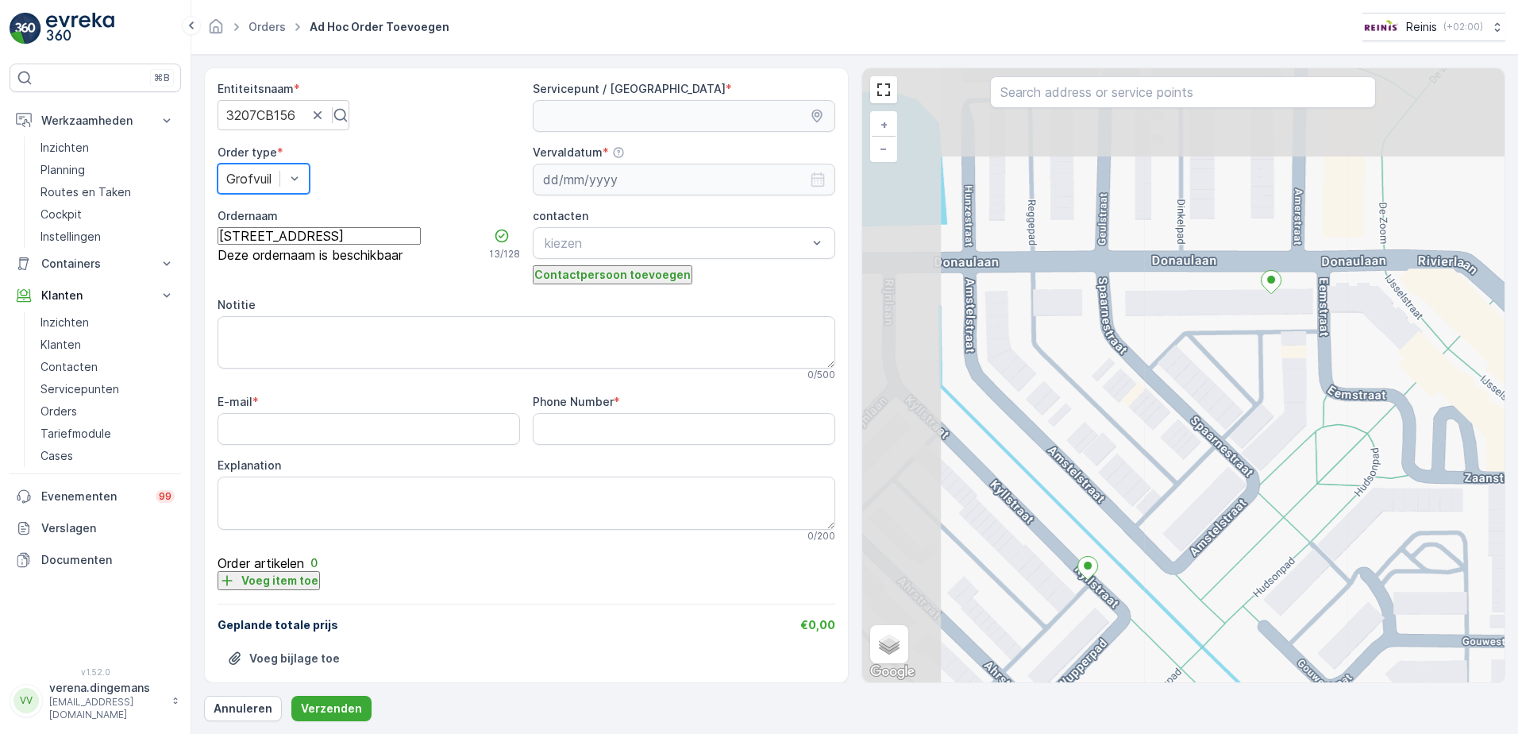
drag, startPoint x: 1079, startPoint y: 418, endPoint x: 1213, endPoint y: 585, distance: 214.0
click at [1213, 585] on div "+ − Satelliet stappenplan Terrein Hybride Leaflet Sneltoetsen Kaartgegevens Kaa…" at bounding box center [1183, 375] width 643 height 614
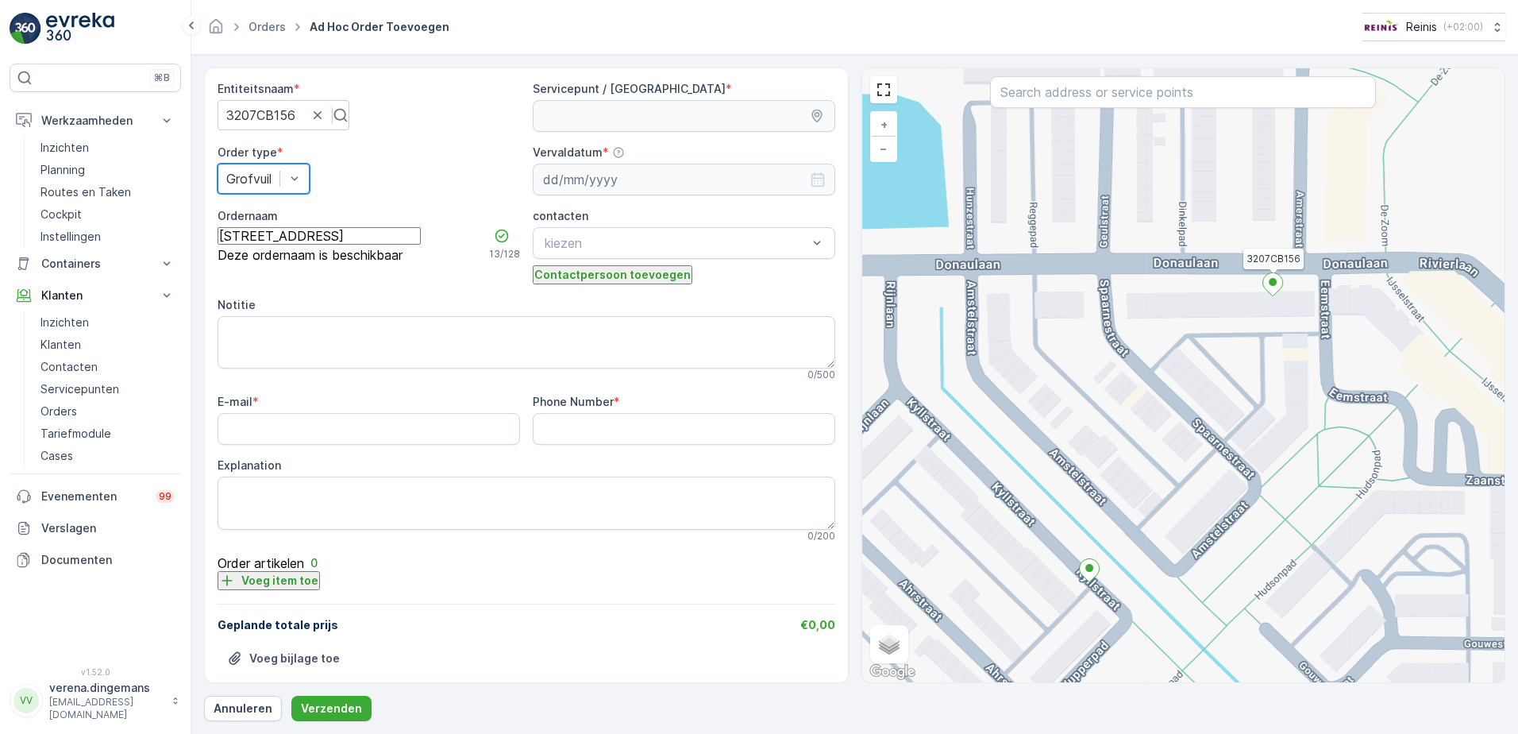
click at [1278, 279] on icon at bounding box center [1272, 284] width 20 height 23
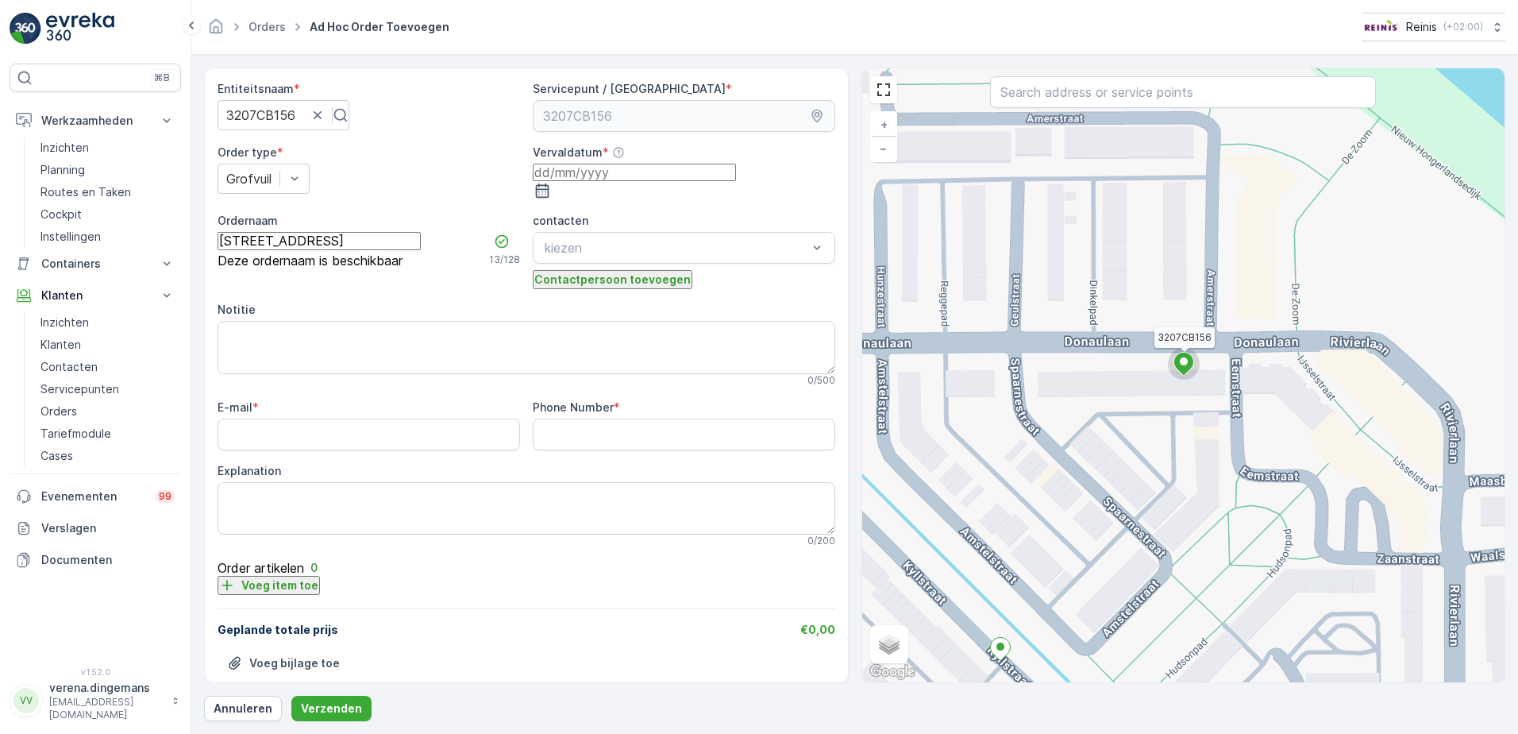
click at [1213, 348] on div "3207CB156 + − Satelliet stappenplan Terrein Hybride Leaflet Sneltoetsen Kaartge…" at bounding box center [1183, 375] width 643 height 614
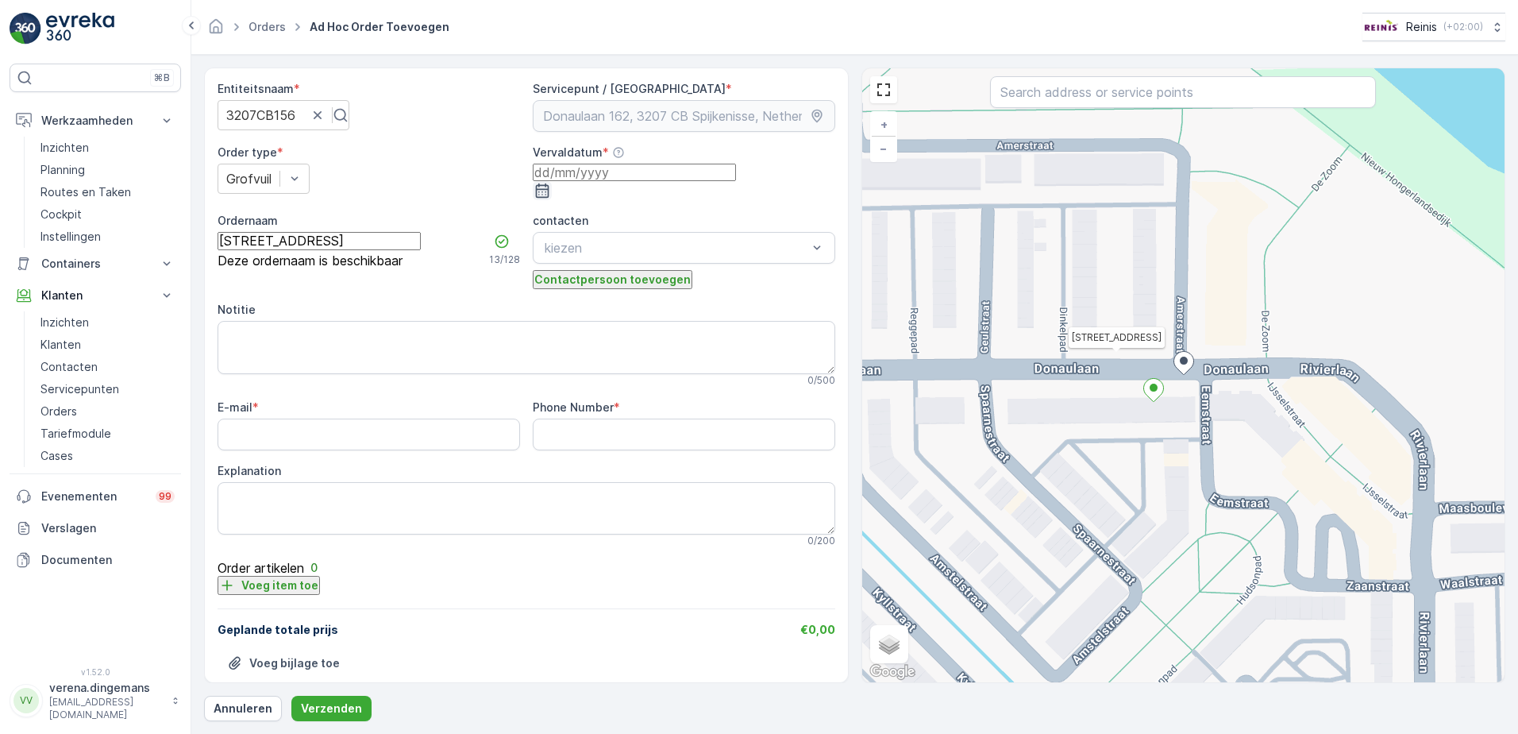
click at [550, 183] on icon "button" at bounding box center [542, 191] width 16 height 16
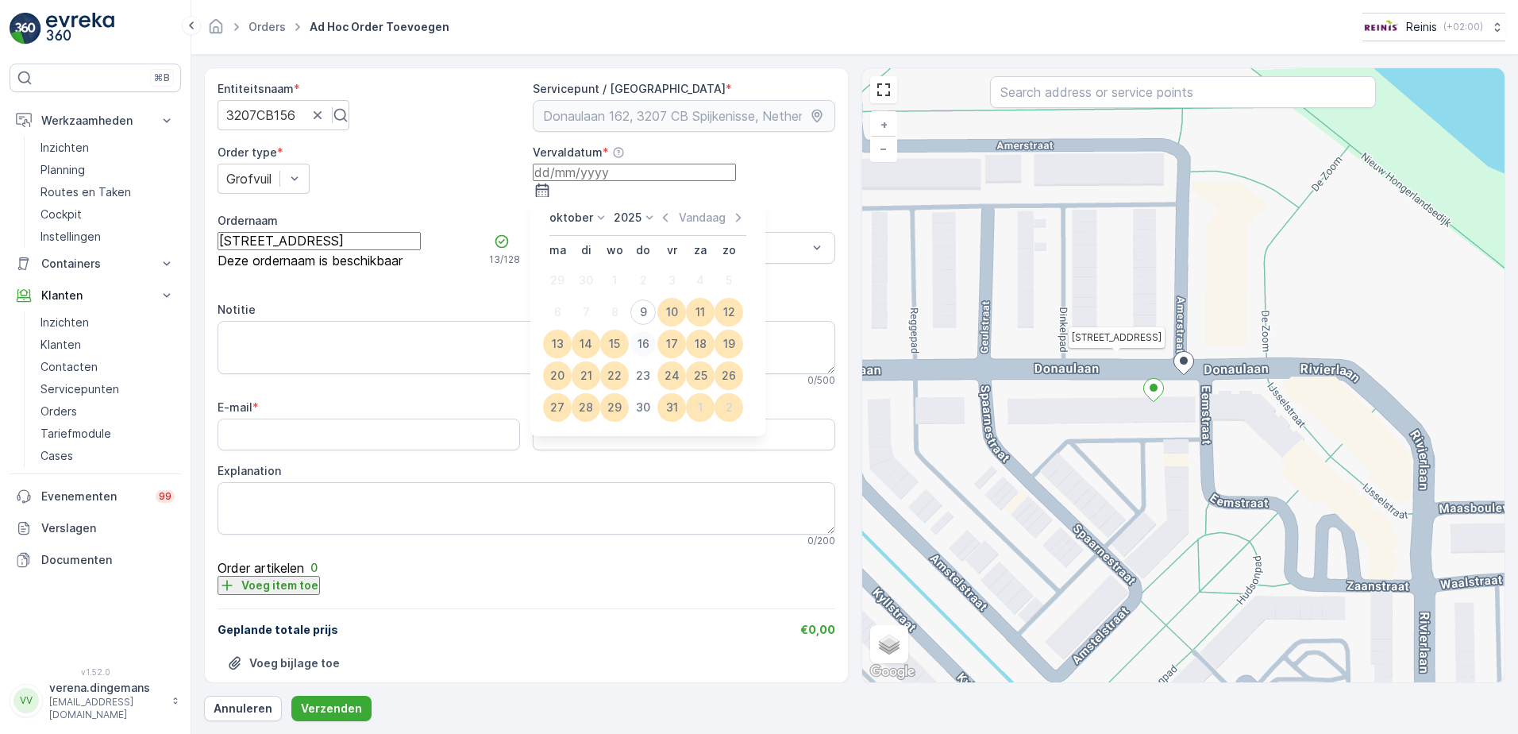
click at [644, 338] on div "16" at bounding box center [642, 343] width 25 height 25
type input "16.10.2025"
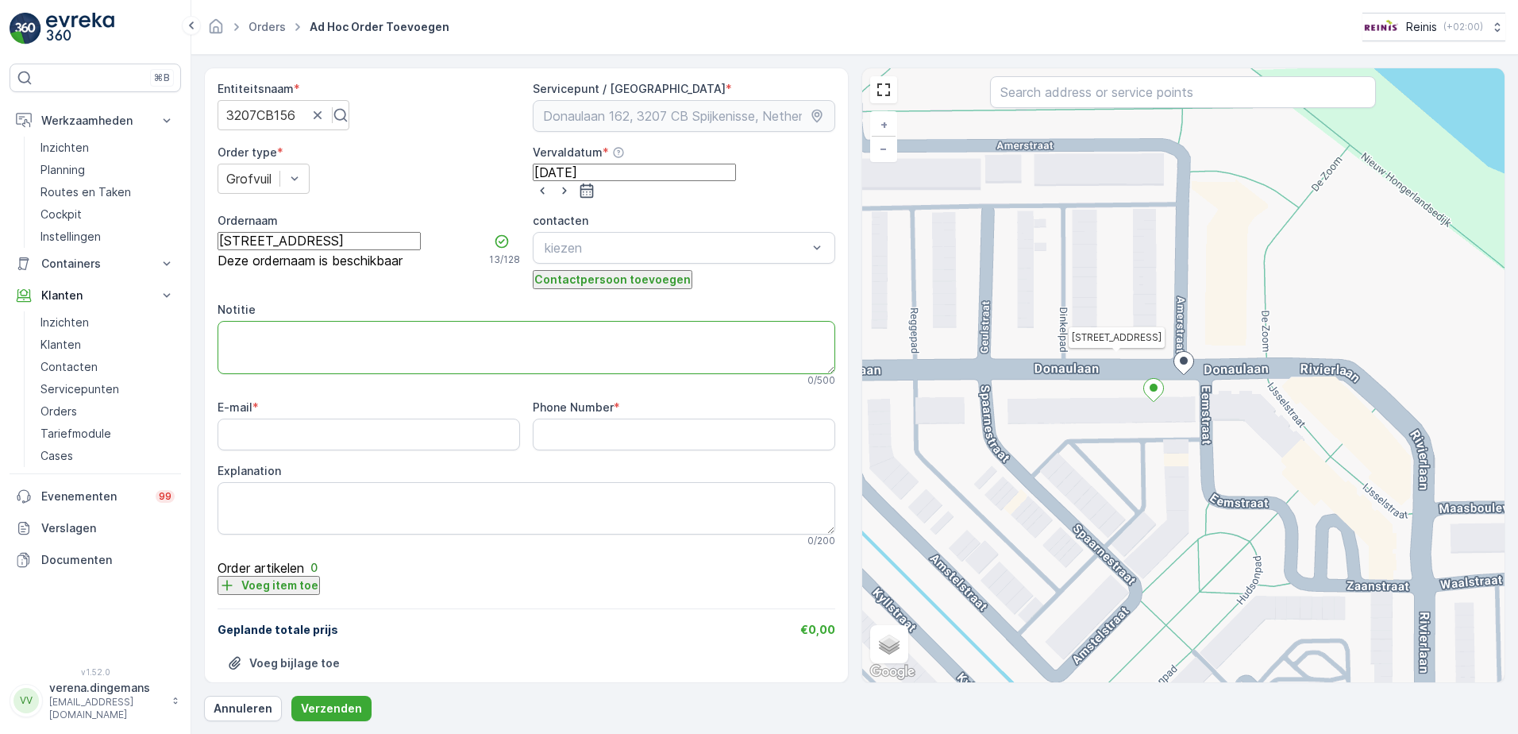
click at [343, 349] on textarea "Notitie" at bounding box center [527, 347] width 618 height 52
type textarea "2 stoelen 1 kuub"
click at [254, 428] on input "E-mail" at bounding box center [369, 434] width 303 height 32
type input "info@reinis.nl"
drag, startPoint x: 662, startPoint y: 436, endPoint x: 407, endPoint y: 433, distance: 255.7
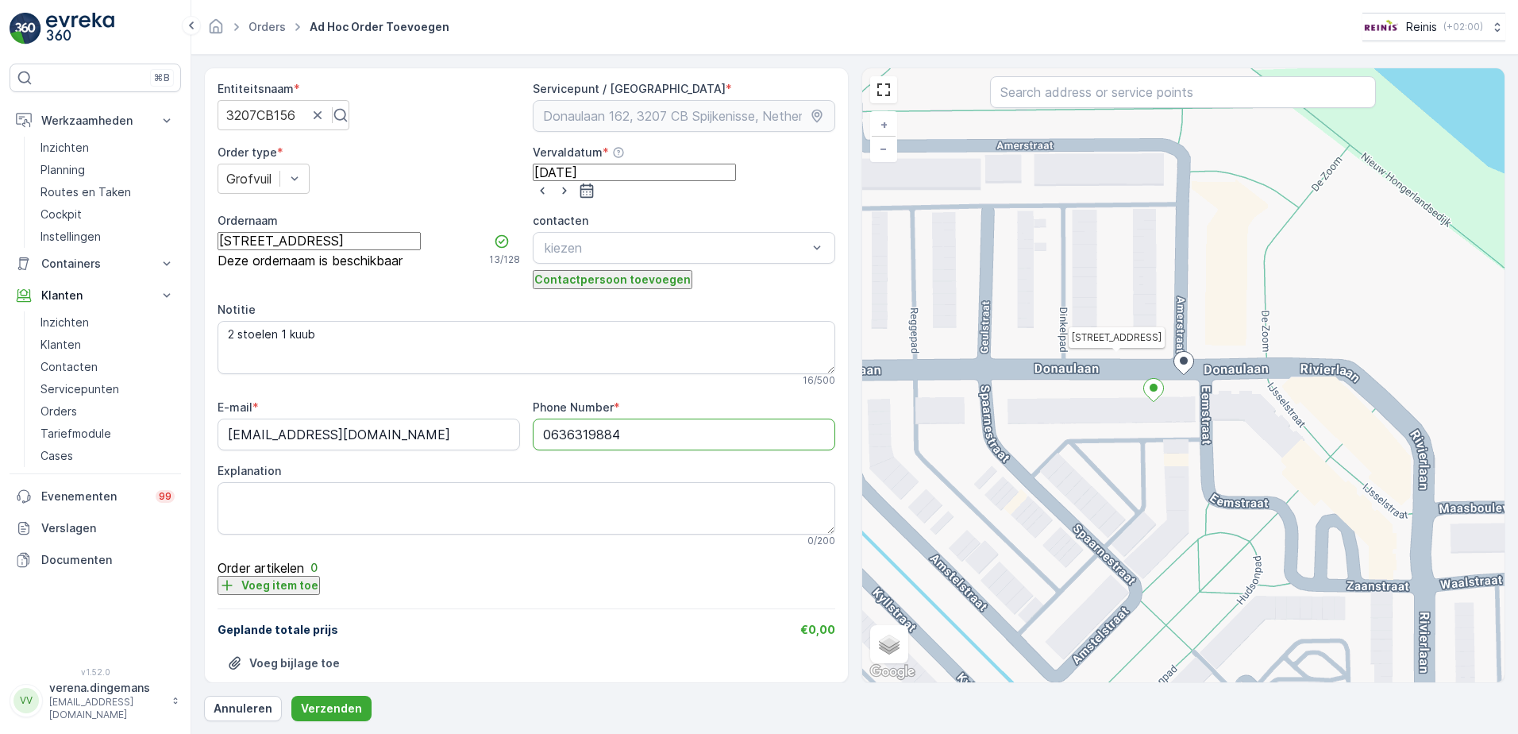
click at [416, 432] on div "E-mail * info@reinis.nl Phone Number * 0636319884 Explanation 0 / 200" at bounding box center [527, 473] width 618 height 148
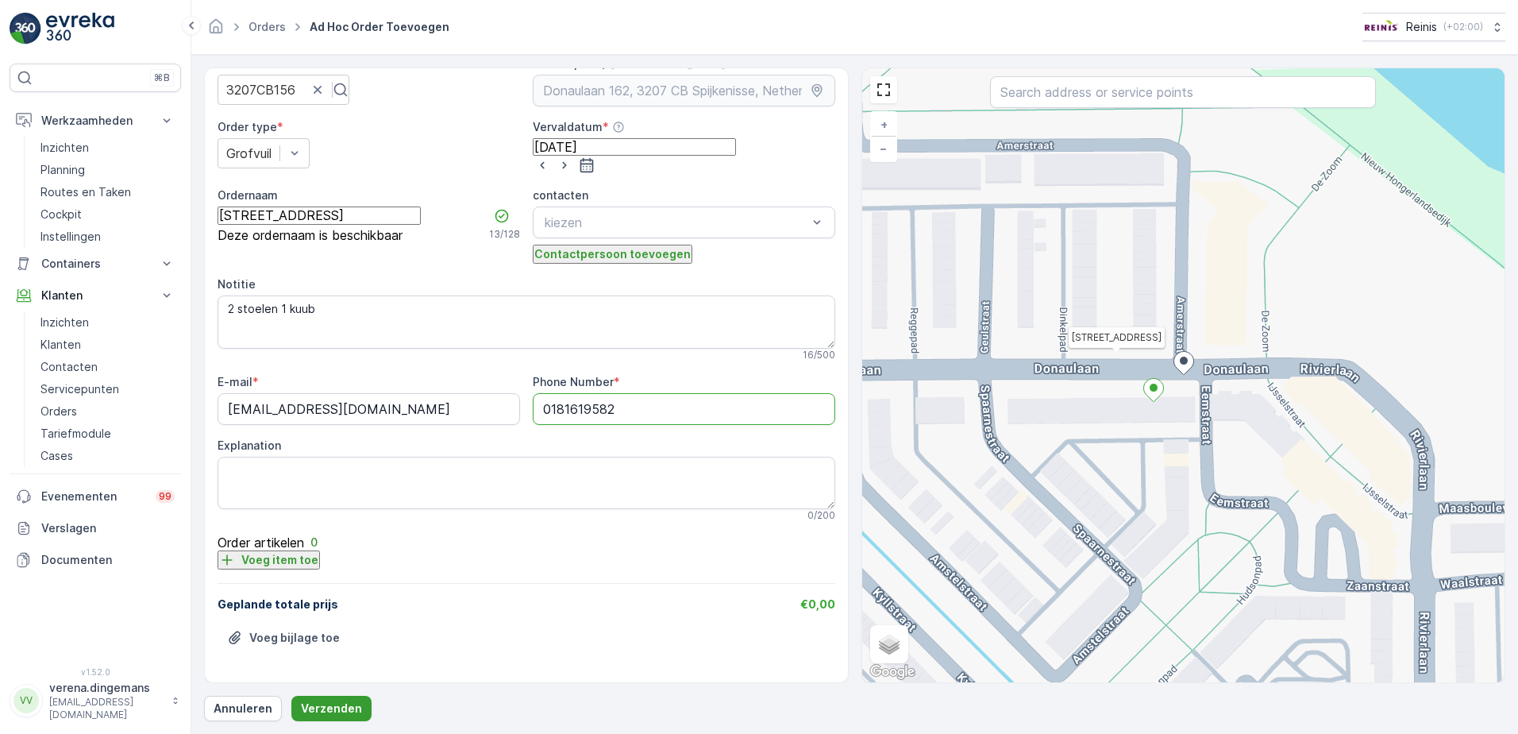
type Number "0181619582"
click at [352, 708] on p "Verzenden" at bounding box center [331, 708] width 61 height 16
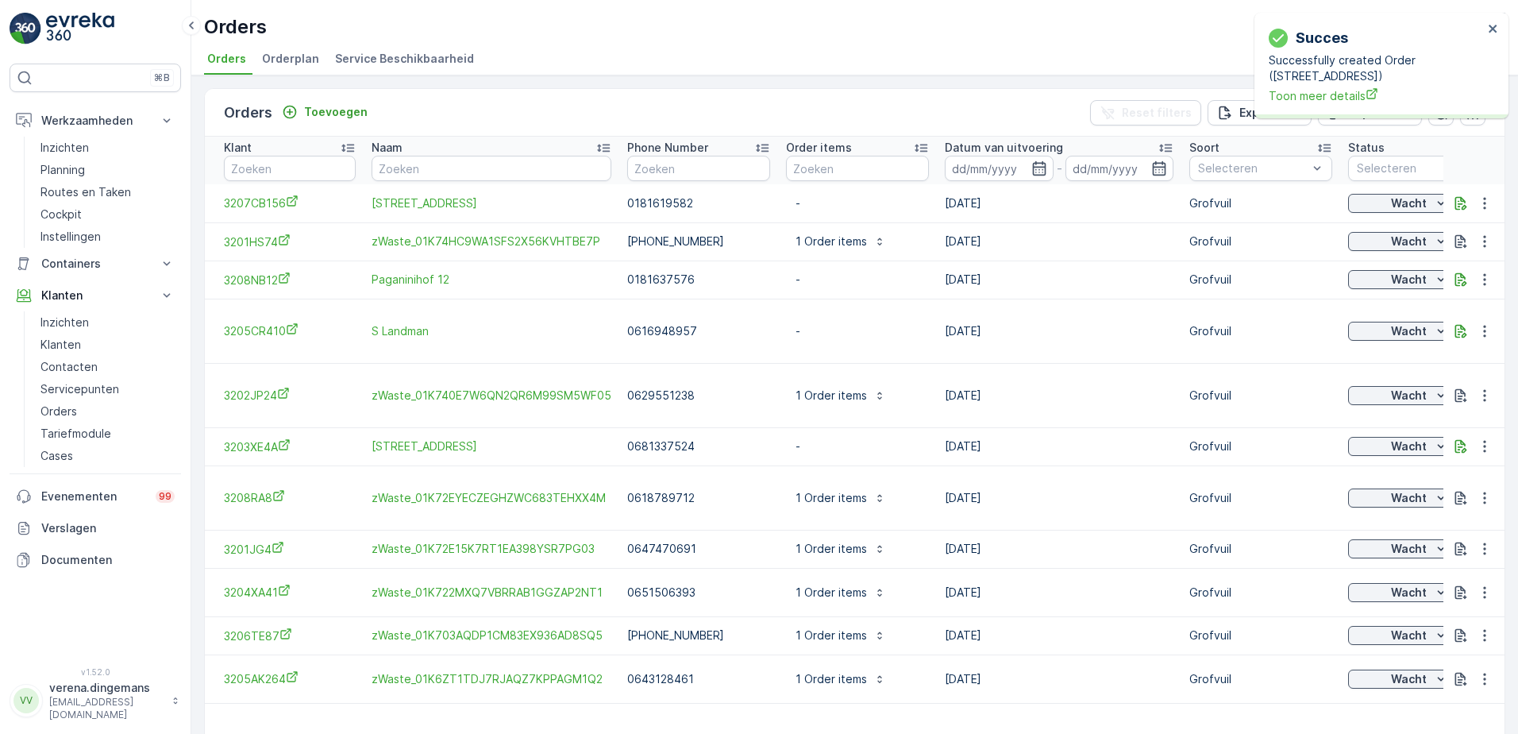
drag, startPoint x: 75, startPoint y: 211, endPoint x: 181, endPoint y: 223, distance: 107.1
click at [75, 211] on p "Cockpit" at bounding box center [60, 214] width 41 height 16
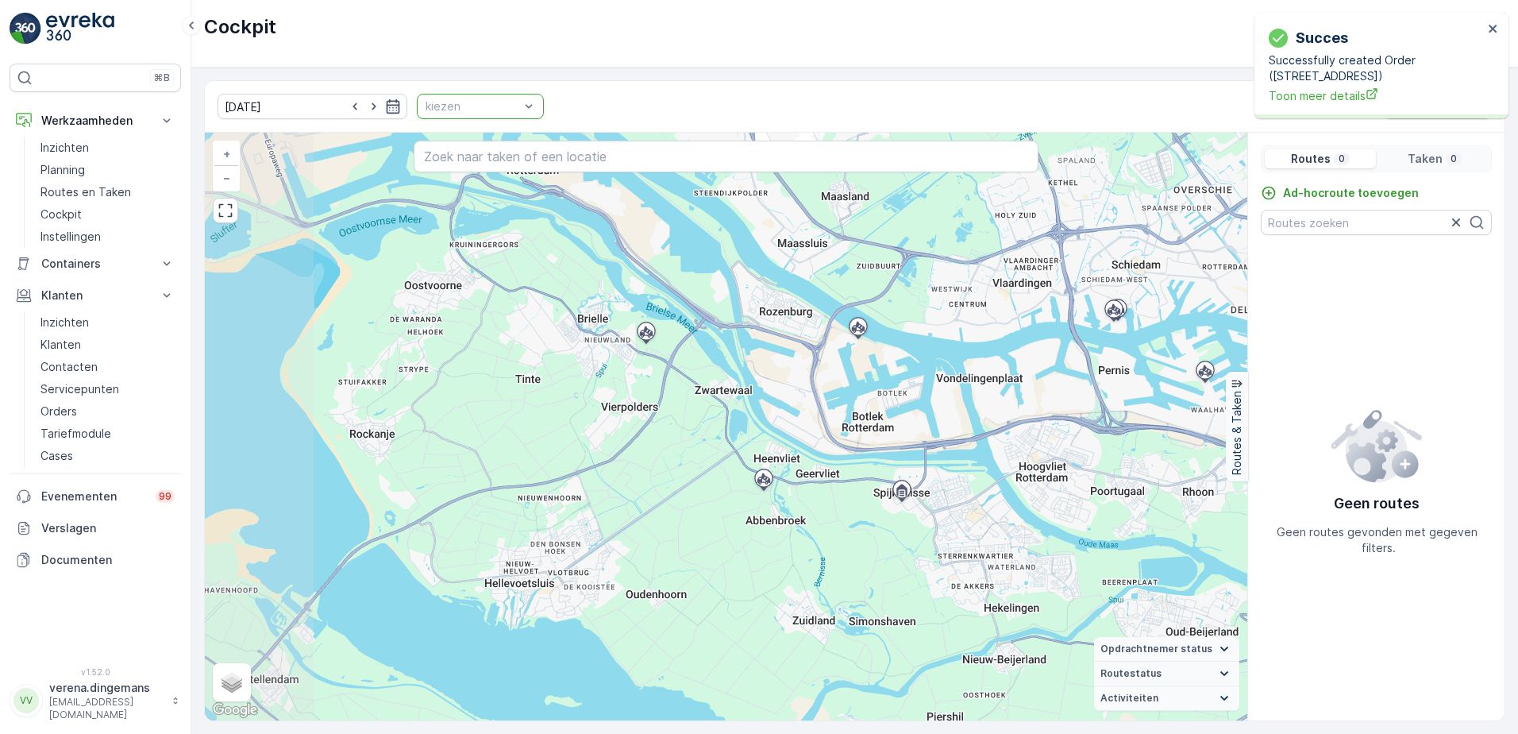
click at [493, 105] on div at bounding box center [472, 106] width 97 height 13
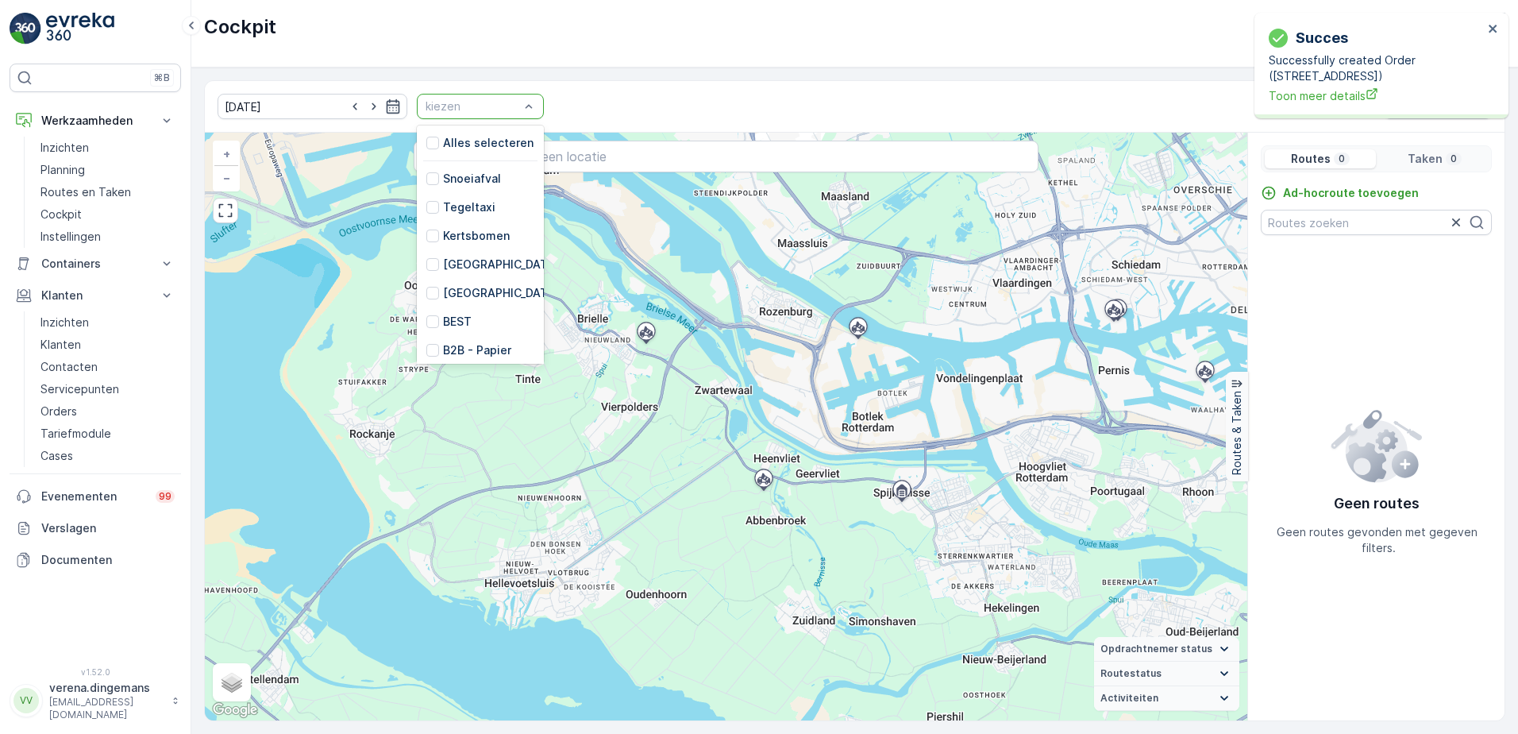
scroll to position [403, 0]
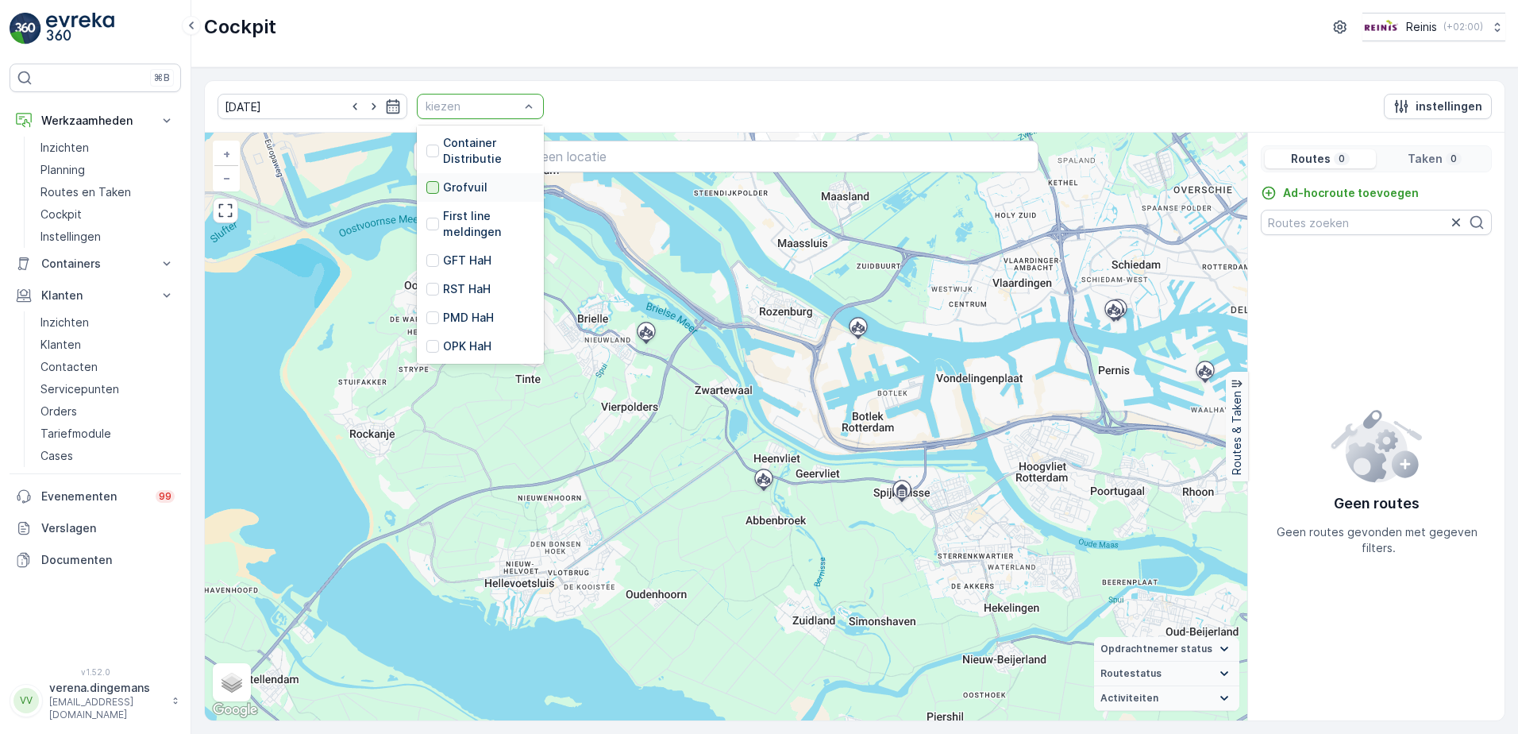
click at [426, 183] on div at bounding box center [432, 187] width 13 height 13
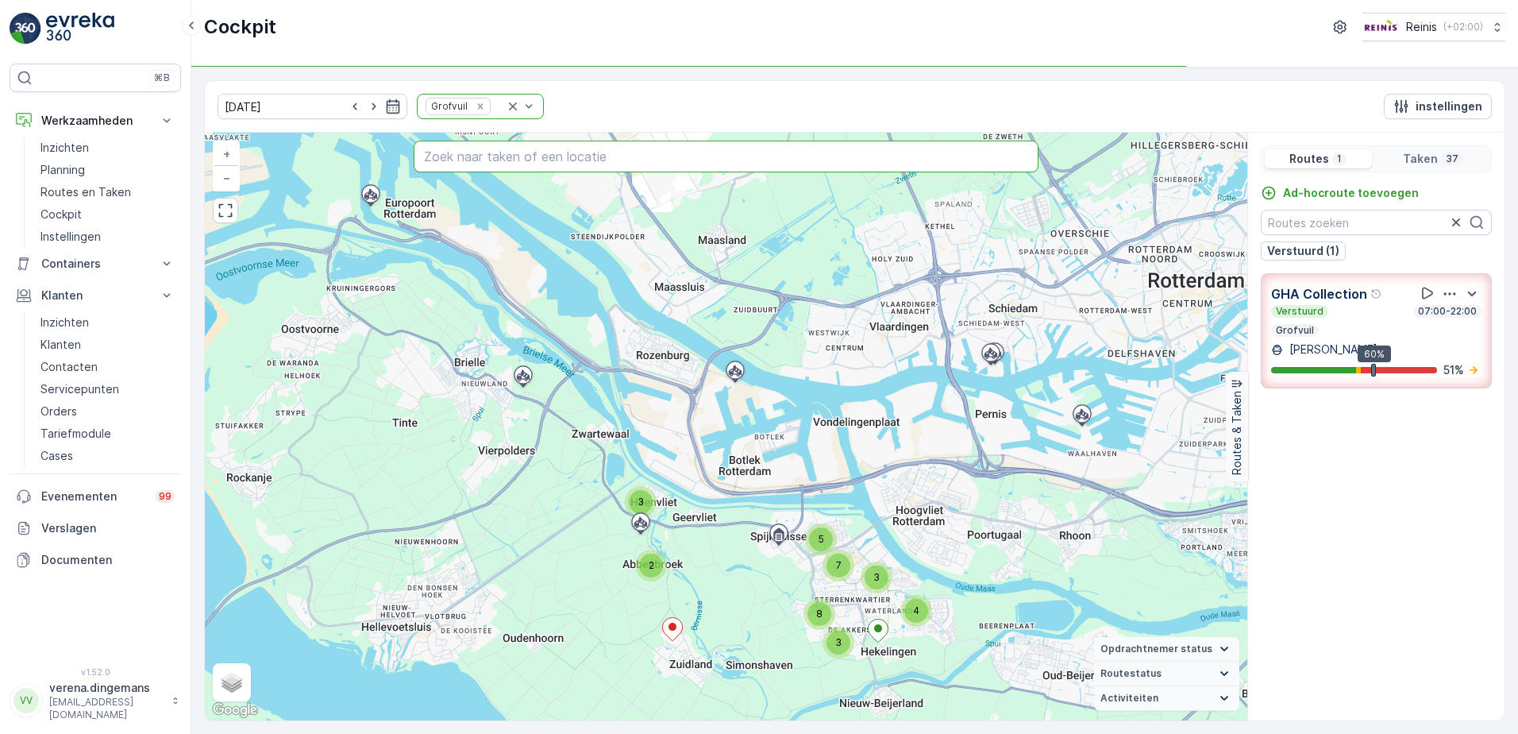
click at [562, 154] on input "text" at bounding box center [727, 157] width 626 height 32
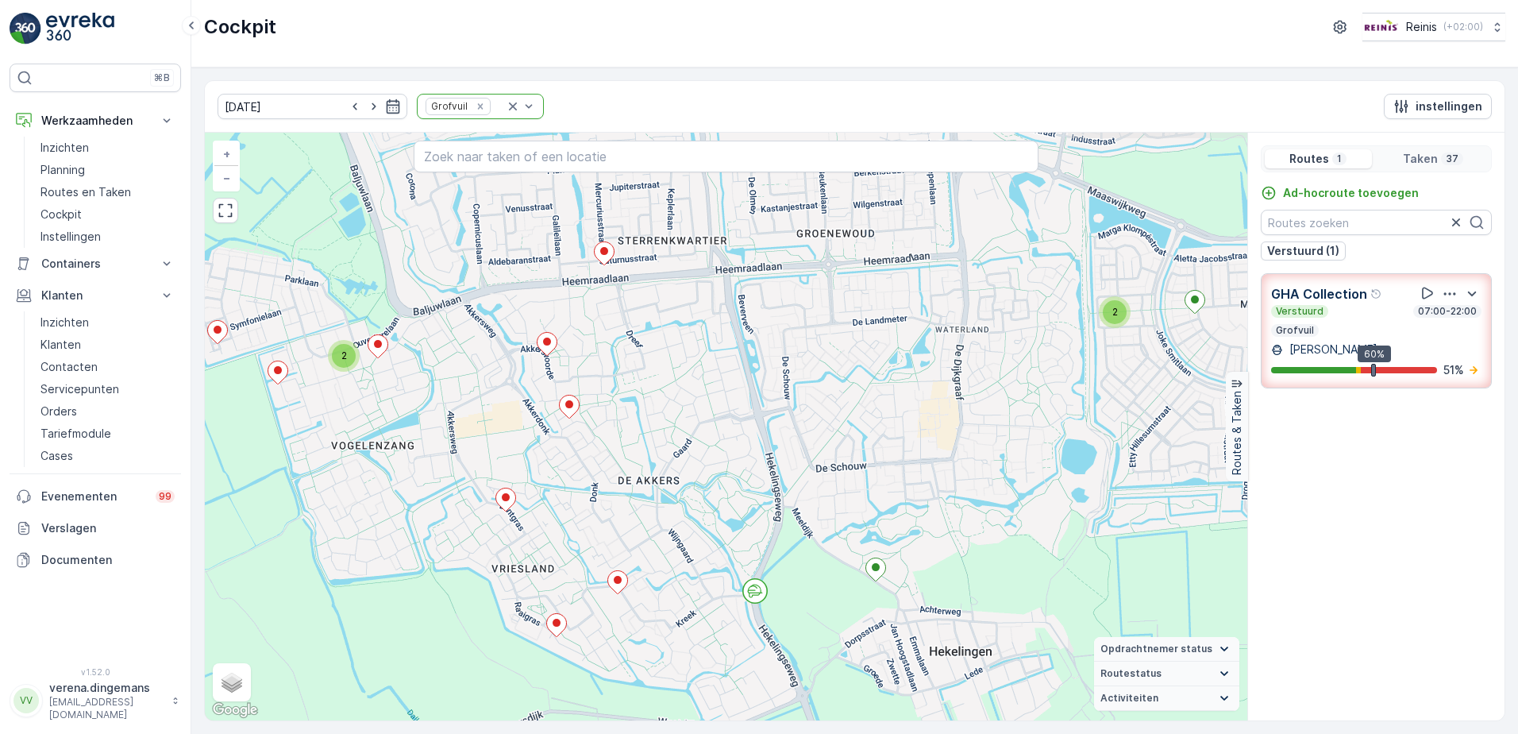
drag, startPoint x: 947, startPoint y: 451, endPoint x: 725, endPoint y: 447, distance: 222.3
click at [725, 447] on div "2 2 2 2 + − Satelliet stappenplan Terrein Hybride Leaflet Sneltoetsen Kaartgege…" at bounding box center [726, 427] width 1042 height 588
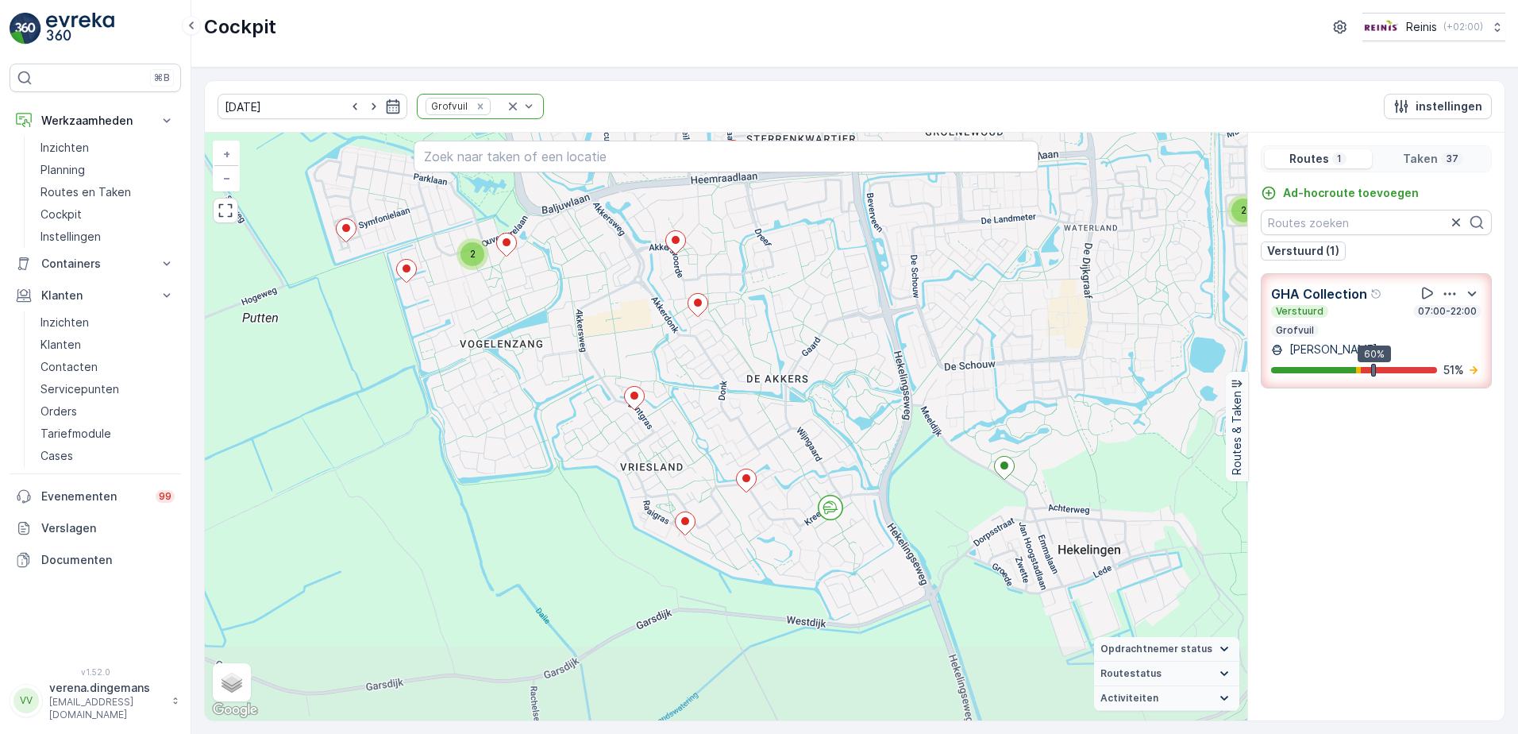
drag, startPoint x: 688, startPoint y: 491, endPoint x: 705, endPoint y: 466, distance: 30.4
click at [705, 466] on div "2 2 2 2 + − Satelliet stappenplan Terrein Hybride Leaflet Sneltoetsen Kaartgege…" at bounding box center [726, 427] width 1042 height 588
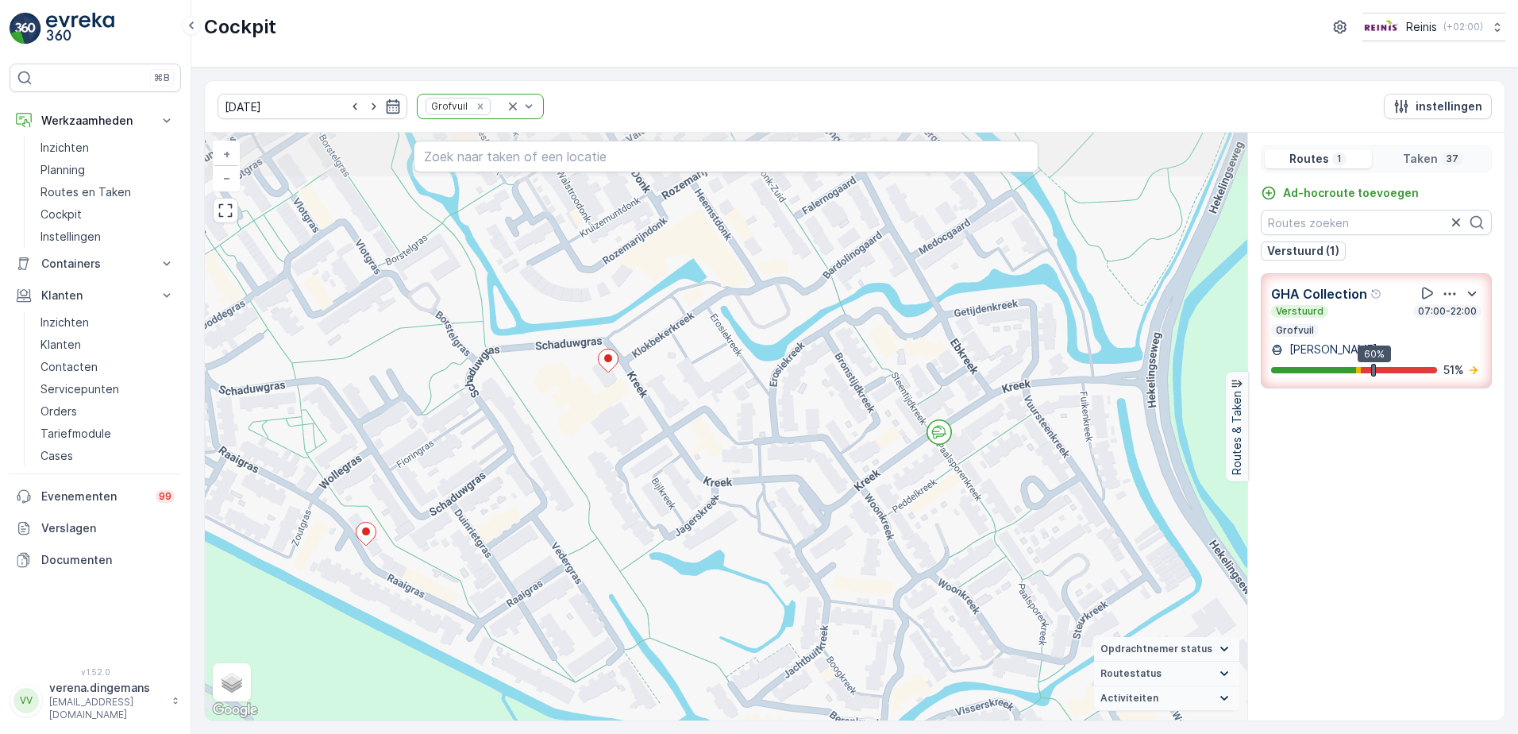
drag, startPoint x: 588, startPoint y: 345, endPoint x: 661, endPoint y: 397, distance: 89.9
click at [661, 397] on div "2 + − Satelliet stappenplan Terrein Hybride Leaflet Sneltoetsen Kaartgegevens K…" at bounding box center [726, 427] width 1042 height 588
